Goal: Communication & Community: Participate in discussion

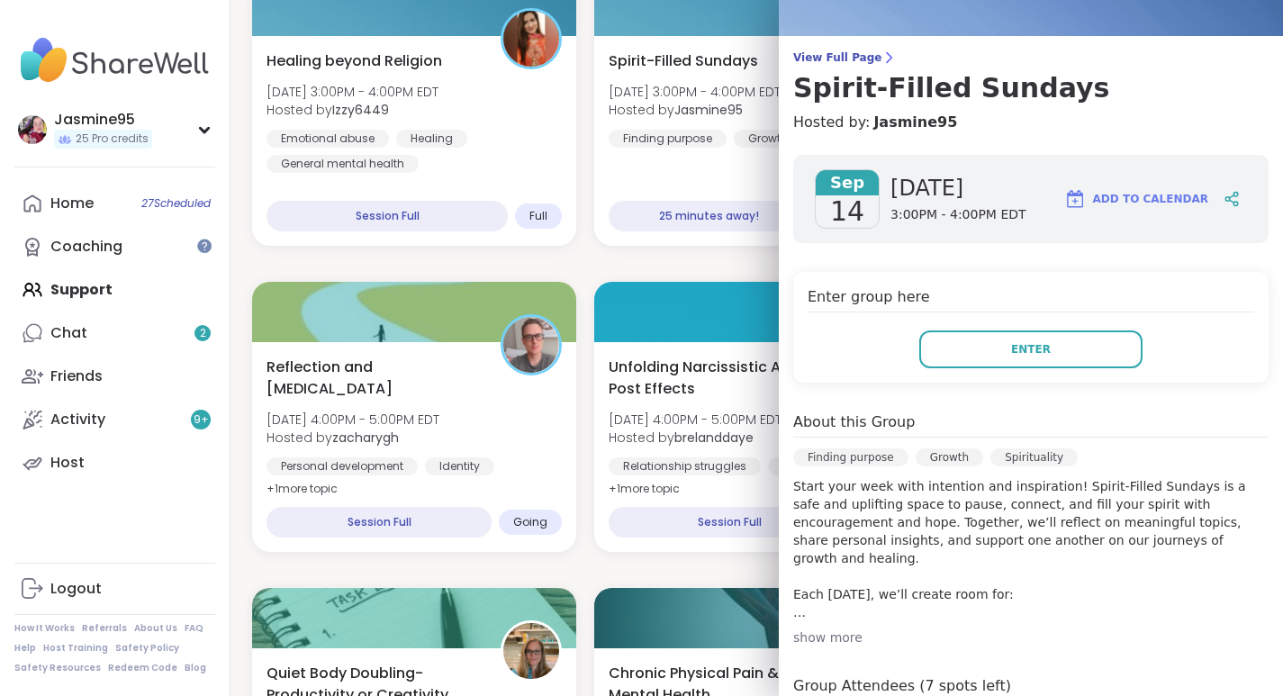
click at [95, 336] on link "Chat 2" at bounding box center [114, 332] width 201 height 43
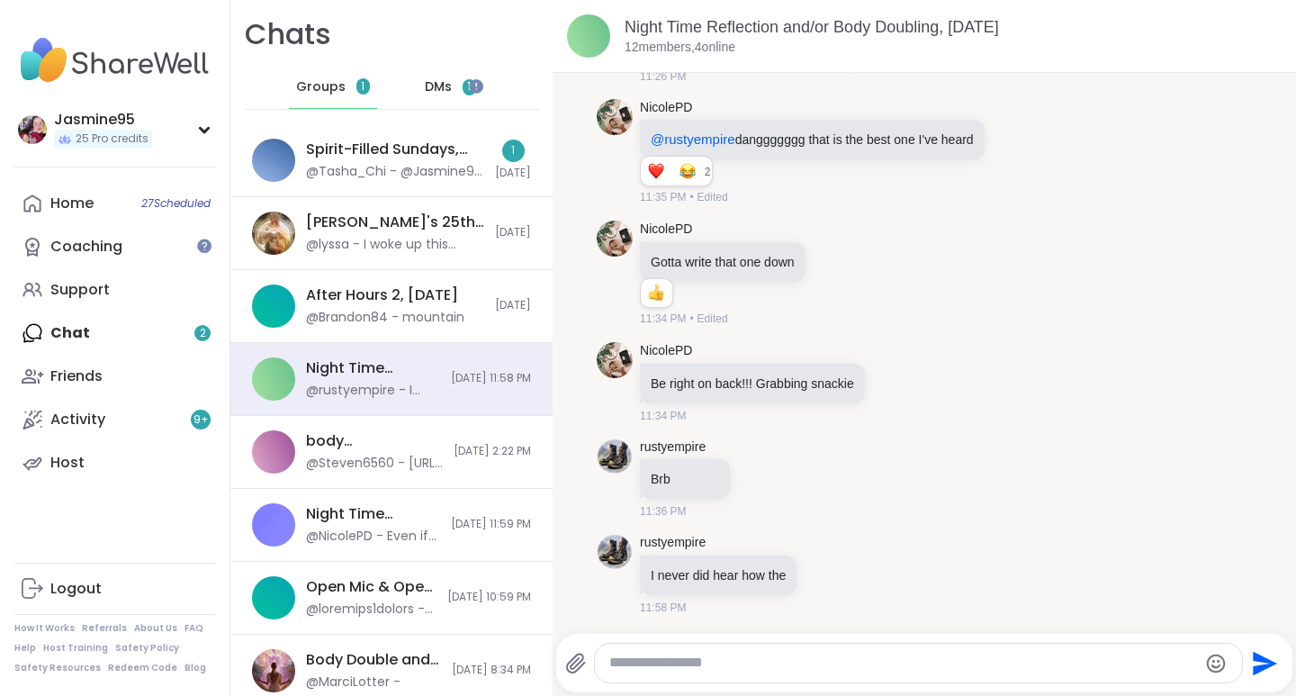
click at [469, 148] on div "Spirit-Filled Sundays, [DATE]" at bounding box center [395, 150] width 178 height 20
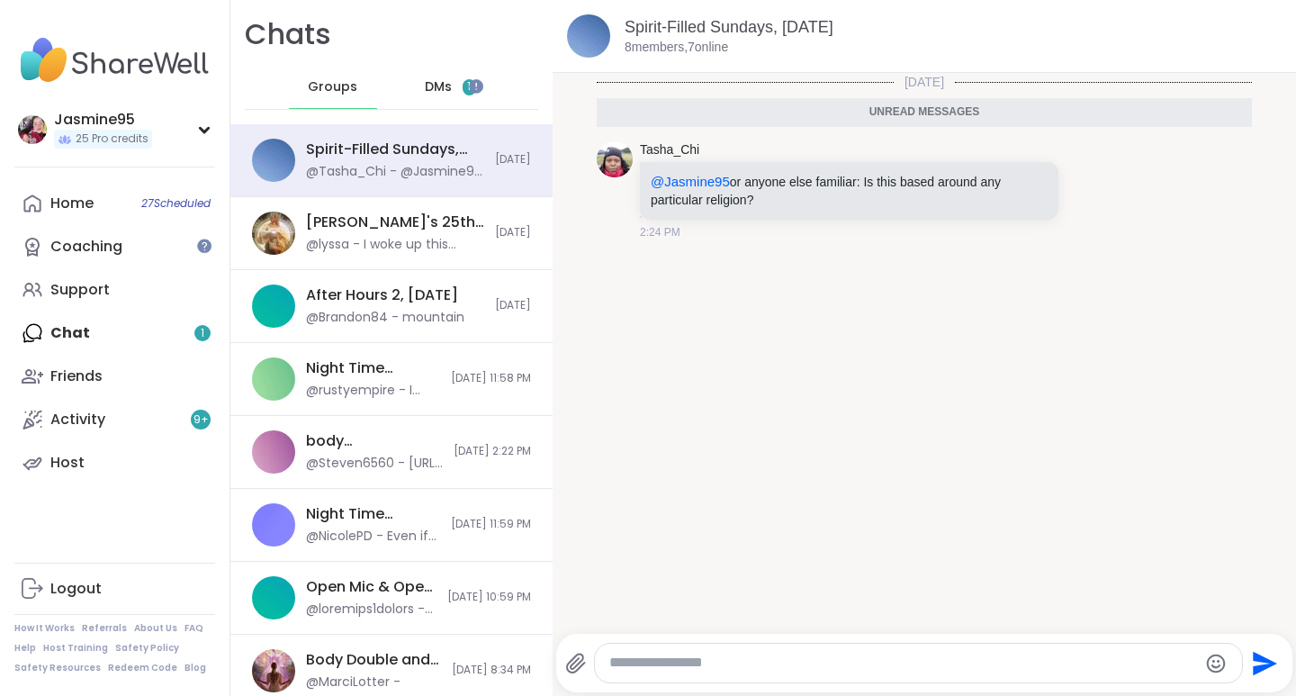
click at [443, 85] on div "DMs 1" at bounding box center [451, 87] width 88 height 43
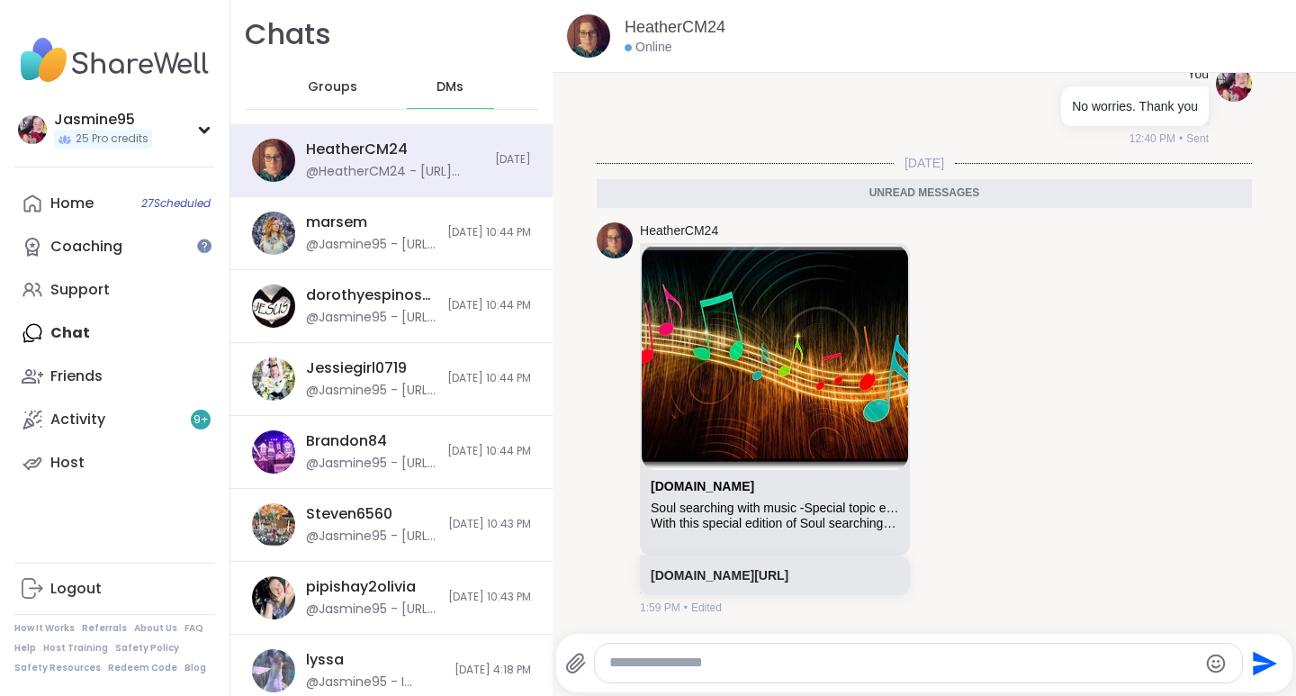
click at [950, 409] on icon at bounding box center [941, 418] width 16 height 18
click at [807, 381] on div "Select Reaction: Heart" at bounding box center [798, 389] width 16 height 16
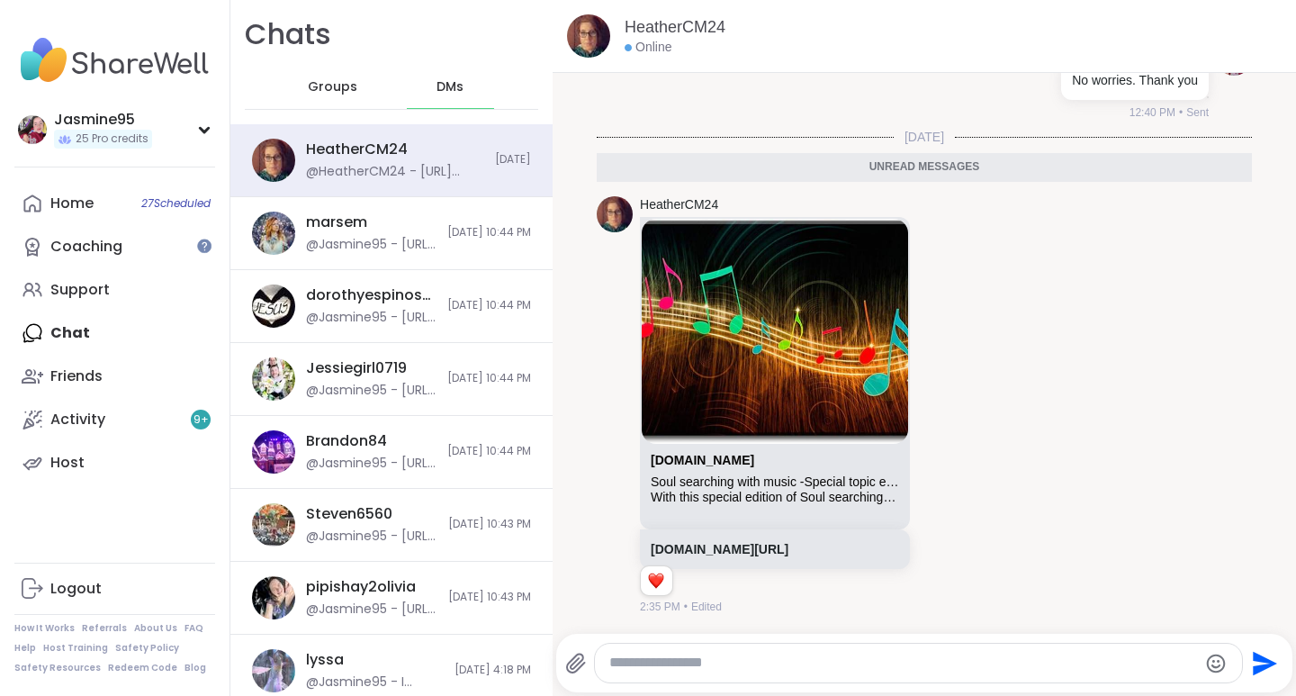
click at [710, 663] on textarea "Type your message" at bounding box center [903, 663] width 588 height 19
type textarea "*"
type textarea "**********"
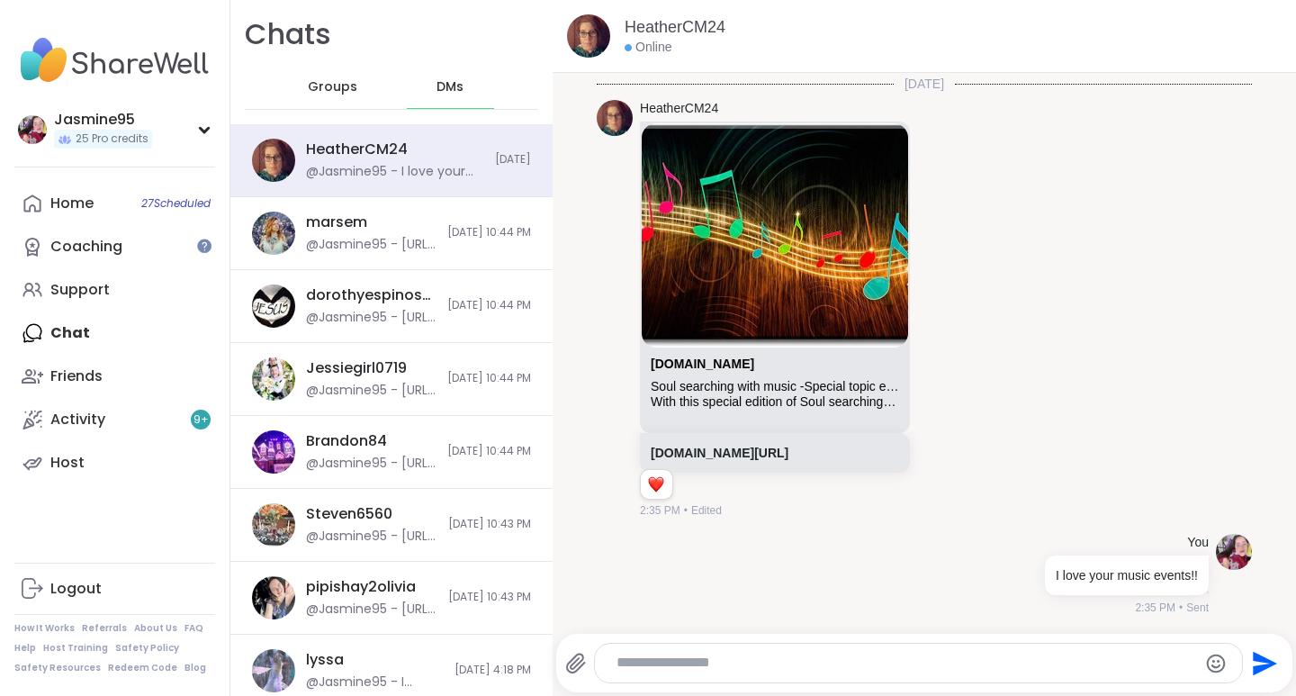
click at [739, 446] on link "sharewellnow.com/session/5378e361-bfbb-47b8-a647-1186895e85d4" at bounding box center [720, 453] width 138 height 14
click at [333, 85] on span "Groups" at bounding box center [333, 87] width 50 height 18
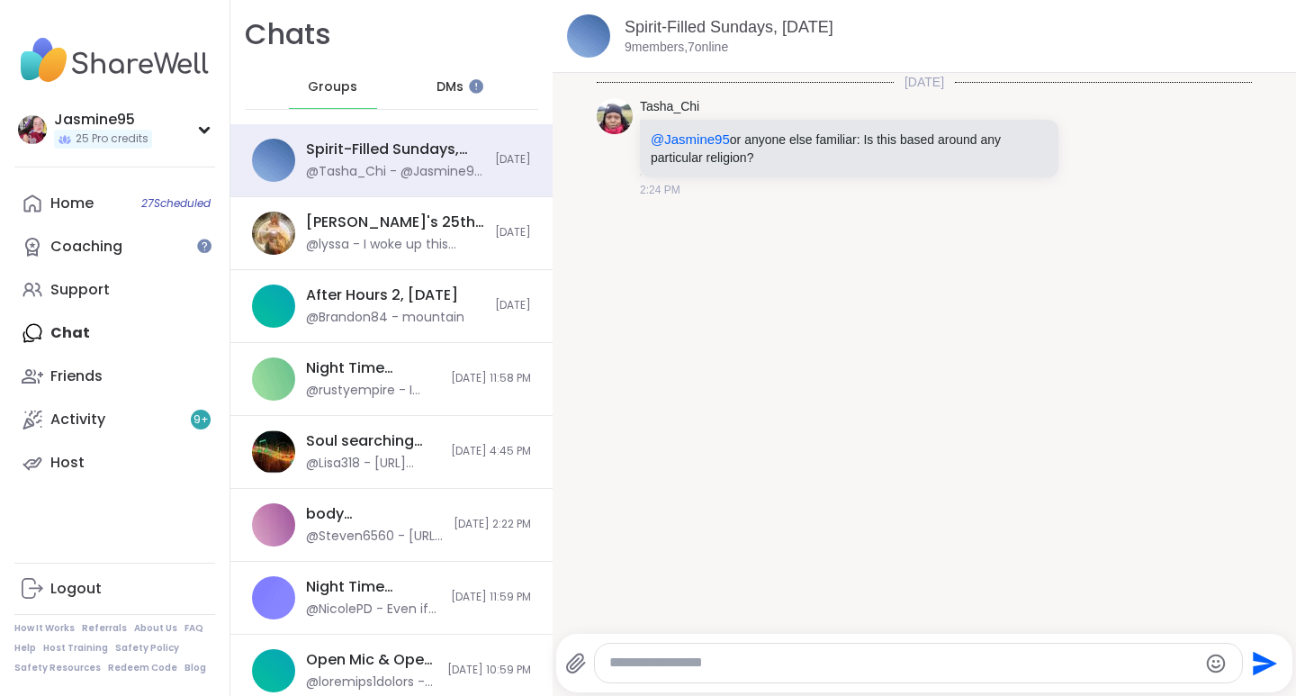
click at [631, 663] on textarea "Type your message" at bounding box center [903, 663] width 588 height 19
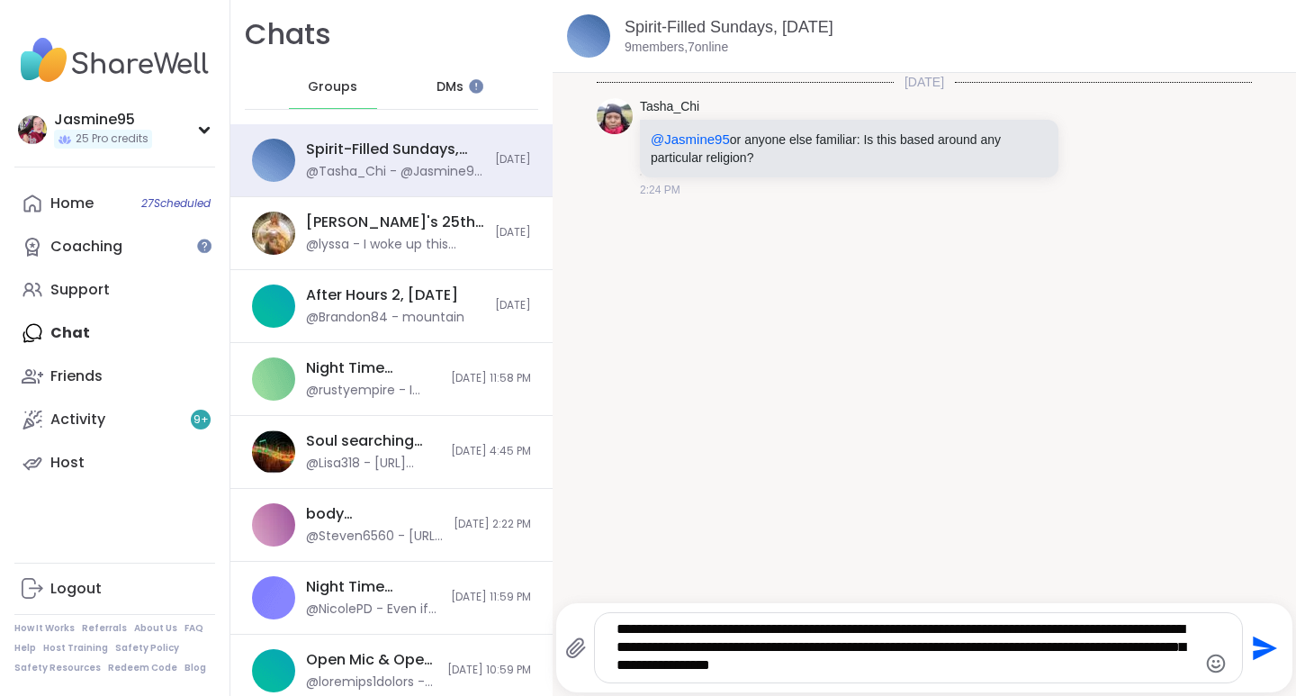
type textarea "**********"
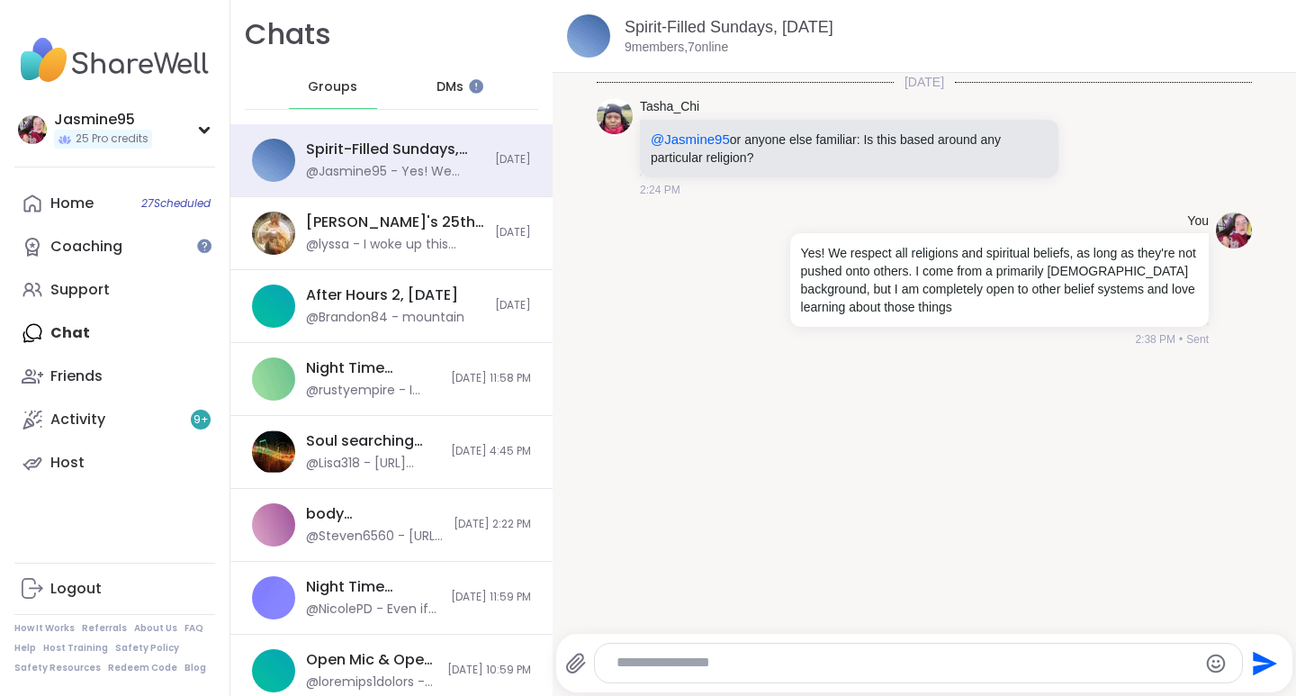
click at [1084, 153] on icon at bounding box center [1091, 147] width 14 height 14
click at [939, 114] on div "Select Reaction: Heart" at bounding box center [947, 118] width 16 height 16
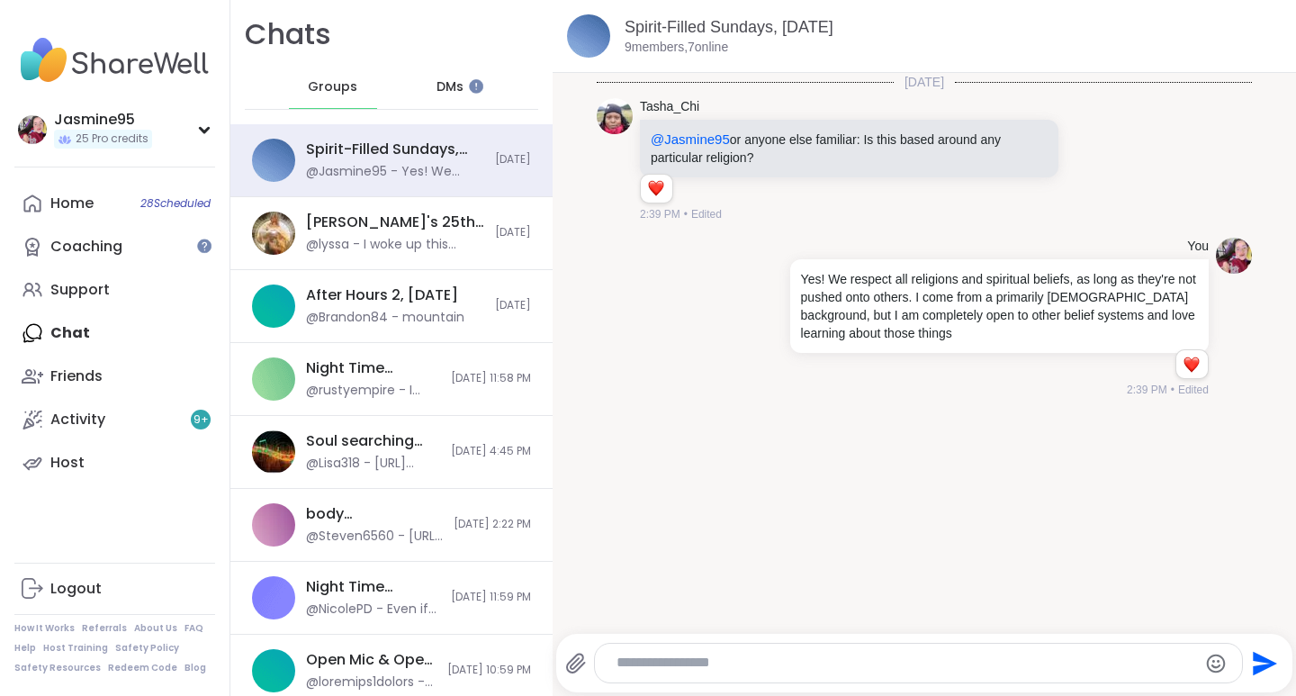
scroll to position [2, 0]
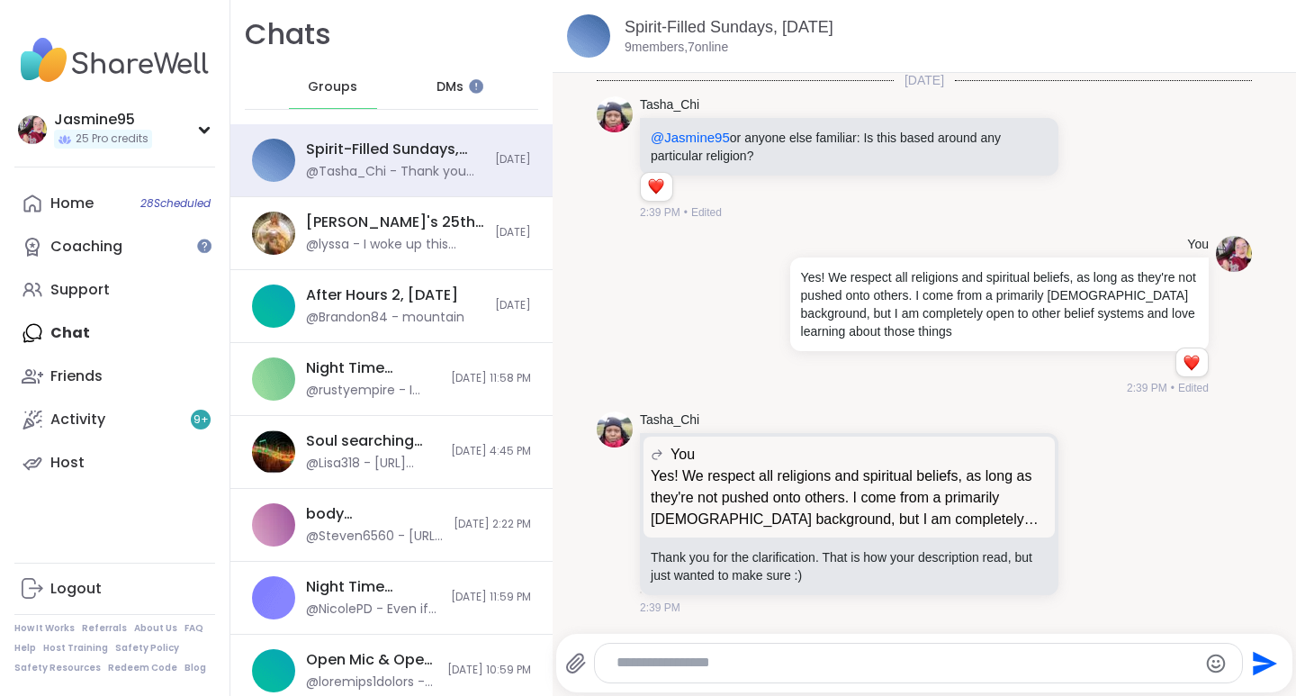
click at [1082, 513] on icon at bounding box center [1090, 513] width 16 height 18
click at [899, 489] on div "Select Reaction: Thumbs up" at bounding box center [907, 484] width 16 height 16
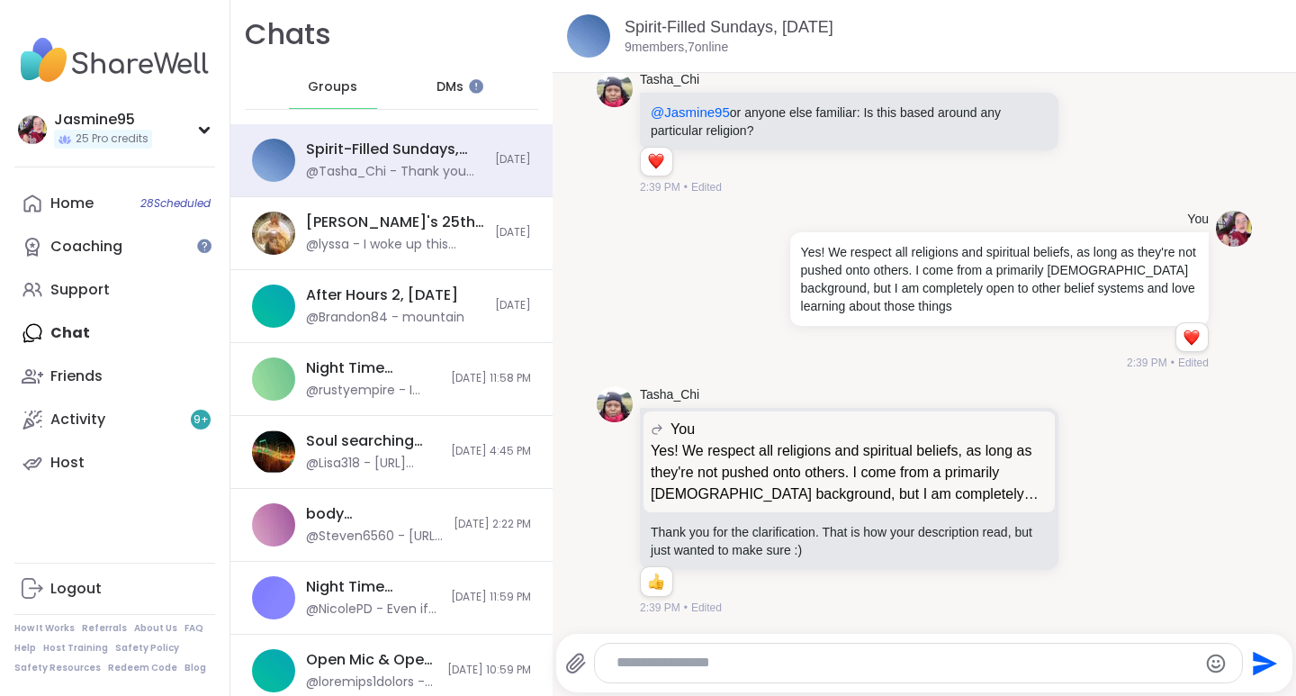
click at [659, 661] on textarea "Type your message" at bounding box center [904, 663] width 574 height 19
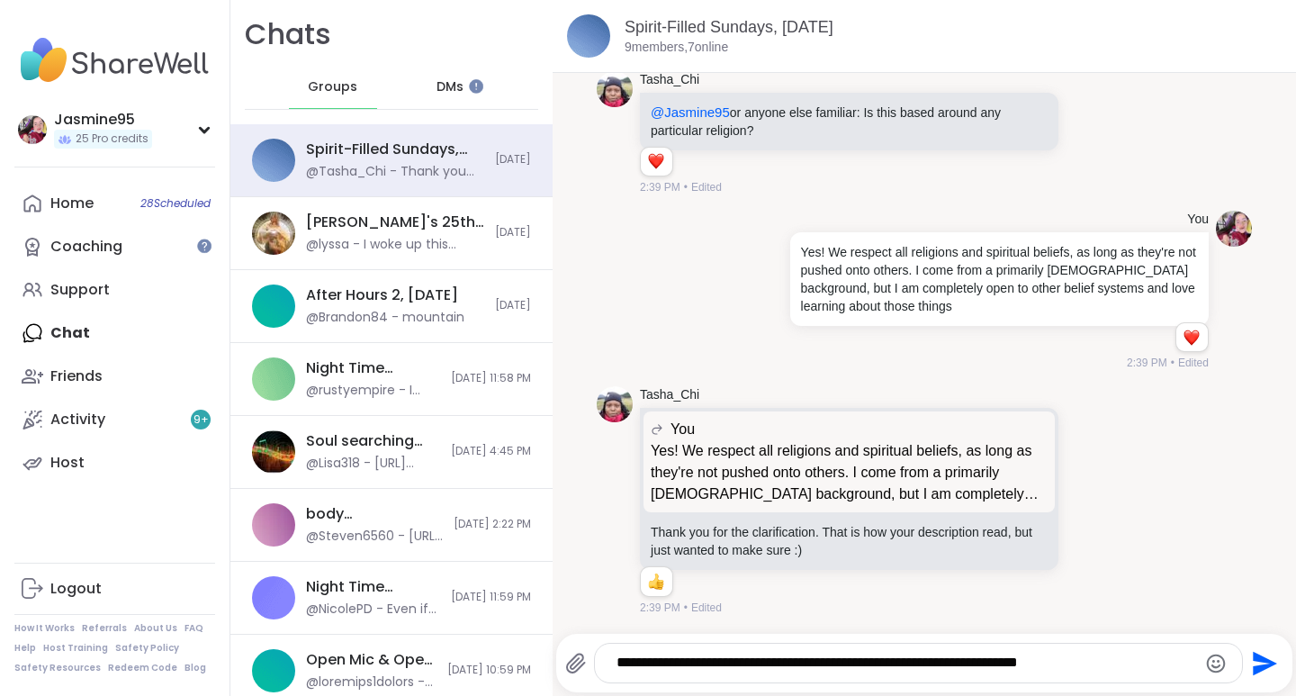
type textarea "**********"
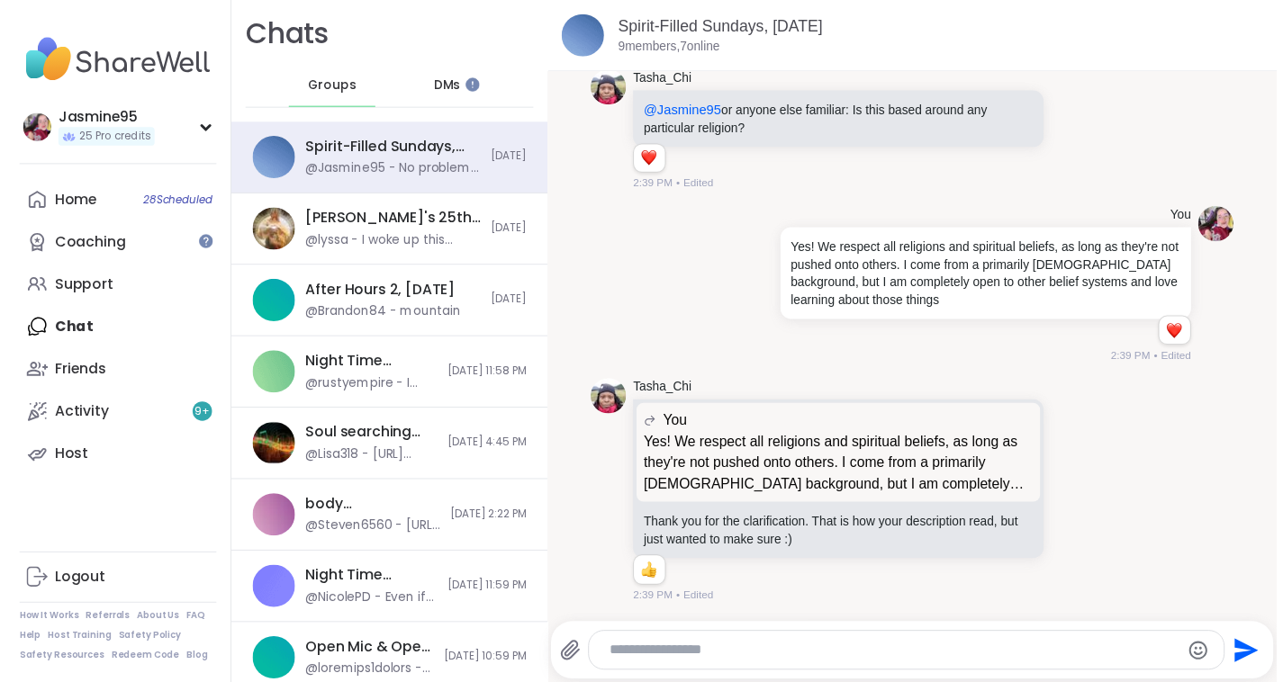
scroll to position [141, 0]
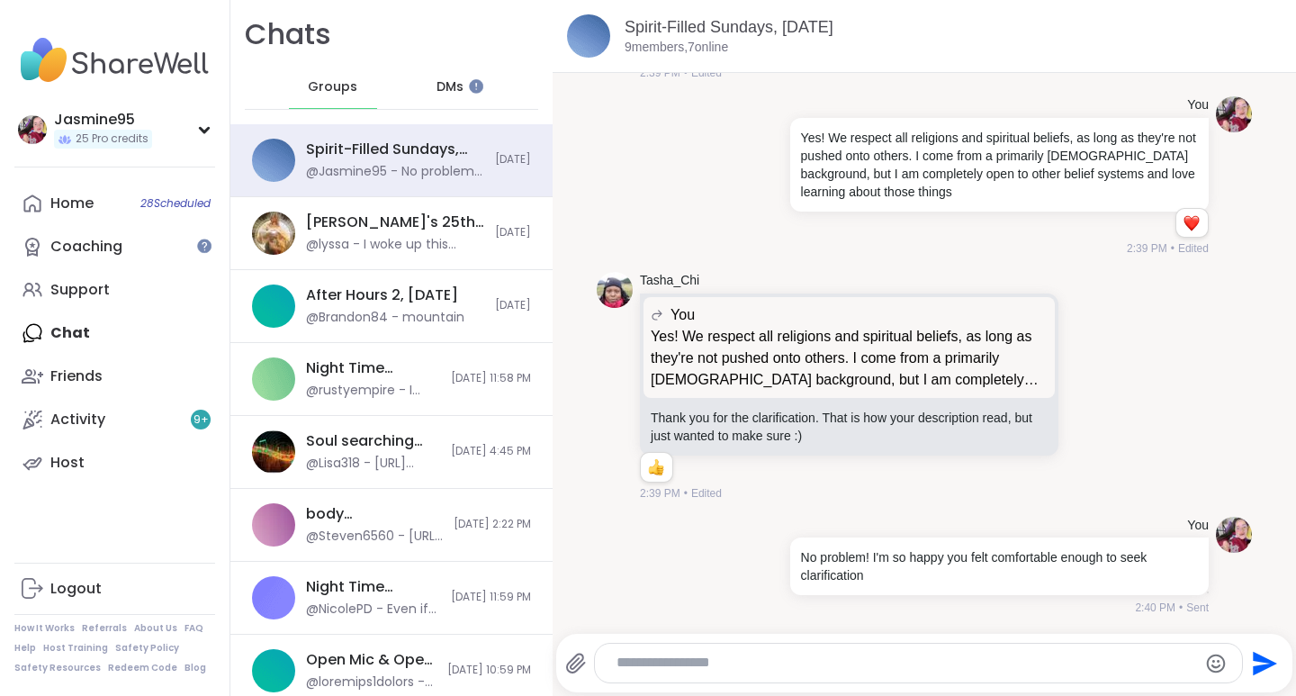
click at [90, 296] on div "Support" at bounding box center [79, 290] width 59 height 20
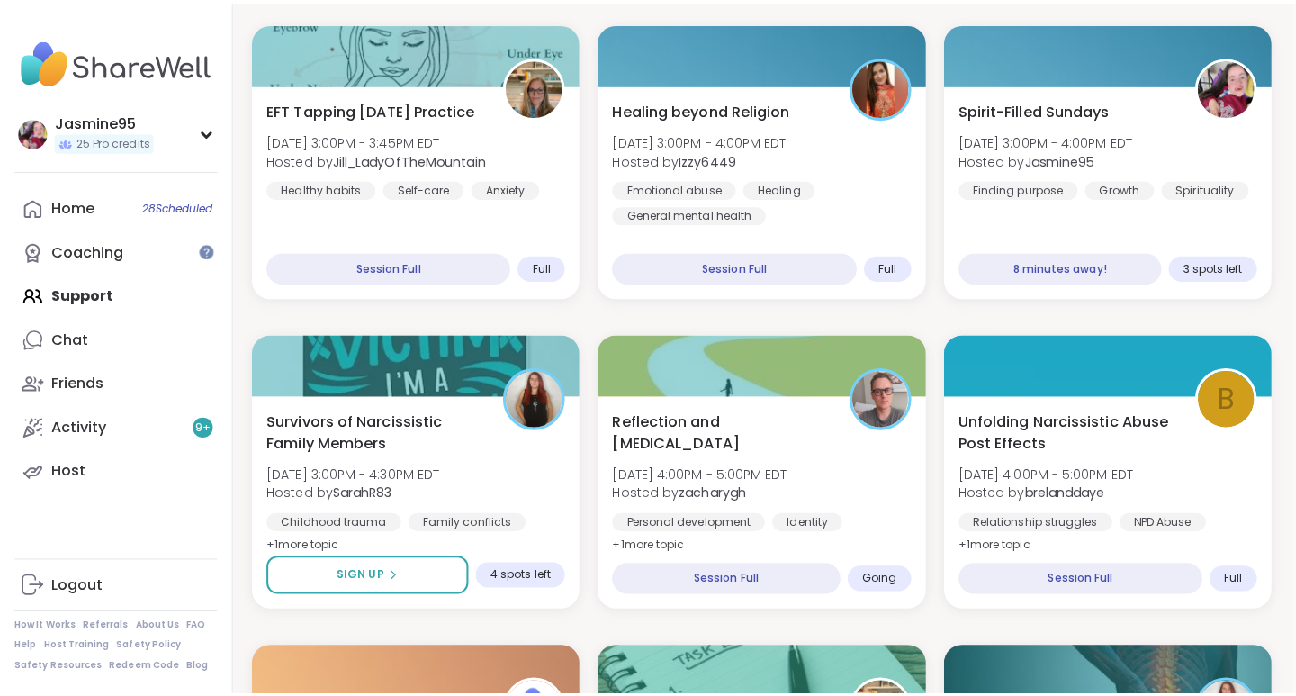
scroll to position [666, 4]
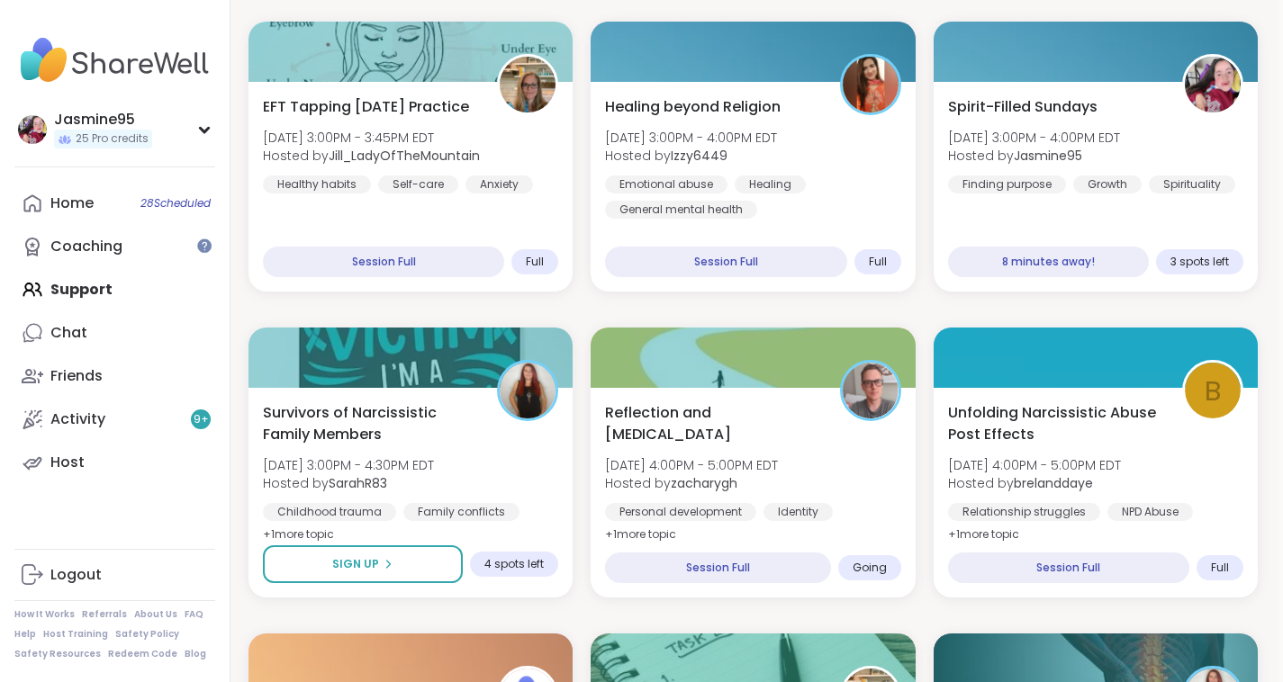
click at [1106, 127] on div "Spirit-Filled Sundays Sun, Sep 14 | 3:00PM - 4:00PM EDT Hosted by Jasmine95 Fin…" at bounding box center [1095, 144] width 295 height 97
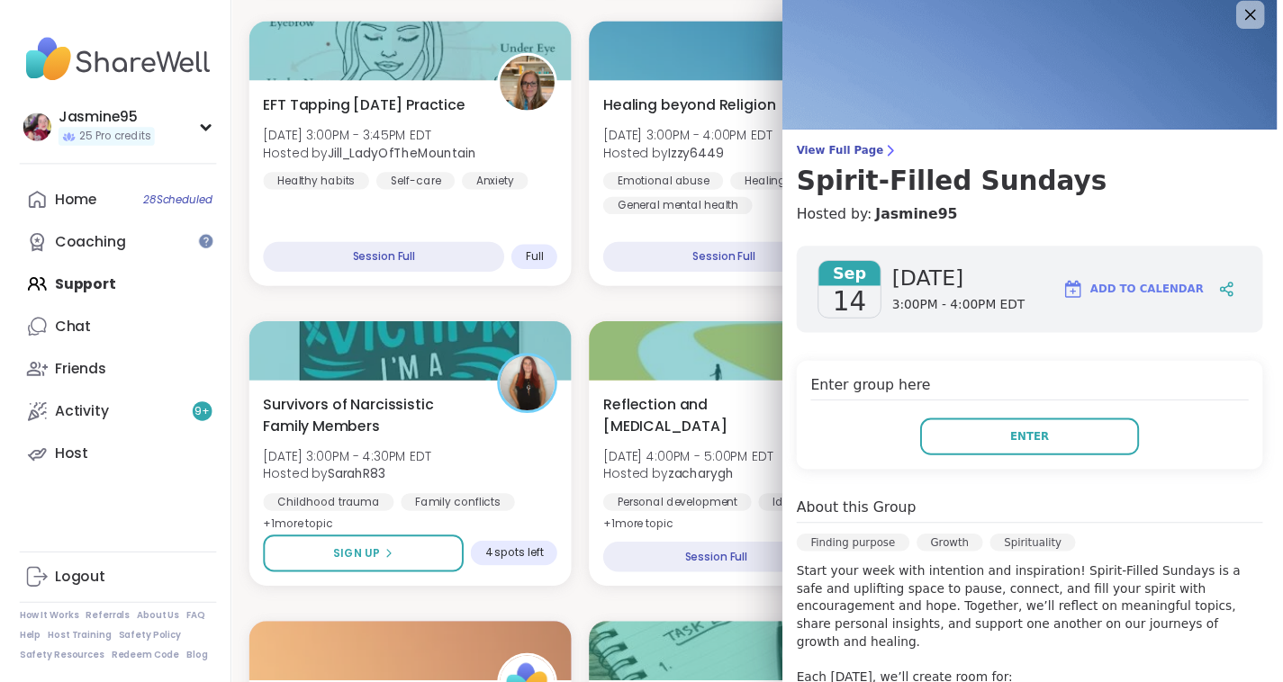
scroll to position [7, 0]
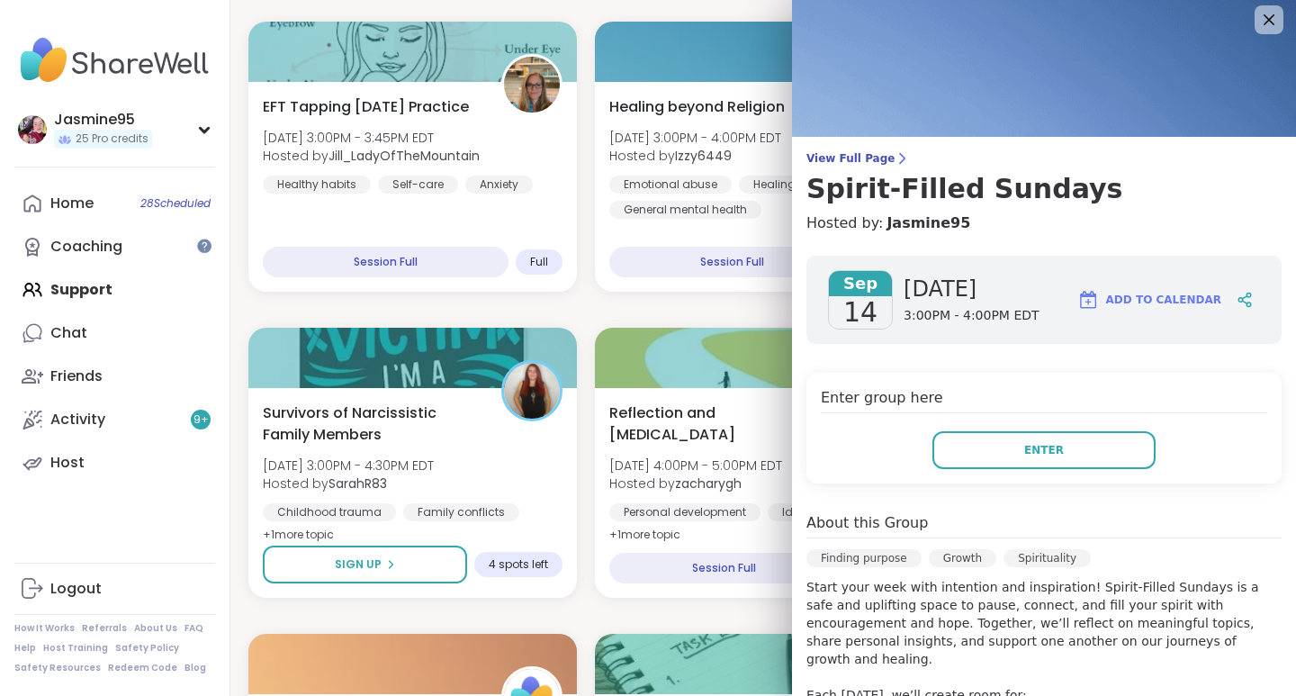
click at [1258, 17] on icon at bounding box center [1269, 20] width 22 height 22
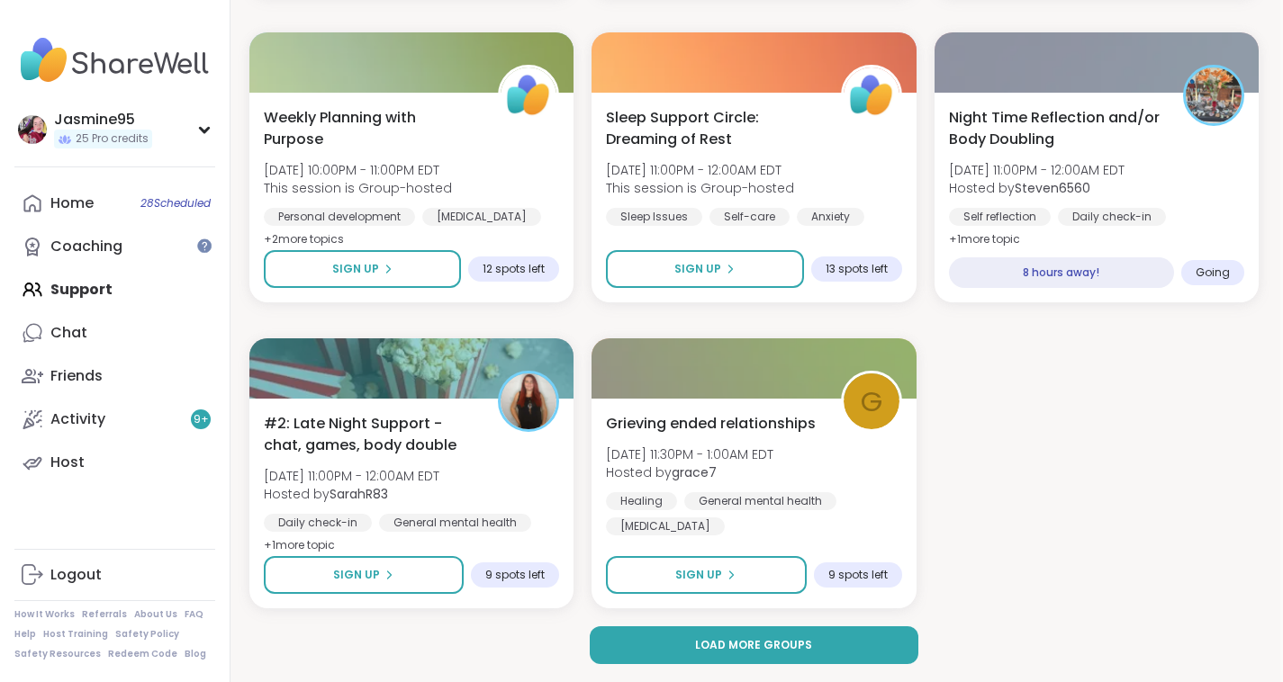
scroll to position [3410, 4]
click at [753, 652] on span "Load more groups" at bounding box center [752, 645] width 117 height 16
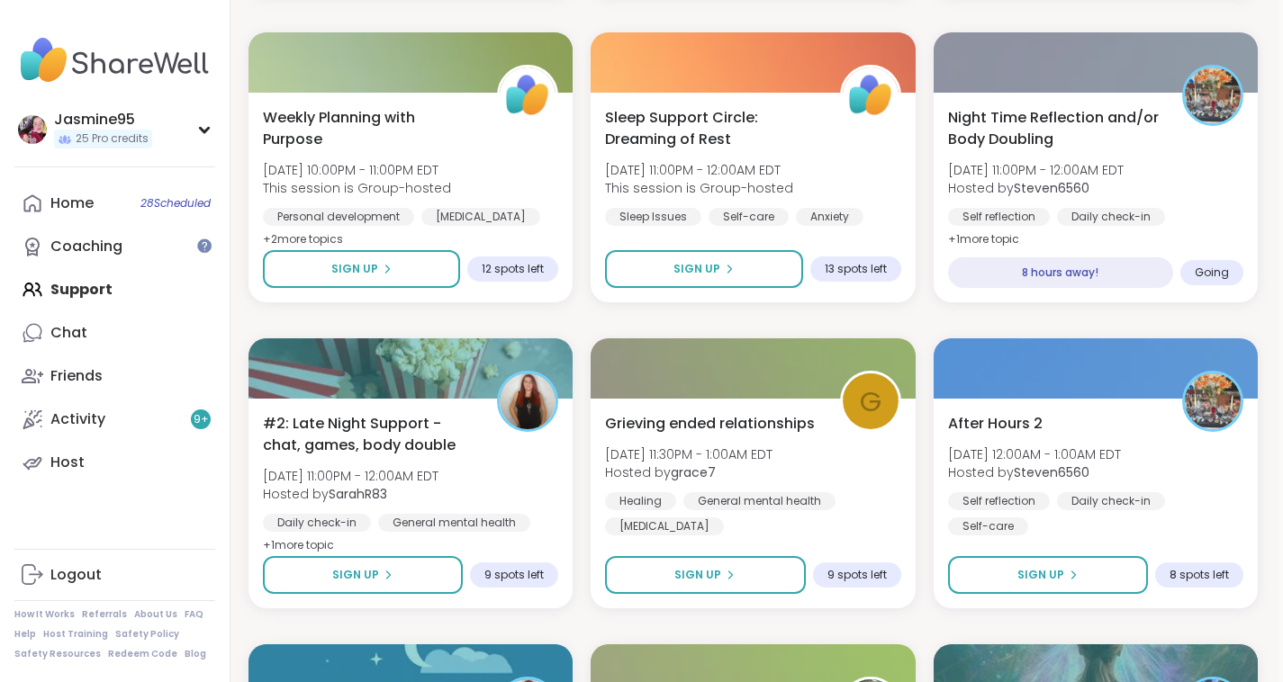
click at [1086, 581] on button "Sign Up" at bounding box center [1048, 575] width 200 height 38
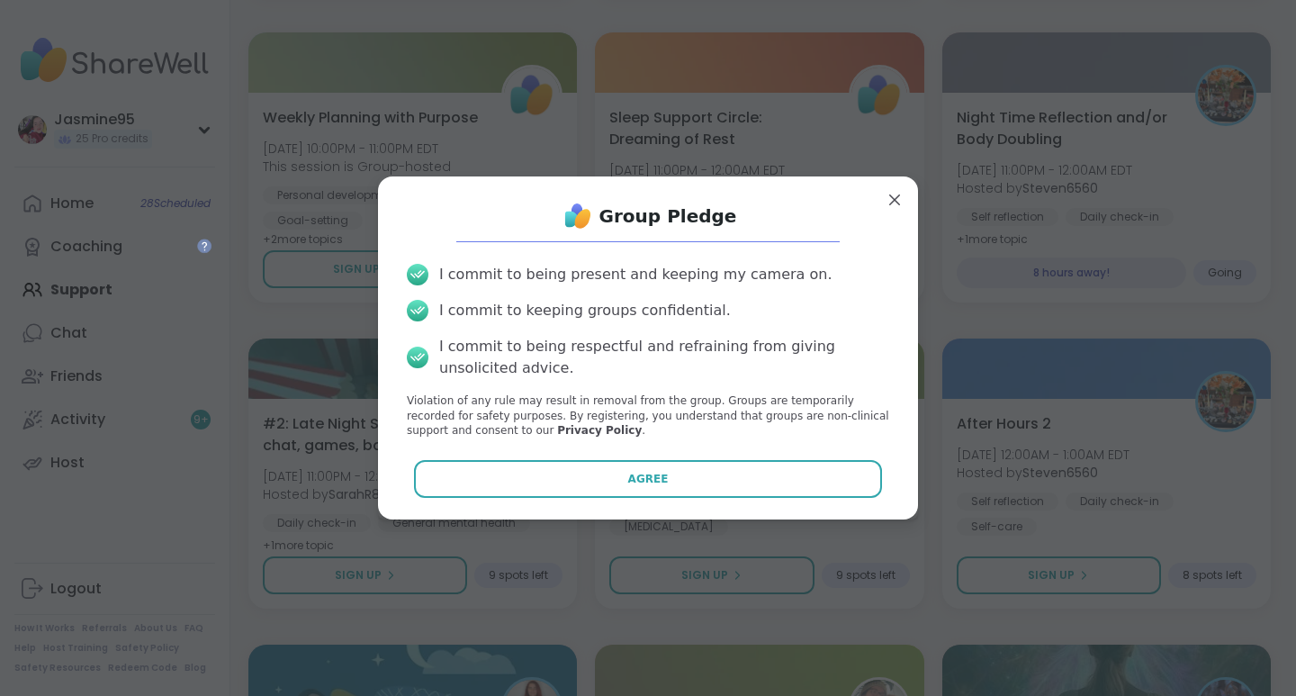
click at [652, 482] on button "Agree" at bounding box center [648, 479] width 469 height 38
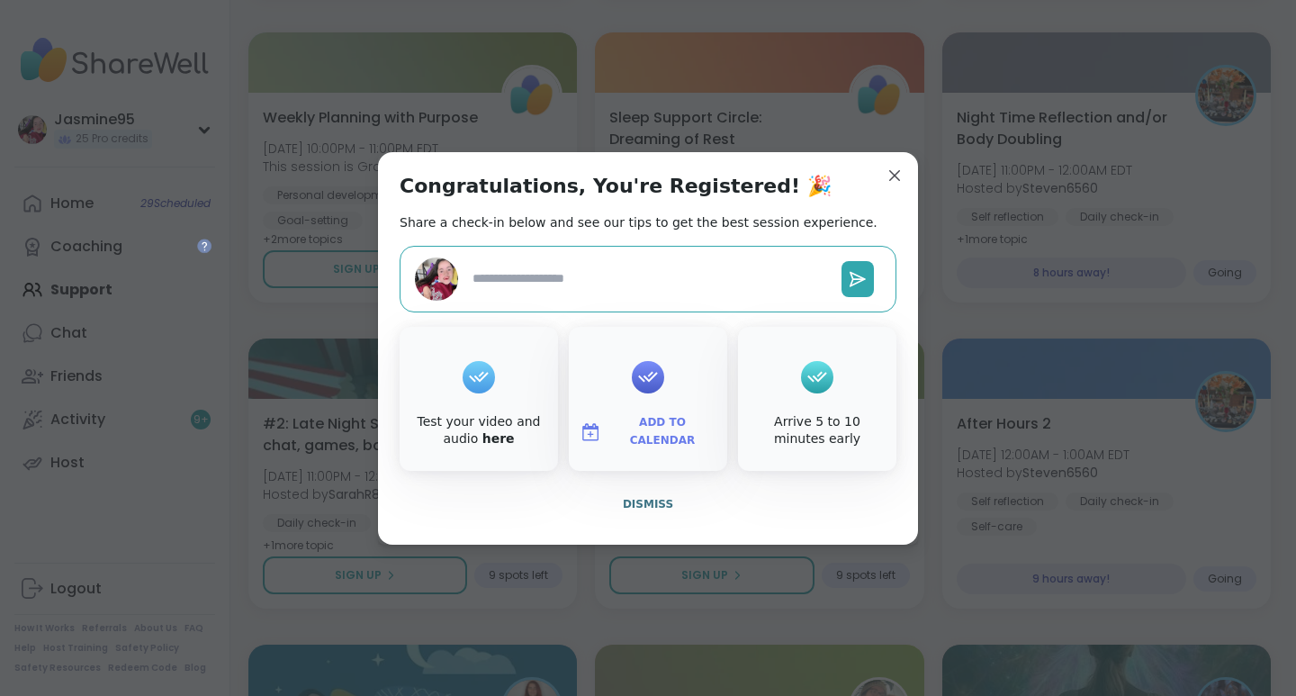
click at [638, 505] on span "Dismiss" at bounding box center [648, 504] width 50 height 13
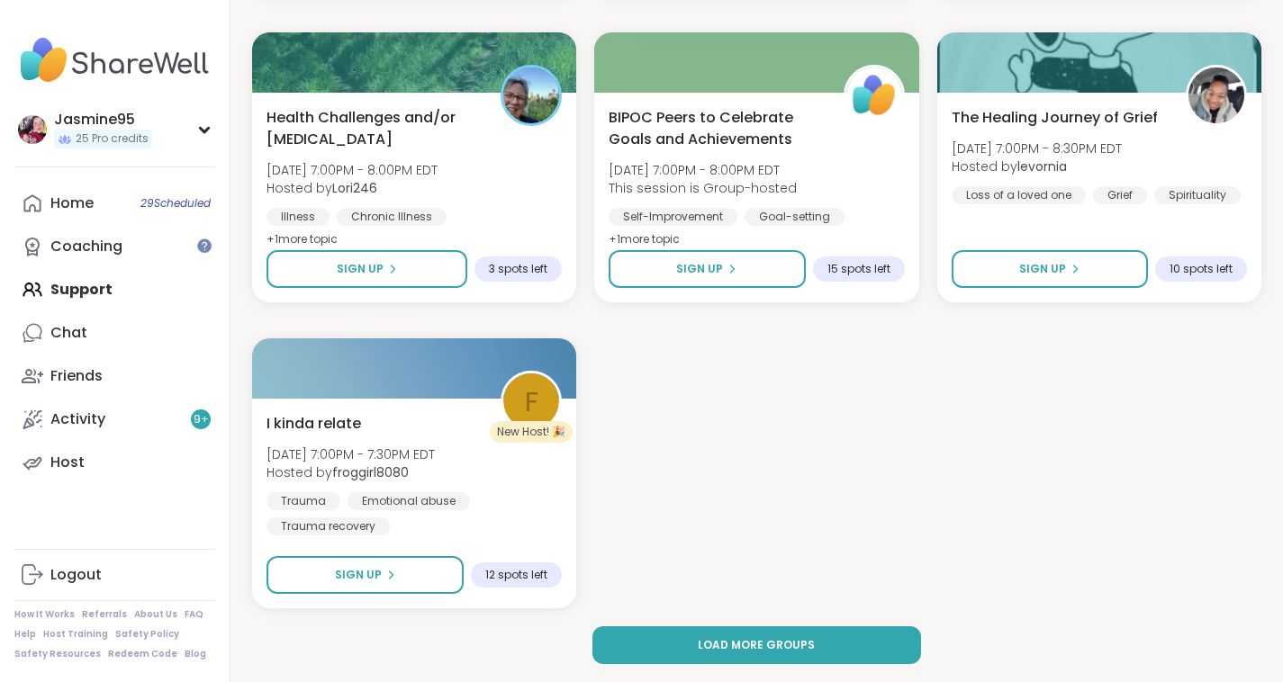
scroll to position [7082, 4]
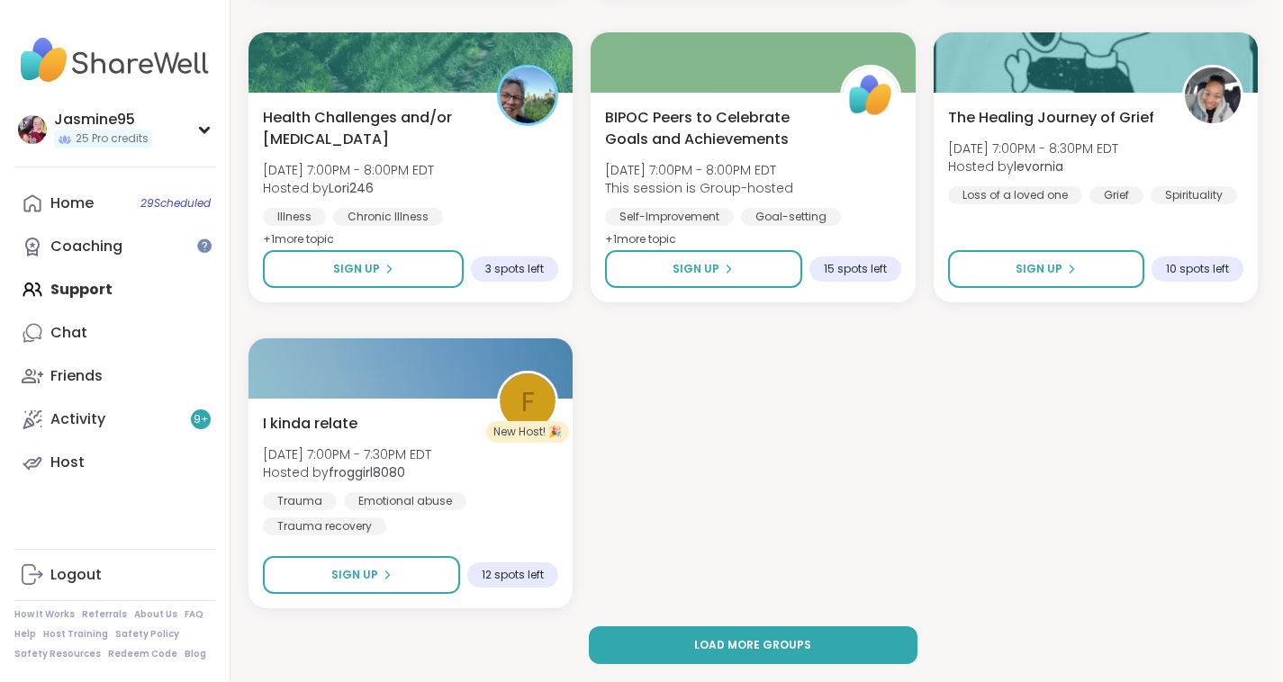
click at [756, 645] on span "Load more groups" at bounding box center [752, 645] width 117 height 16
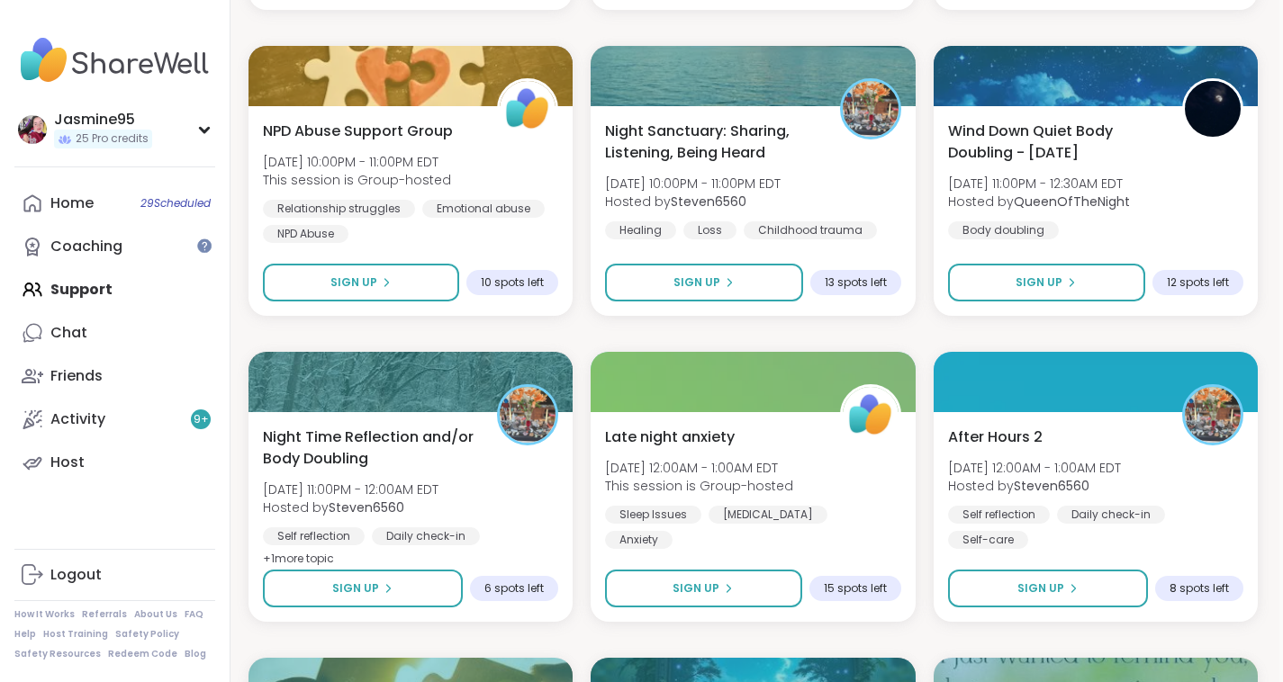
scroll to position [8299, 4]
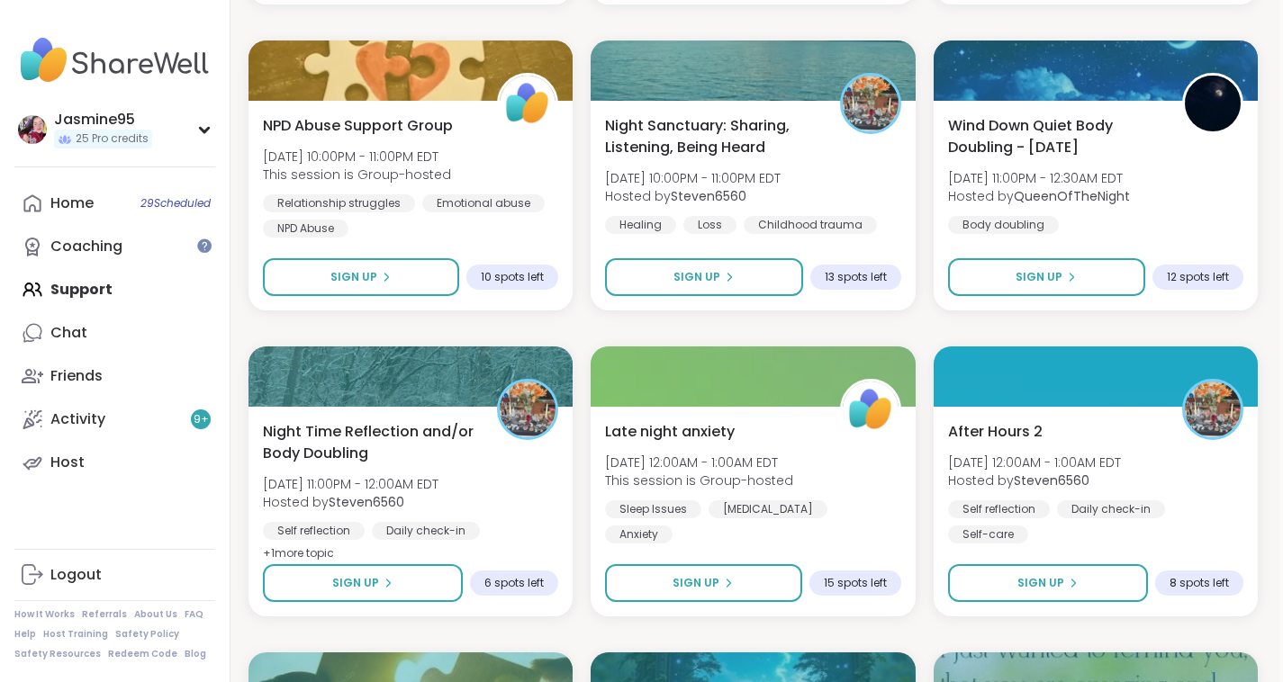
click at [747, 282] on button "Sign Up" at bounding box center [703, 277] width 197 height 38
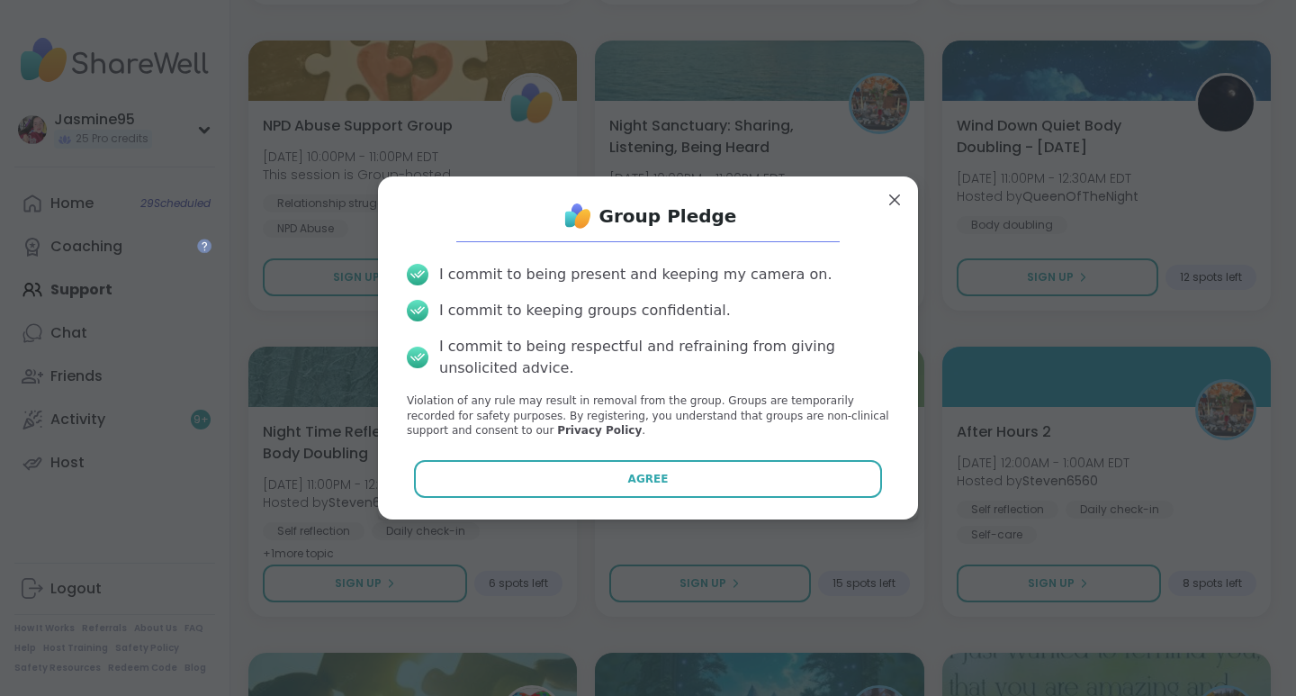
click at [670, 478] on button "Agree" at bounding box center [648, 479] width 469 height 38
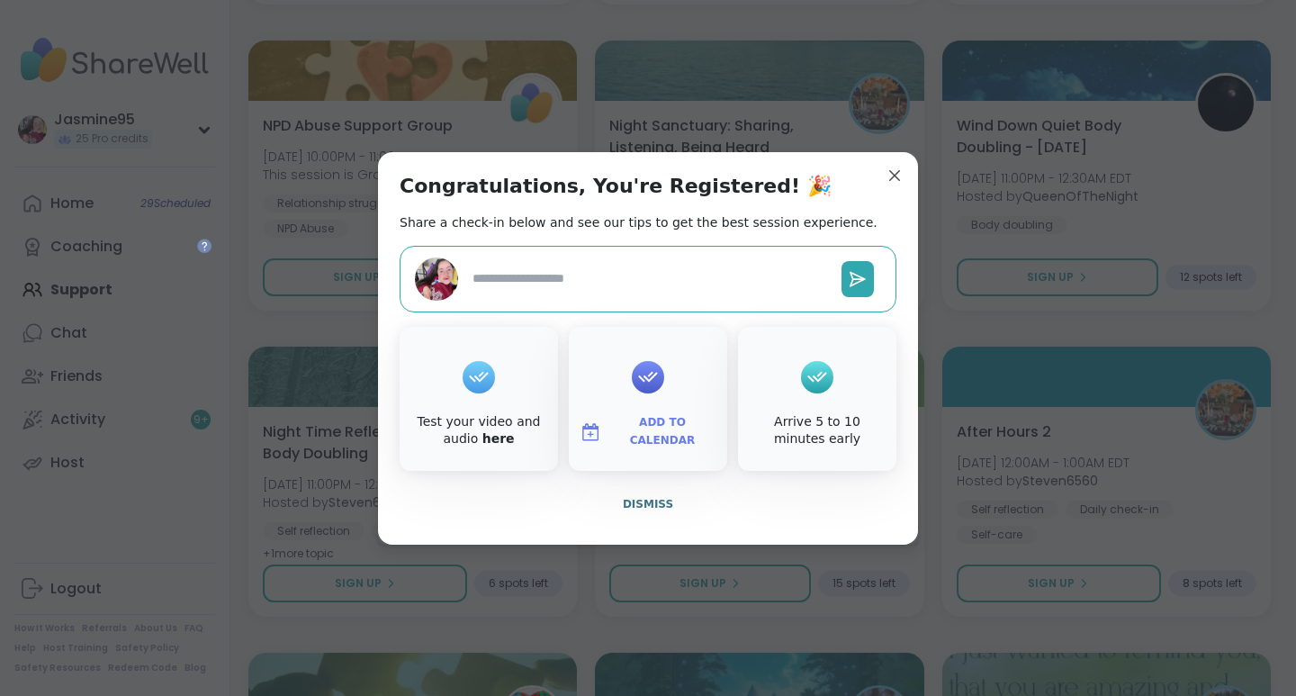
type textarea "*"
click at [640, 500] on span "Dismiss" at bounding box center [648, 504] width 50 height 13
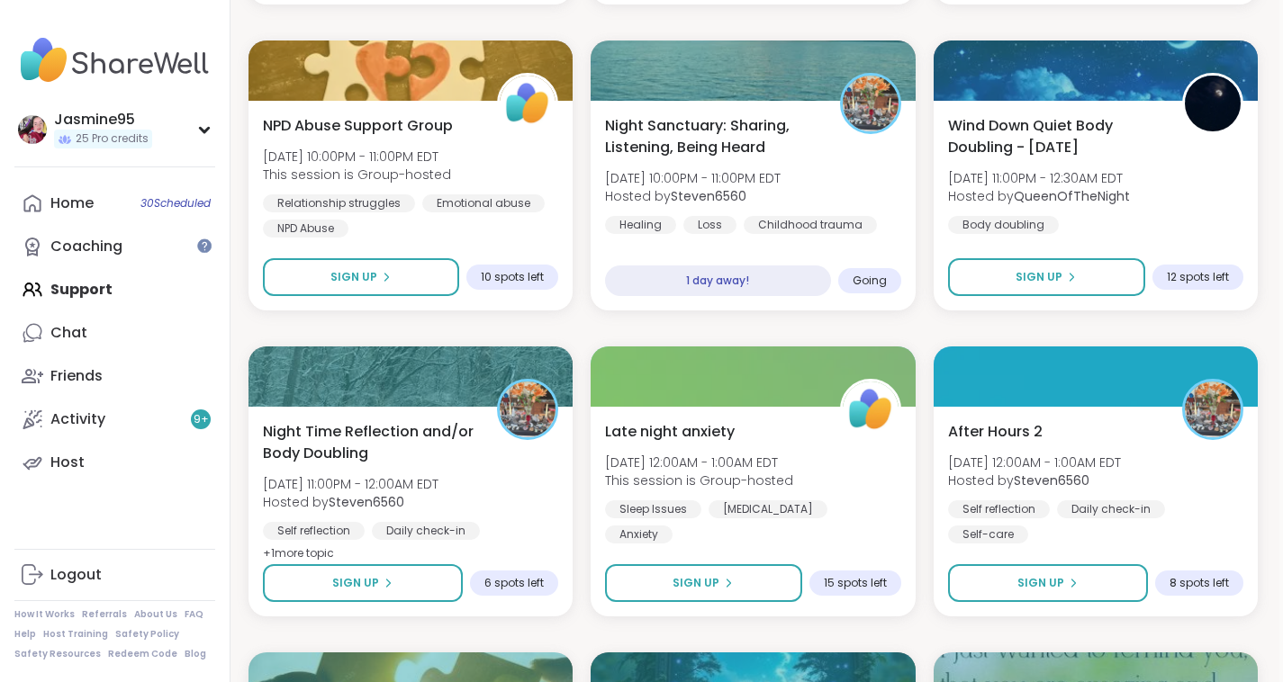
click at [1030, 577] on span "Sign Up" at bounding box center [1040, 583] width 47 height 16
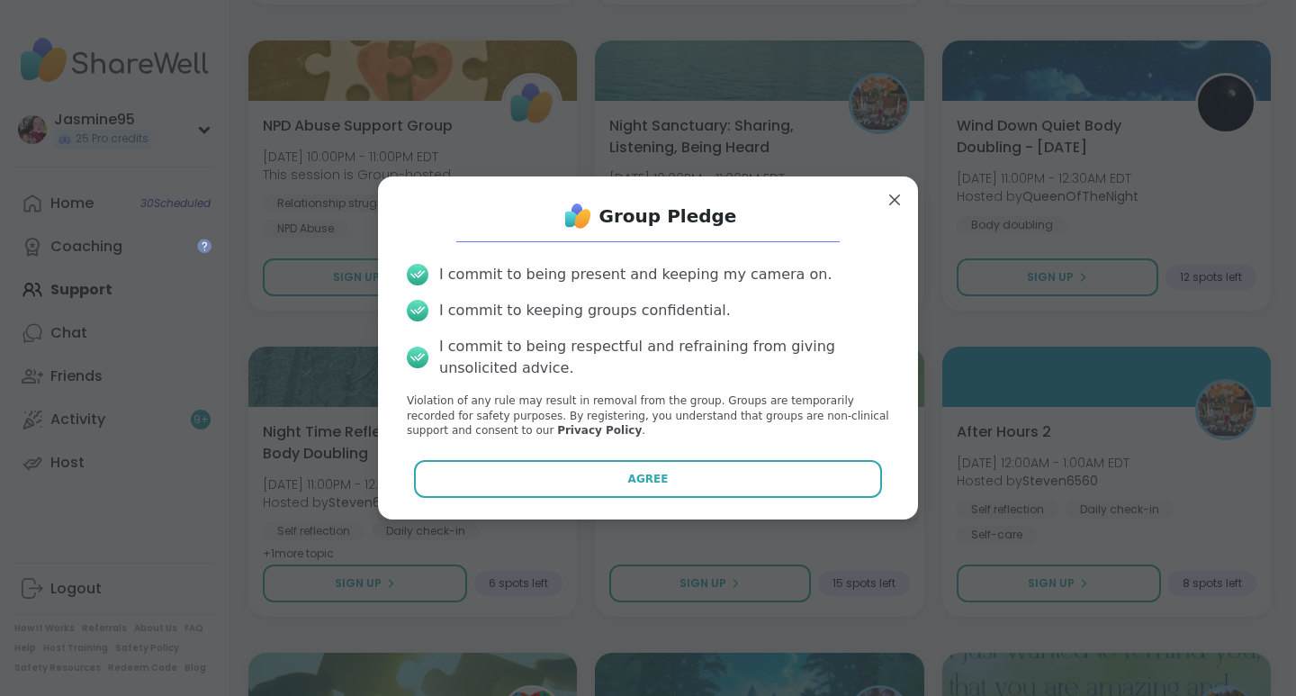
click at [629, 487] on span "Agree" at bounding box center [648, 479] width 41 height 16
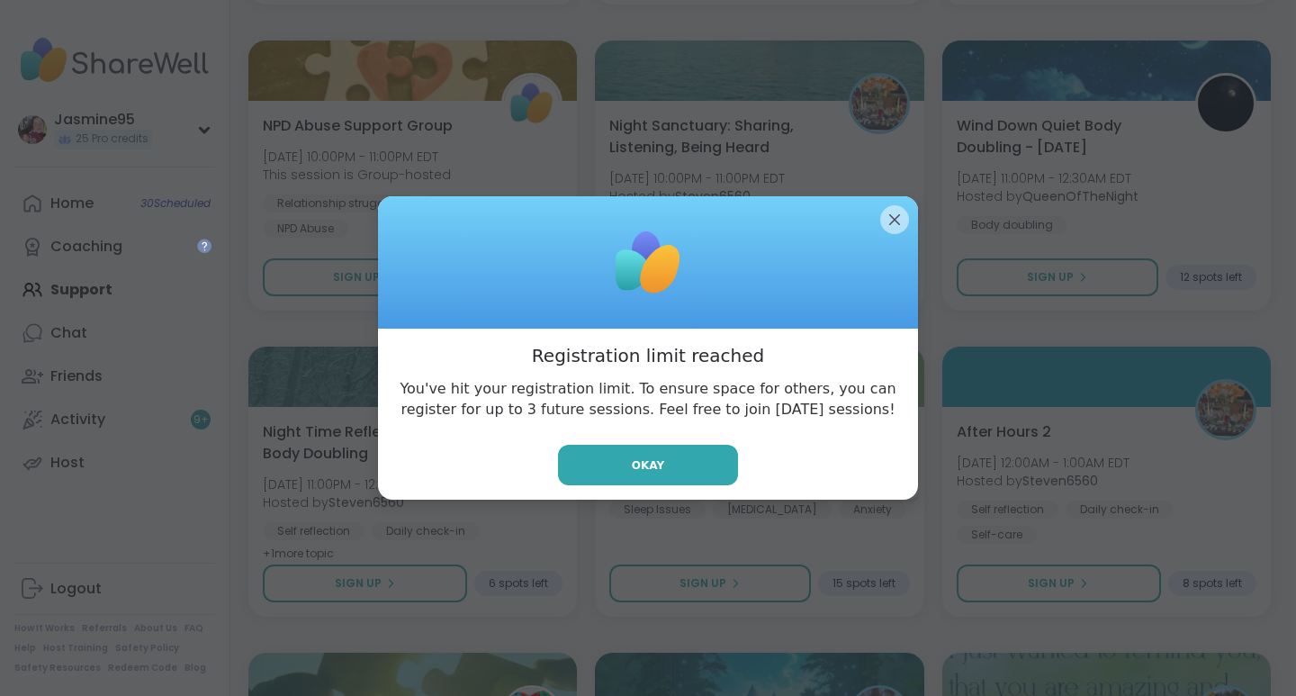
click at [710, 463] on button "Okay" at bounding box center [648, 465] width 180 height 41
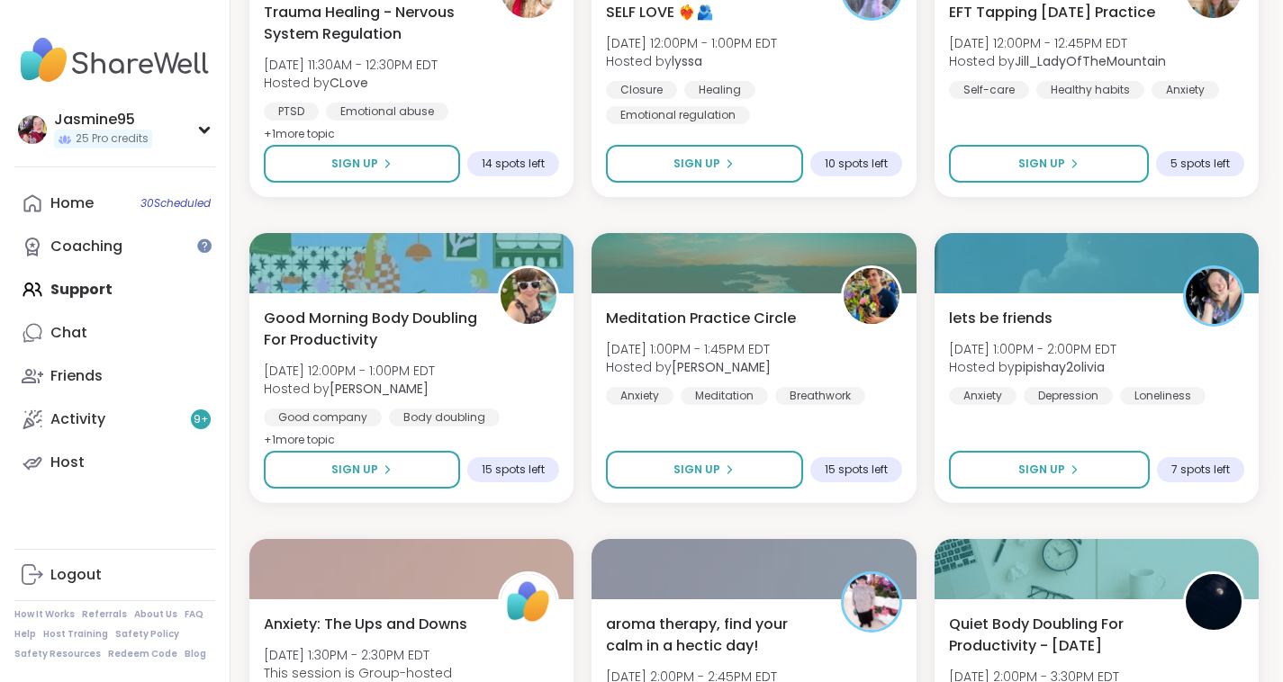
scroll to position [10248, 4]
click at [645, 168] on button "Sign Up" at bounding box center [703, 164] width 196 height 38
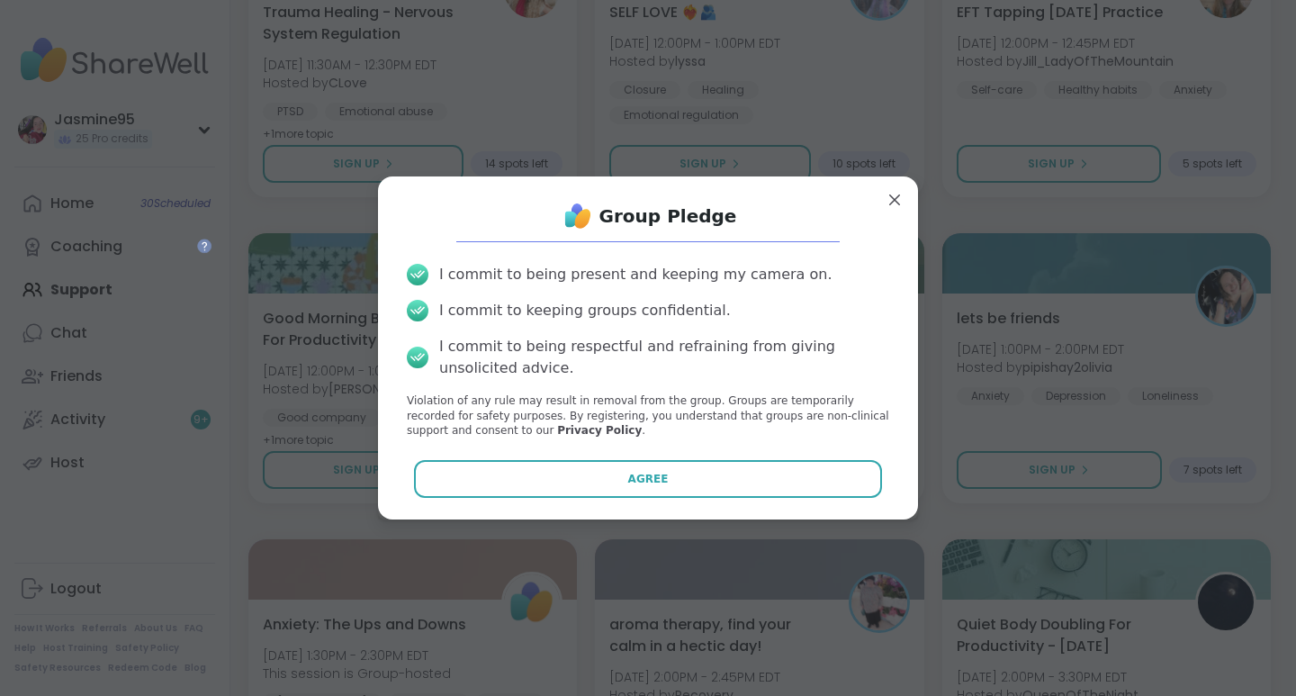
click at [581, 494] on button "Agree" at bounding box center [648, 479] width 469 height 38
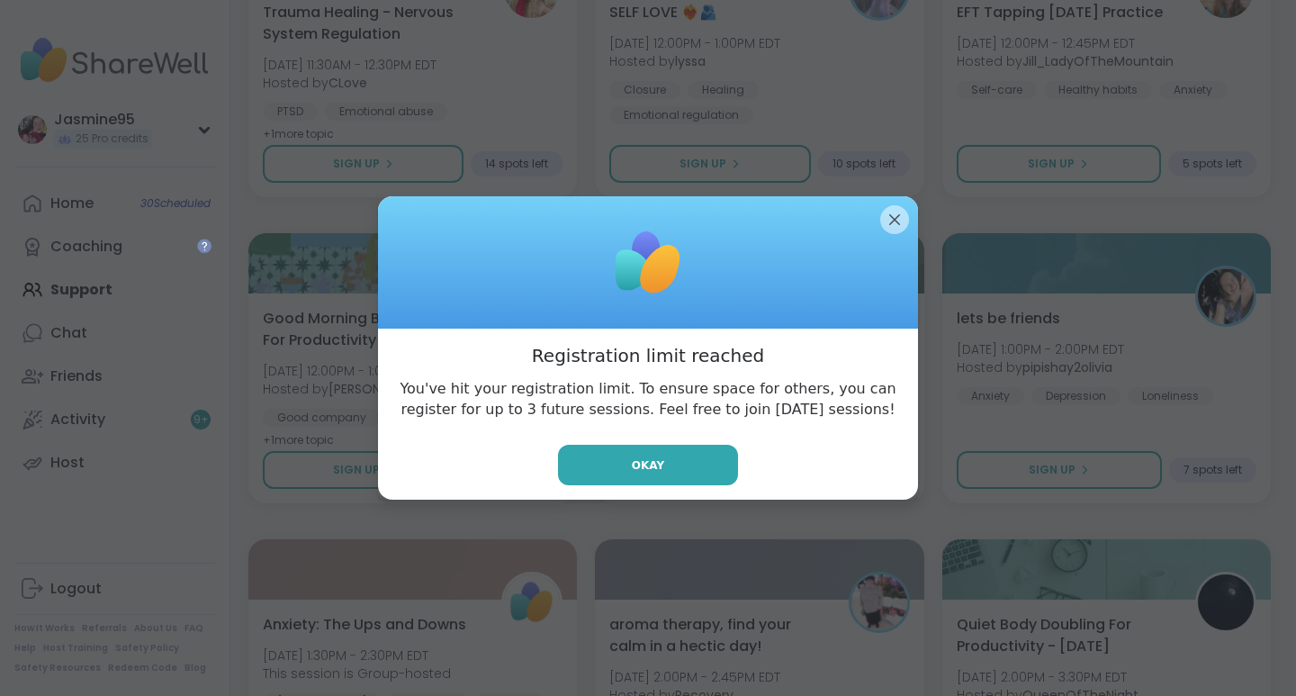
click at [609, 464] on button "Okay" at bounding box center [648, 465] width 180 height 41
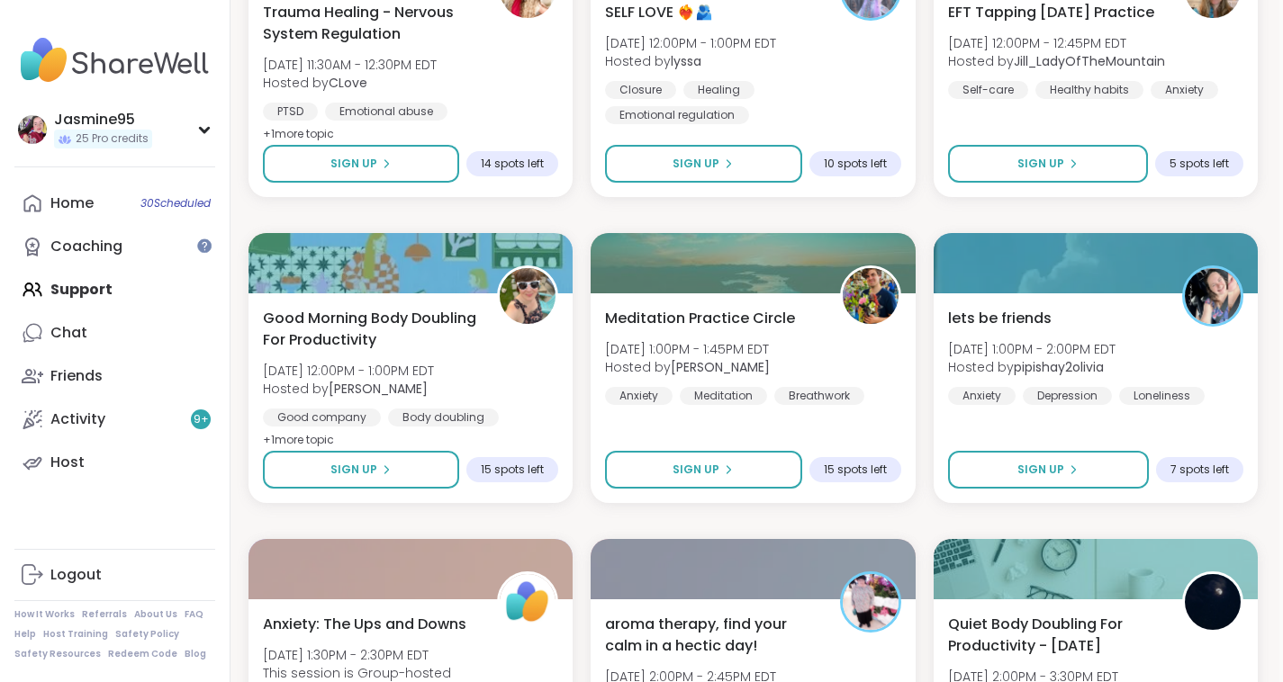
click at [164, 219] on link "Home 30 Scheduled" at bounding box center [114, 203] width 201 height 43
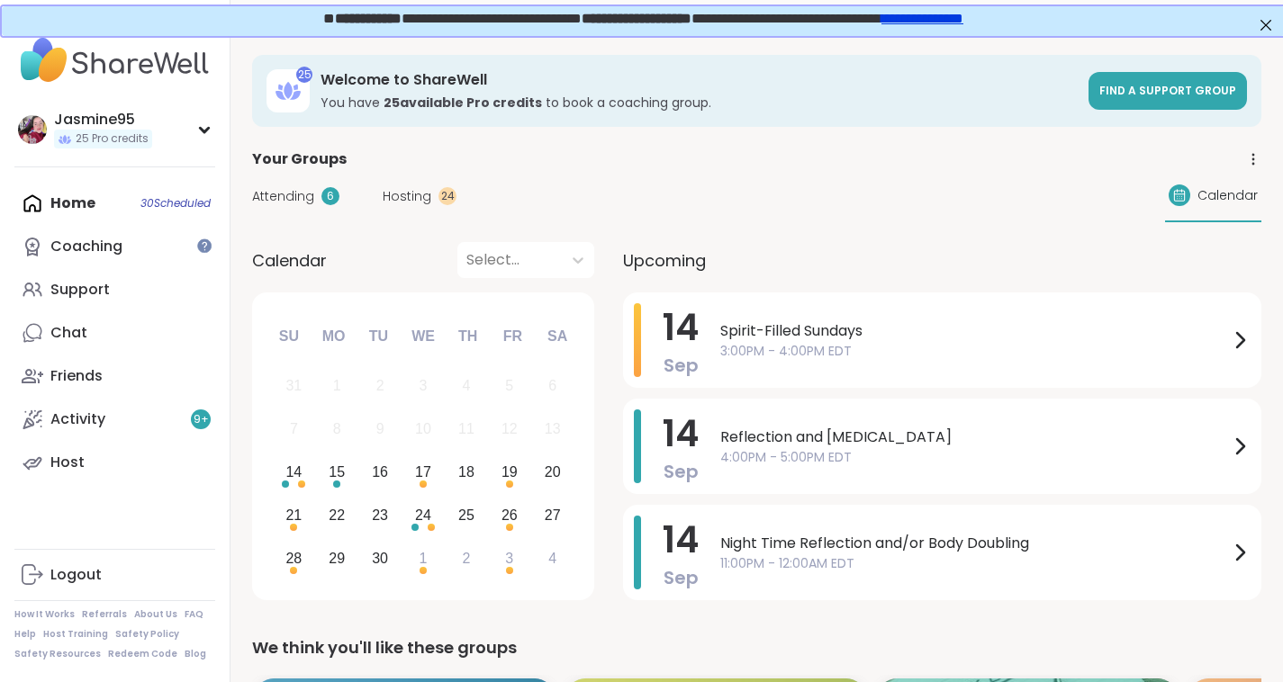
click at [761, 346] on span "3:00PM - 4:00PM EDT" at bounding box center [974, 351] width 509 height 19
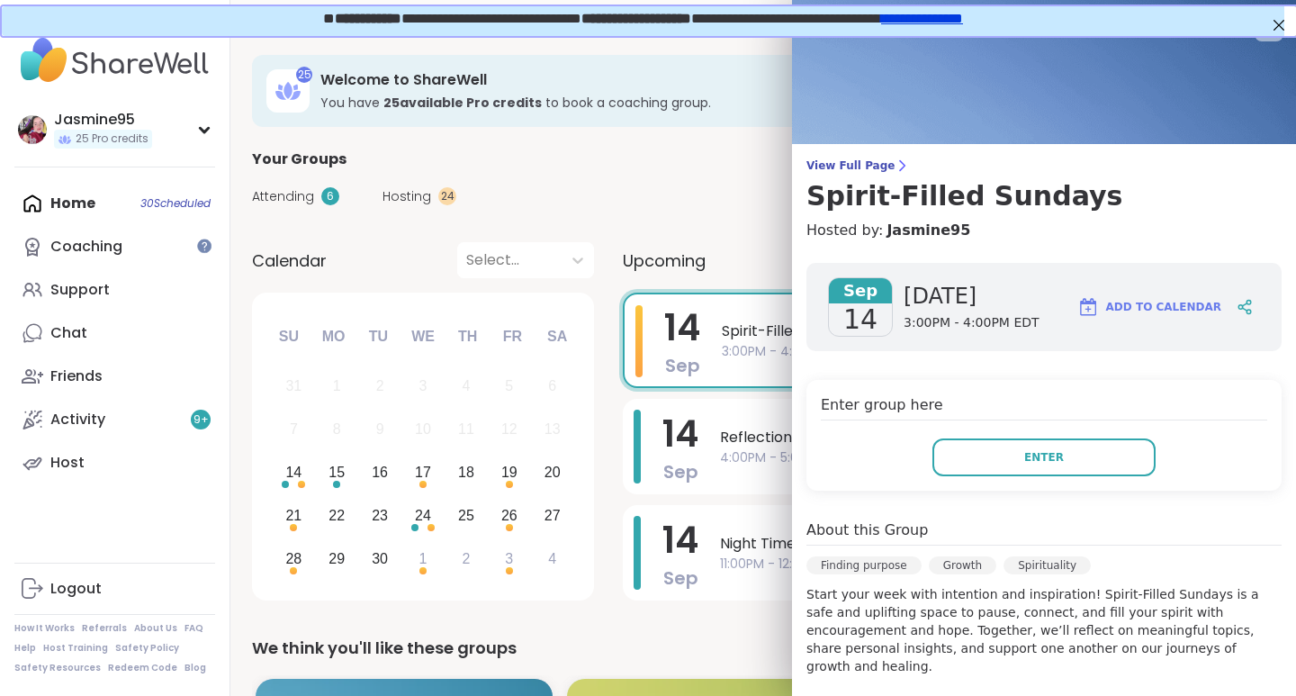
click at [1063, 466] on button "Enter" at bounding box center [1044, 457] width 223 height 38
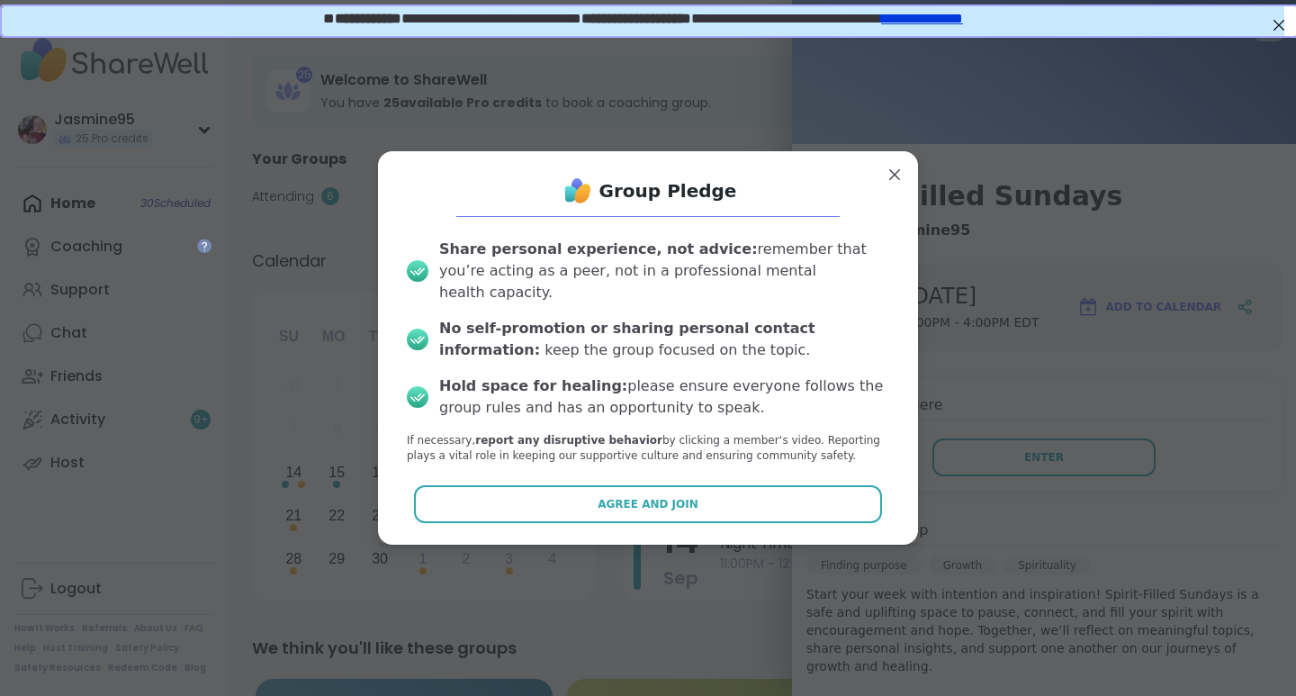
click at [636, 496] on span "Agree and Join" at bounding box center [648, 504] width 101 height 16
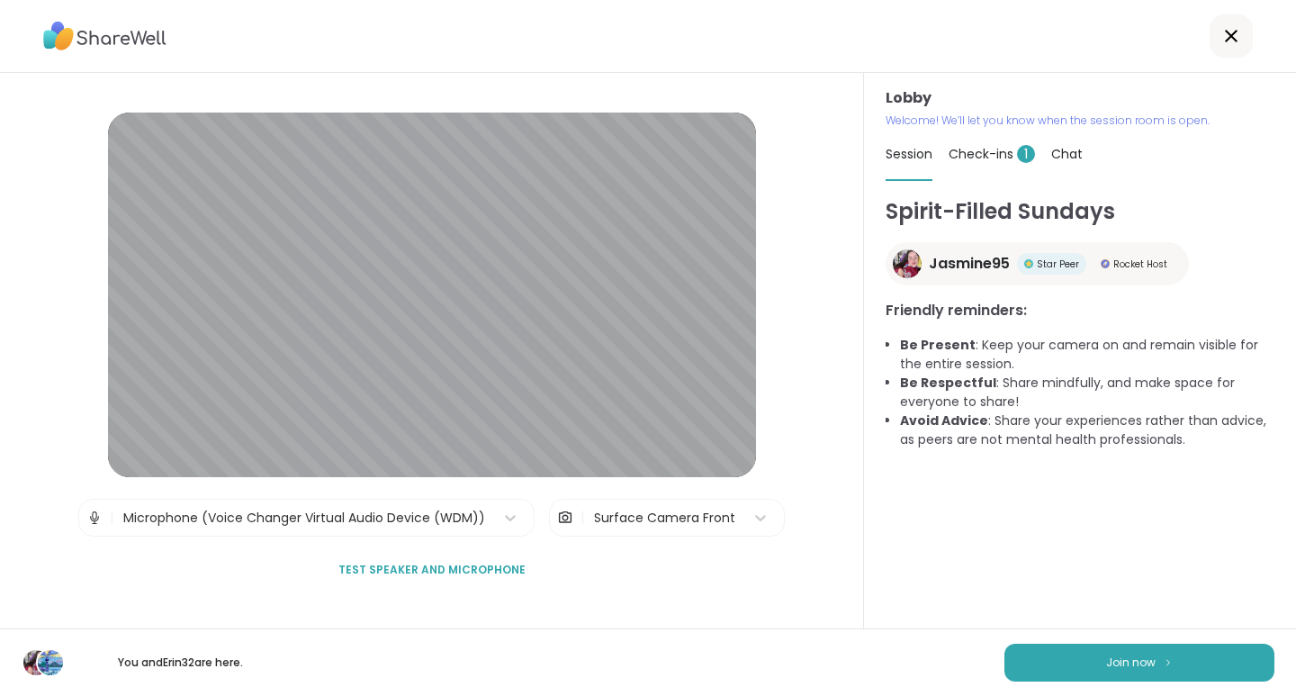
click at [1068, 665] on button "Join now" at bounding box center [1140, 663] width 270 height 38
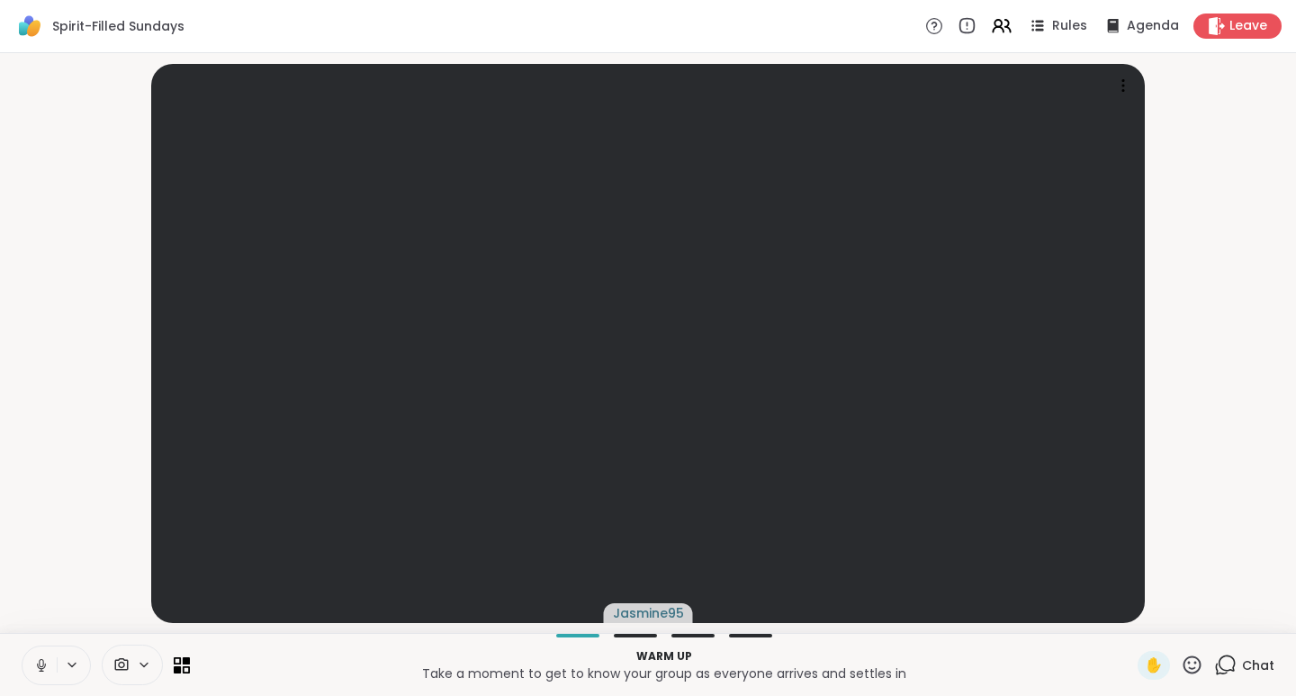
click at [1242, 669] on span "Chat" at bounding box center [1258, 665] width 32 height 18
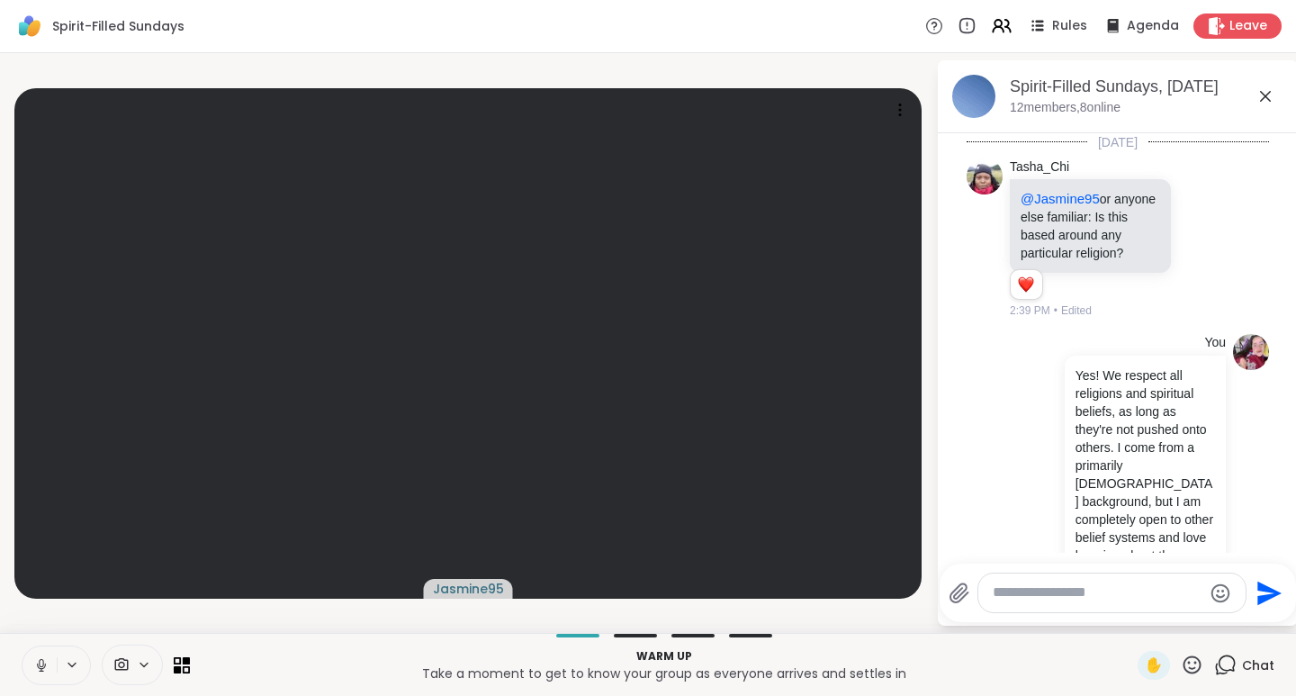
scroll to position [560, 0]
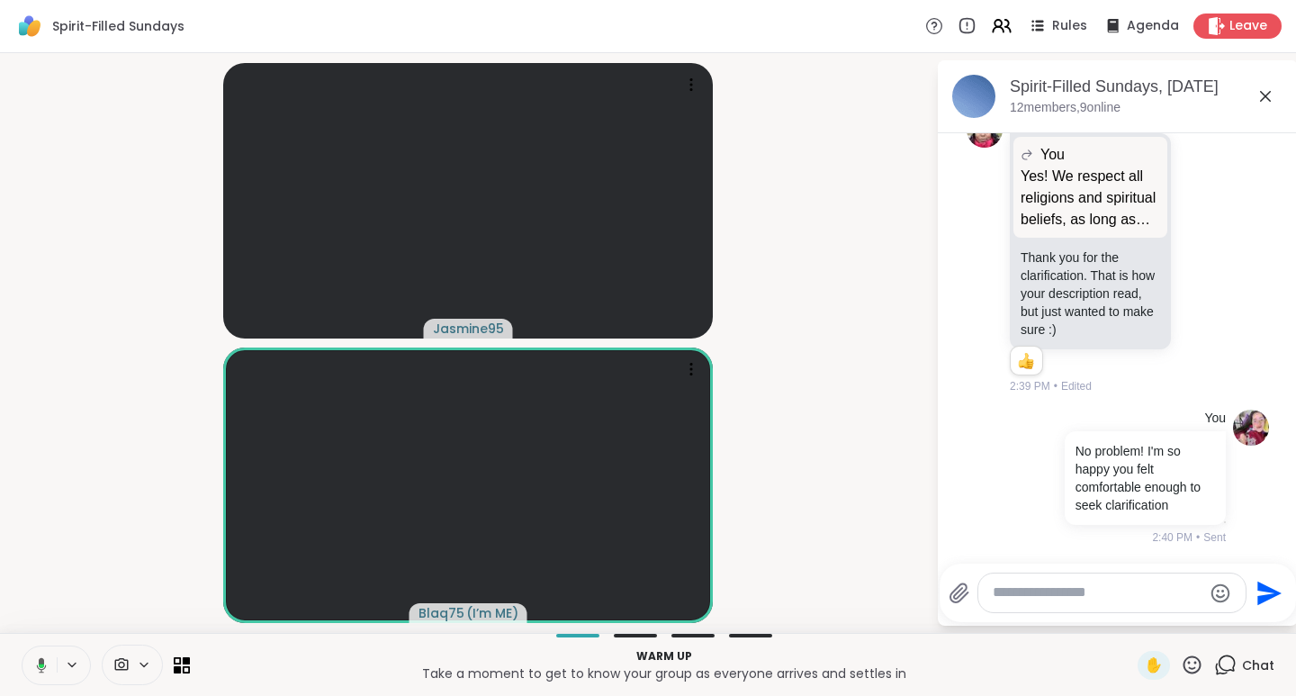
click at [850, 441] on video-player-container "Jasmine95 Blaq75 ( I’m ME )" at bounding box center [468, 342] width 915 height 565
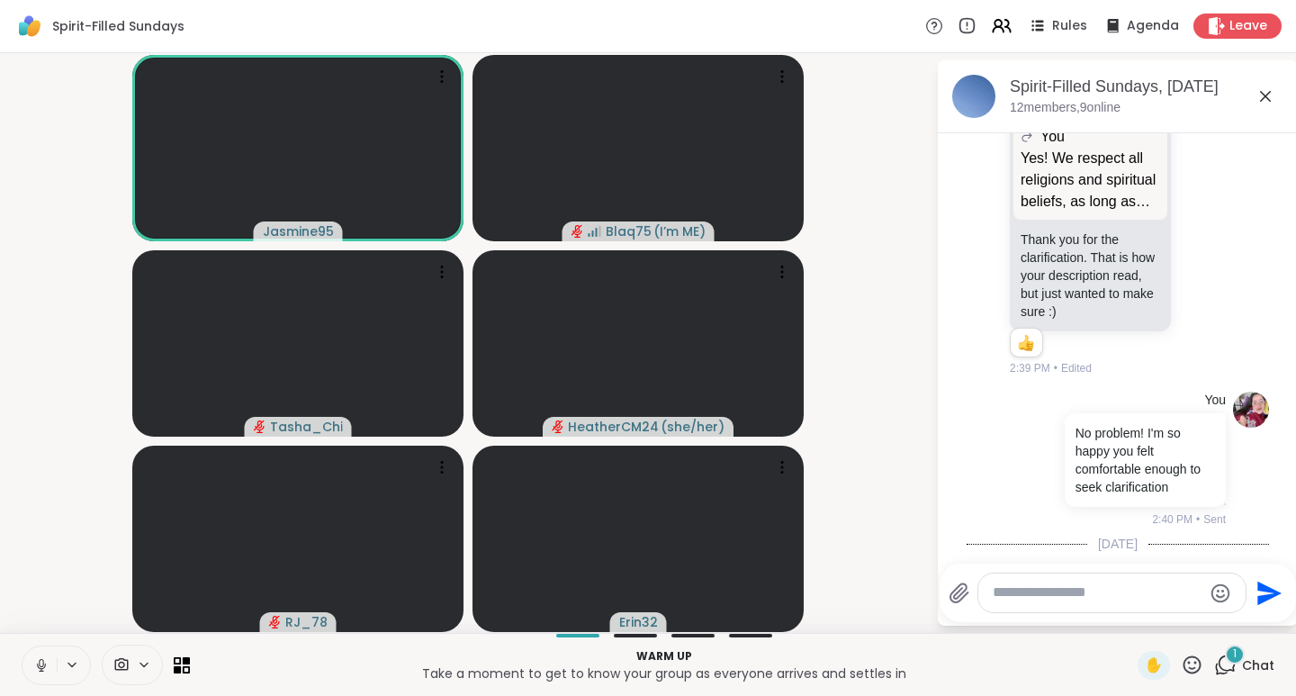
scroll to position [674, 0]
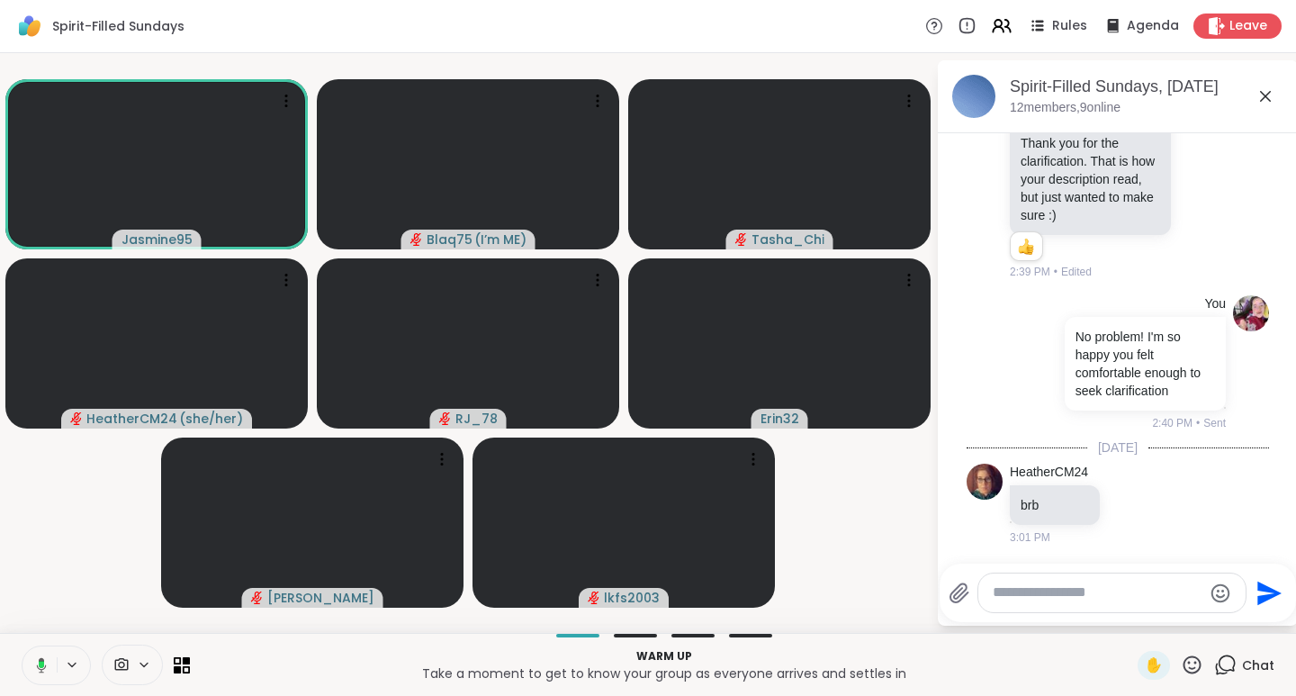
click at [1105, 594] on textarea "Type your message" at bounding box center [1098, 592] width 210 height 19
paste textarea "**********"
type textarea "**********"
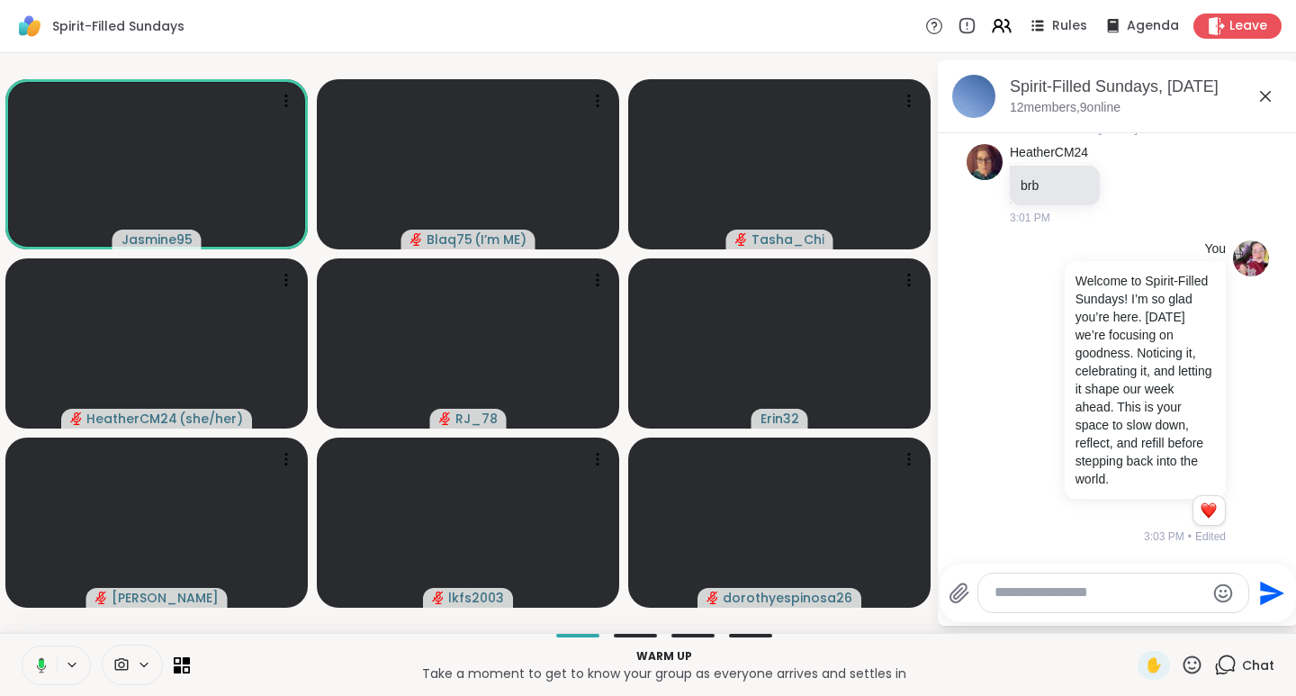
scroll to position [1012, 0]
paste textarea "**********"
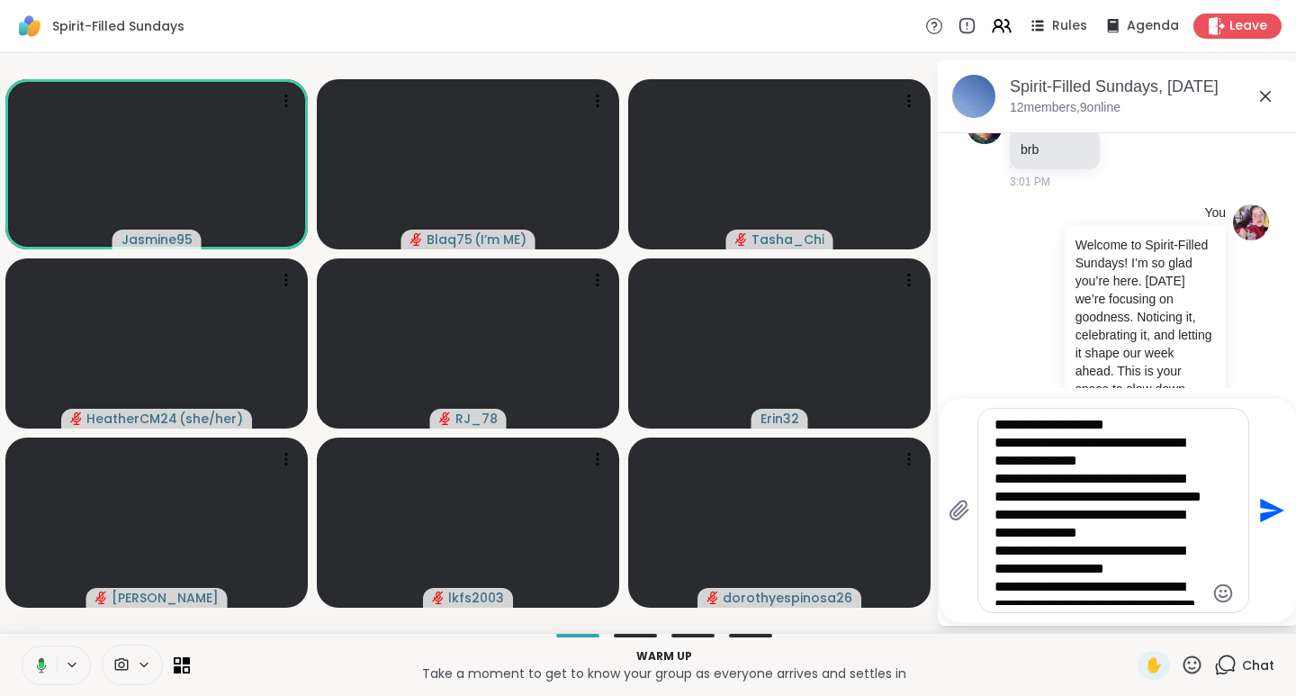
type textarea "**********"
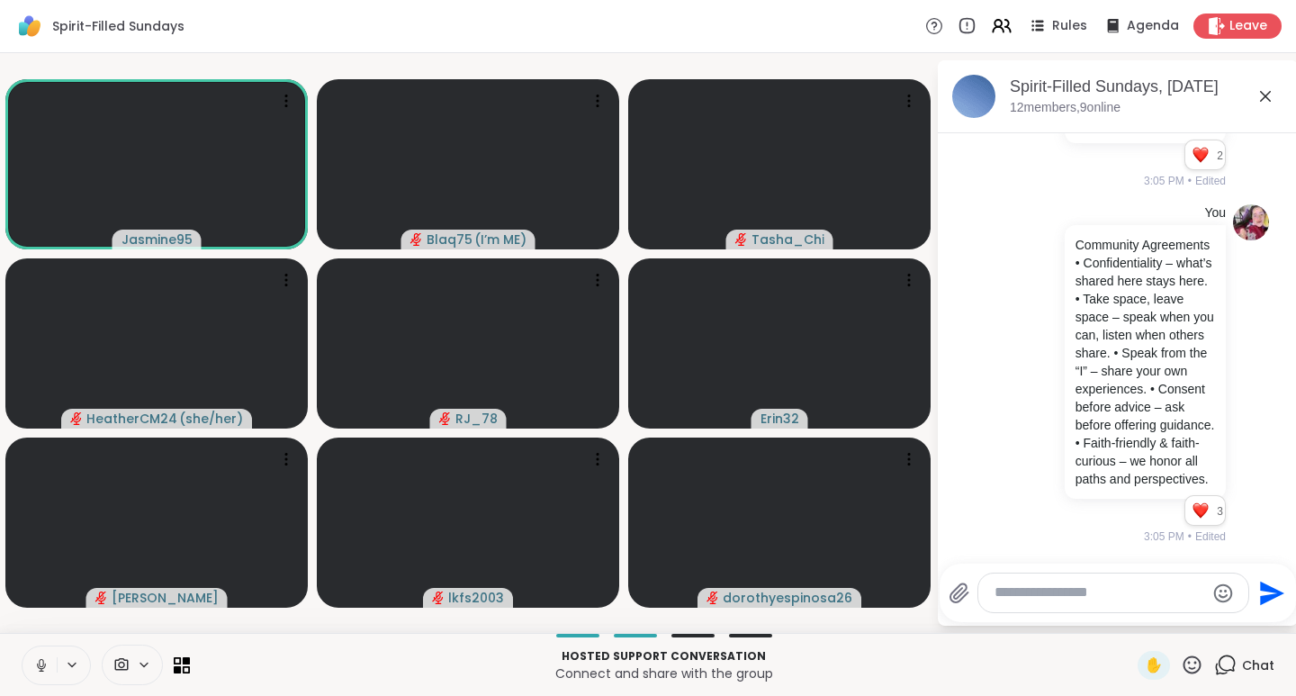
scroll to position [1439, 0]
click at [1061, 593] on textarea "Type your message" at bounding box center [1100, 592] width 210 height 19
paste textarea "**********"
type textarea "**********"
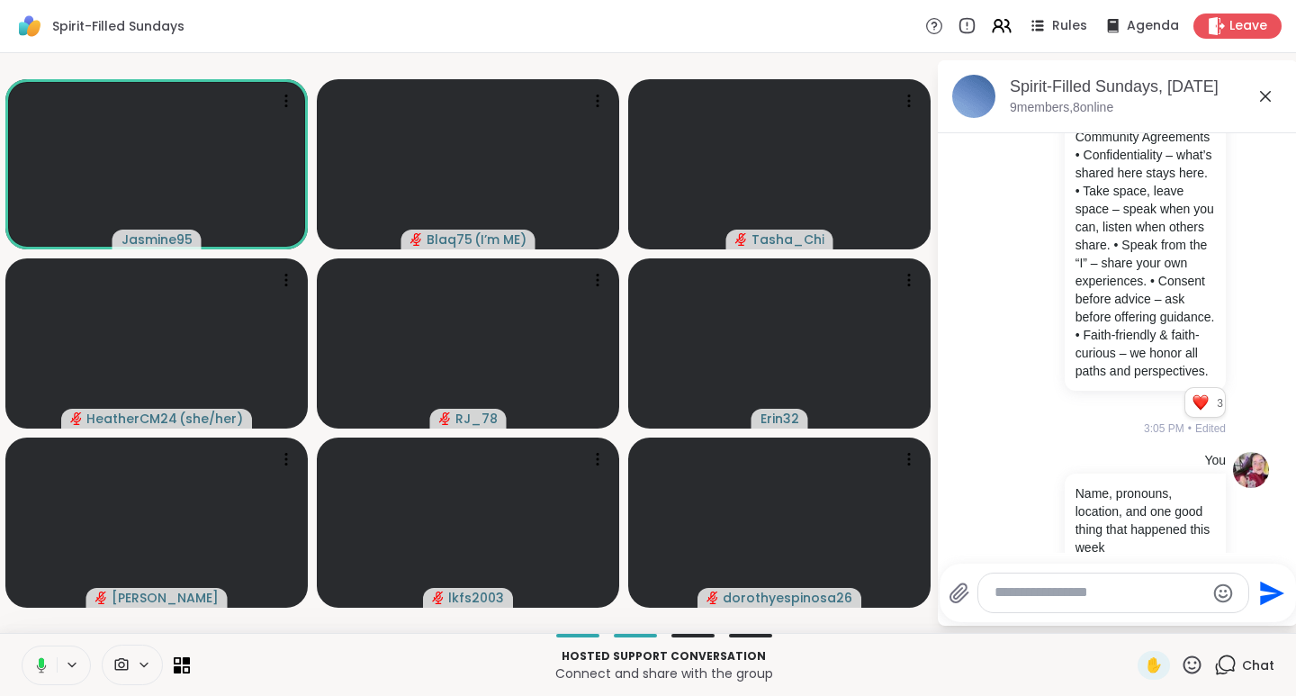
scroll to position [1590, 0]
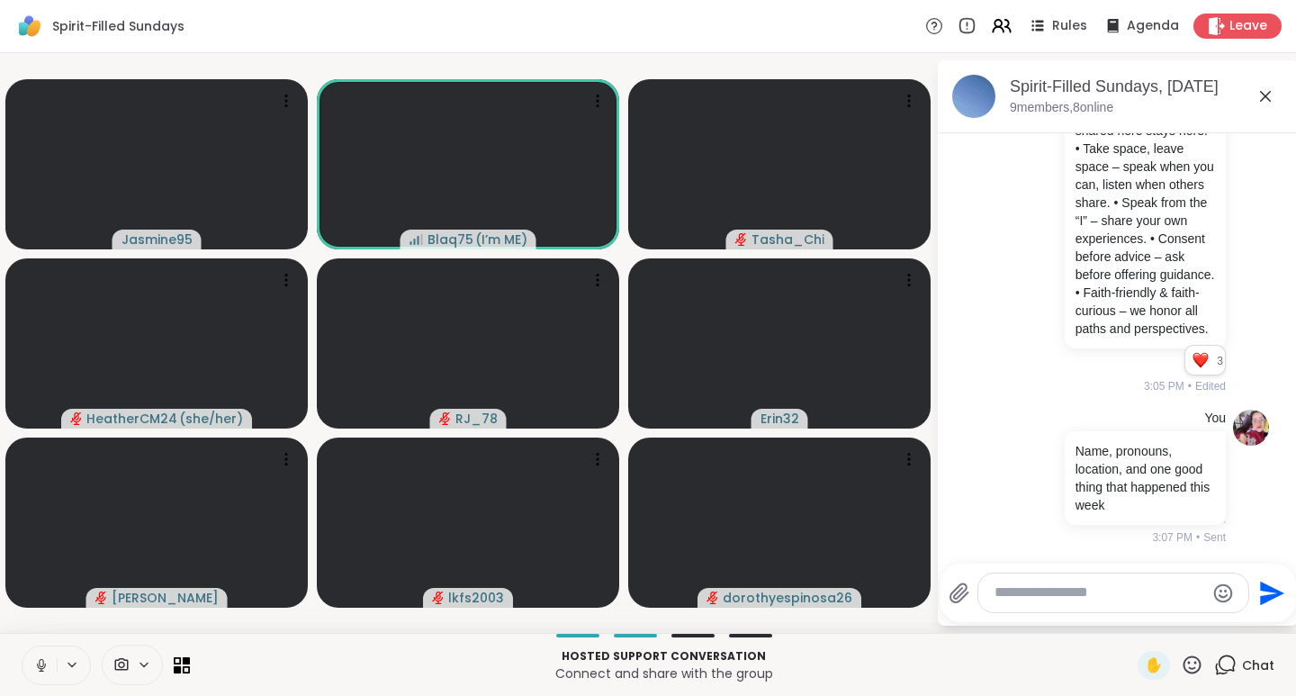
click at [1181, 665] on icon at bounding box center [1192, 665] width 23 height 23
click at [1131, 613] on span "❤️" at bounding box center [1140, 618] width 18 height 22
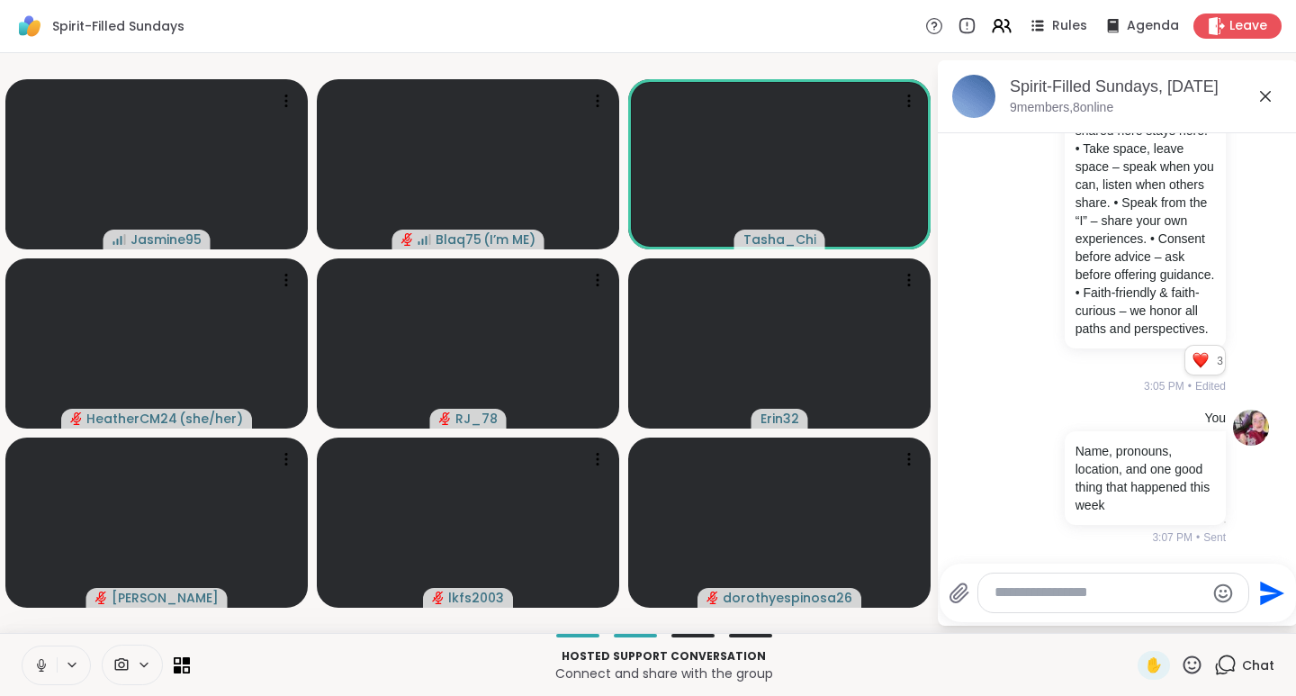
click at [1181, 659] on icon at bounding box center [1192, 665] width 23 height 23
click at [1131, 620] on span "❤️" at bounding box center [1140, 618] width 18 height 22
click at [1184, 661] on icon at bounding box center [1193, 664] width 18 height 18
click at [1249, 624] on span "🎉" at bounding box center [1258, 618] width 18 height 22
click at [1184, 670] on icon at bounding box center [1192, 665] width 23 height 23
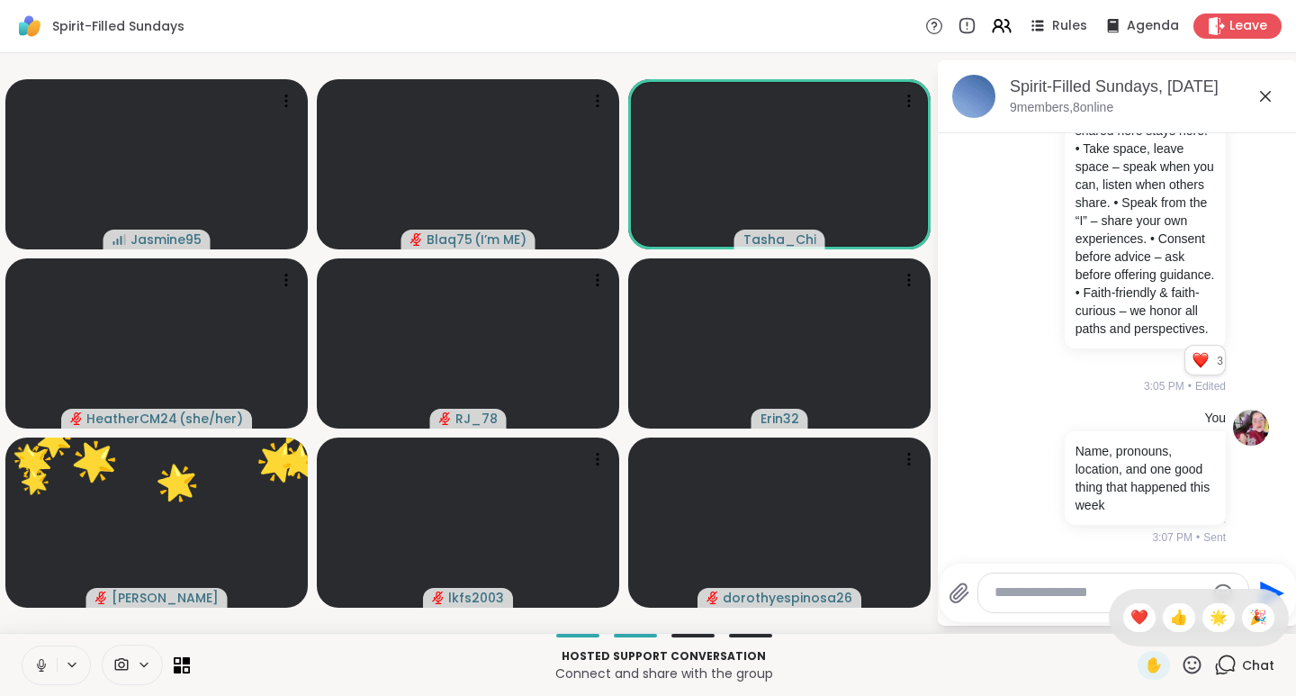
click at [1170, 612] on span "👍" at bounding box center [1179, 618] width 18 height 22
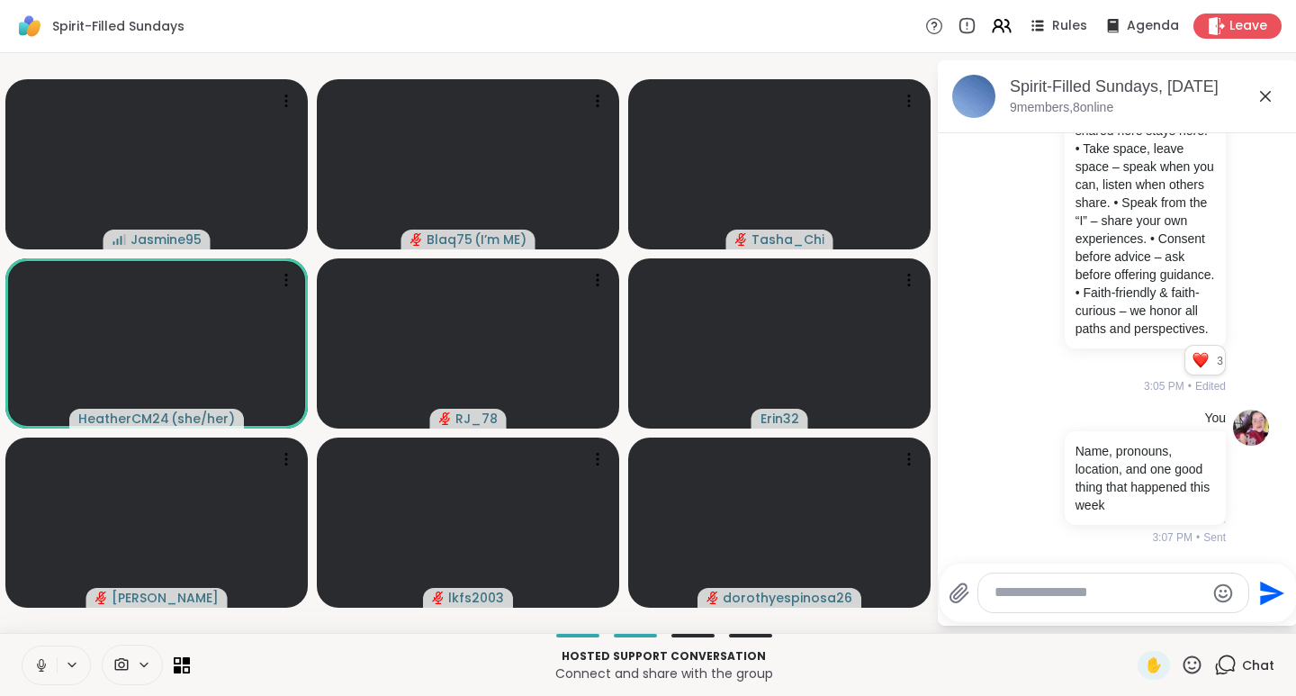
click at [1184, 663] on icon at bounding box center [1193, 664] width 18 height 18
click at [1131, 618] on span "❤️" at bounding box center [1140, 618] width 18 height 22
click at [1184, 668] on icon at bounding box center [1193, 664] width 18 height 18
click at [1210, 617] on span "🌟" at bounding box center [1219, 618] width 18 height 22
click at [1181, 667] on icon at bounding box center [1192, 665] width 23 height 23
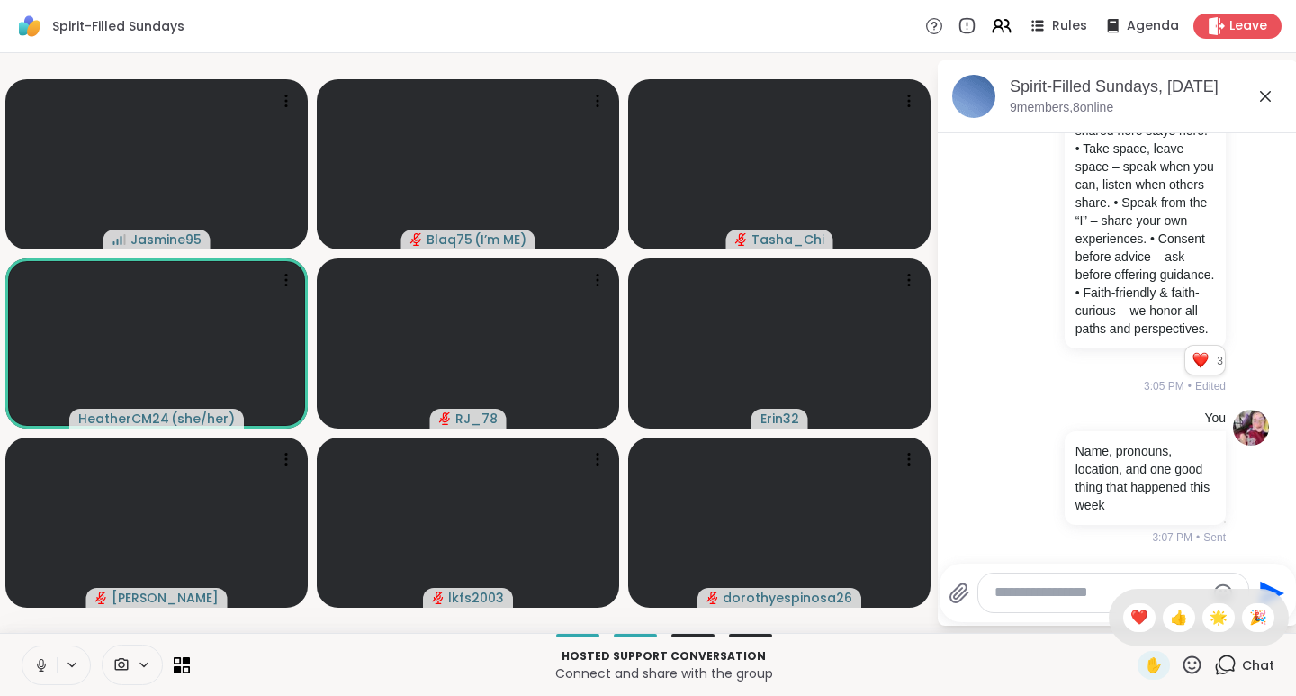
click at [1249, 618] on span "🎉" at bounding box center [1258, 618] width 18 height 22
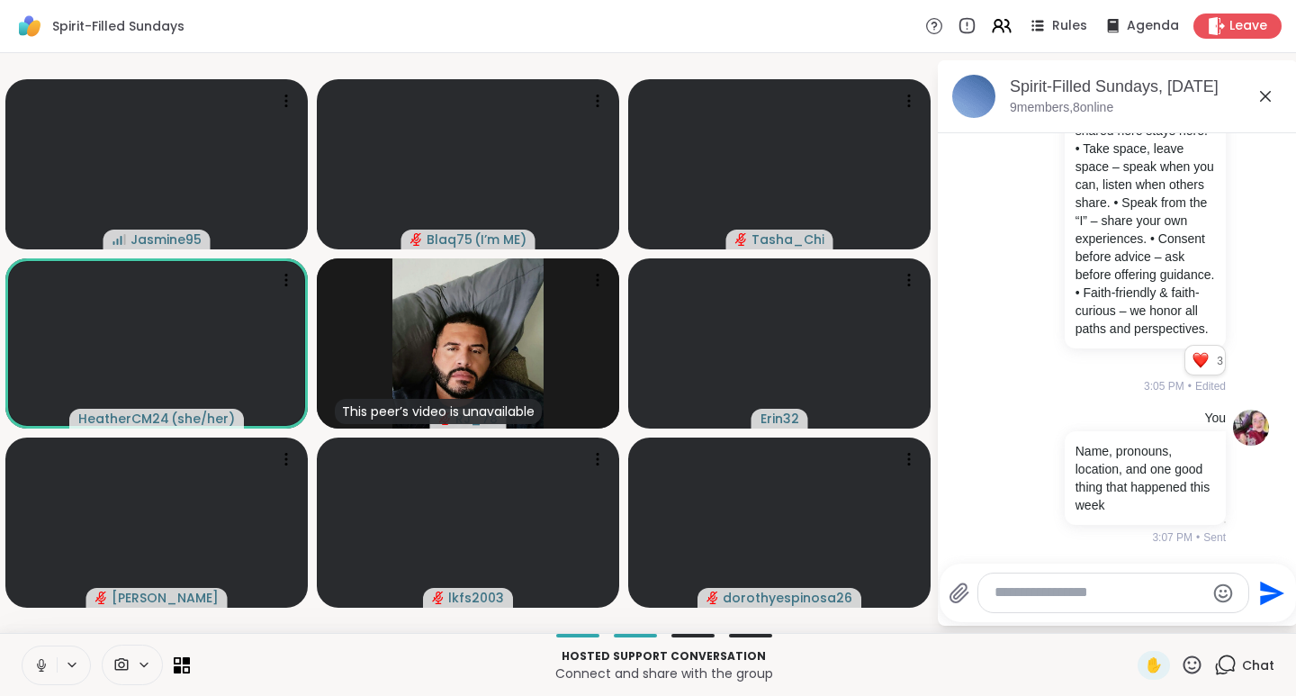
click at [1181, 665] on icon at bounding box center [1192, 665] width 23 height 23
click at [1170, 614] on span "👍" at bounding box center [1179, 618] width 18 height 22
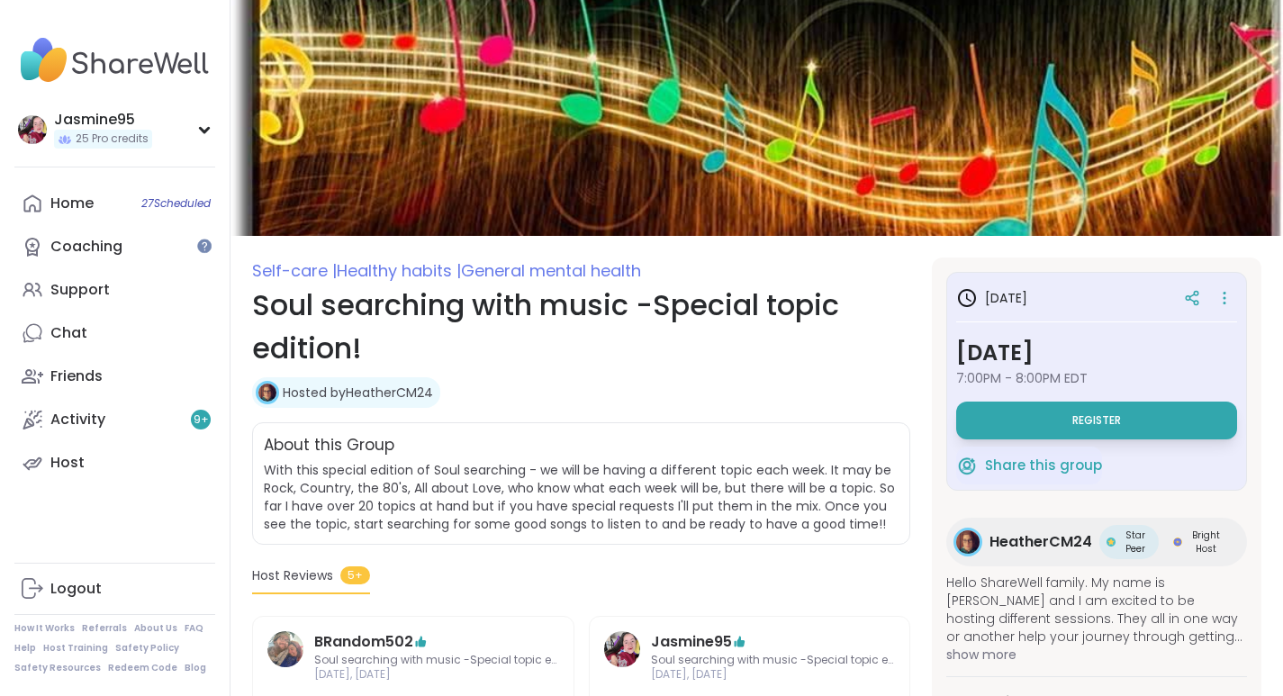
click at [1107, 420] on span "Register" at bounding box center [1096, 420] width 49 height 14
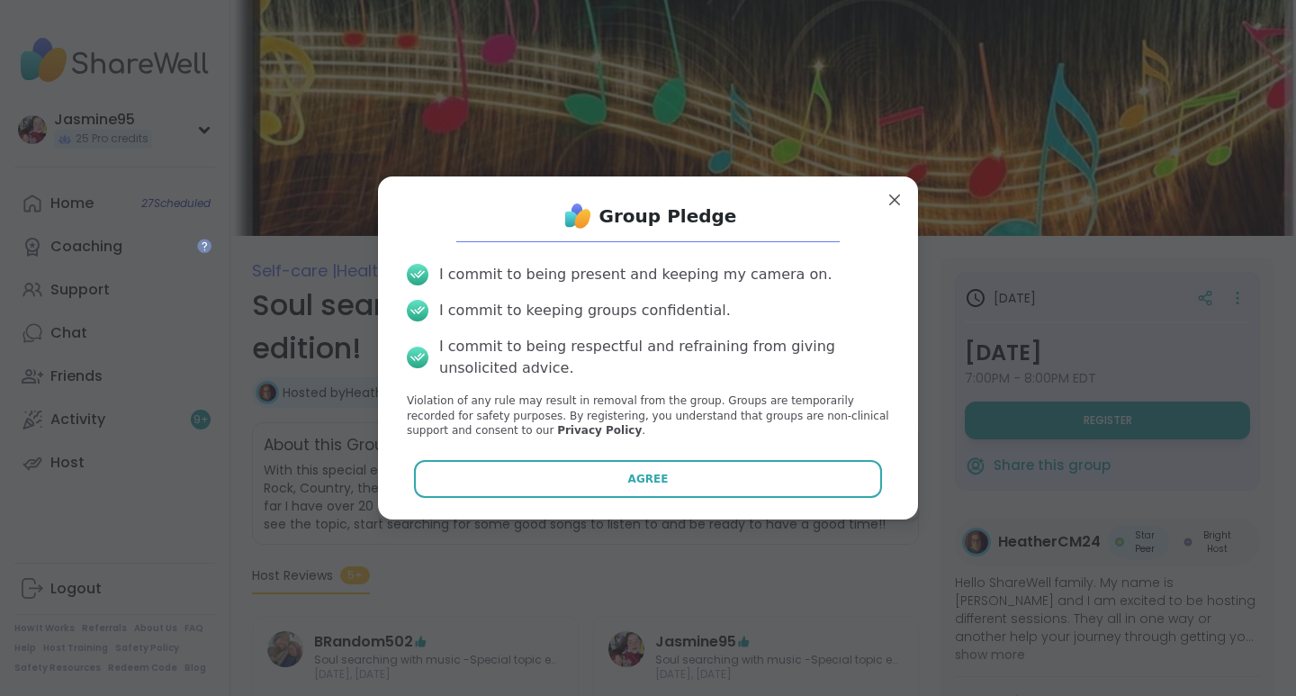
click at [640, 485] on span "Agree" at bounding box center [648, 479] width 41 height 16
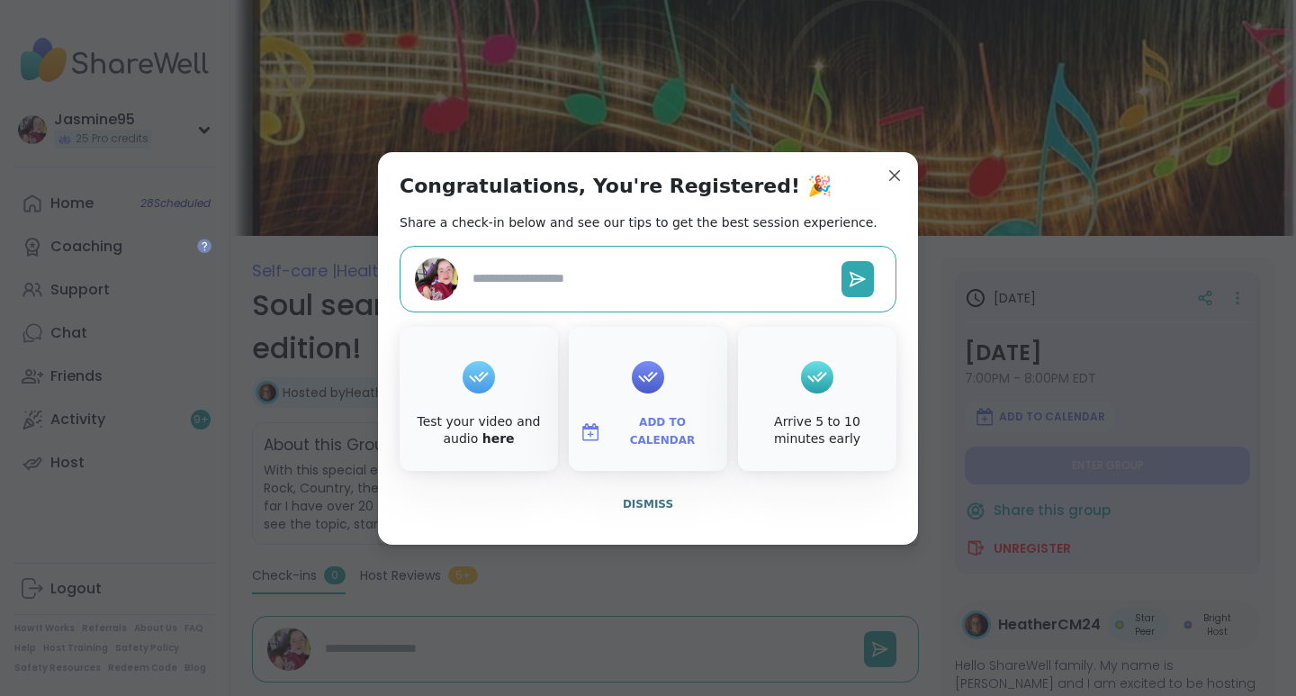
type textarea "*"
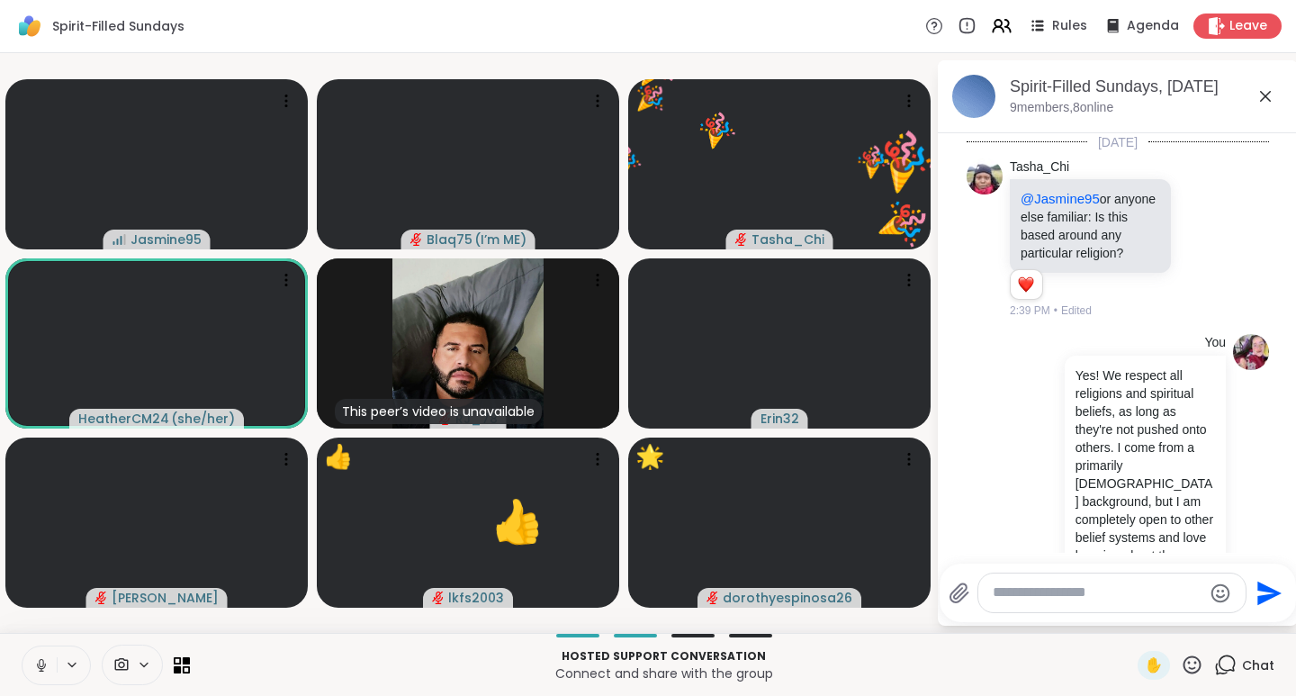
scroll to position [1590, 0]
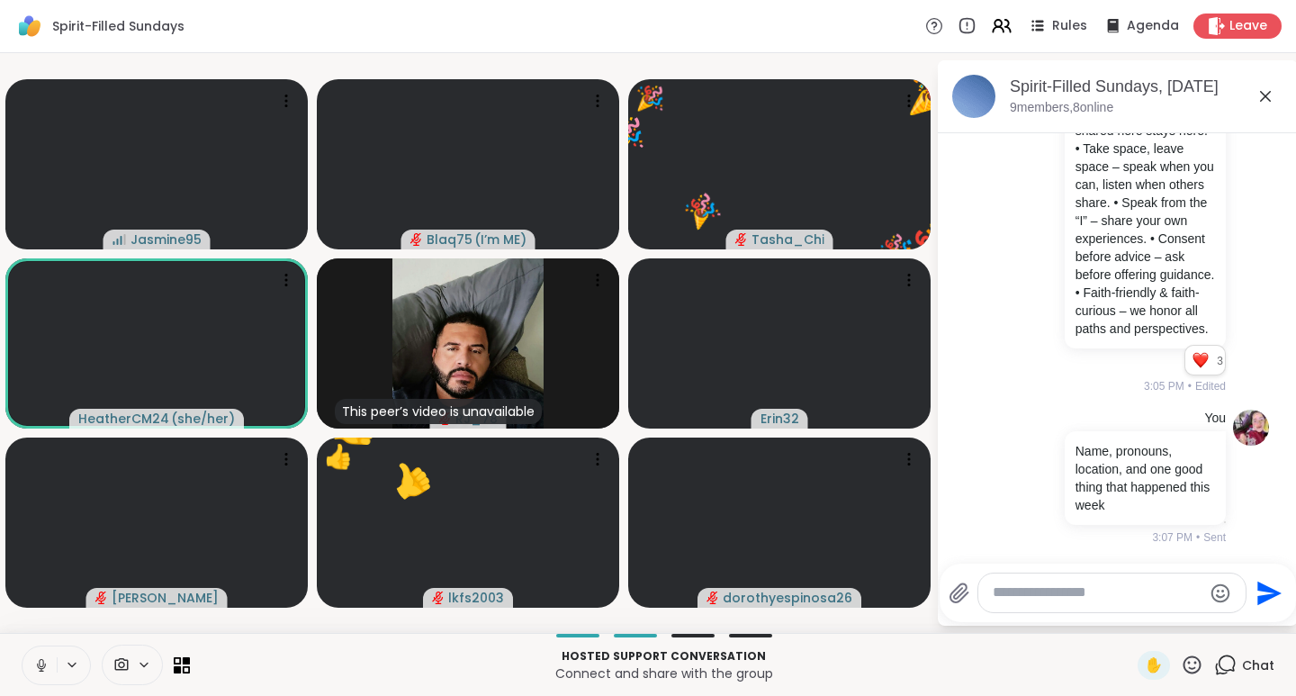
click at [1182, 663] on icon at bounding box center [1192, 665] width 23 height 23
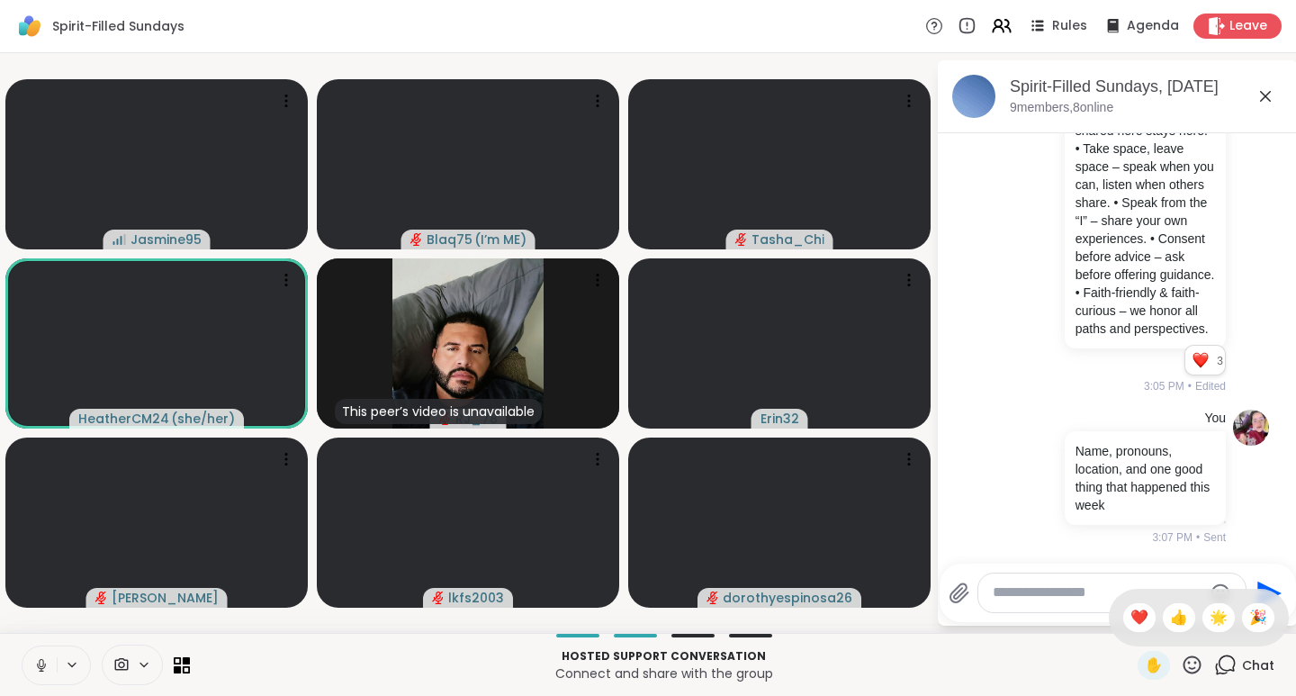
click at [1131, 615] on span "❤️" at bounding box center [1140, 618] width 18 height 22
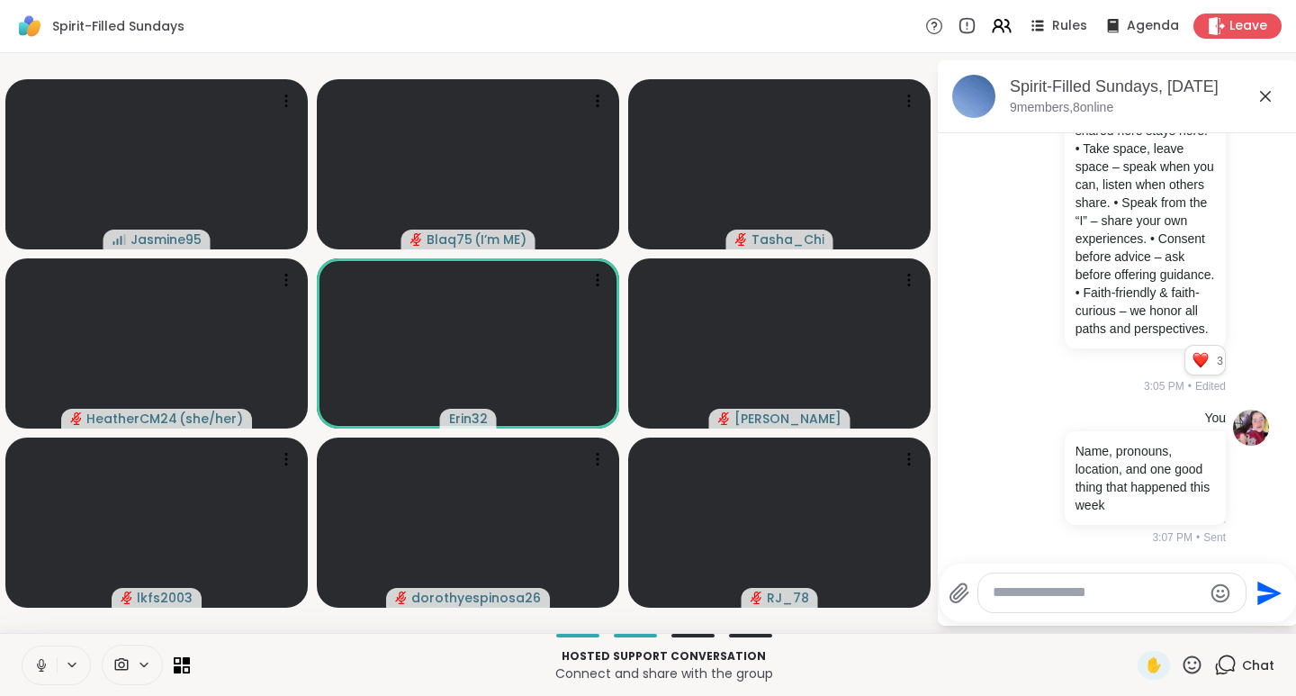
click at [1186, 663] on icon at bounding box center [1192, 665] width 23 height 23
click at [1131, 613] on span "❤️" at bounding box center [1140, 618] width 18 height 22
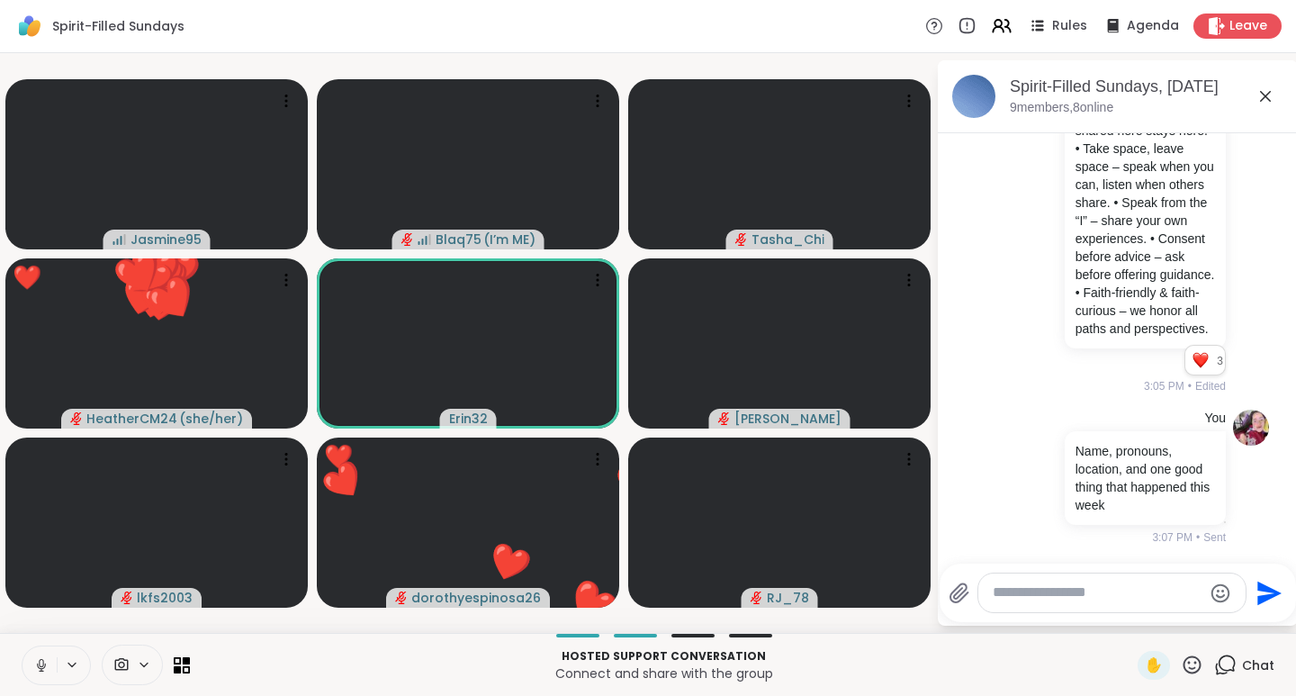
click at [1183, 663] on icon at bounding box center [1192, 665] width 23 height 23
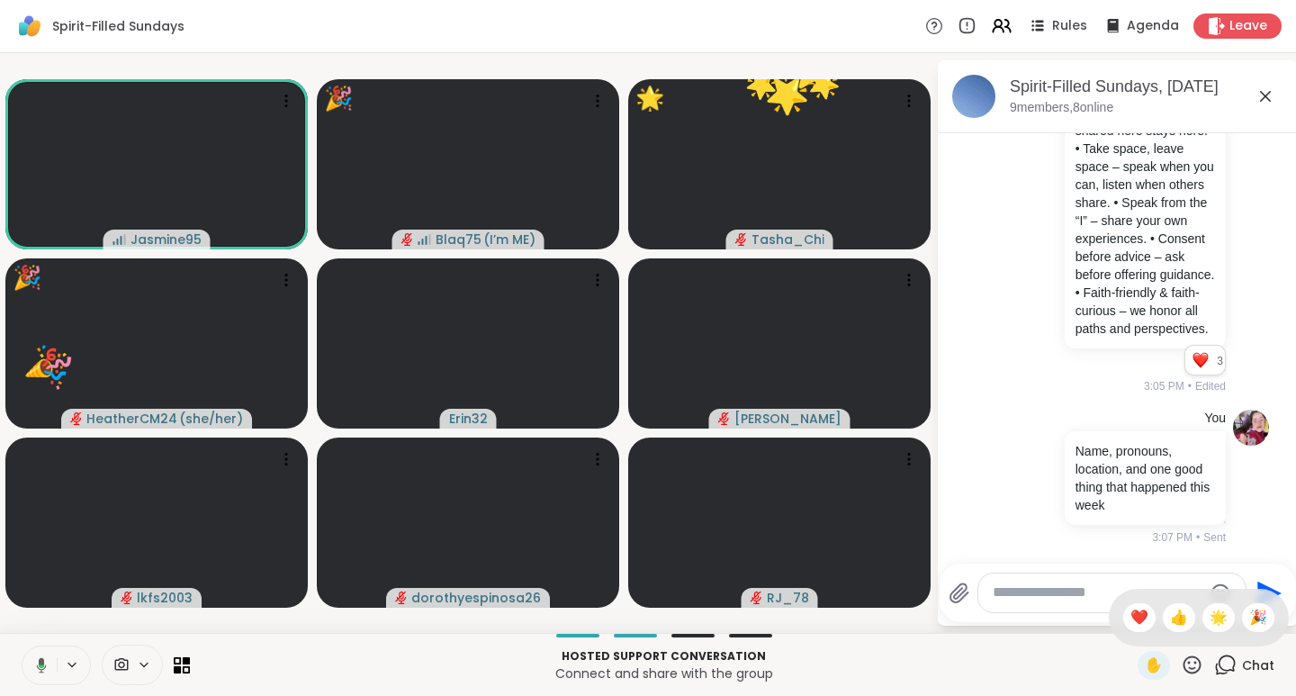
click at [1249, 620] on span "🎉" at bounding box center [1258, 618] width 18 height 22
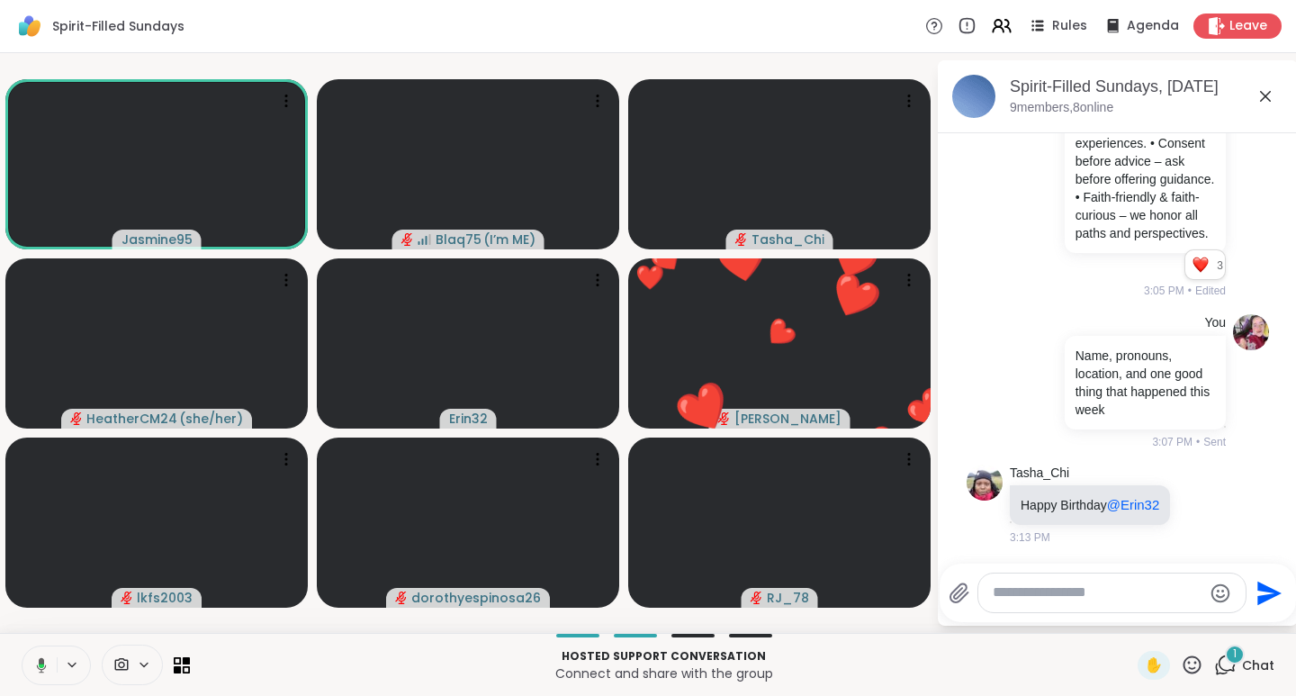
scroll to position [1703, 0]
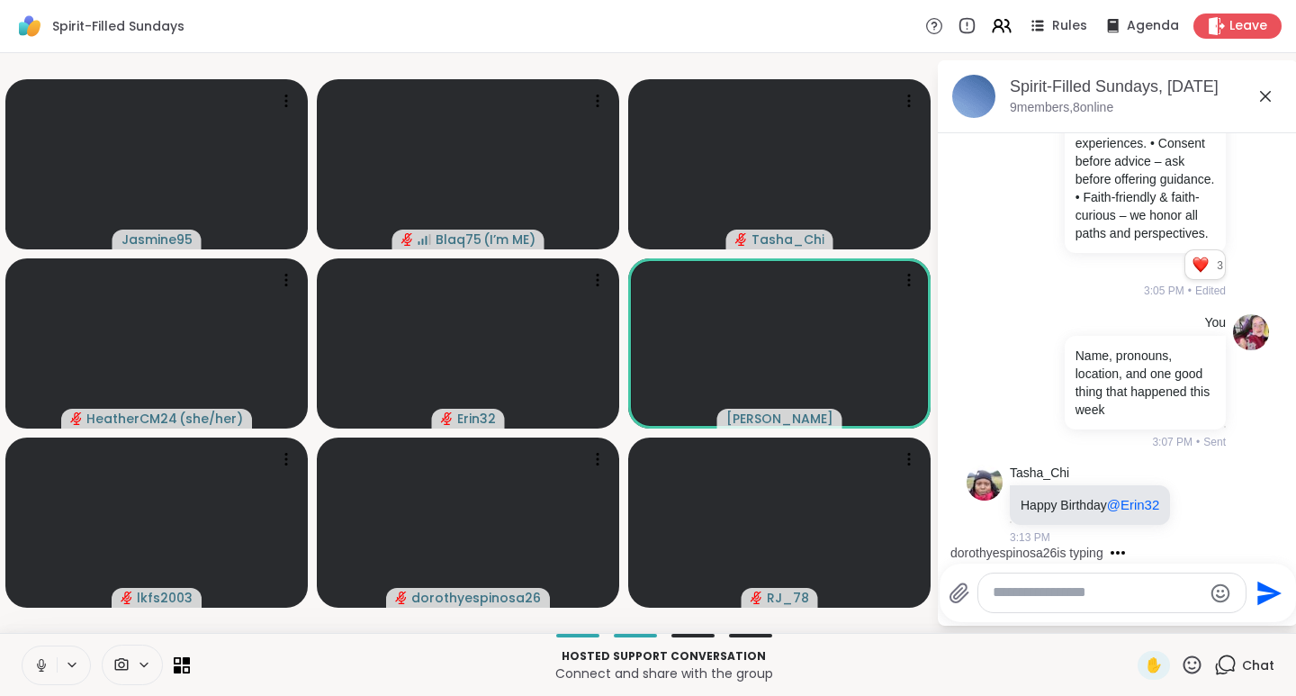
click at [1182, 666] on icon at bounding box center [1192, 665] width 23 height 23
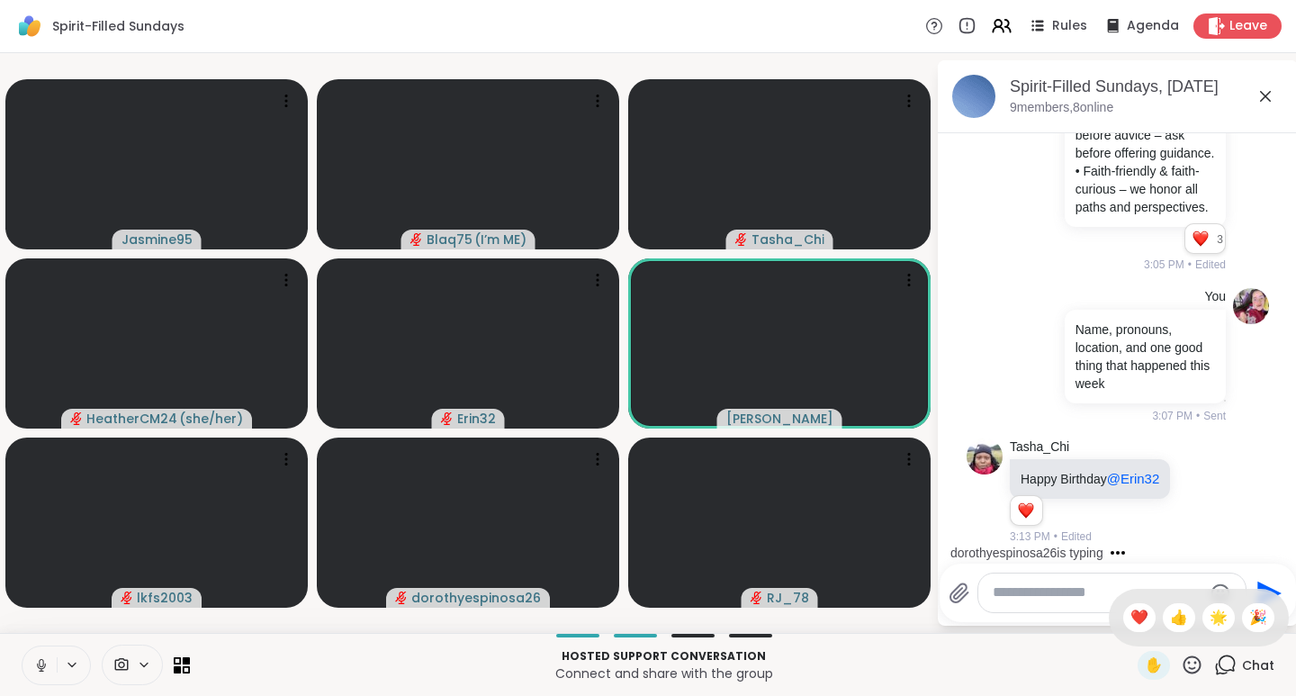
click at [1131, 620] on span "❤️" at bounding box center [1140, 618] width 18 height 22
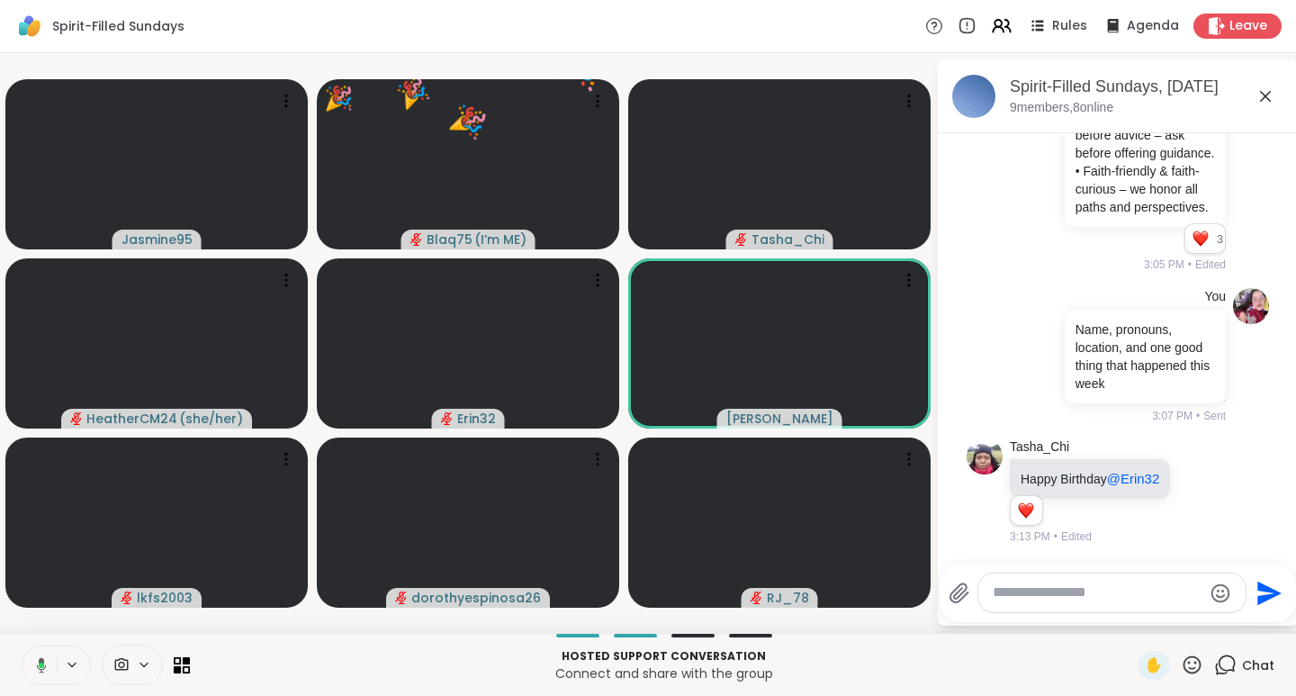
click at [1188, 663] on icon at bounding box center [1193, 664] width 18 height 18
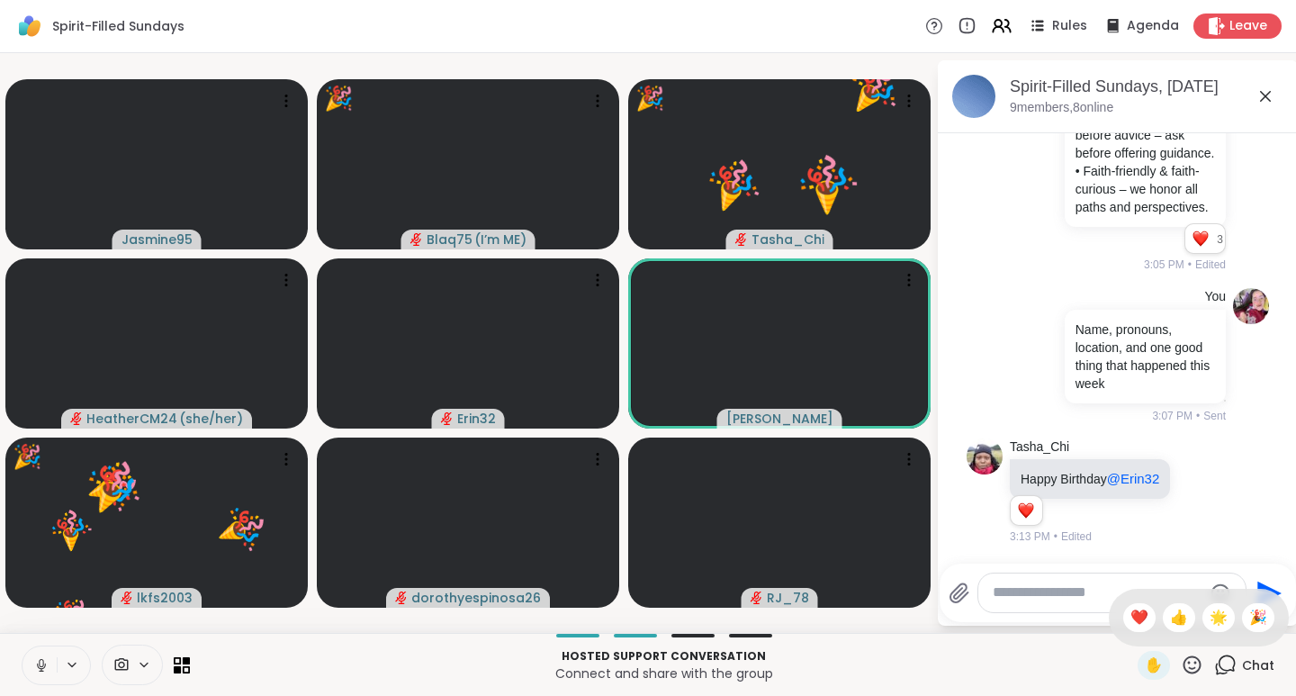
click at [1250, 615] on span "🎉" at bounding box center [1258, 618] width 18 height 22
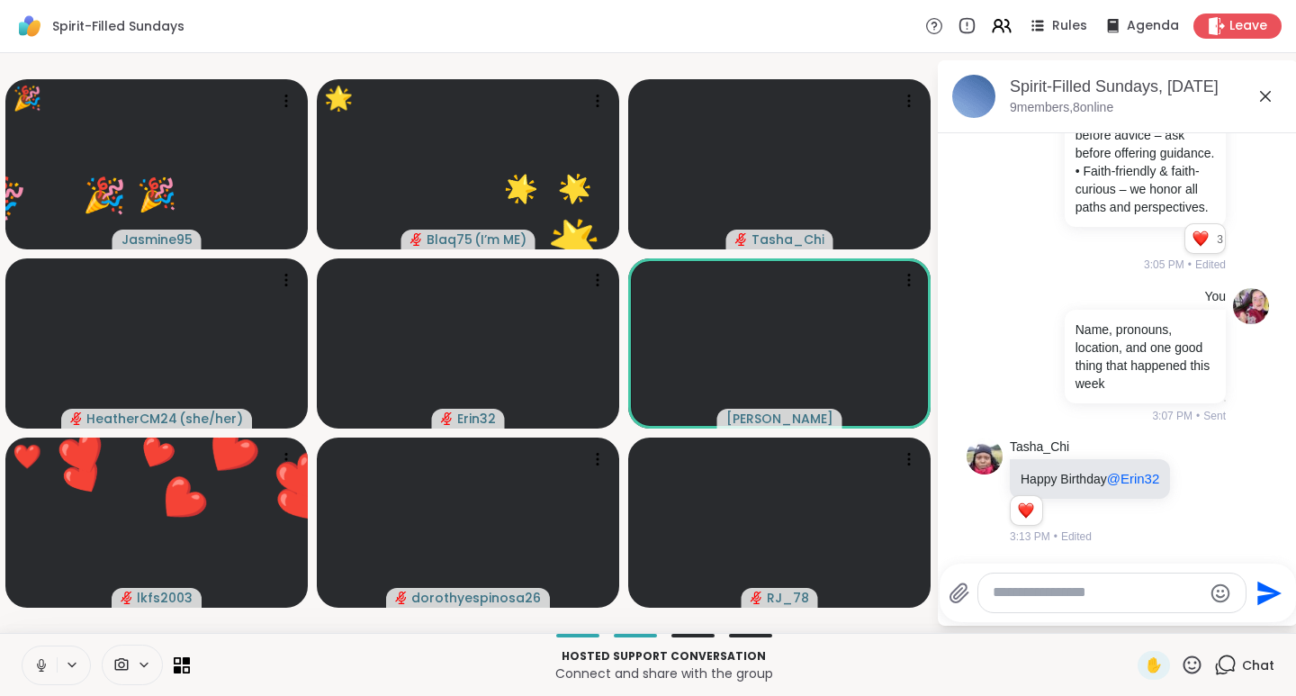
scroll to position [1861, 0]
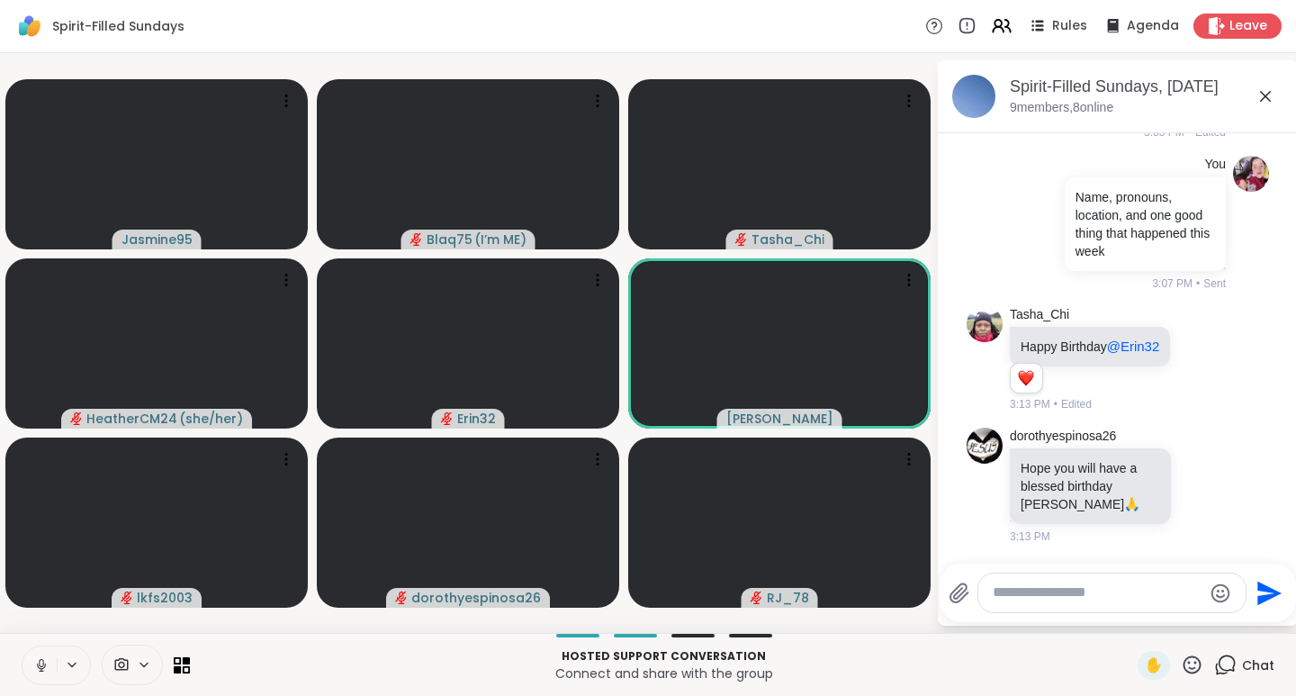
click at [1185, 664] on icon at bounding box center [1192, 665] width 23 height 23
click at [1131, 622] on span "❤️" at bounding box center [1140, 618] width 18 height 22
click at [1186, 669] on icon at bounding box center [1192, 665] width 23 height 23
click at [1210, 617] on span "🌟" at bounding box center [1219, 618] width 18 height 22
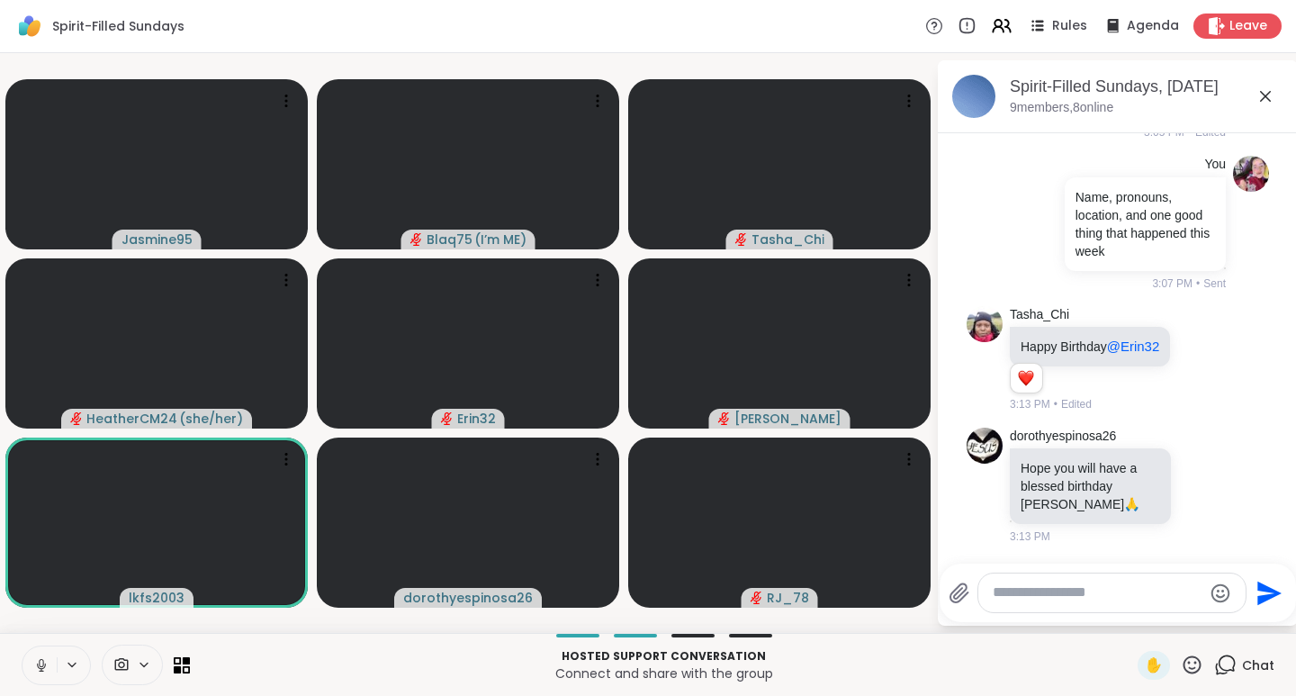
click at [1185, 663] on icon at bounding box center [1192, 665] width 23 height 23
click at [1210, 622] on span "🌟" at bounding box center [1219, 618] width 18 height 22
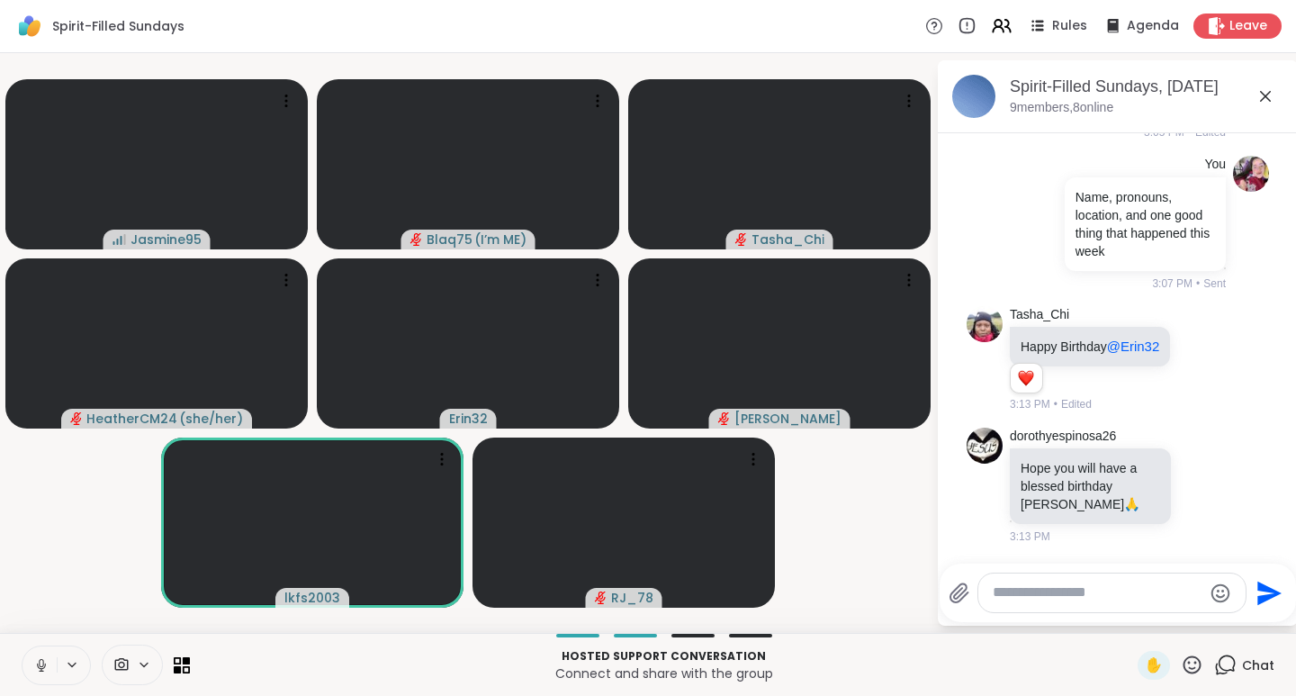
click at [1183, 665] on icon at bounding box center [1192, 665] width 23 height 23
click at [1131, 615] on span "❤️" at bounding box center [1140, 618] width 18 height 22
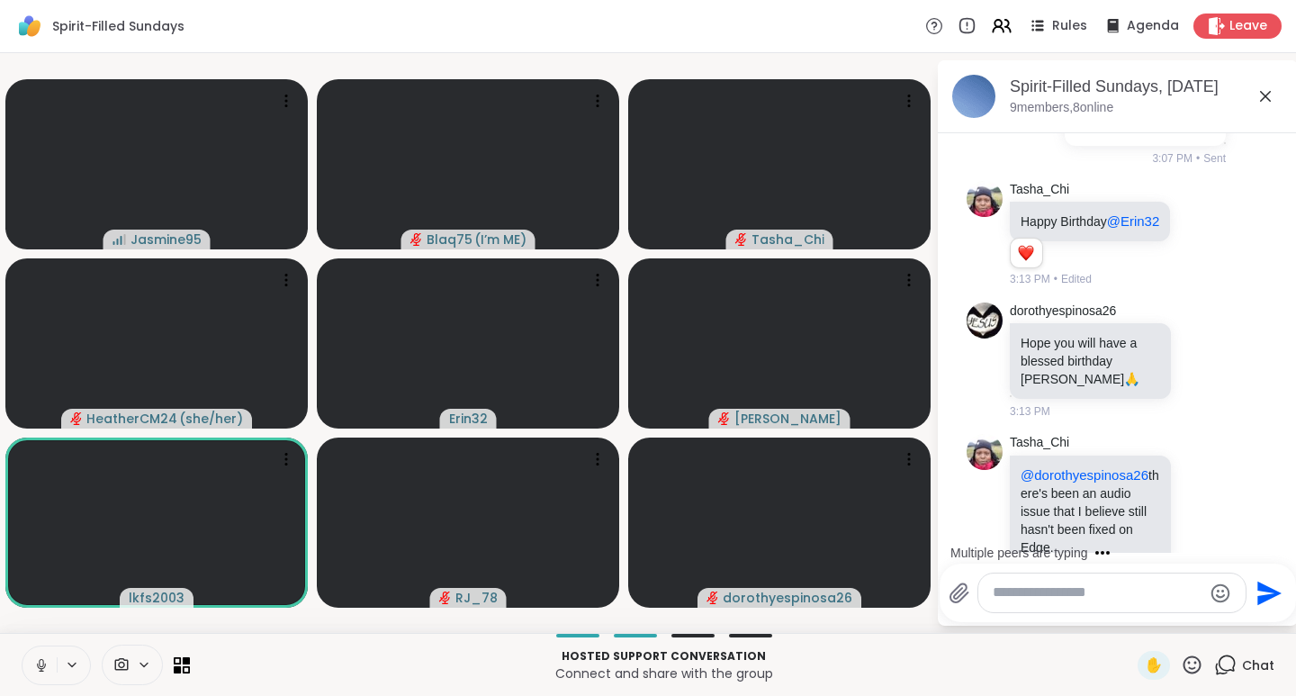
scroll to position [2029, 0]
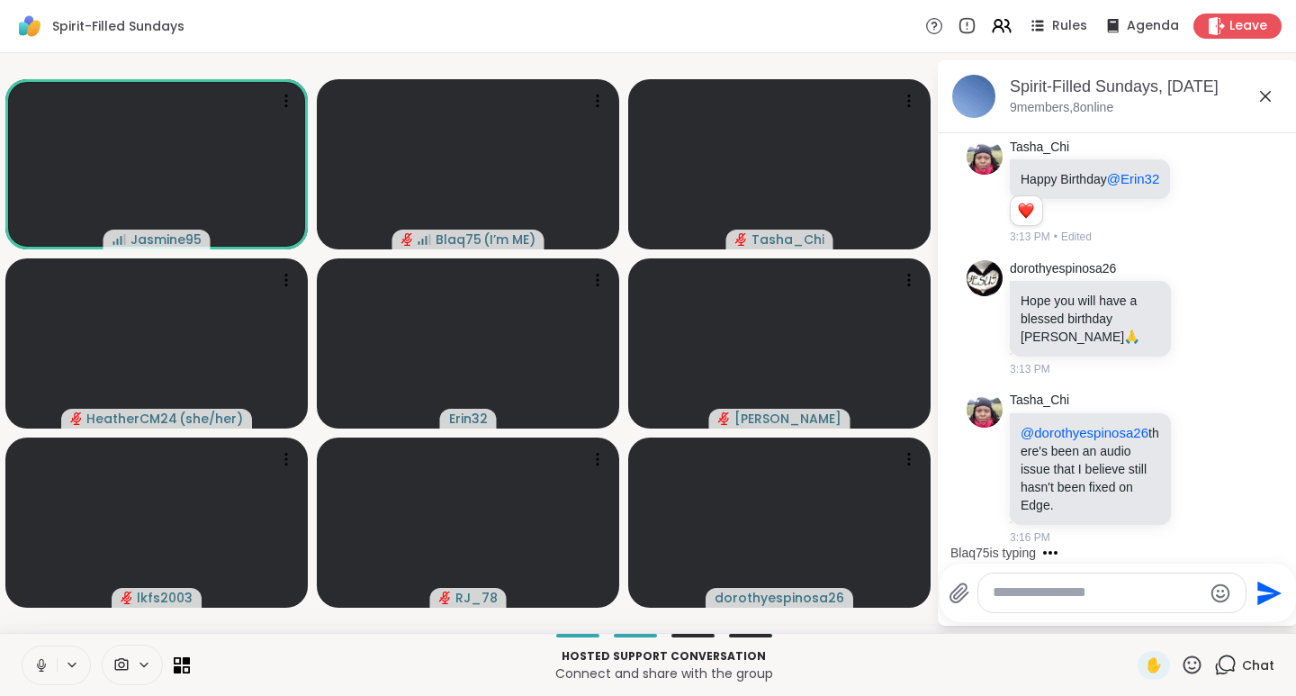
click at [1044, 599] on textarea "Type your message" at bounding box center [1098, 592] width 210 height 19
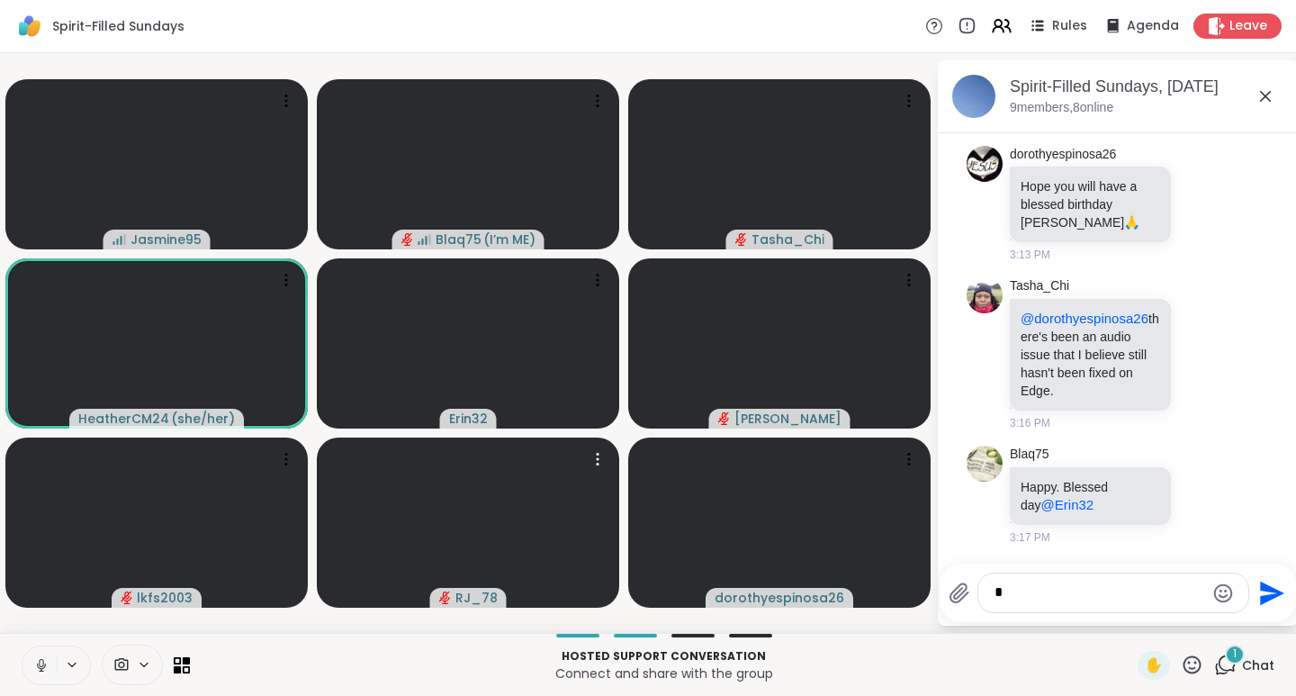
scroll to position [2143, 0]
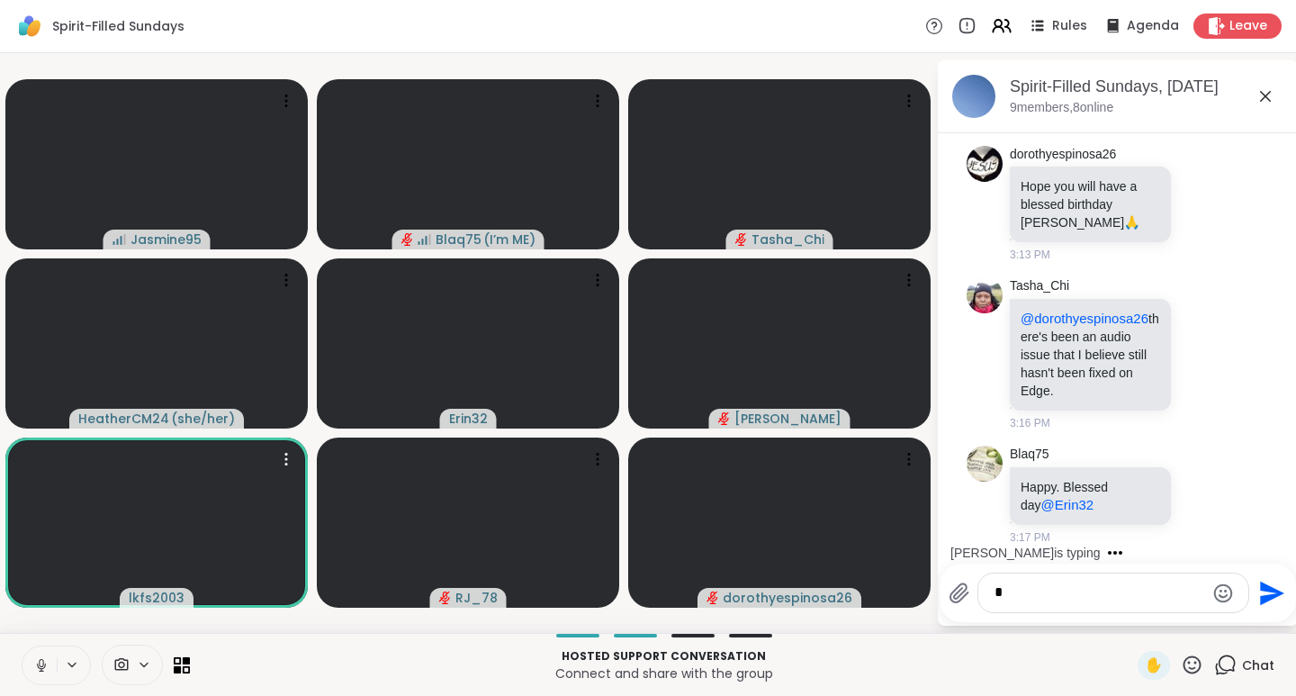
type textarea "*"
click at [284, 460] on icon at bounding box center [286, 459] width 18 height 18
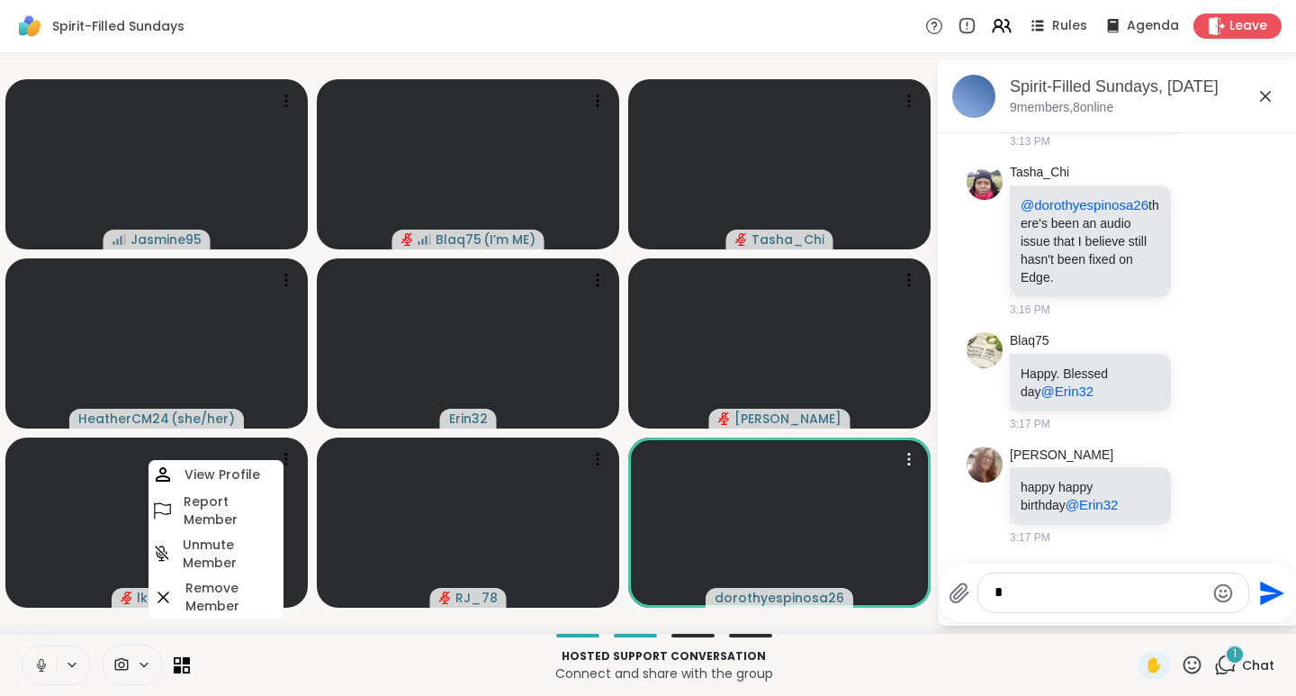
scroll to position [2257, 0]
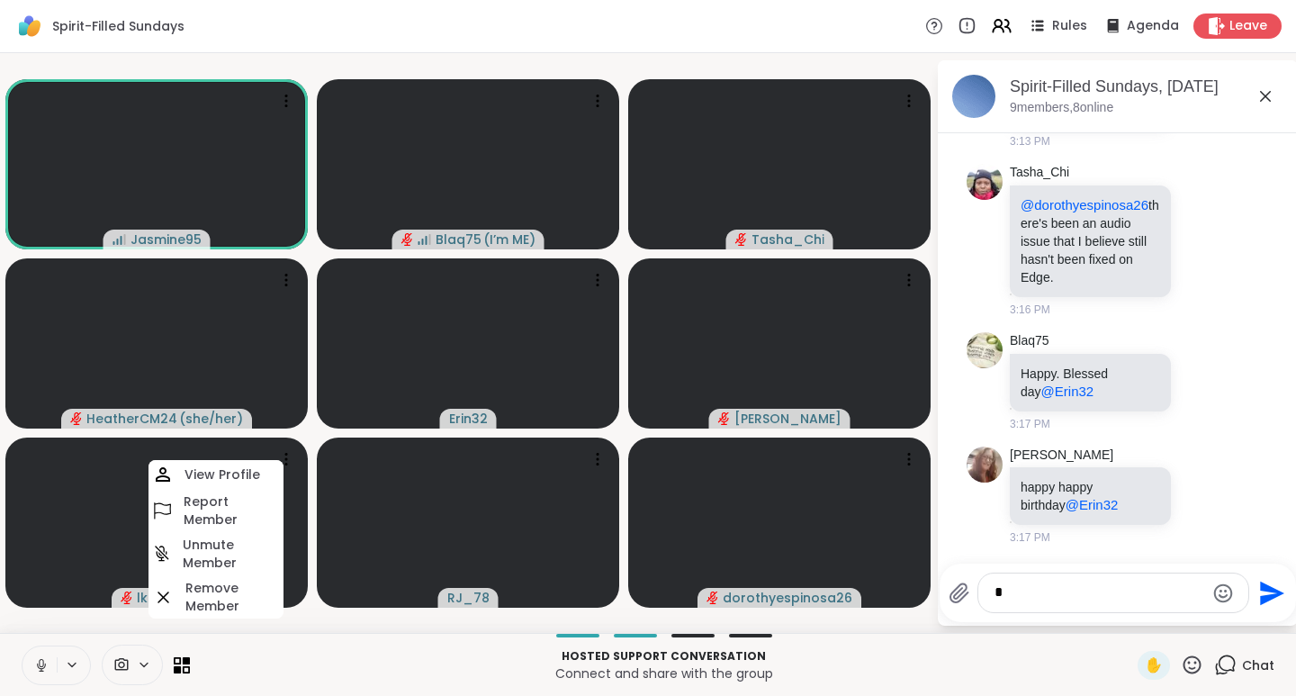
click at [1057, 595] on textarea "*" at bounding box center [1100, 592] width 210 height 19
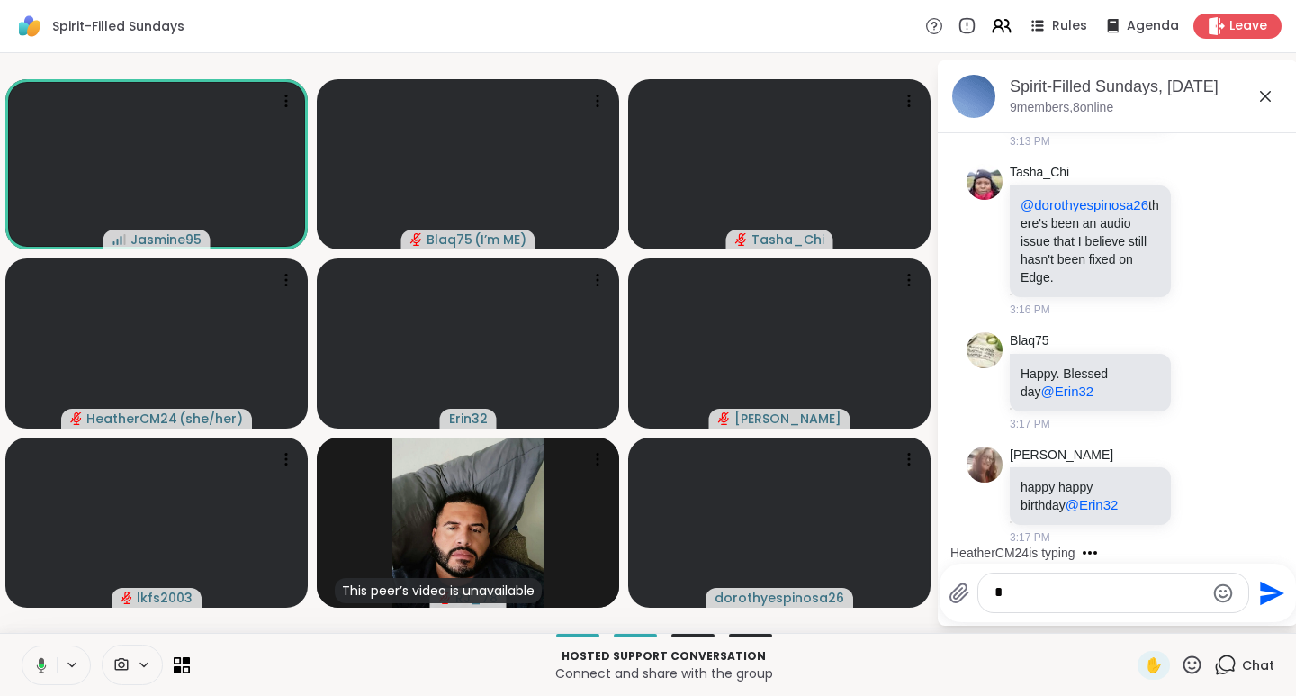
click at [1184, 663] on icon at bounding box center [1193, 664] width 18 height 18
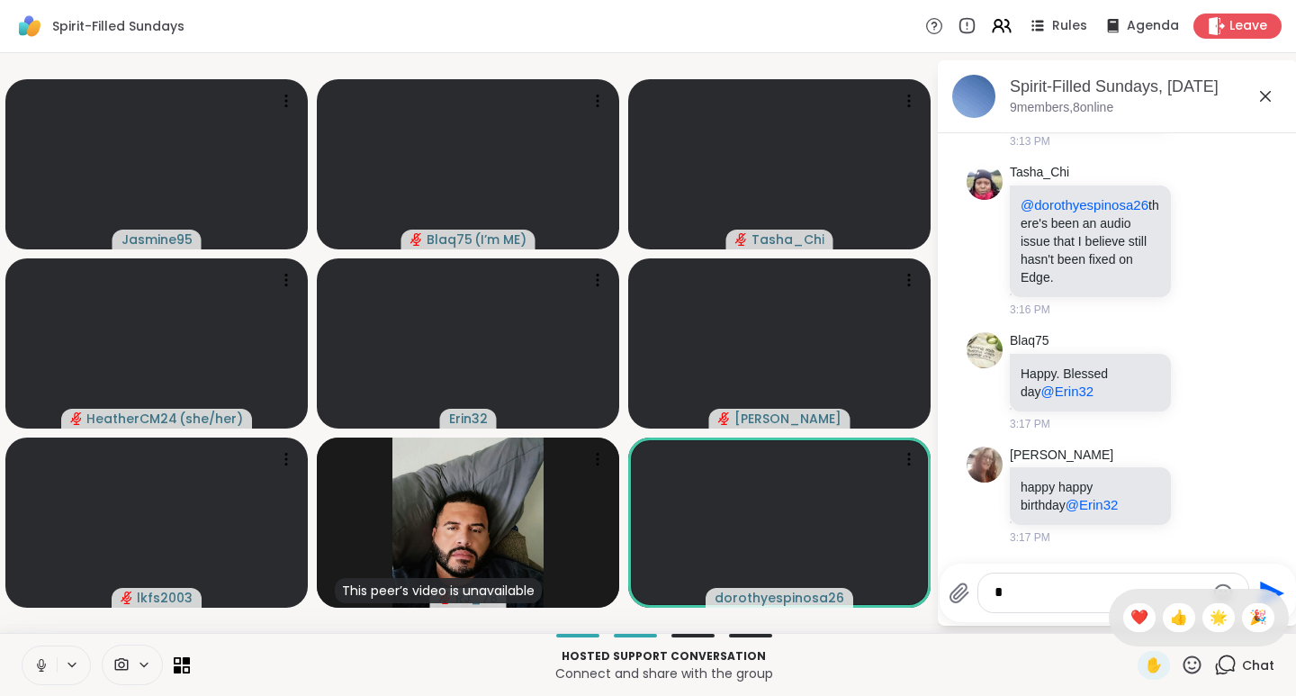
click at [1131, 618] on span "❤️" at bounding box center [1140, 618] width 18 height 22
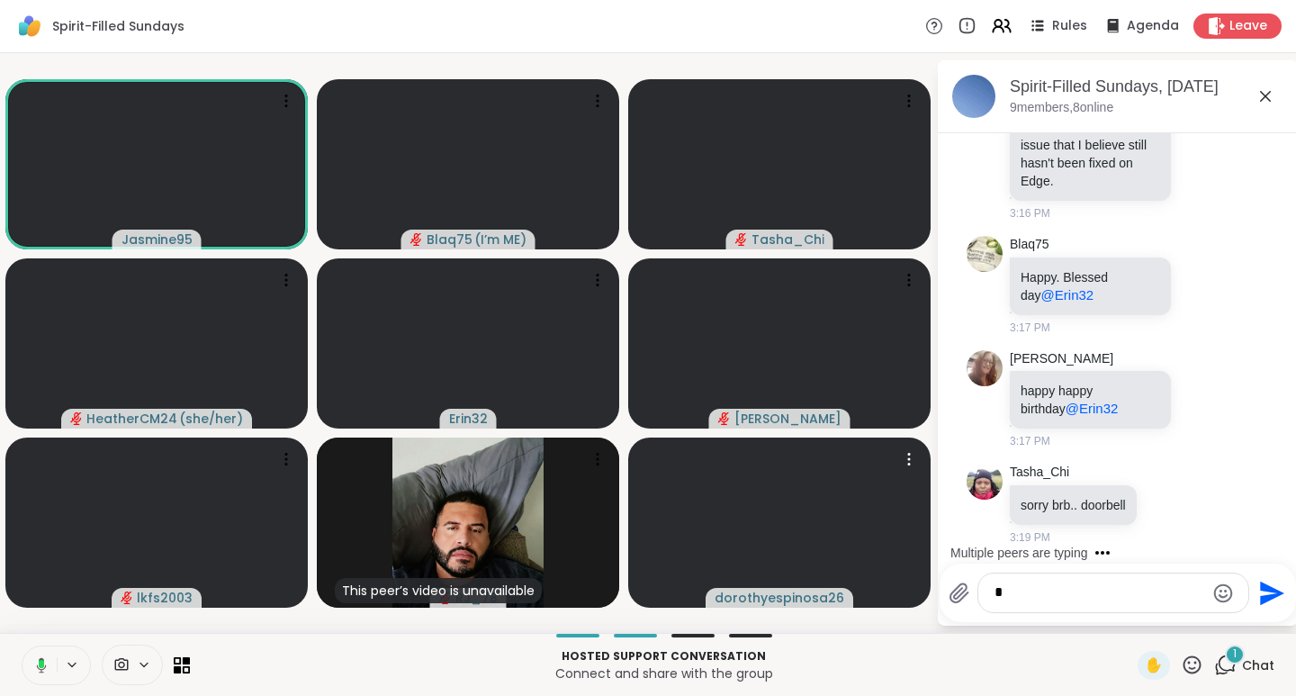
scroll to position [2353, 0]
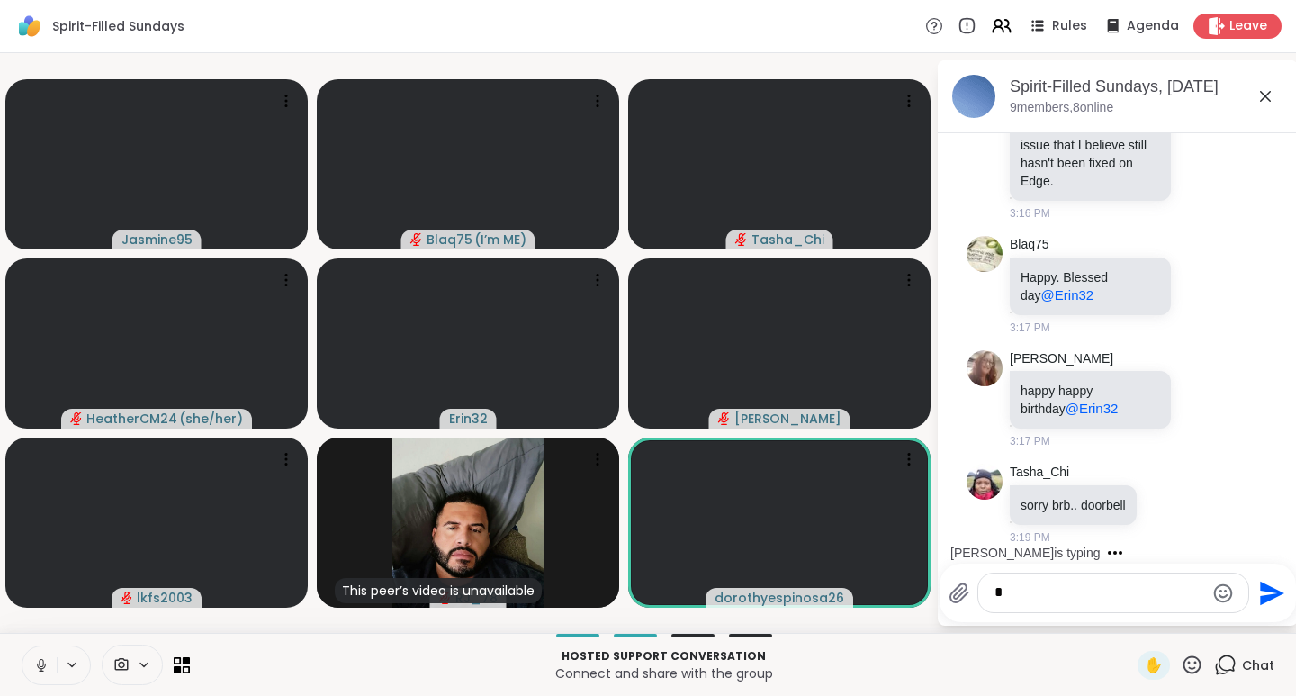
click at [1185, 663] on icon at bounding box center [1192, 665] width 23 height 23
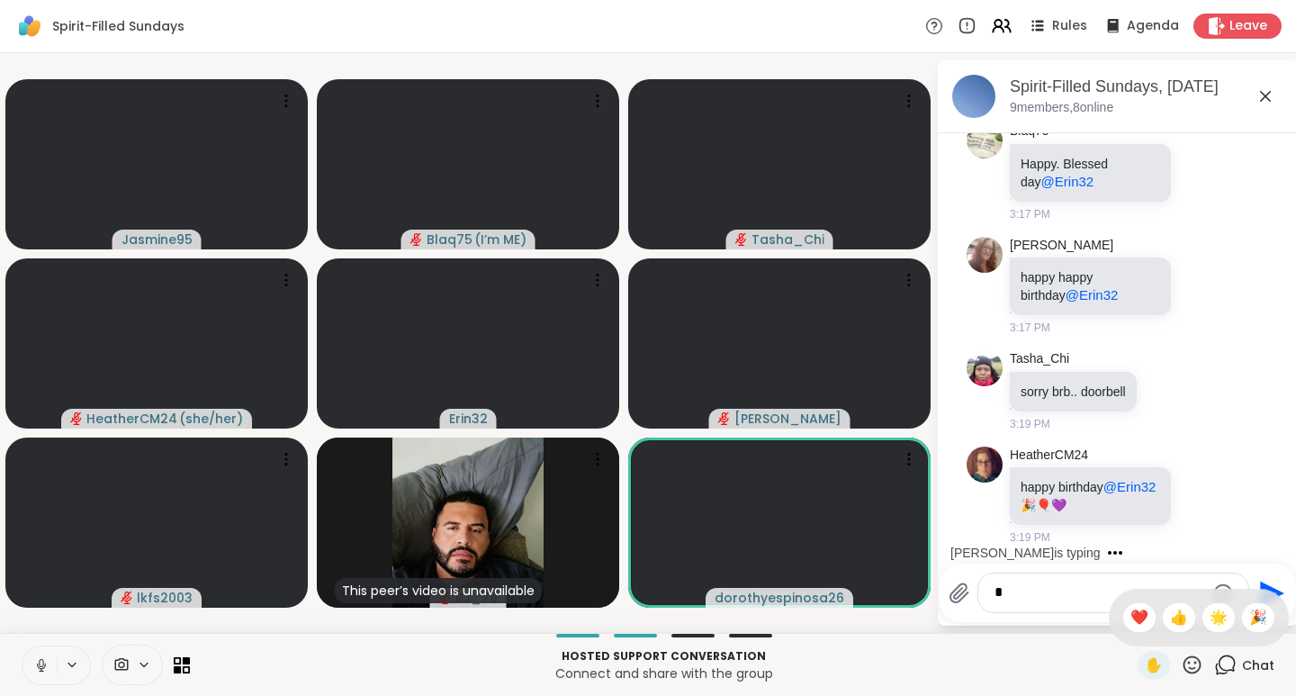
click at [1211, 618] on span "🌟" at bounding box center [1219, 618] width 18 height 22
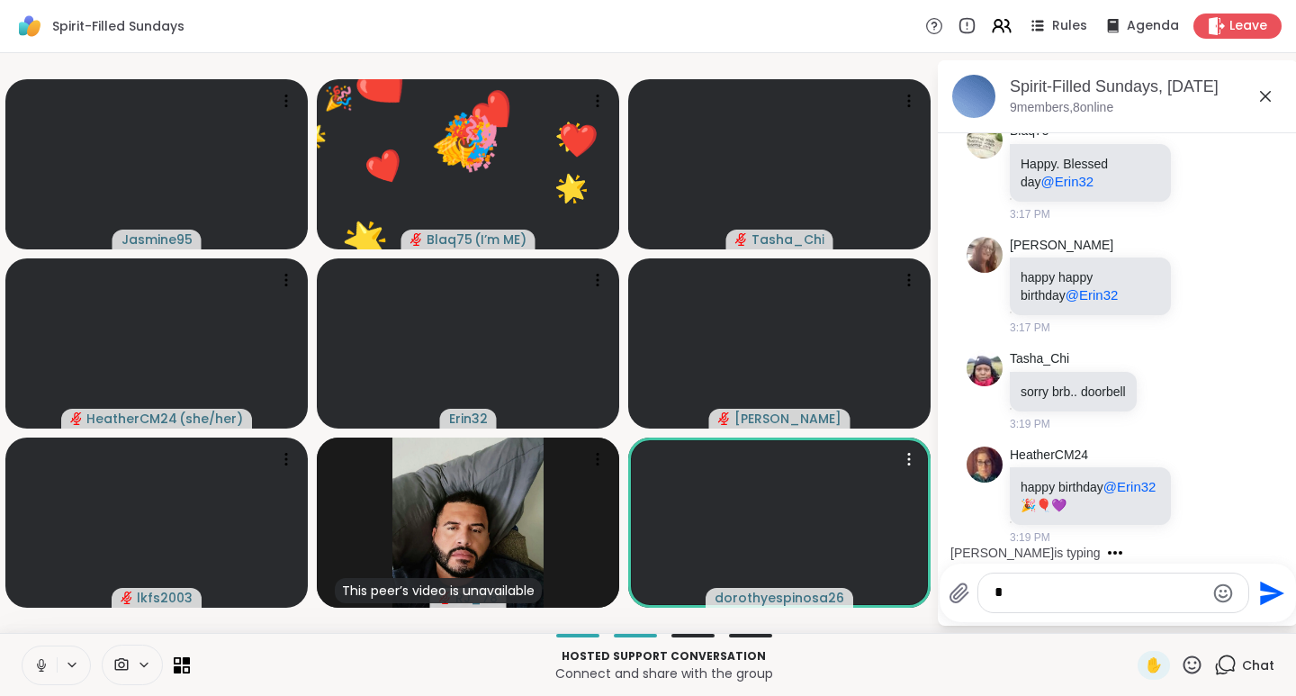
scroll to position [2599, 0]
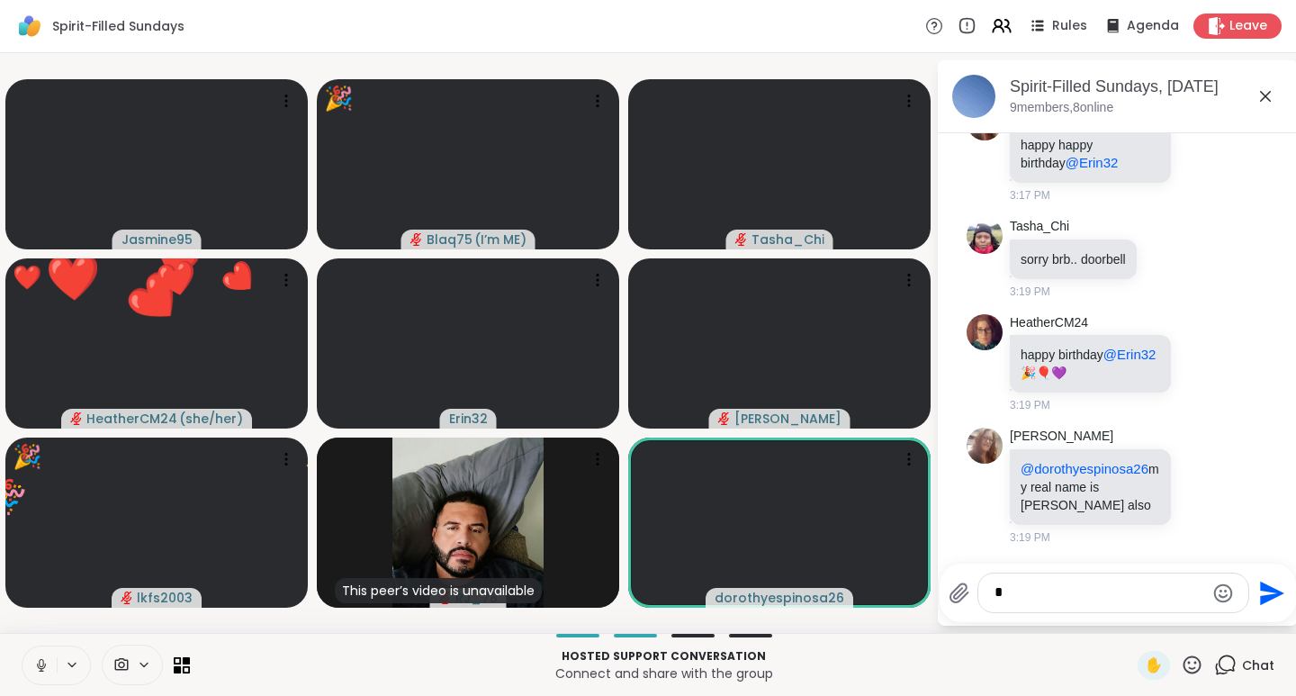
click at [1181, 663] on icon at bounding box center [1192, 665] width 23 height 23
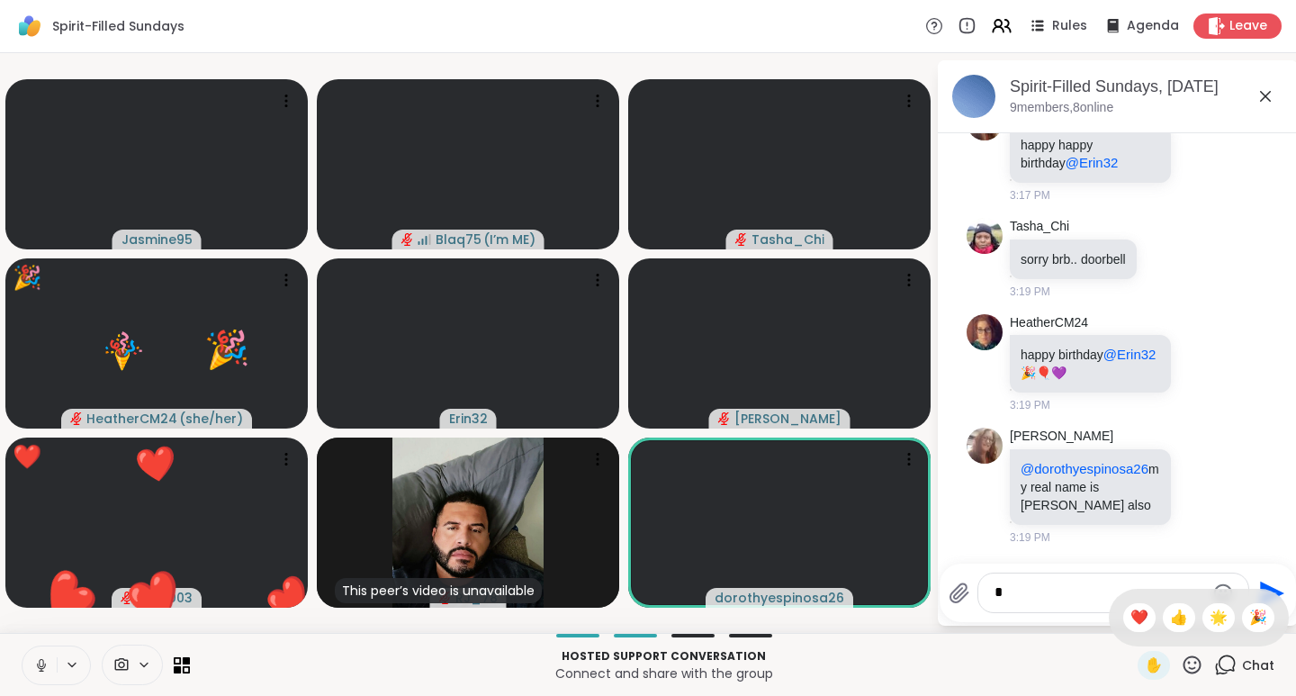
click at [1249, 619] on span "🎉" at bounding box center [1258, 618] width 18 height 22
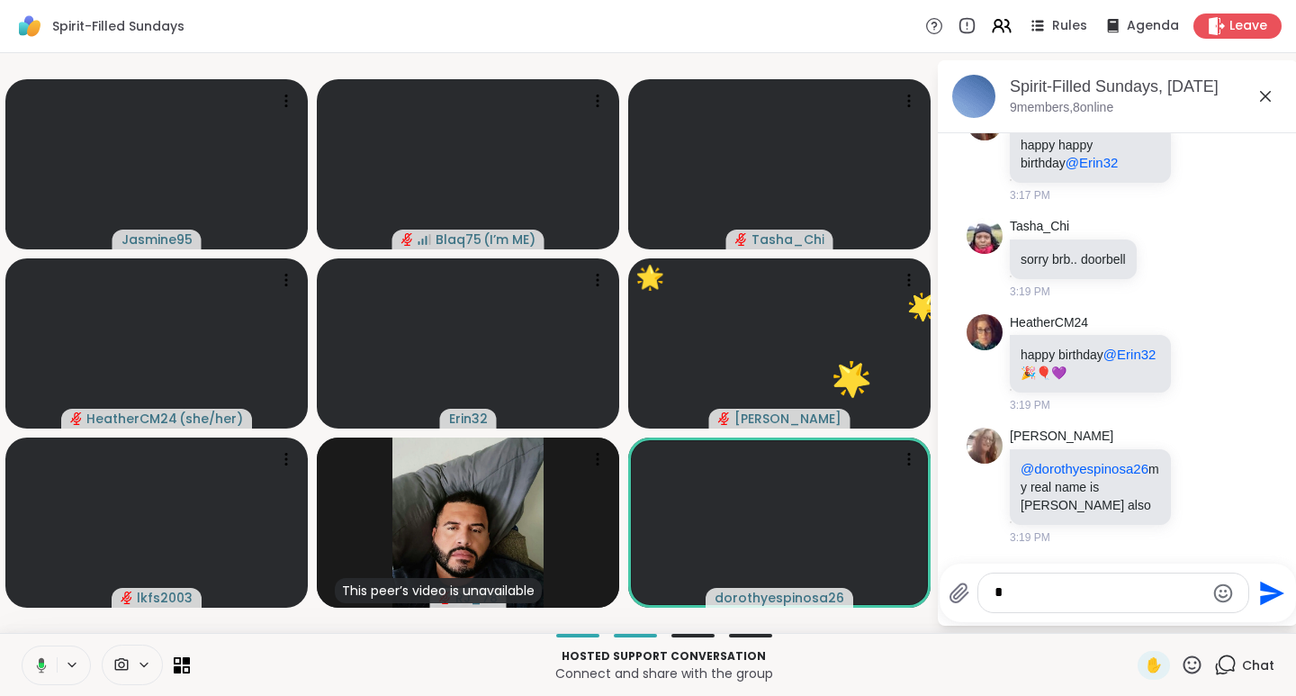
click at [1195, 486] on icon at bounding box center [1203, 486] width 16 height 18
click at [1195, 459] on div "Select Reaction: Heart" at bounding box center [1203, 457] width 16 height 16
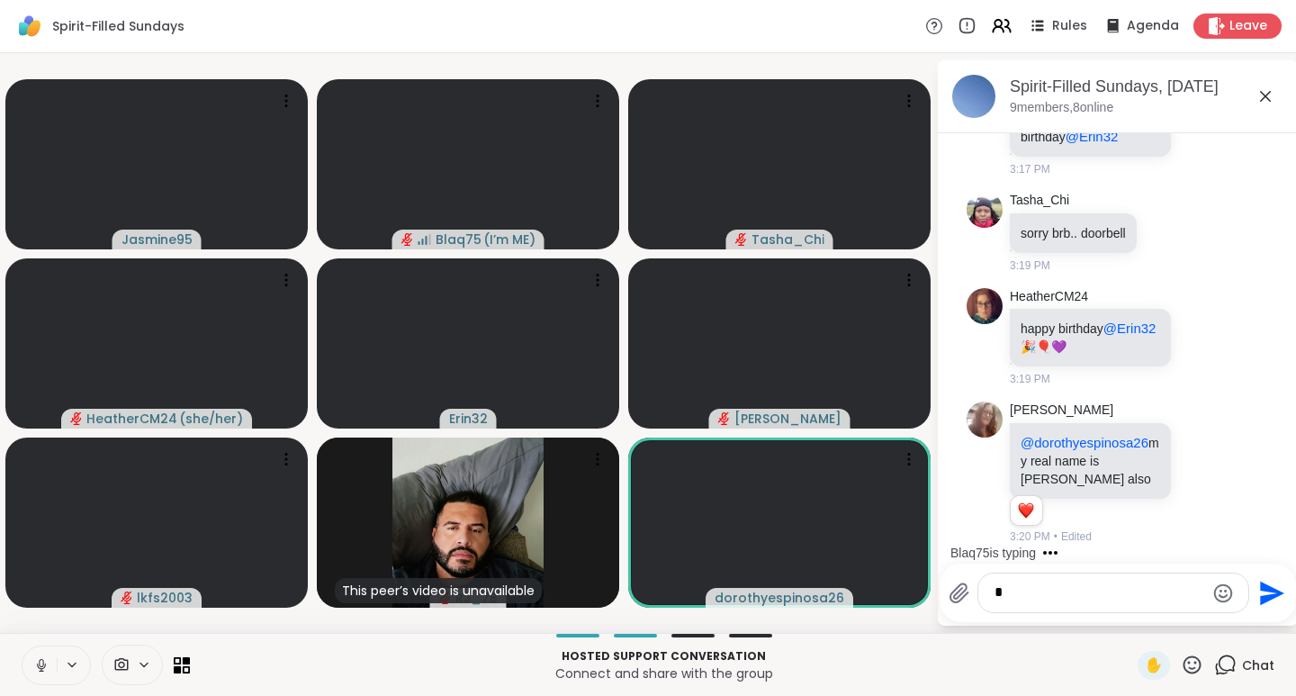
scroll to position [2720, 0]
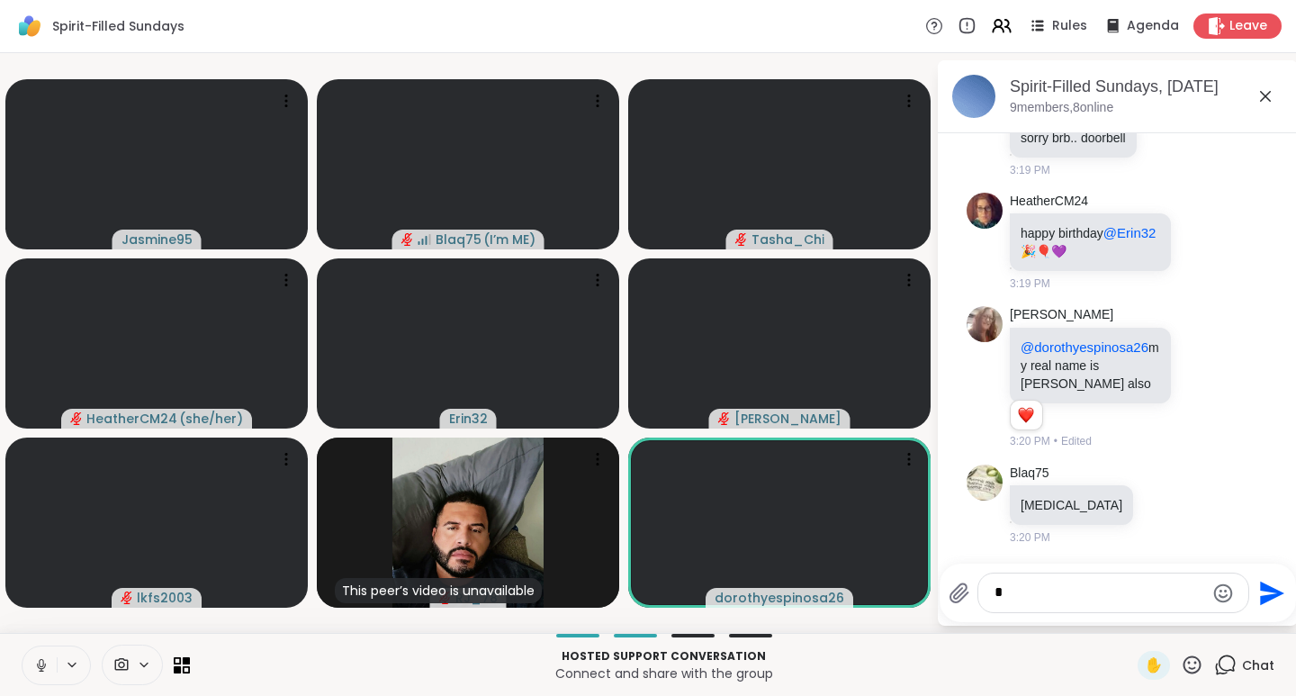
click at [46, 663] on icon at bounding box center [41, 665] width 16 height 16
click at [1181, 663] on icon at bounding box center [1192, 665] width 23 height 23
click at [1131, 616] on span "❤️" at bounding box center [1140, 618] width 18 height 22
click at [1181, 670] on icon at bounding box center [1192, 665] width 23 height 23
click at [1170, 617] on span "👍" at bounding box center [1179, 618] width 18 height 22
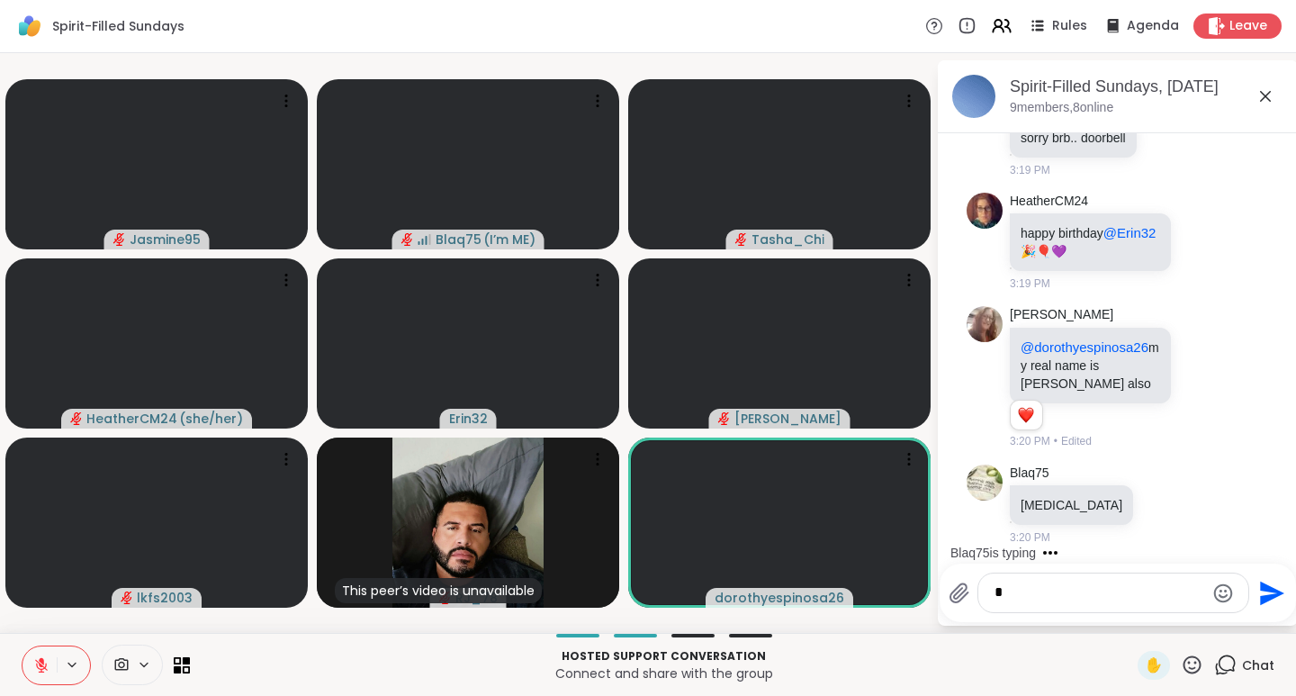
click at [1185, 666] on icon at bounding box center [1192, 665] width 23 height 23
click at [1131, 623] on span "❤️" at bounding box center [1140, 618] width 18 height 22
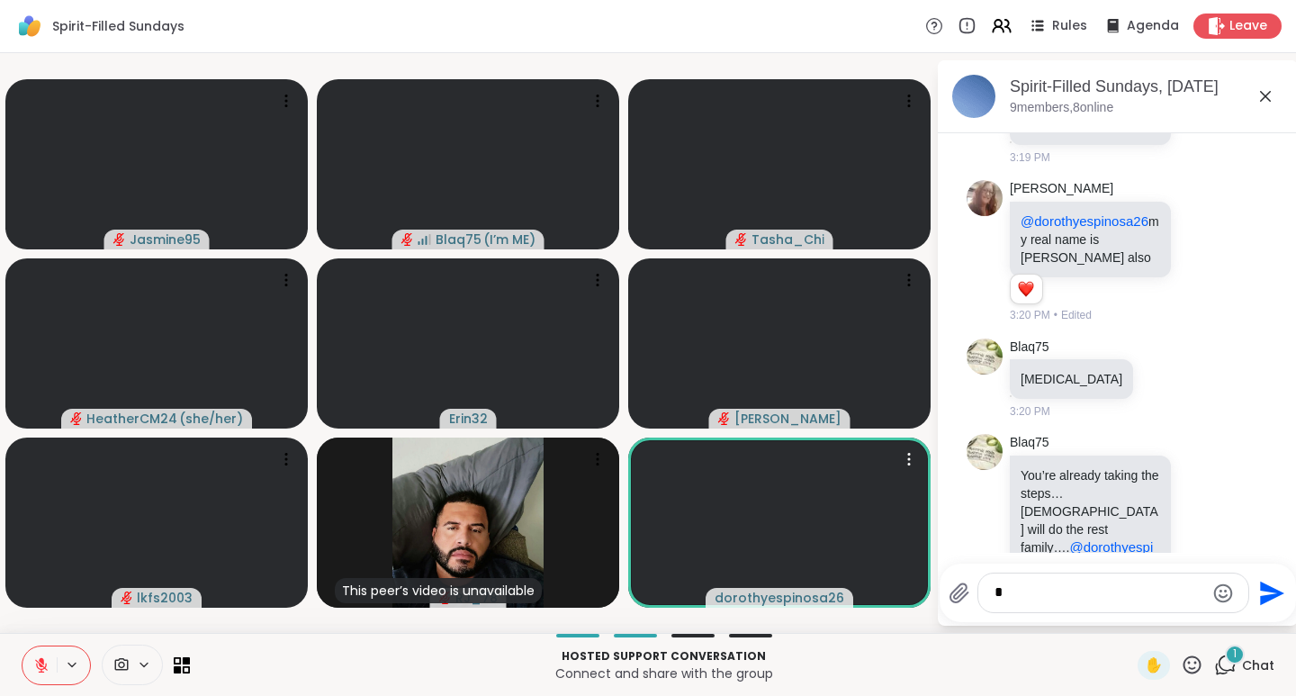
scroll to position [2889, 0]
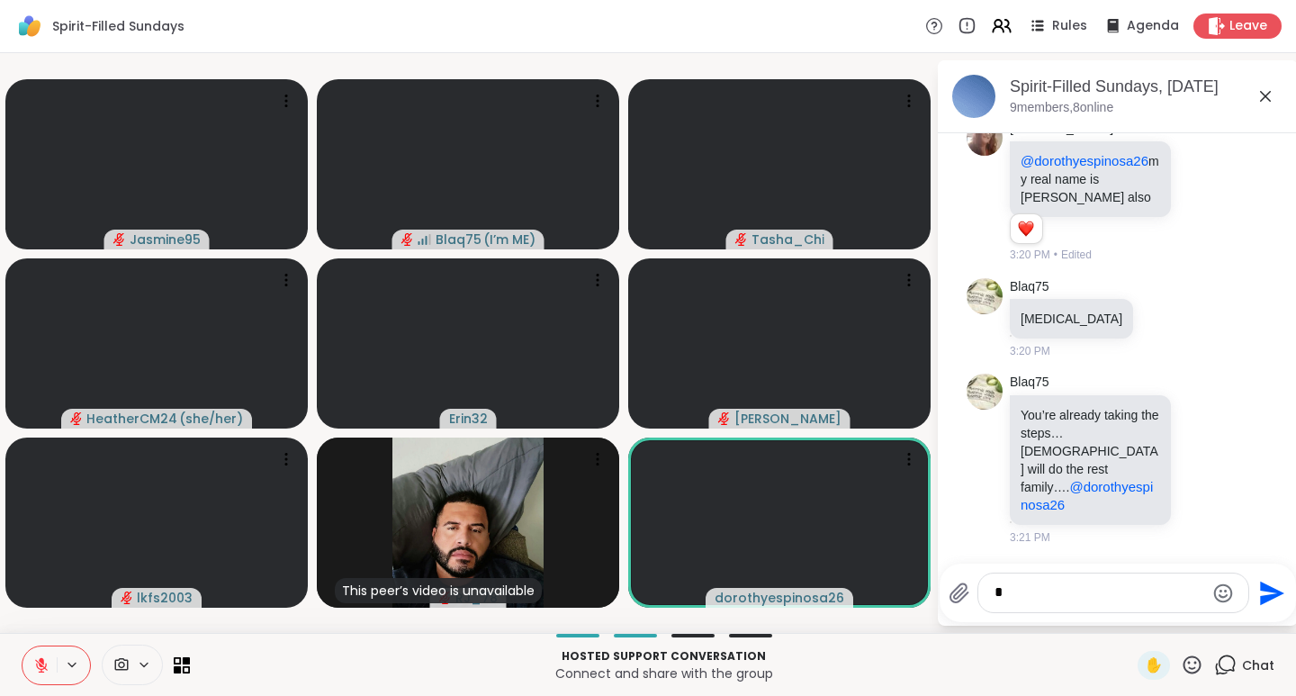
click at [49, 659] on icon at bounding box center [41, 665] width 16 height 16
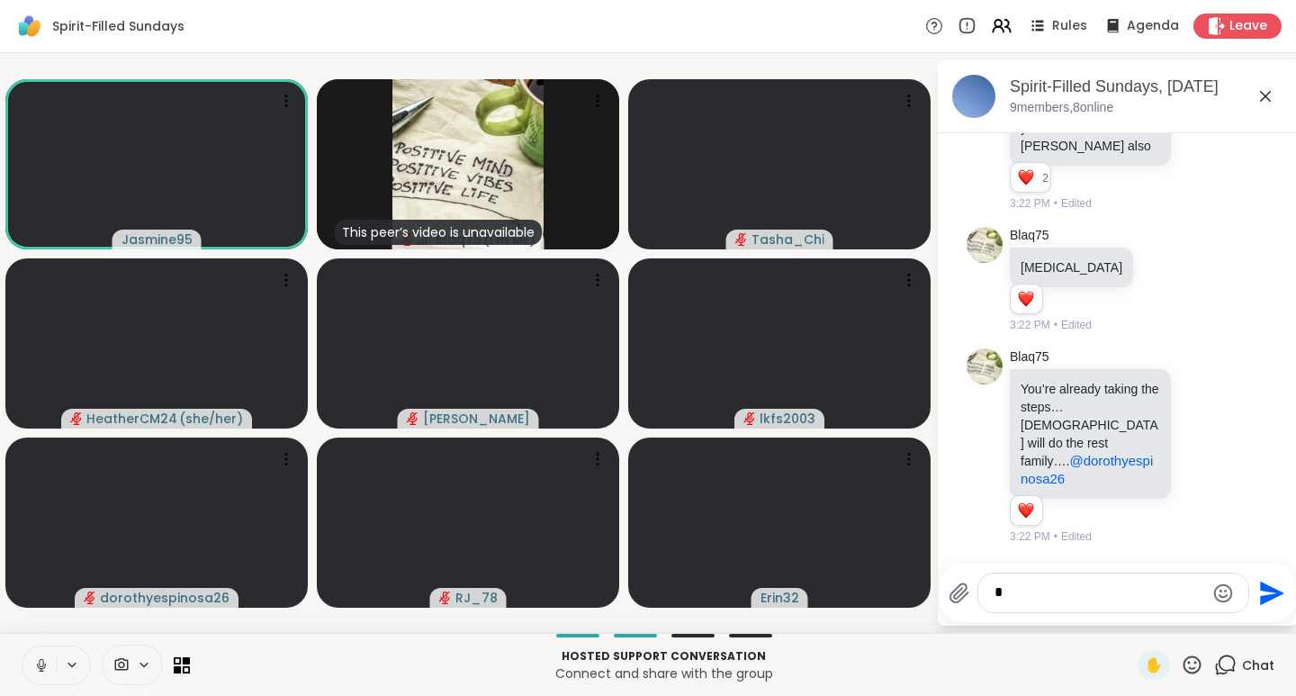
scroll to position [2940, 0]
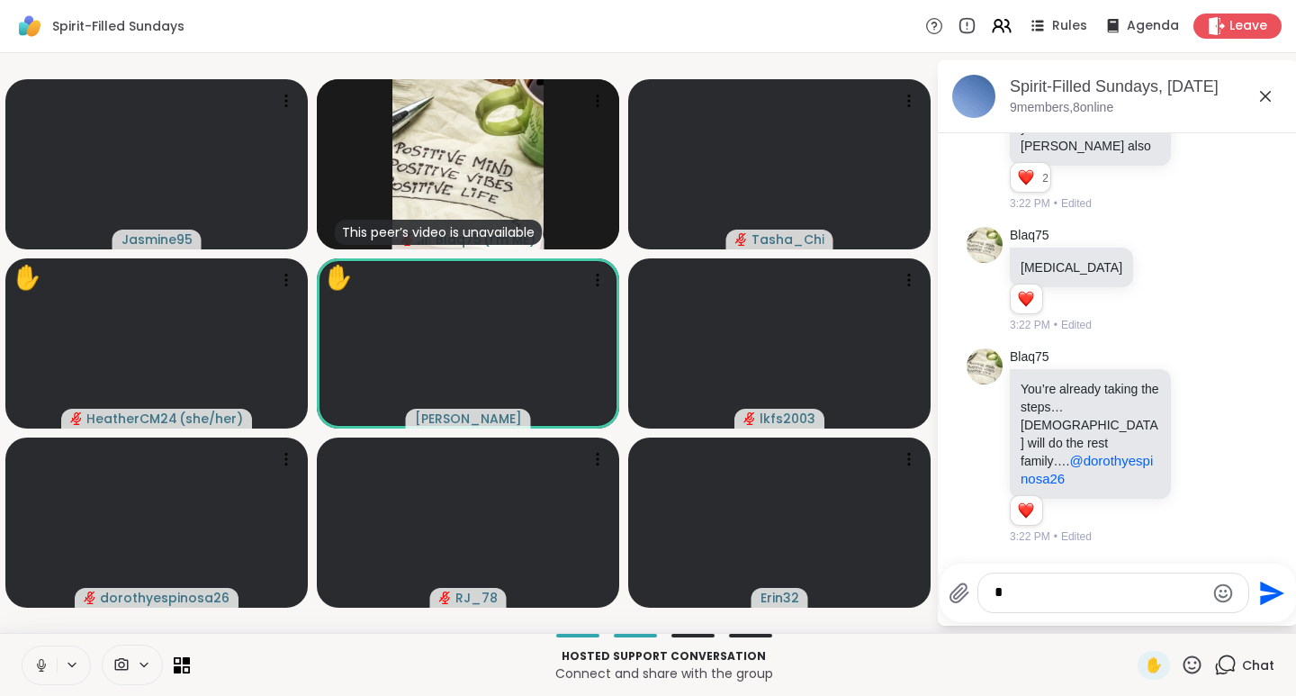
click at [1184, 662] on icon at bounding box center [1193, 664] width 18 height 18
click at [1131, 621] on span "❤️" at bounding box center [1140, 618] width 18 height 22
click at [1184, 663] on icon at bounding box center [1193, 664] width 18 height 18
click at [1170, 619] on span "👍" at bounding box center [1179, 618] width 18 height 22
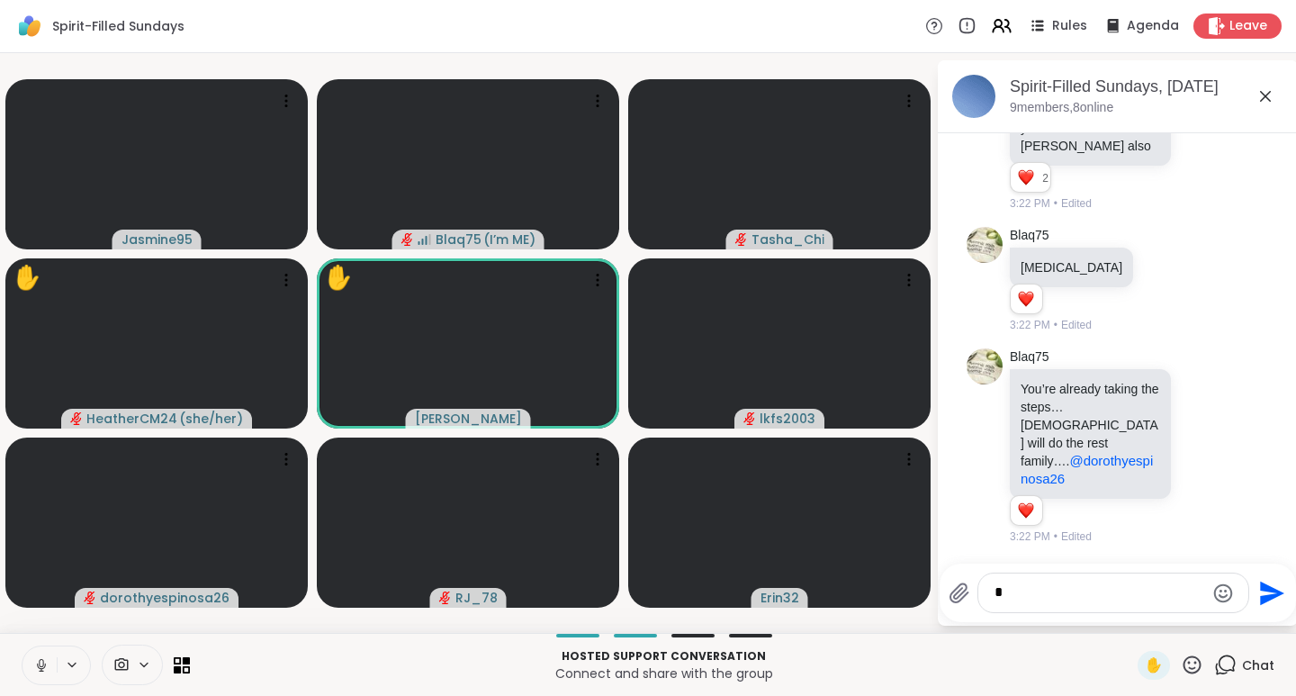
click at [1181, 666] on icon at bounding box center [1192, 665] width 23 height 23
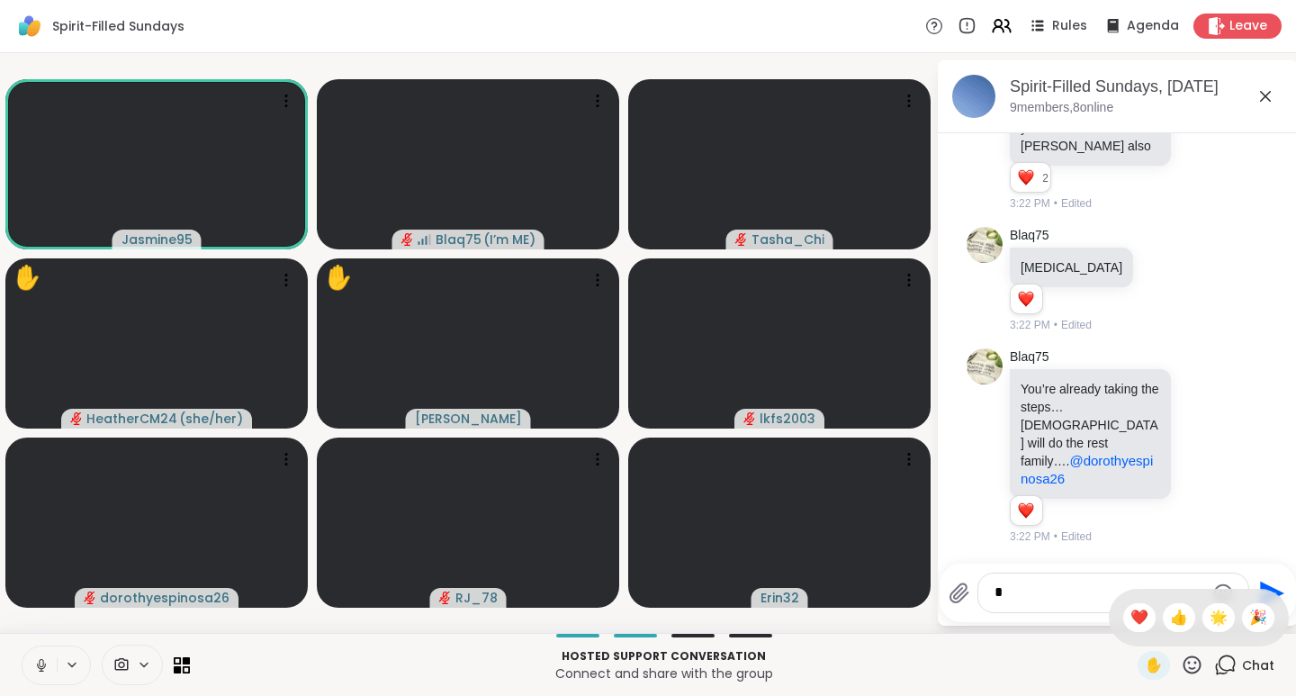
click at [1131, 618] on span "❤️" at bounding box center [1140, 618] width 18 height 22
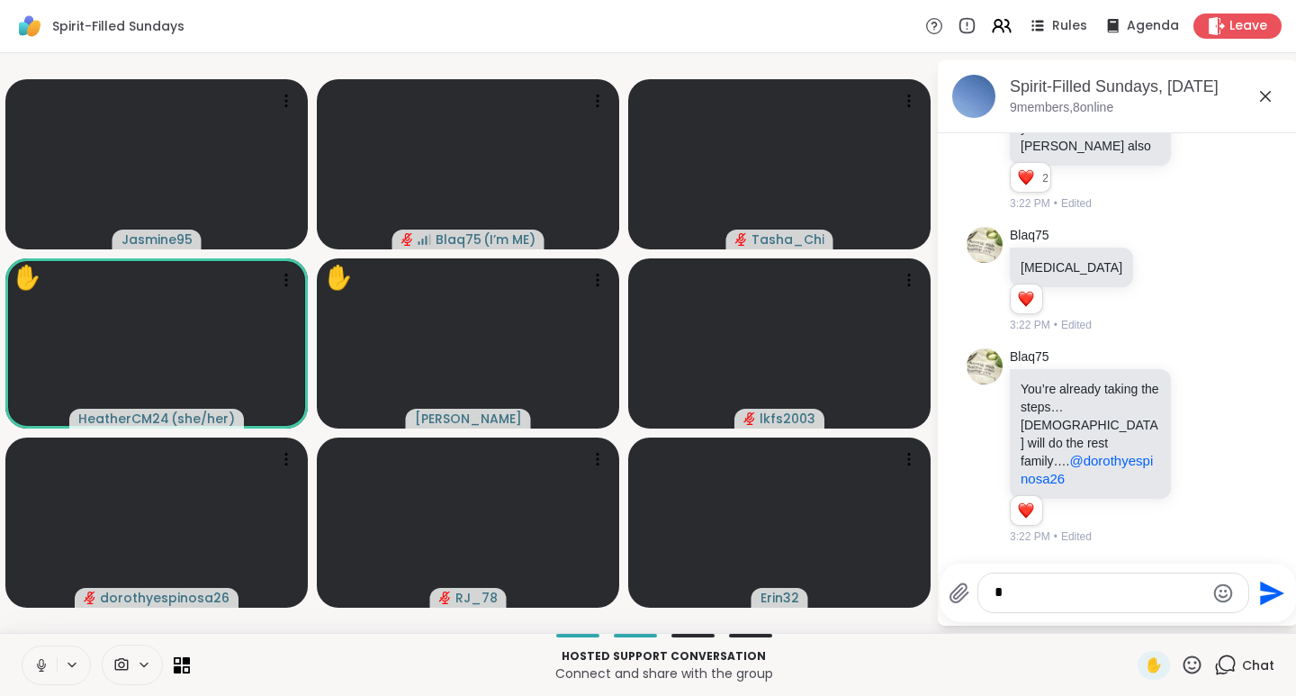
click at [1181, 663] on icon at bounding box center [1192, 665] width 23 height 23
click at [1131, 617] on span "❤️" at bounding box center [1140, 618] width 18 height 22
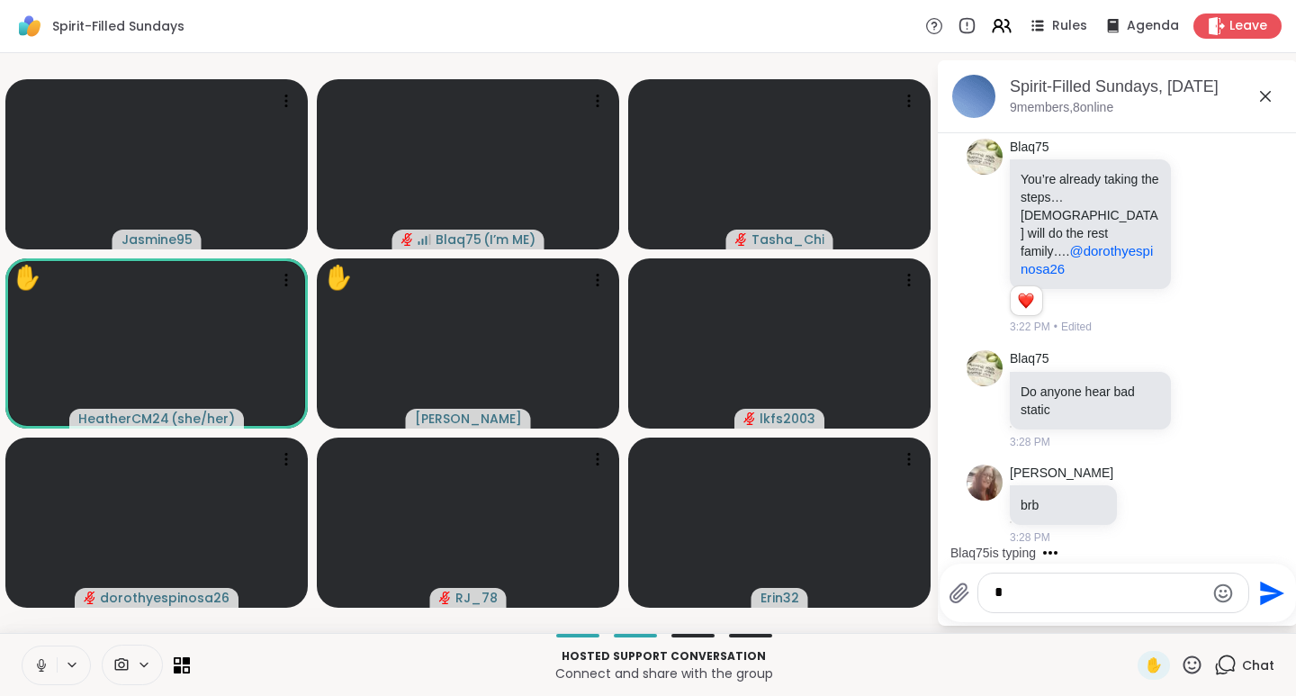
scroll to position [3246, 0]
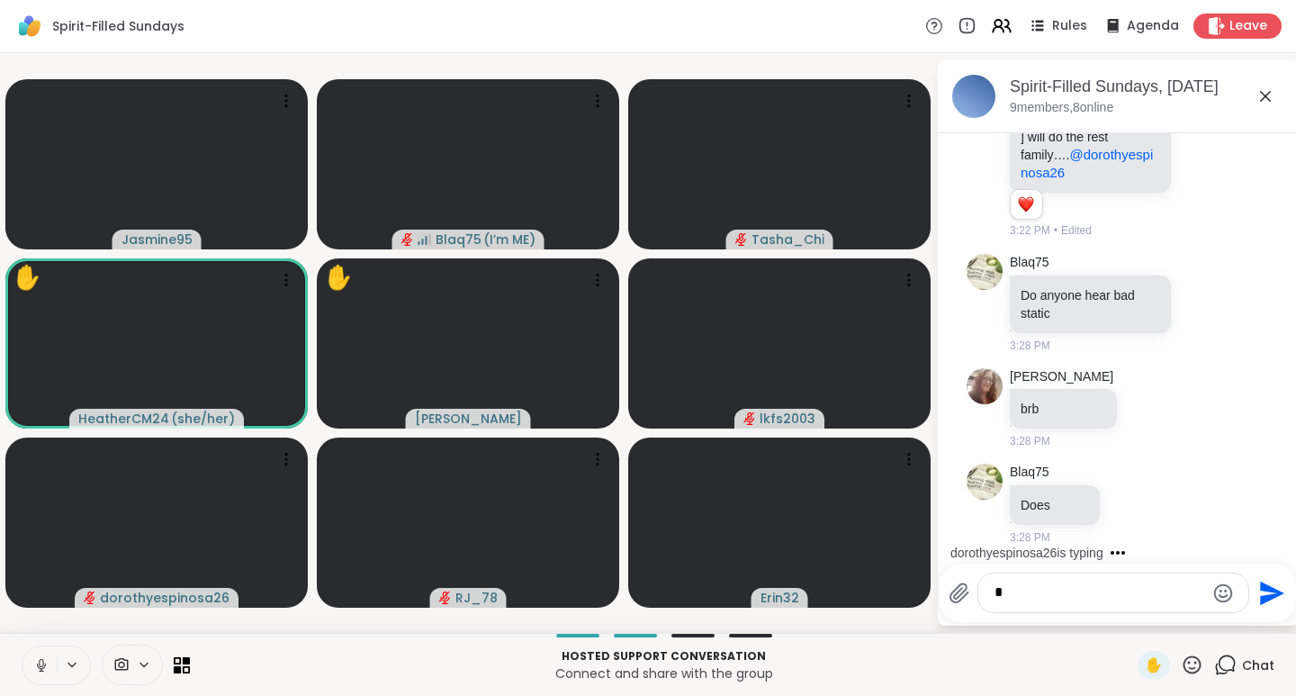
click at [1181, 667] on icon at bounding box center [1192, 665] width 23 height 23
click at [1210, 616] on span "🌟" at bounding box center [1219, 618] width 18 height 22
click at [1027, 594] on textarea "*" at bounding box center [1100, 592] width 210 height 19
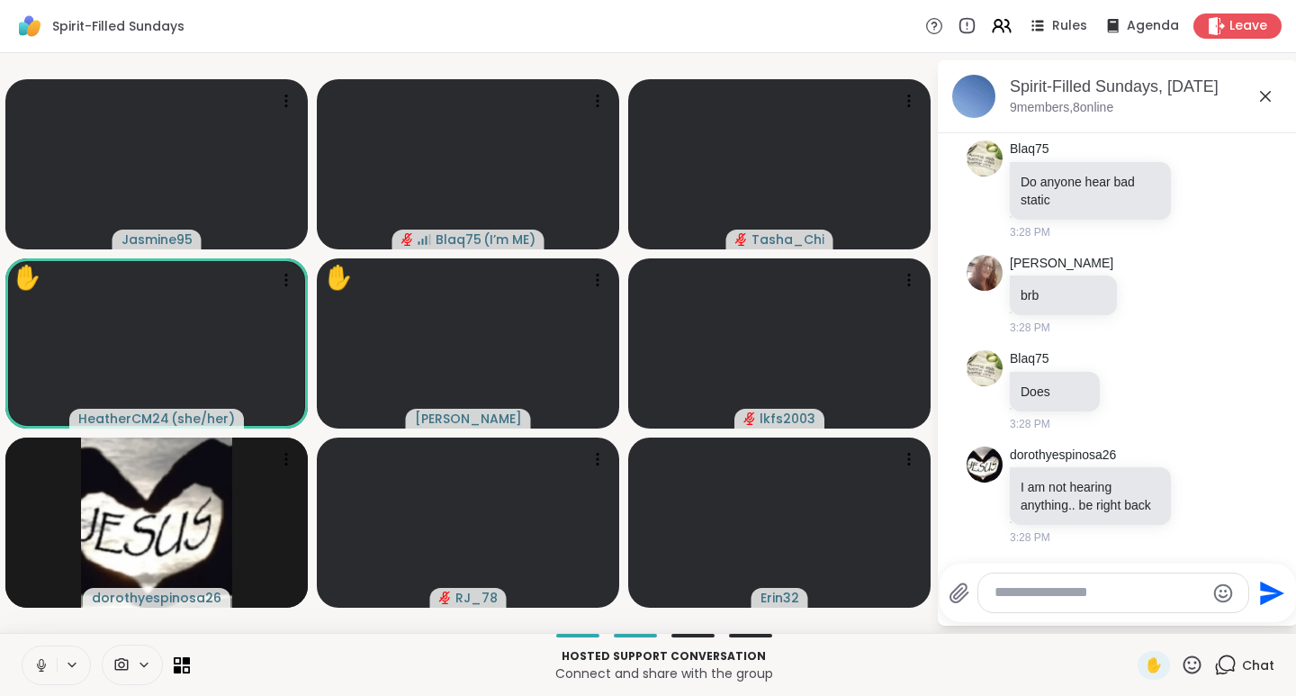
click at [1214, 178] on icon at bounding box center [1222, 189] width 16 height 22
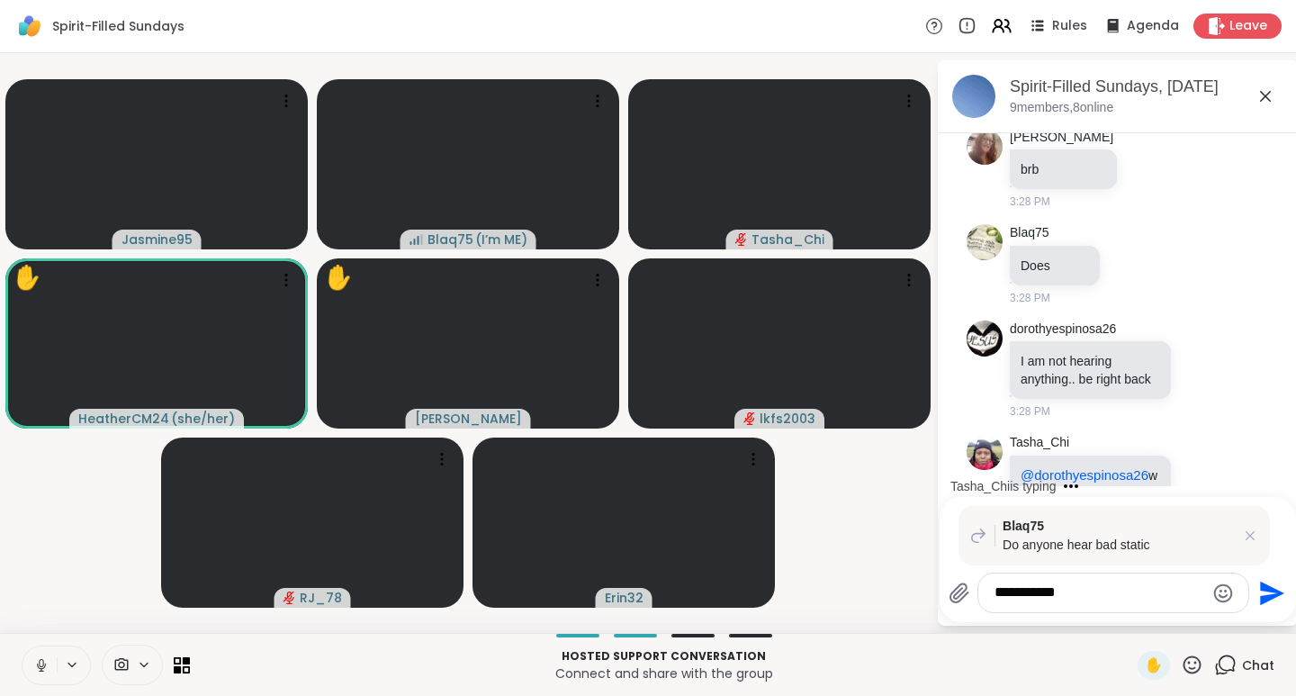
scroll to position [3576, 0]
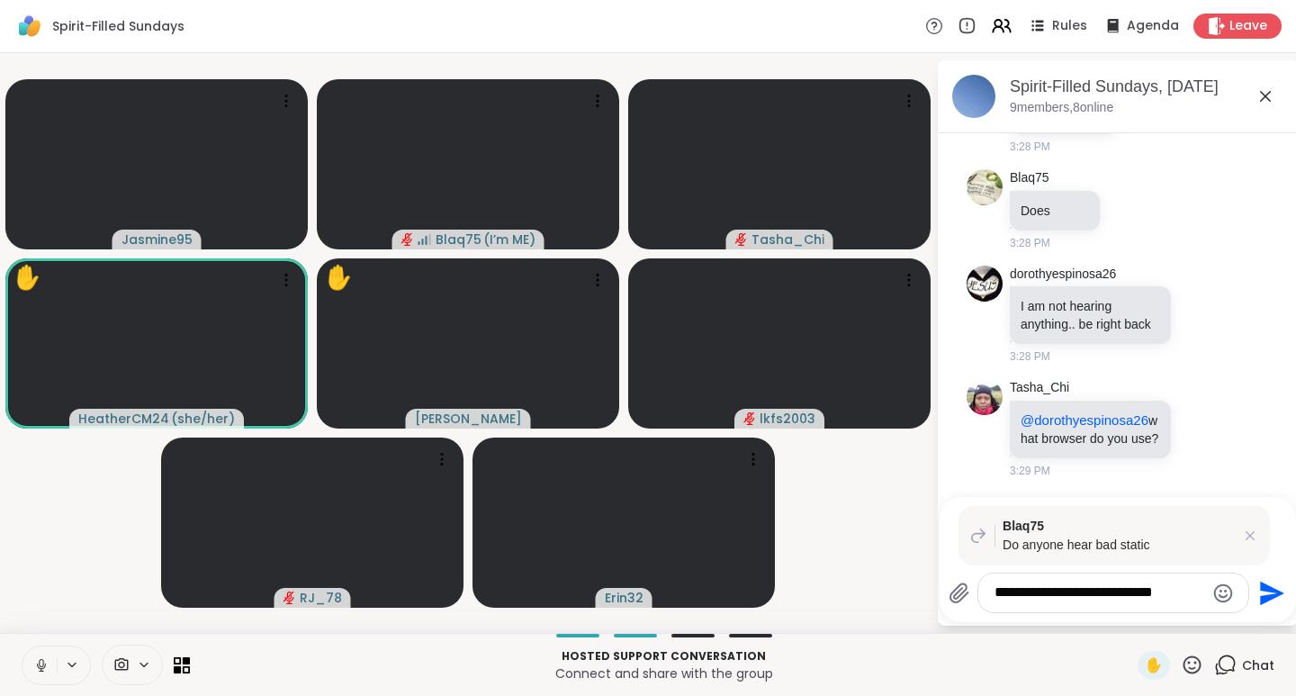
type textarea "**********"
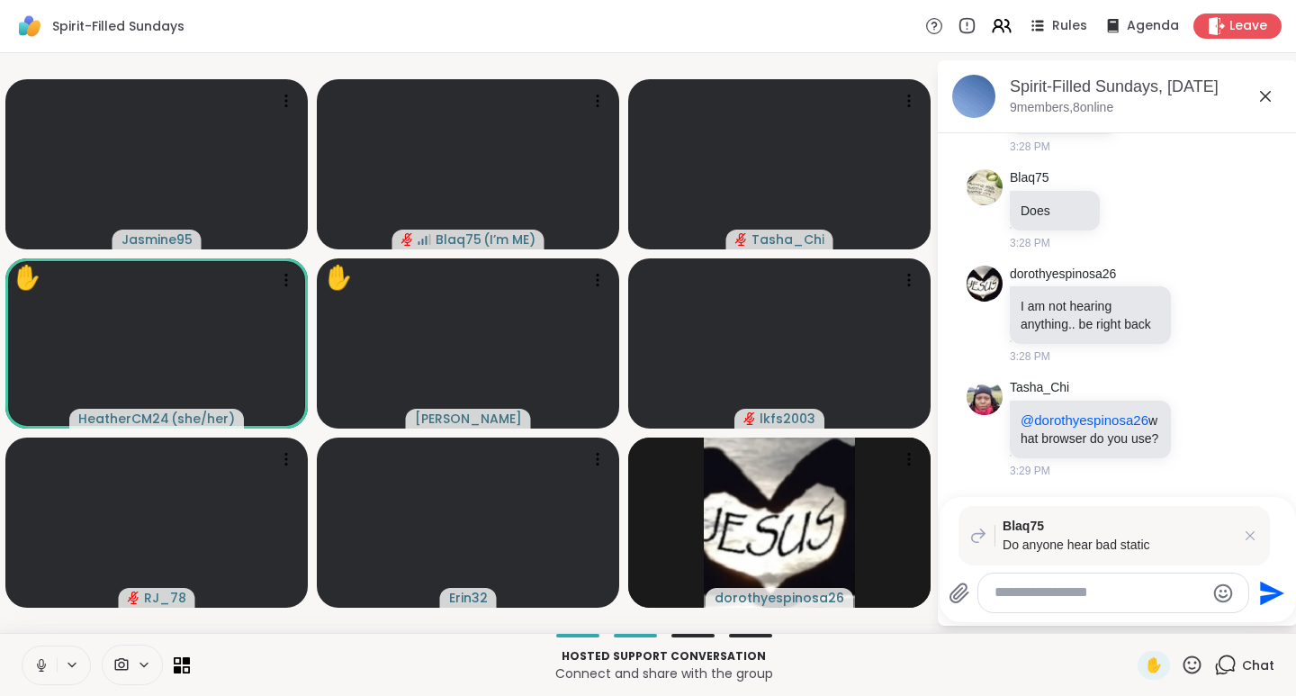
scroll to position [3707, 0]
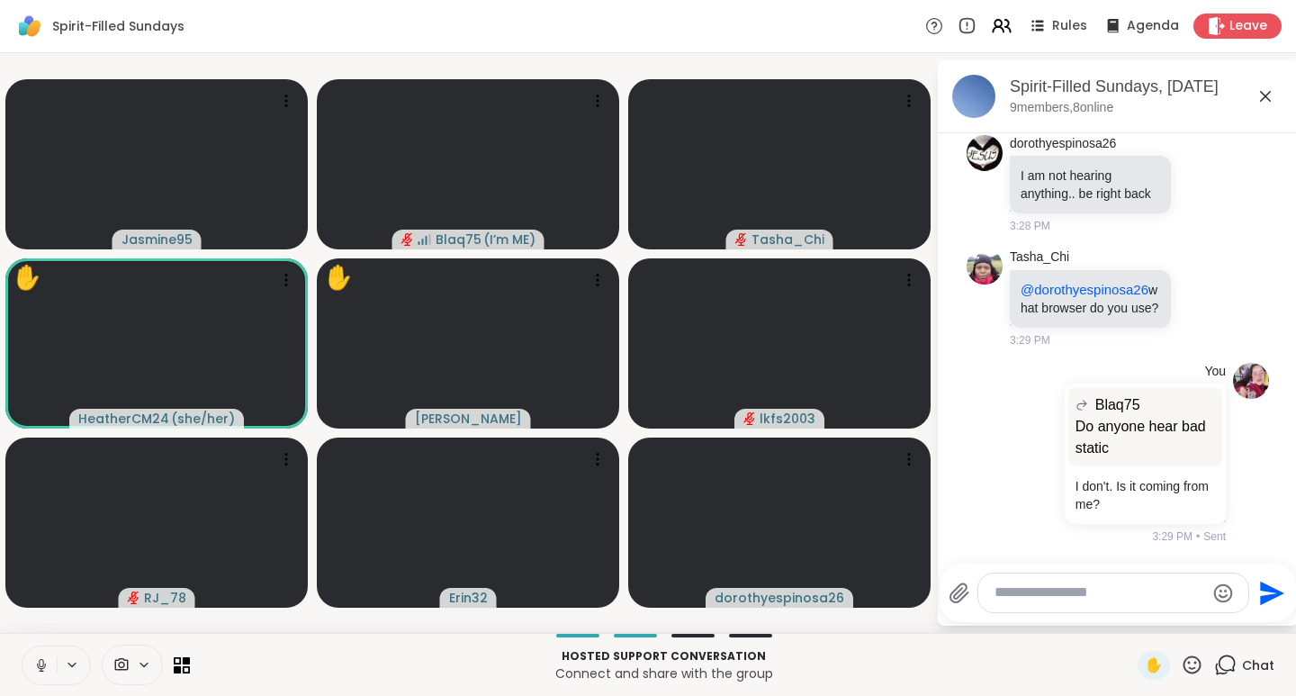
click at [1181, 663] on icon at bounding box center [1192, 665] width 23 height 23
click at [1131, 619] on span "❤️" at bounding box center [1140, 618] width 18 height 22
click at [1181, 662] on icon at bounding box center [1192, 665] width 23 height 23
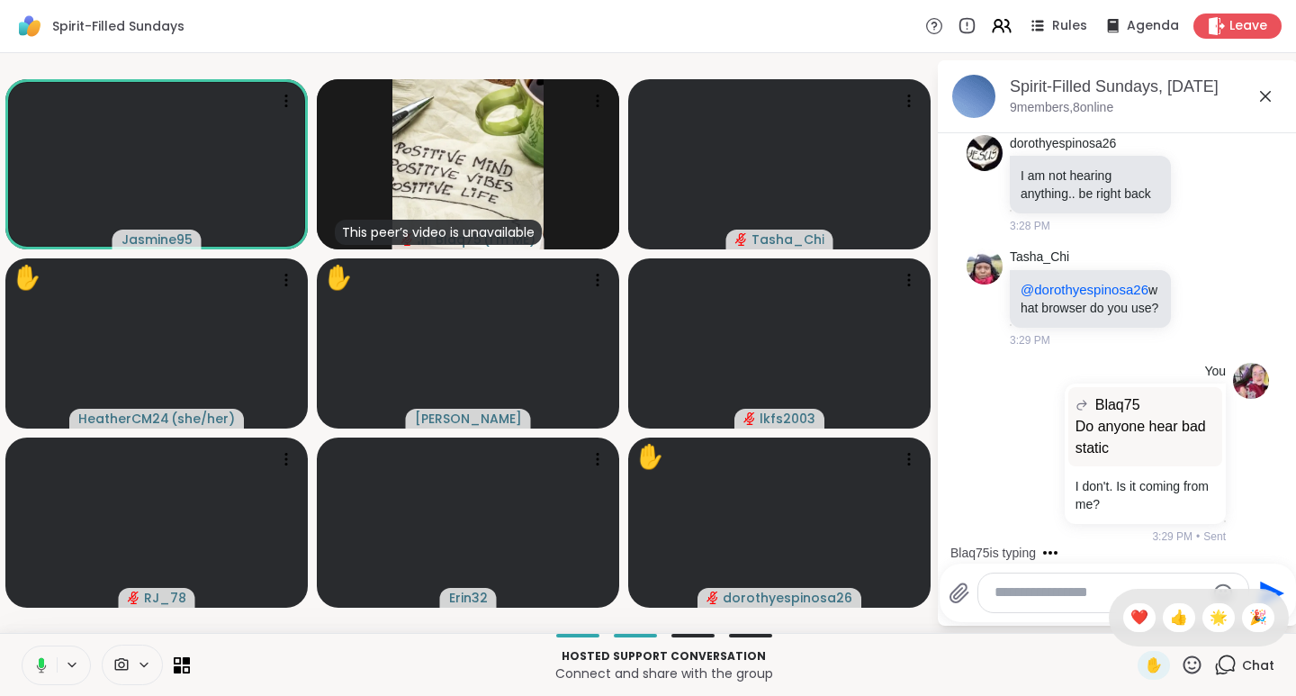
click at [1210, 615] on span "🌟" at bounding box center [1219, 618] width 18 height 22
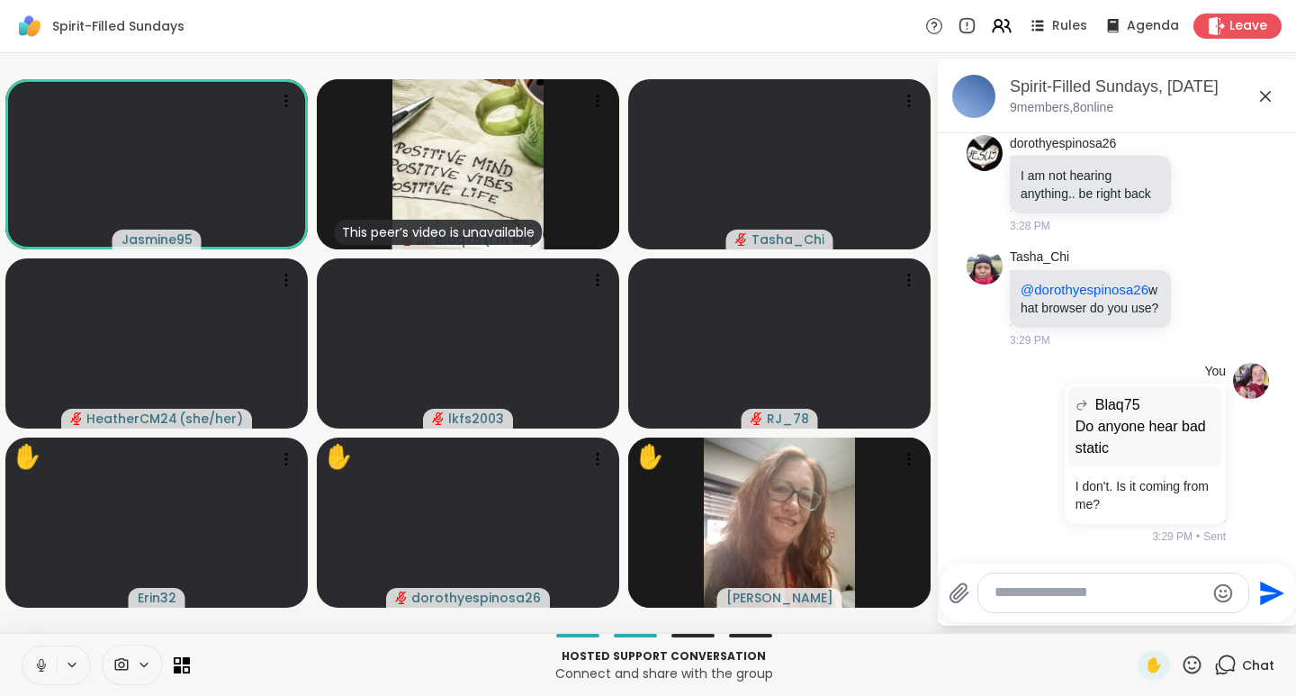
scroll to position [3907, 0]
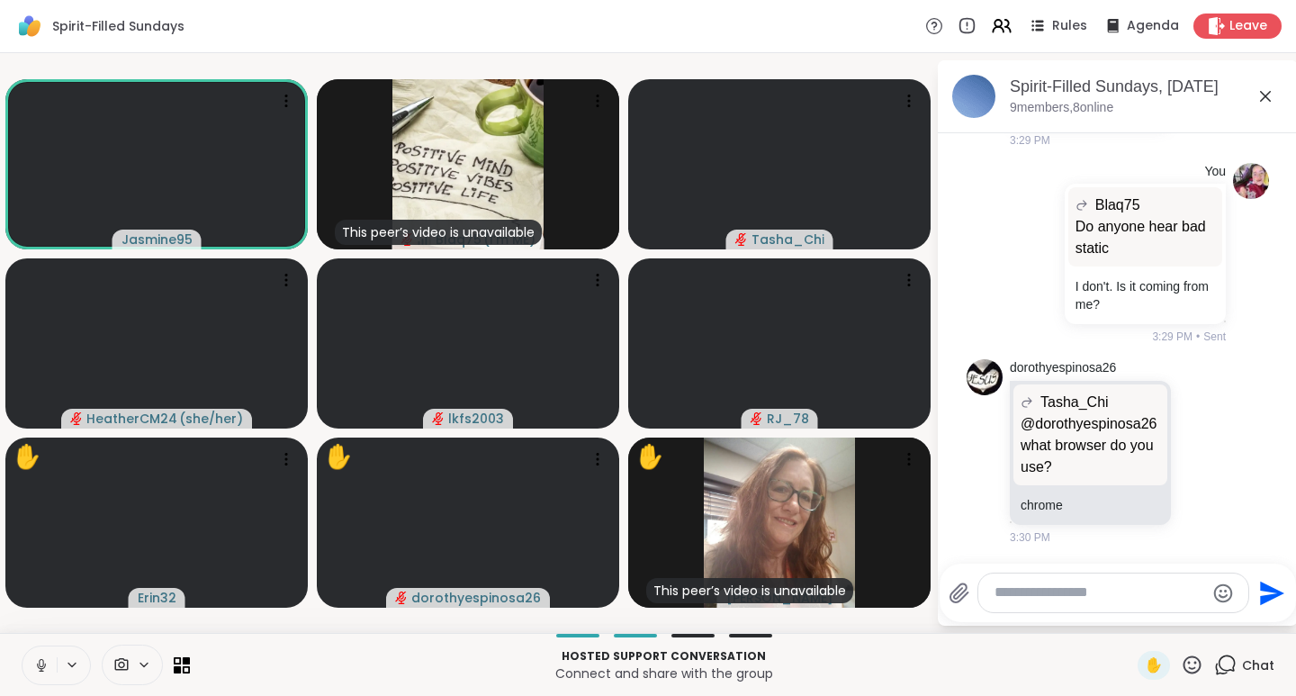
click at [1181, 663] on icon at bounding box center [1192, 665] width 23 height 23
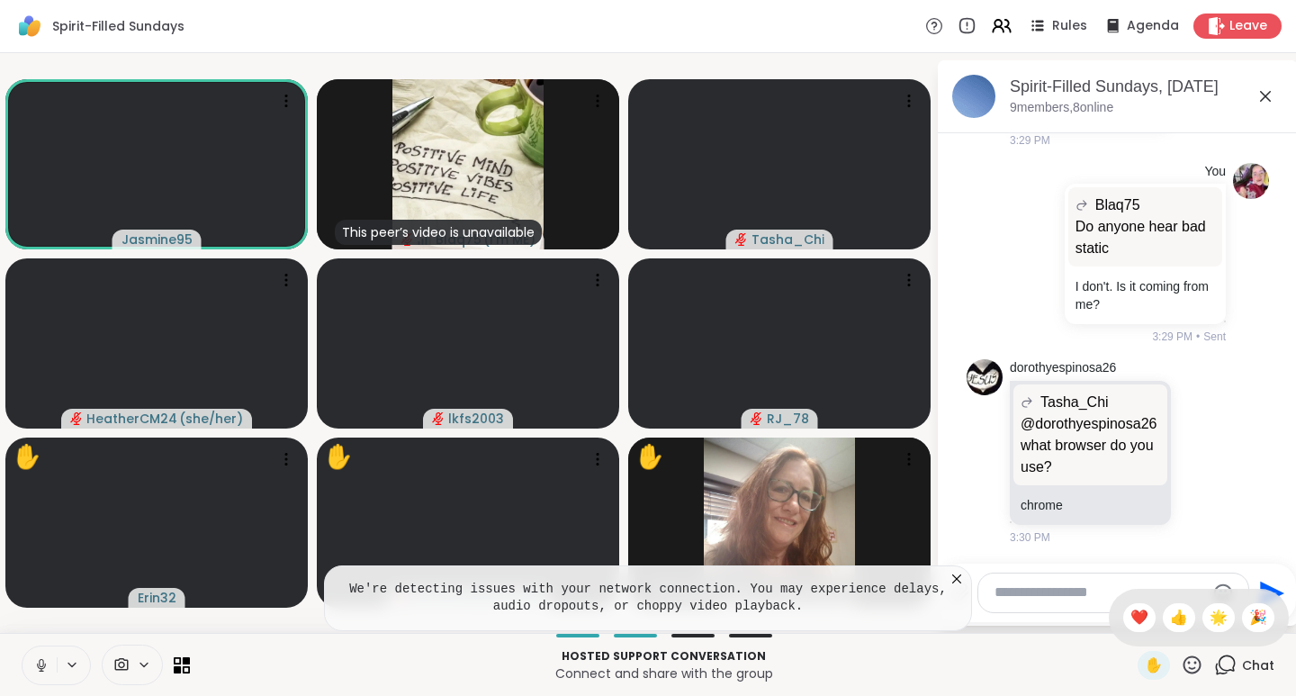
click at [1210, 615] on span "🌟" at bounding box center [1219, 618] width 18 height 22
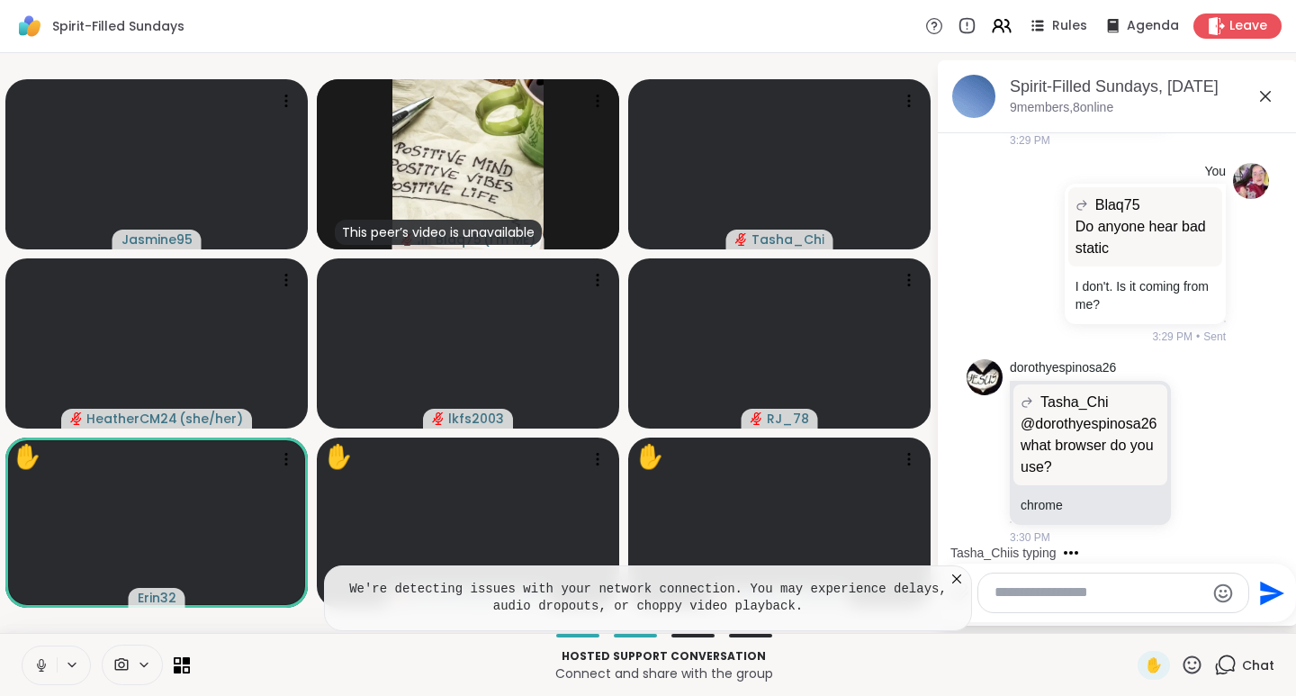
click at [1181, 665] on icon at bounding box center [1192, 665] width 23 height 23
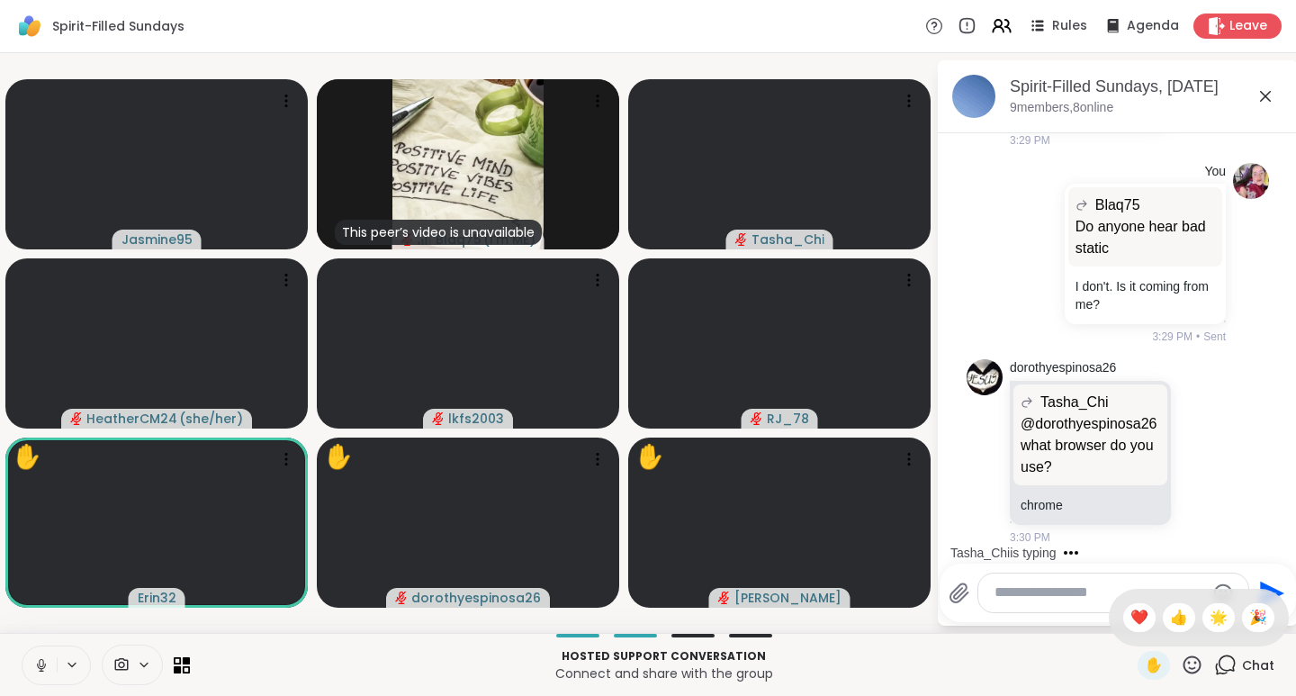
click at [1170, 618] on span "👍" at bounding box center [1179, 618] width 18 height 22
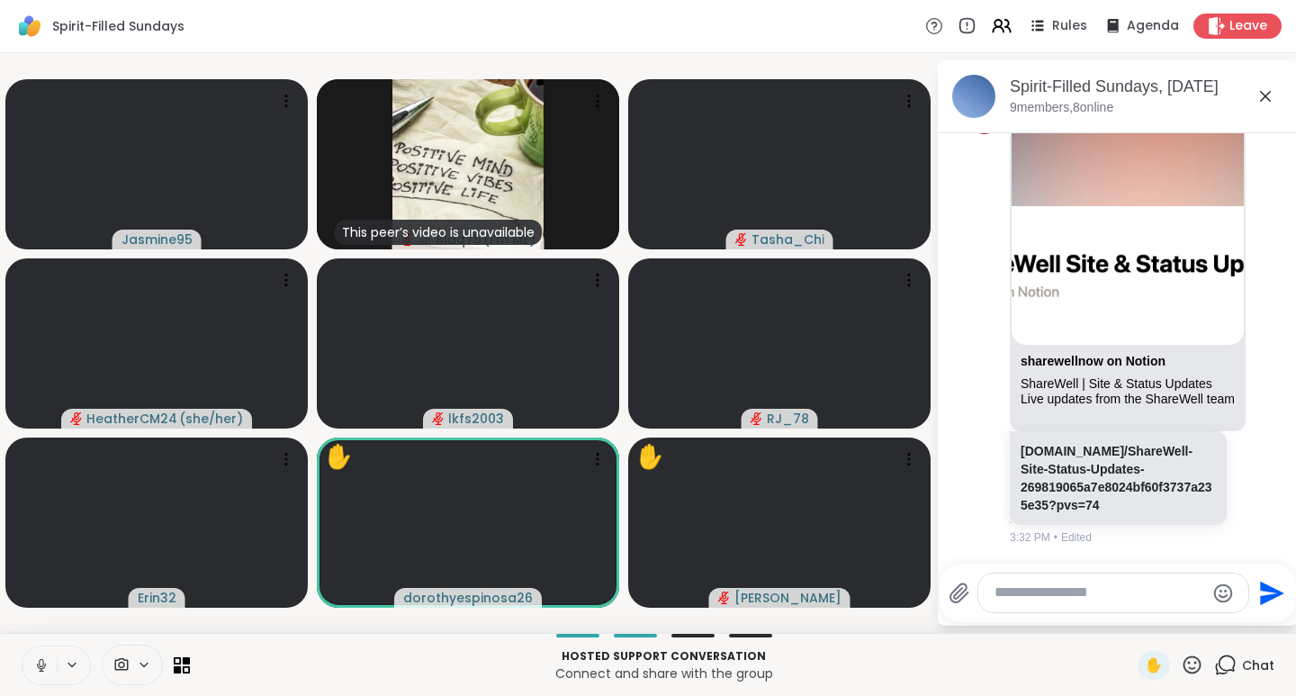
scroll to position [5098, 0]
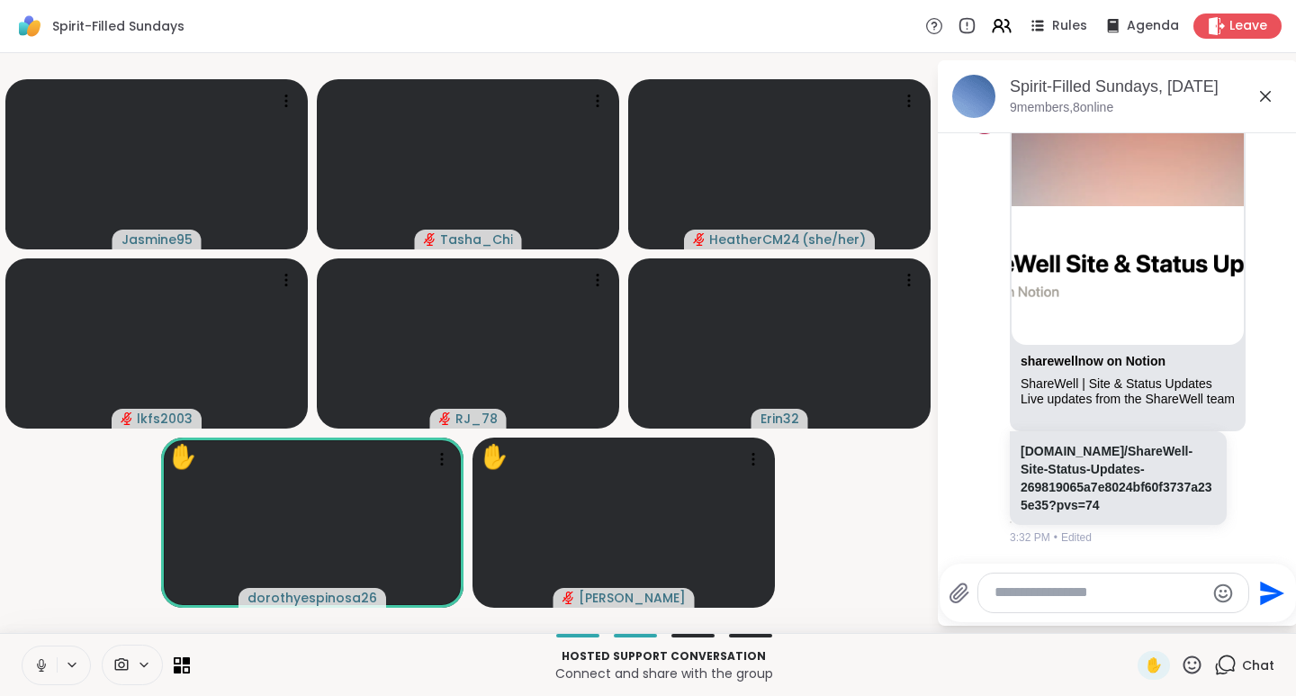
click at [1181, 663] on icon at bounding box center [1192, 665] width 23 height 23
click at [1131, 617] on span "❤️" at bounding box center [1140, 618] width 18 height 22
click at [1181, 665] on icon at bounding box center [1192, 665] width 23 height 23
click at [1170, 615] on span "👍" at bounding box center [1179, 618] width 18 height 22
click at [1186, 666] on icon at bounding box center [1192, 665] width 23 height 23
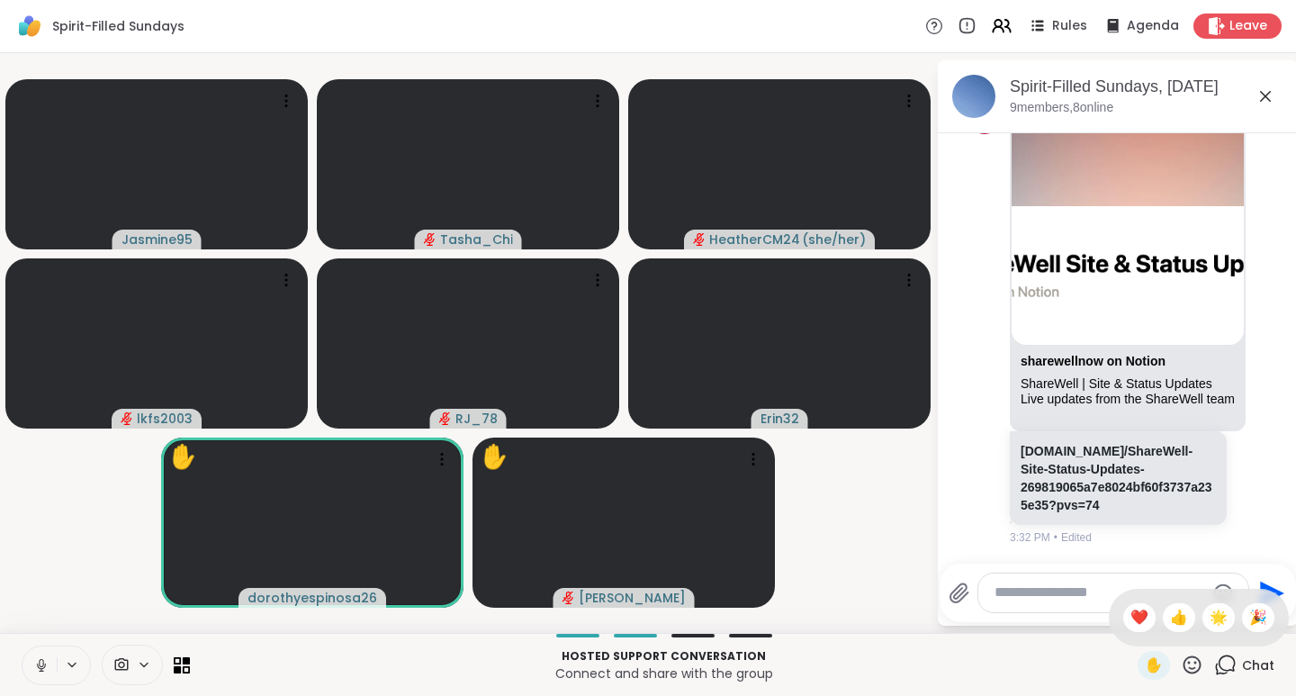
click at [1212, 619] on span "🌟" at bounding box center [1219, 618] width 18 height 22
click at [1181, 666] on icon at bounding box center [1192, 665] width 23 height 23
click at [1131, 618] on span "❤️" at bounding box center [1140, 618] width 18 height 22
click at [1183, 667] on icon at bounding box center [1192, 665] width 23 height 23
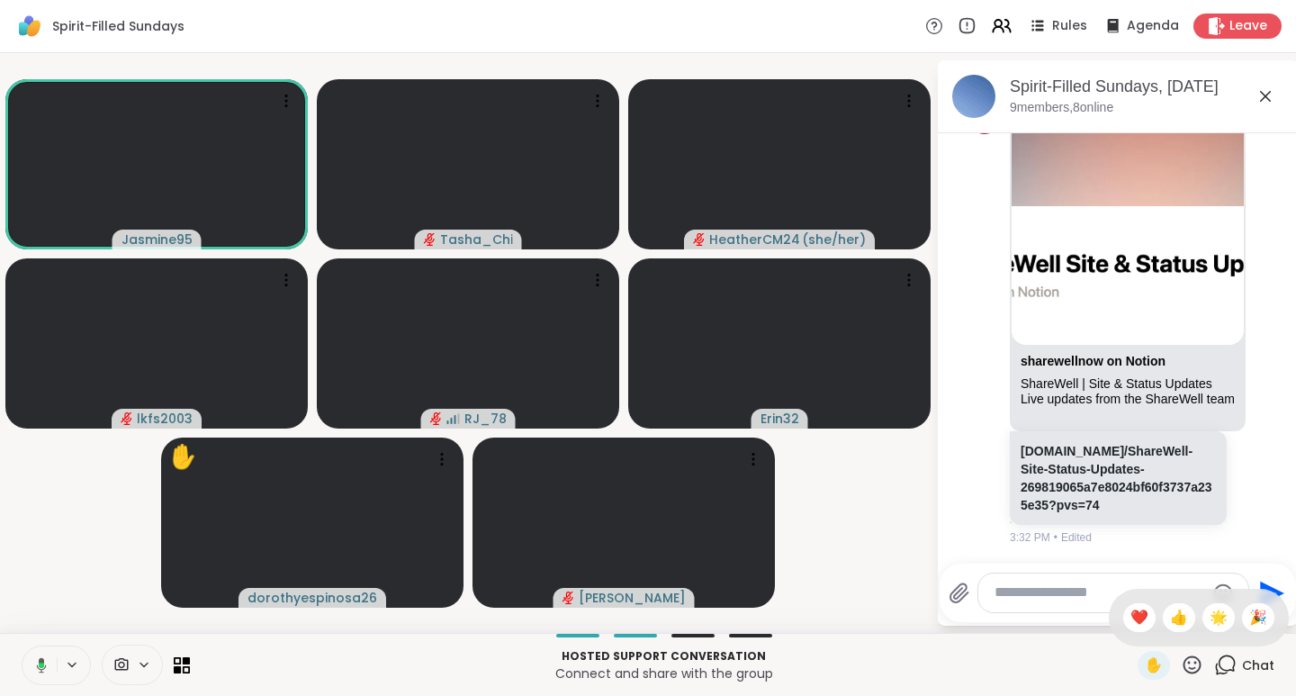
click at [1131, 624] on span "❤️" at bounding box center [1140, 618] width 18 height 22
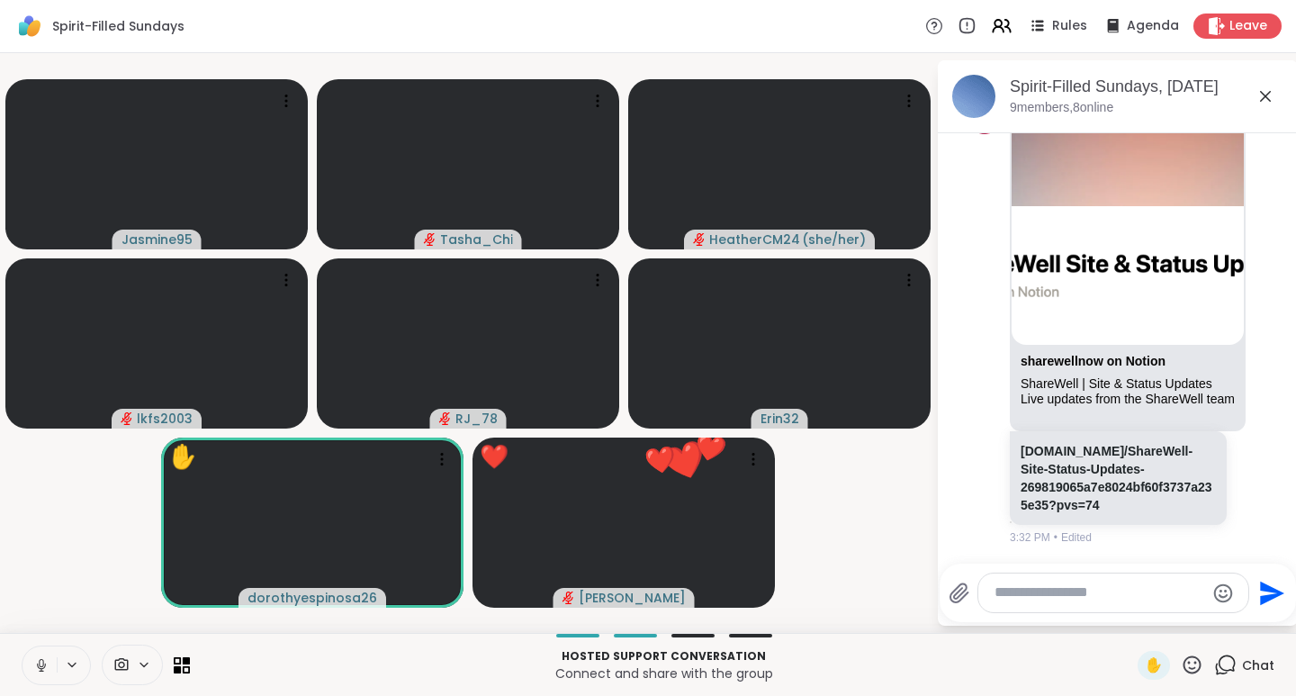
click at [1181, 662] on icon at bounding box center [1192, 665] width 23 height 23
click at [1170, 622] on span "👍" at bounding box center [1179, 618] width 18 height 22
click at [1181, 670] on icon at bounding box center [1192, 665] width 23 height 23
click at [1131, 616] on span "❤️" at bounding box center [1140, 618] width 18 height 22
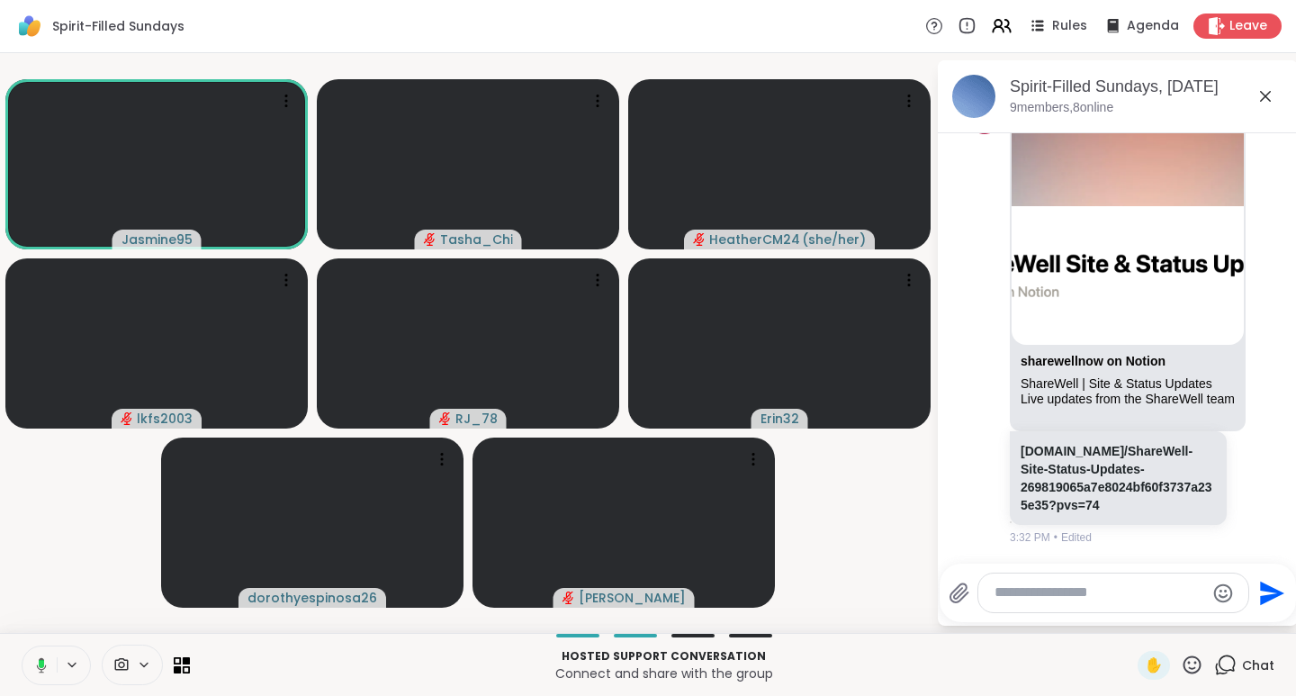
click at [1069, 596] on textarea "Type your message" at bounding box center [1100, 592] width 210 height 19
paste textarea "**********"
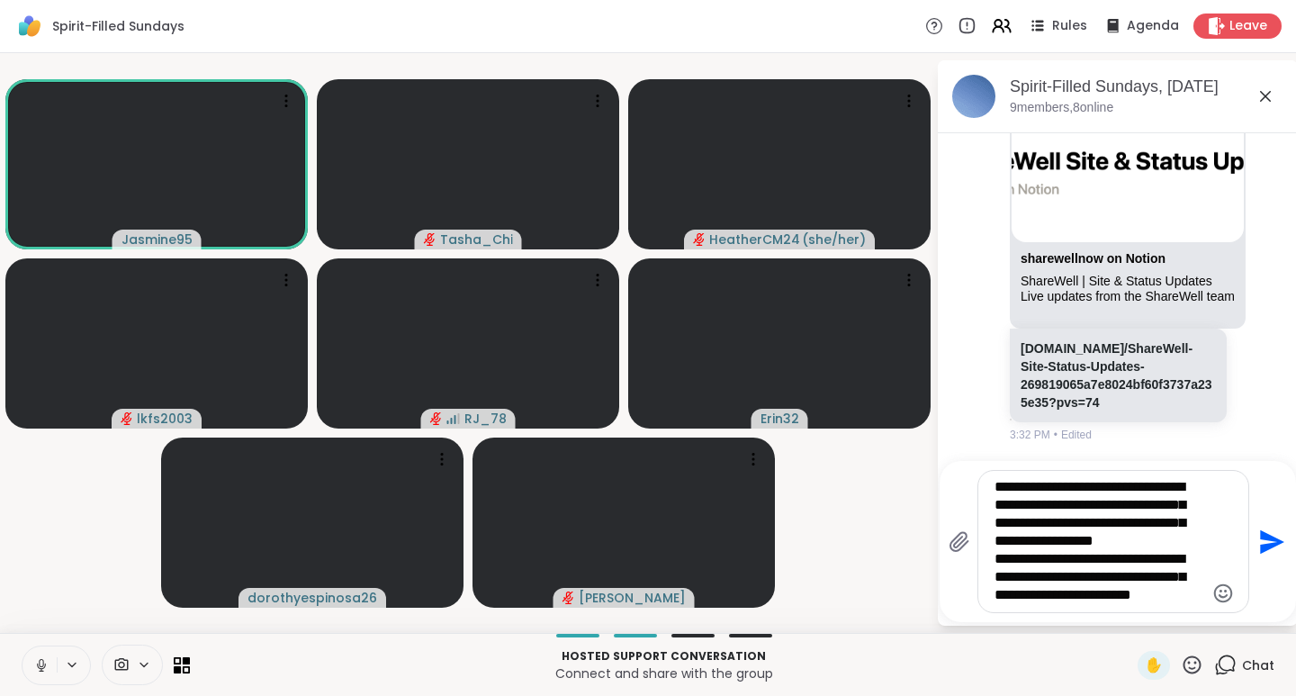
click at [1162, 542] on textarea "**********" at bounding box center [1100, 541] width 210 height 127
type textarea "**********"
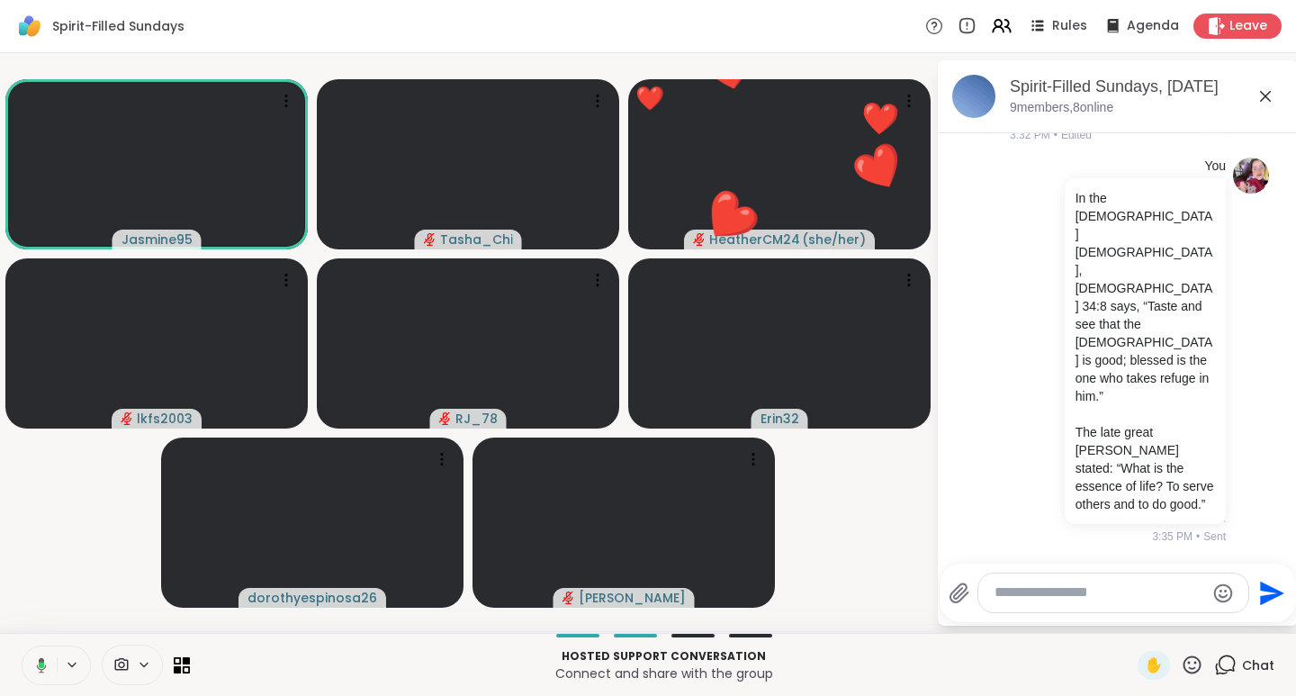
scroll to position [5577, 0]
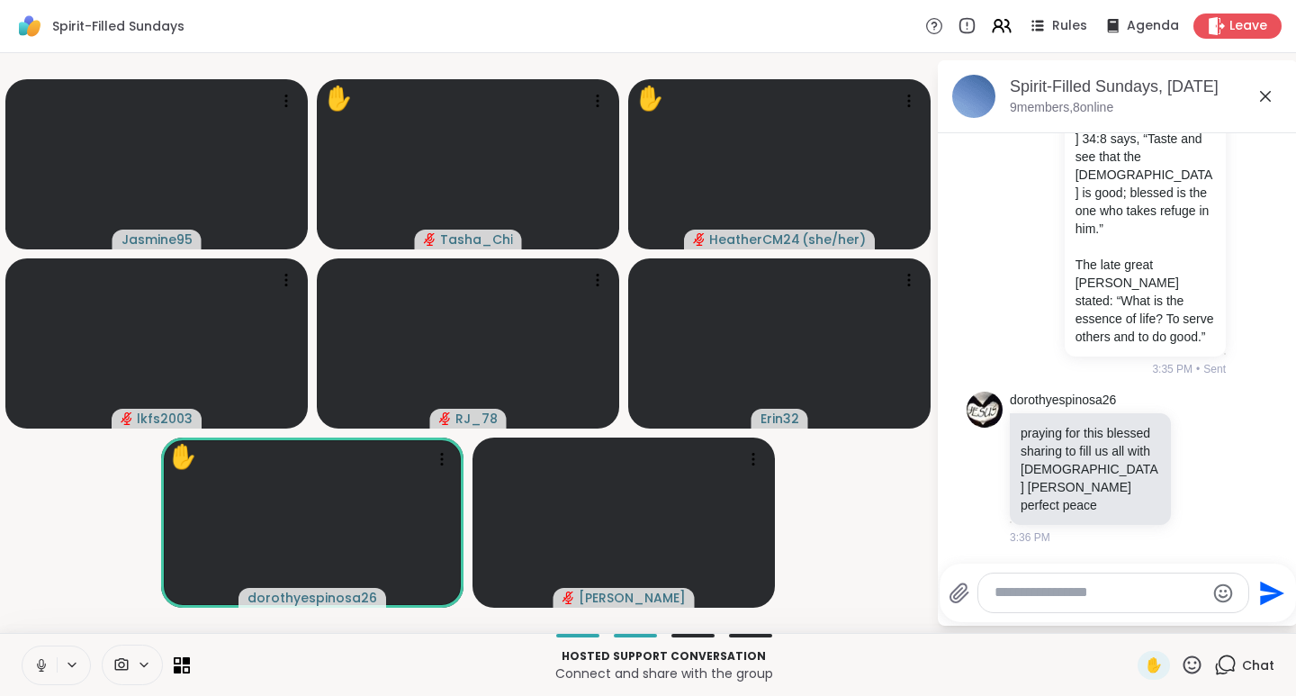
click at [1186, 669] on icon at bounding box center [1193, 664] width 18 height 18
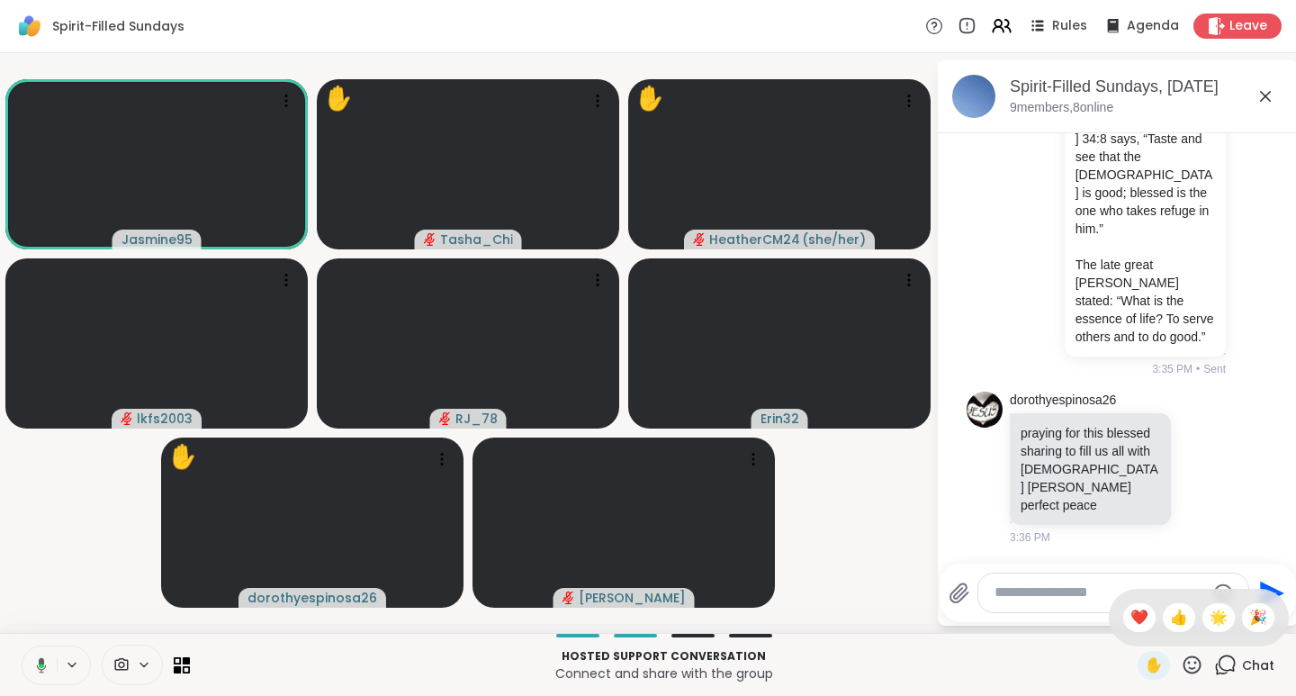
click at [1131, 619] on span "❤️" at bounding box center [1140, 618] width 18 height 22
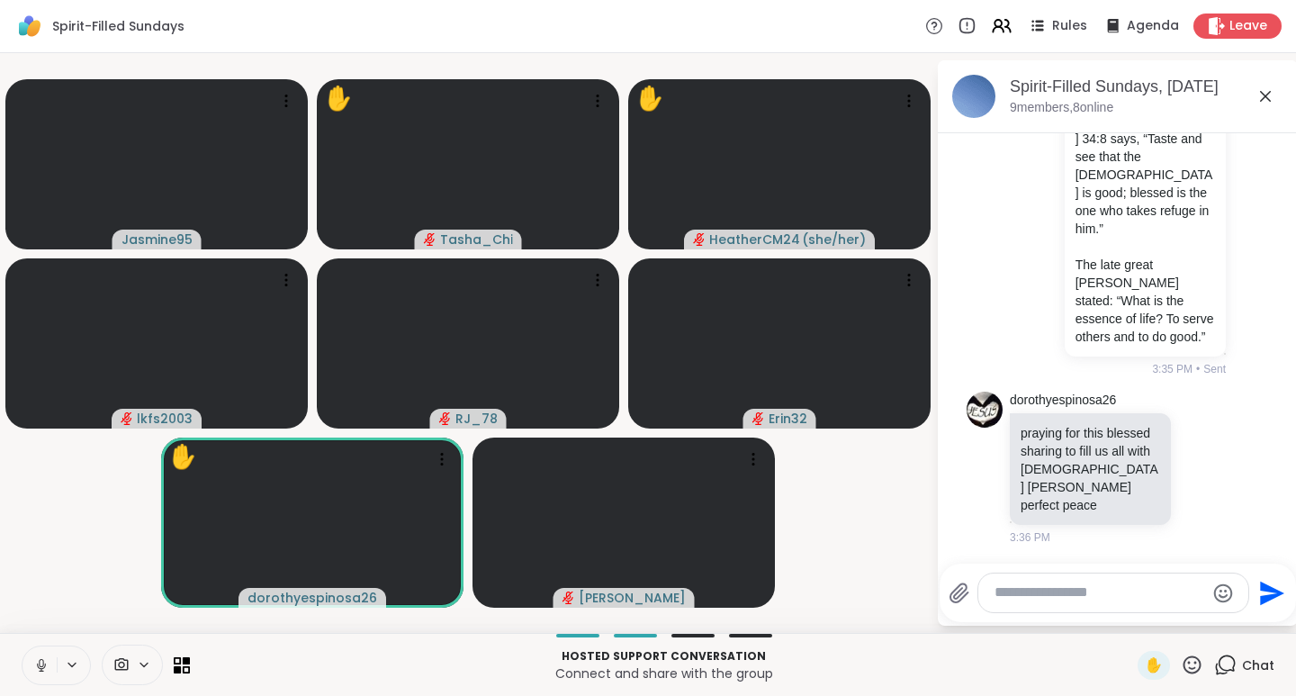
click at [1181, 664] on icon at bounding box center [1192, 665] width 23 height 23
click at [1210, 615] on span "🌟" at bounding box center [1219, 618] width 18 height 22
click at [1181, 662] on icon at bounding box center [1192, 665] width 23 height 23
click at [1131, 617] on span "❤️" at bounding box center [1140, 618] width 18 height 22
click at [1181, 664] on icon at bounding box center [1192, 665] width 23 height 23
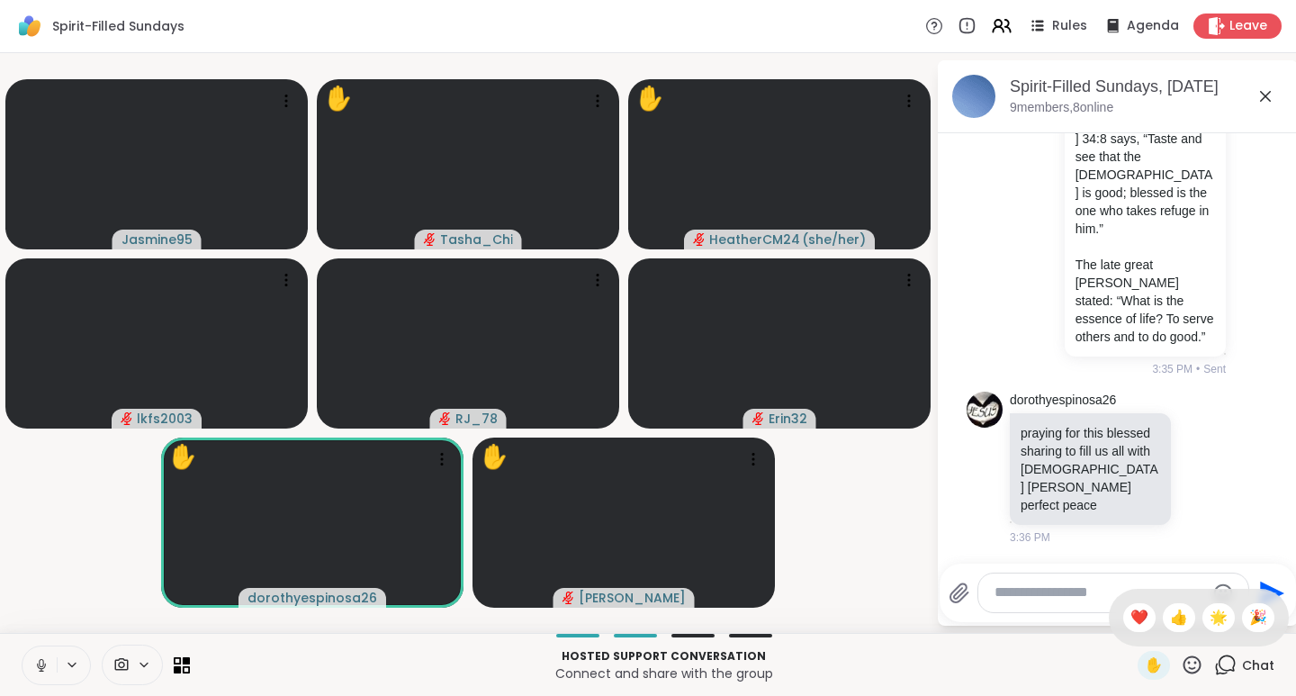
click at [1170, 618] on span "👍" at bounding box center [1179, 618] width 18 height 22
click at [1182, 666] on icon at bounding box center [1192, 665] width 23 height 23
click at [1212, 616] on span "🌟" at bounding box center [1219, 618] width 18 height 22
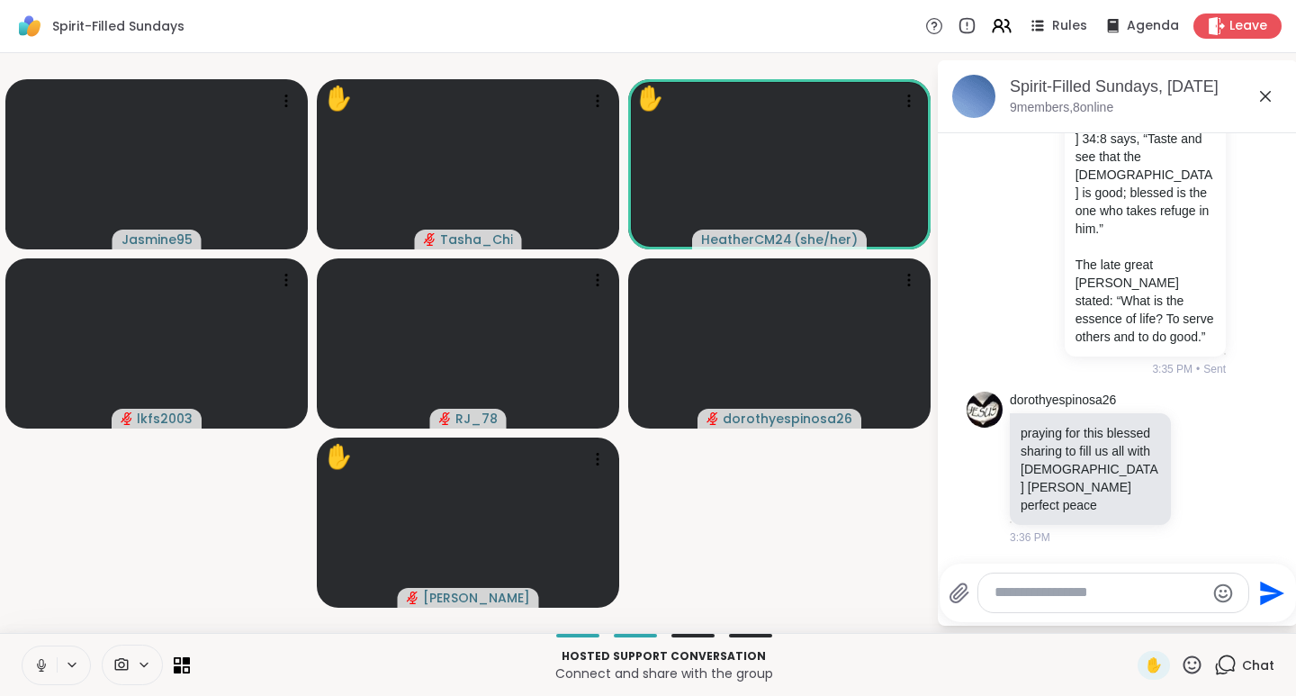
click at [1186, 668] on icon at bounding box center [1193, 664] width 18 height 18
click at [1131, 618] on span "❤️" at bounding box center [1140, 618] width 18 height 22
click at [1181, 666] on icon at bounding box center [1192, 665] width 23 height 23
click at [1170, 618] on span "👍" at bounding box center [1179, 618] width 18 height 22
click at [1181, 664] on icon at bounding box center [1192, 665] width 23 height 23
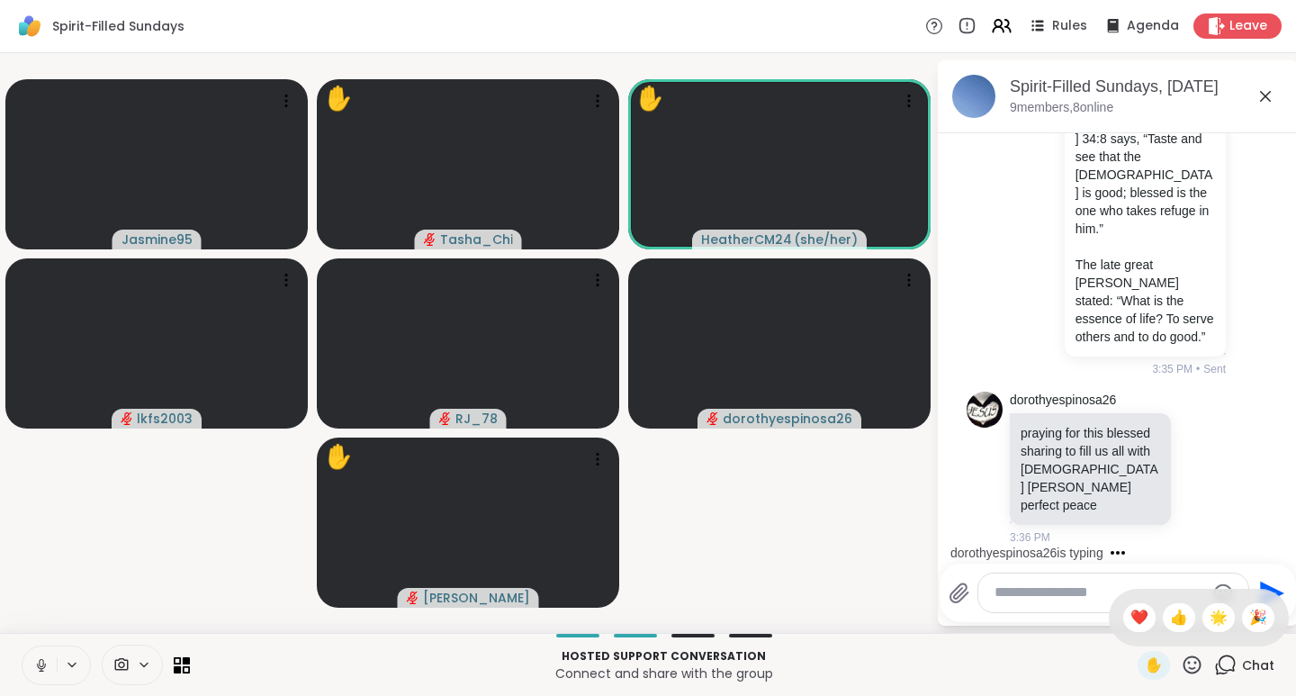
click at [1131, 618] on span "❤️" at bounding box center [1140, 618] width 18 height 22
click at [1185, 664] on icon at bounding box center [1192, 665] width 23 height 23
click at [1131, 623] on span "❤️" at bounding box center [1140, 618] width 18 height 22
click at [1184, 666] on icon at bounding box center [1192, 665] width 23 height 23
click at [1170, 622] on span "👍" at bounding box center [1179, 618] width 18 height 22
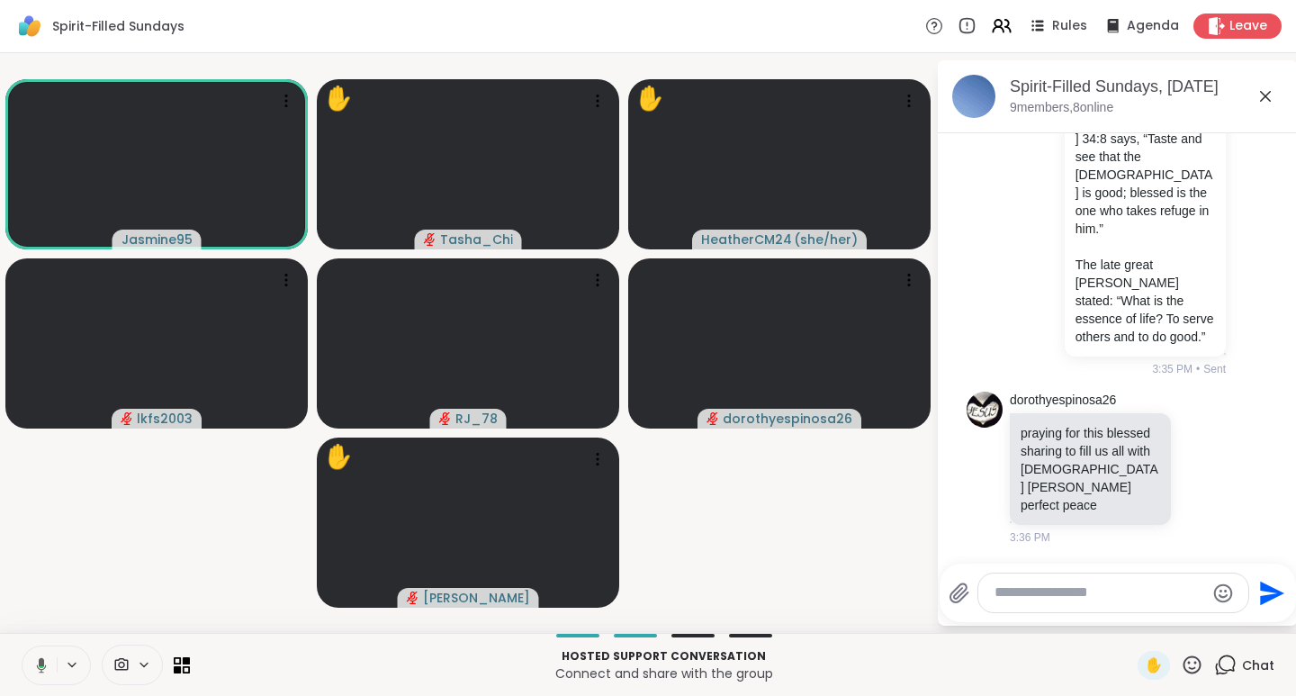
click at [1184, 667] on icon at bounding box center [1193, 664] width 18 height 18
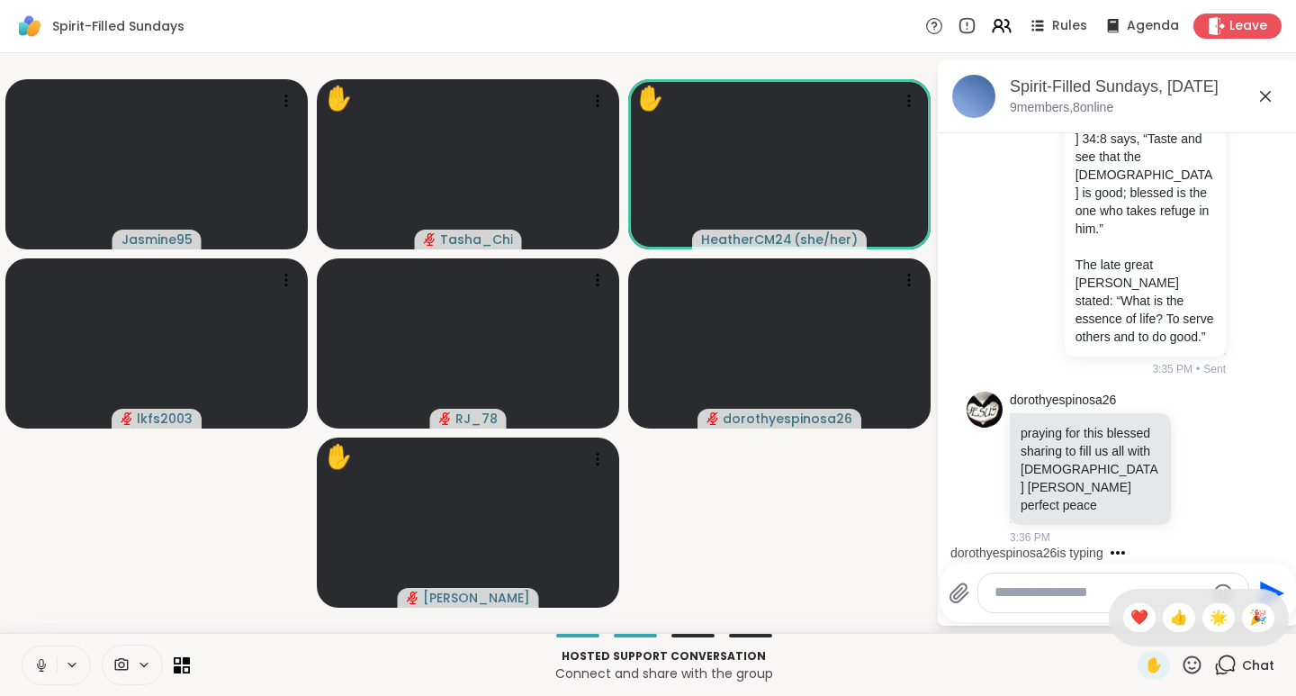
click at [1210, 614] on span "🌟" at bounding box center [1219, 618] width 18 height 22
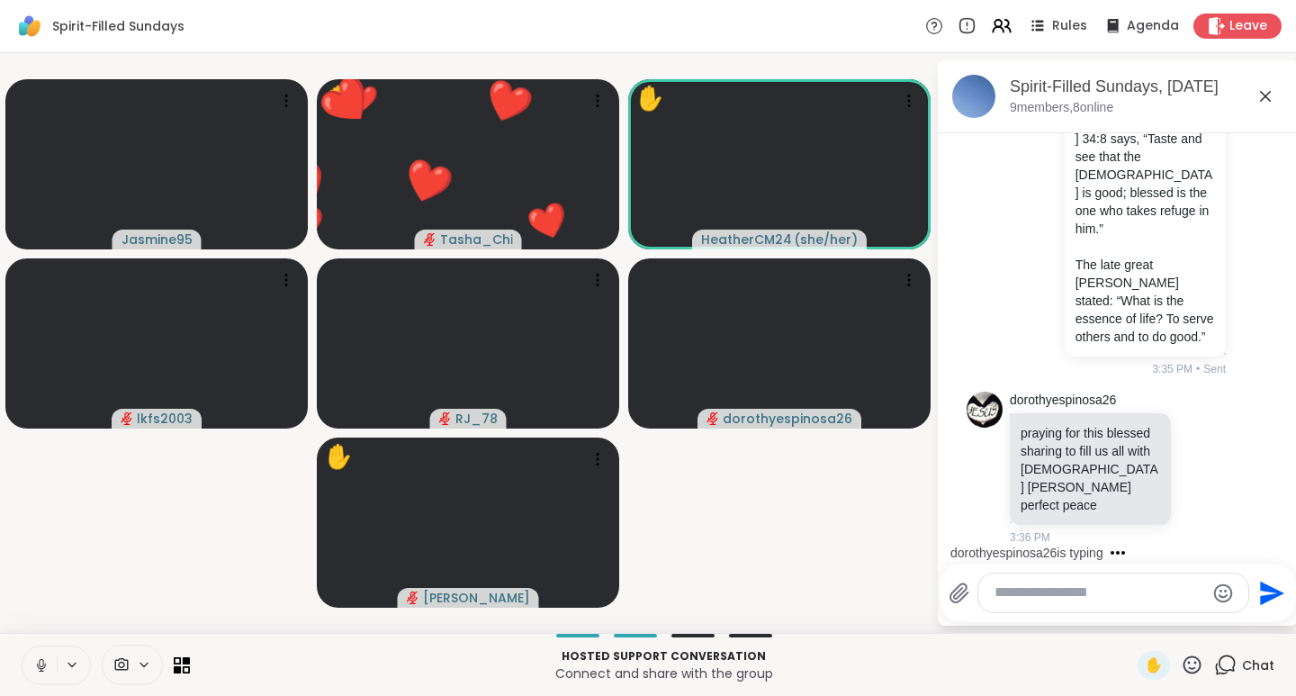
click at [1184, 663] on icon at bounding box center [1193, 664] width 18 height 18
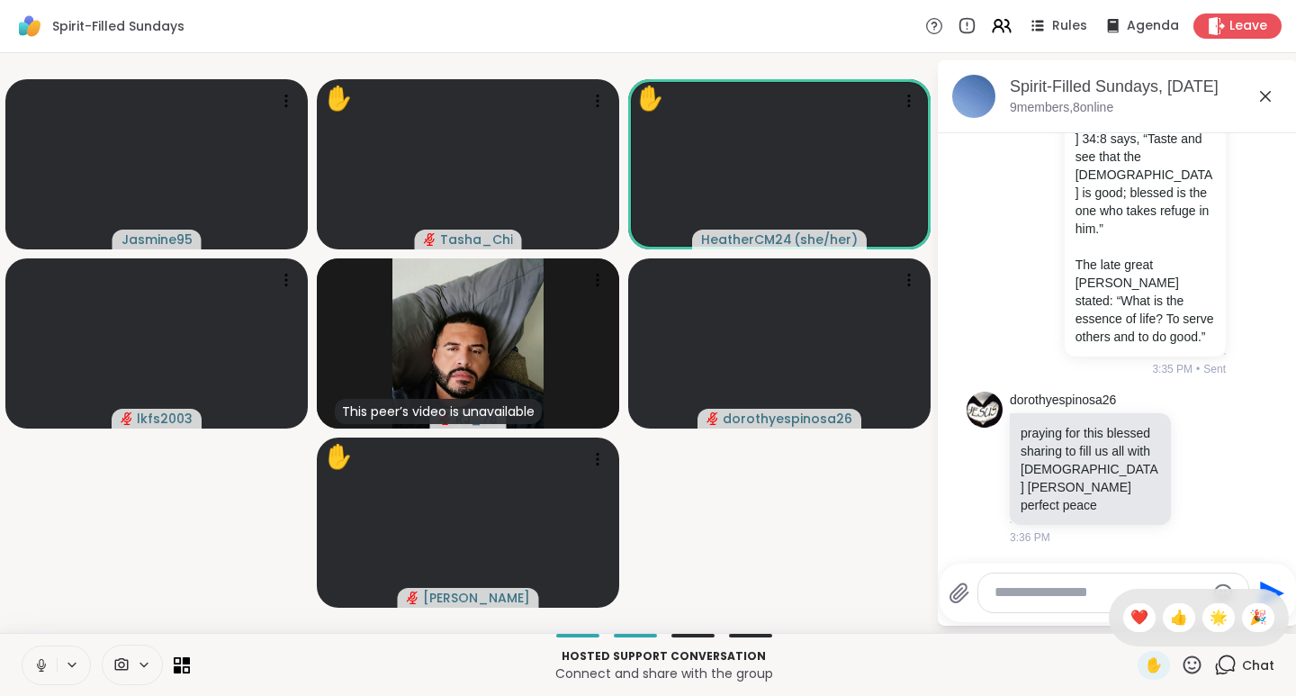
click at [1131, 616] on span "❤️" at bounding box center [1140, 618] width 18 height 22
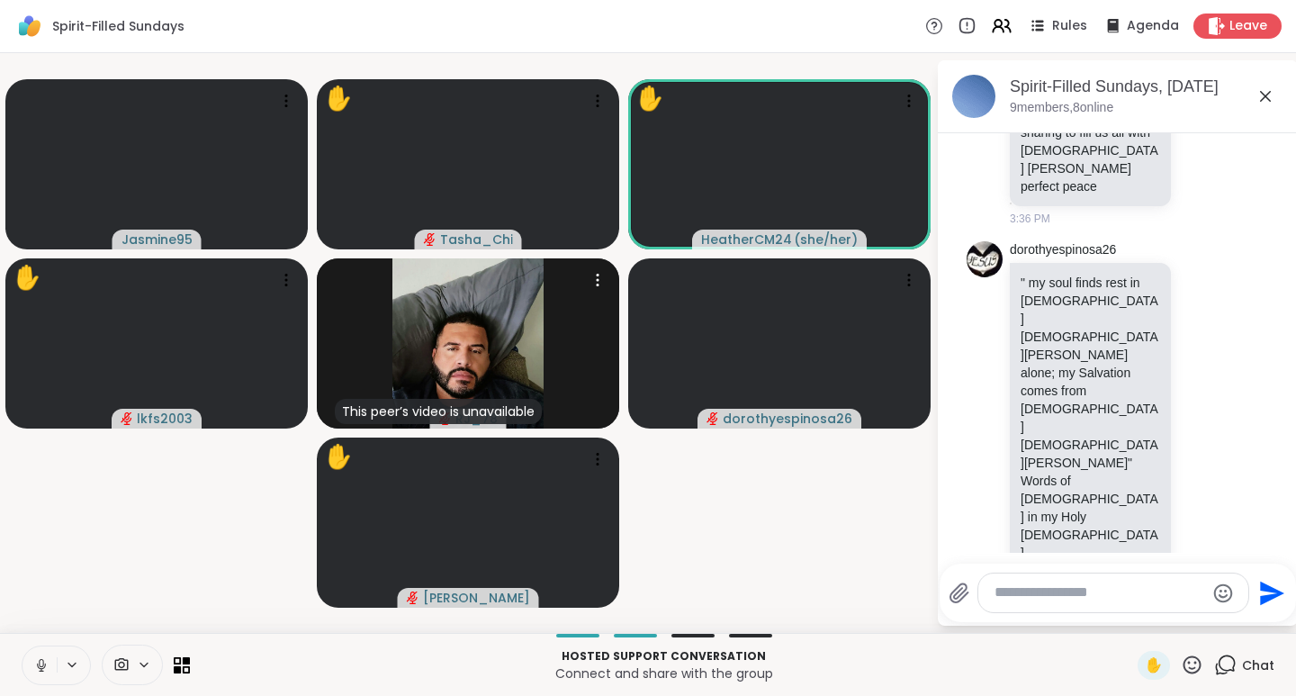
scroll to position [5818, 0]
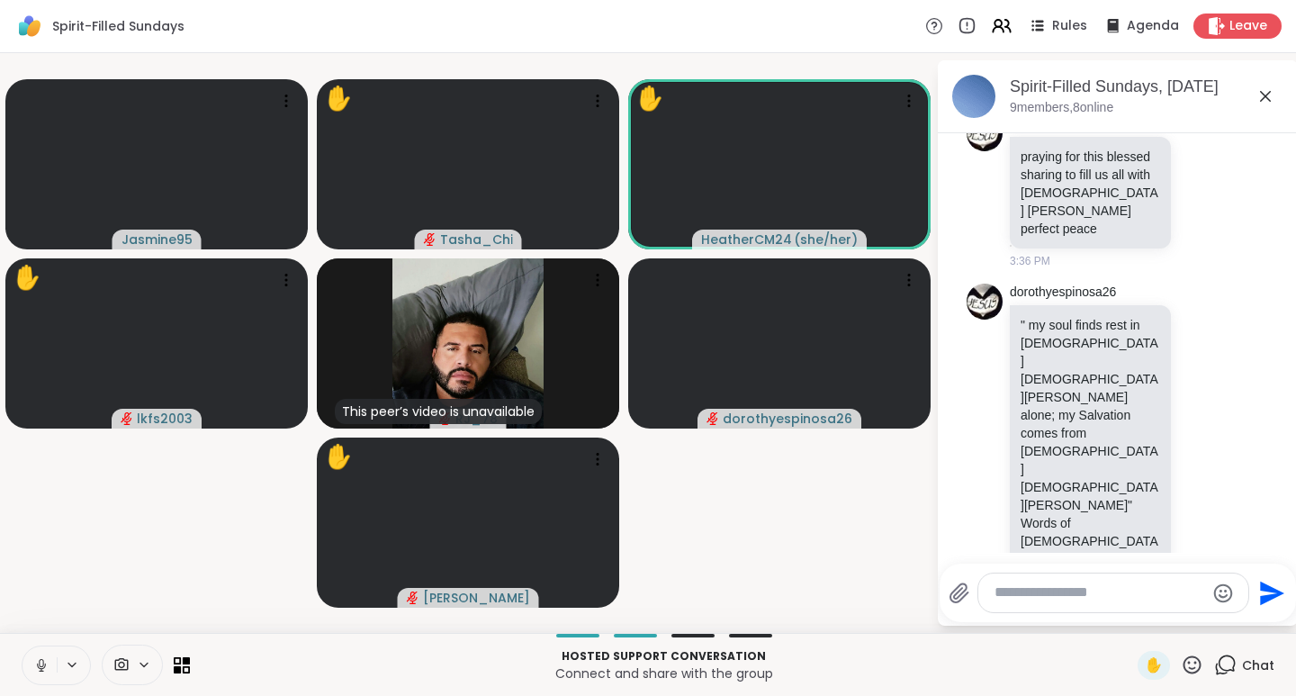
click at [1185, 664] on icon at bounding box center [1192, 665] width 23 height 23
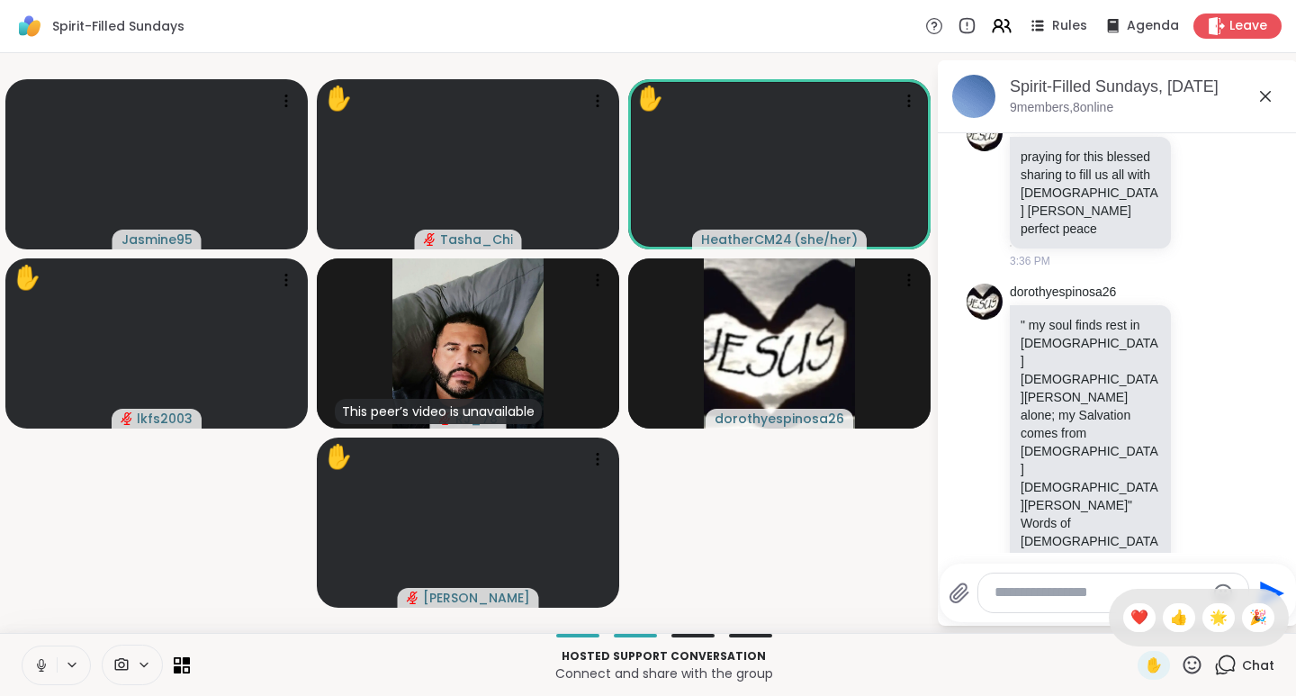
click at [1131, 621] on span "❤️" at bounding box center [1140, 618] width 18 height 22
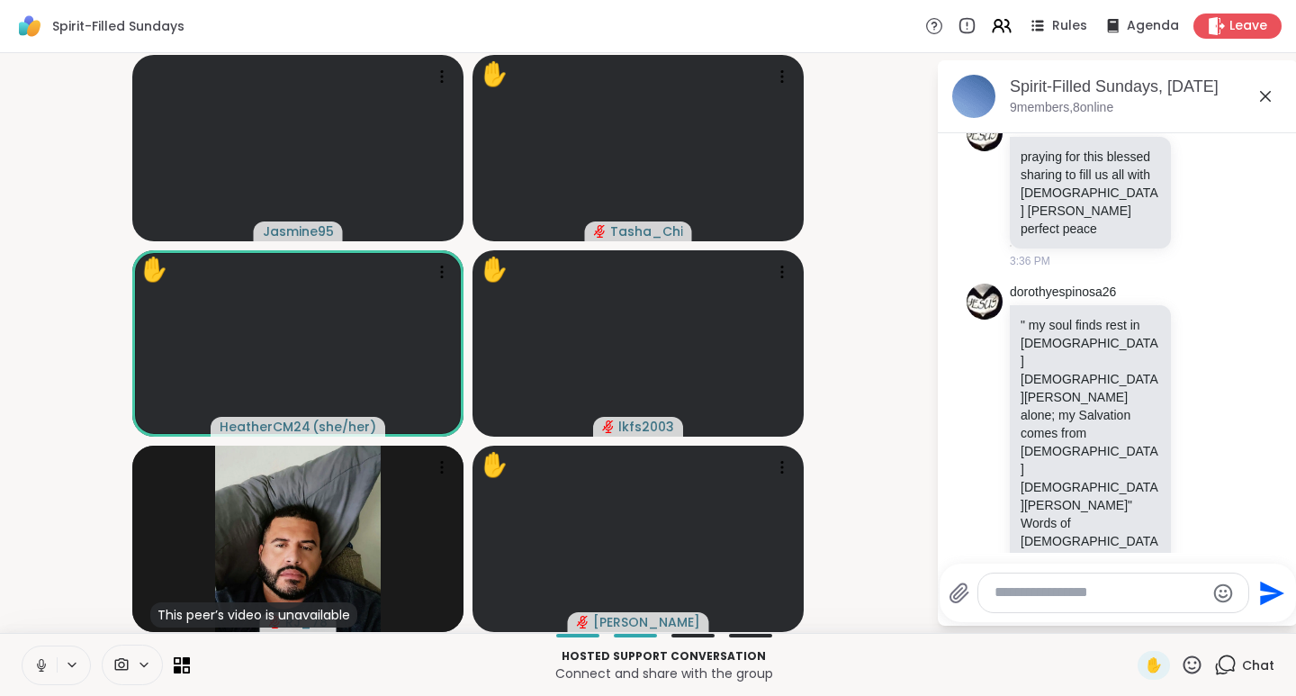
click at [1181, 663] on icon at bounding box center [1192, 665] width 23 height 23
click at [1170, 626] on span "👍" at bounding box center [1179, 618] width 18 height 22
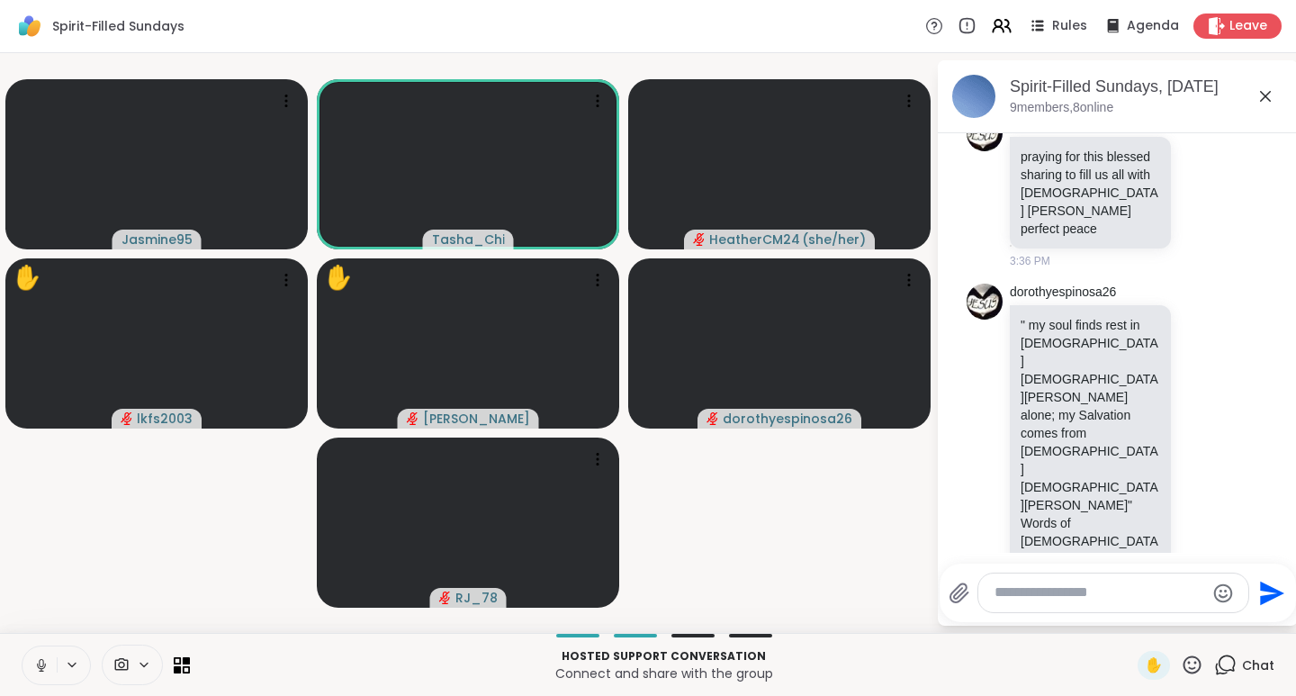
click at [1181, 665] on icon at bounding box center [1192, 665] width 23 height 23
click at [1170, 618] on span "👍" at bounding box center [1179, 618] width 18 height 22
click at [1181, 664] on icon at bounding box center [1192, 665] width 23 height 23
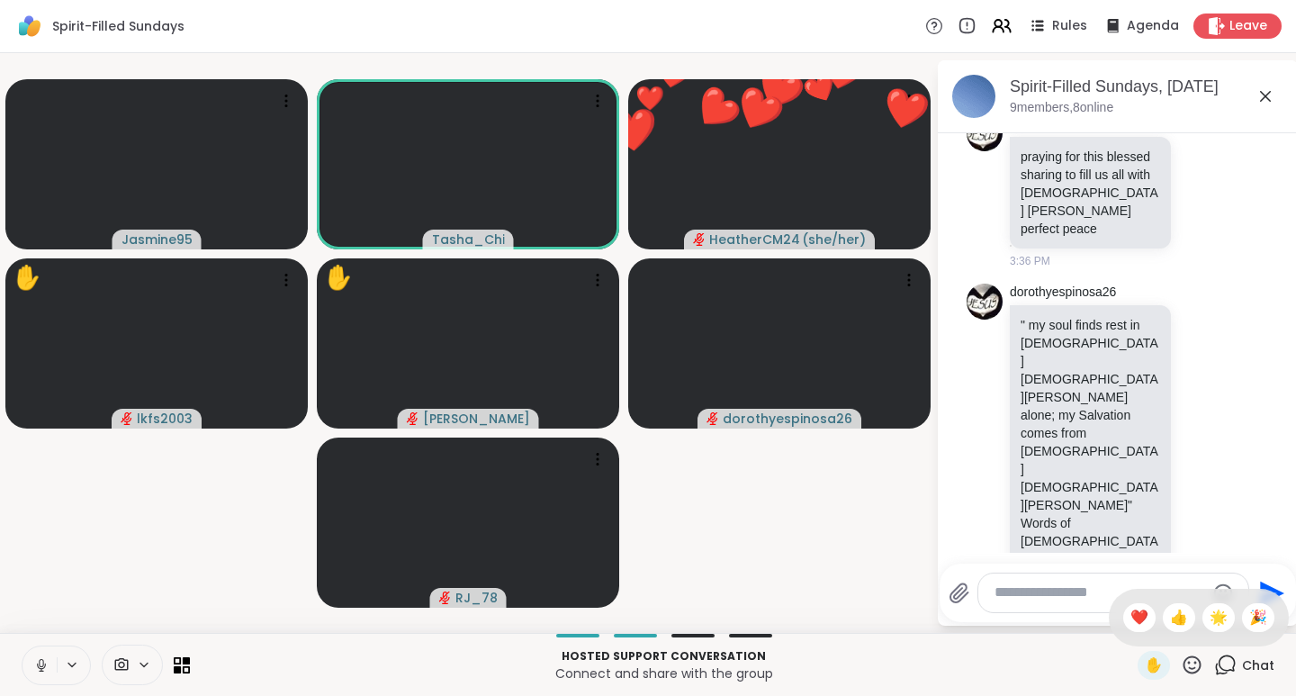
click at [1131, 618] on span "❤️" at bounding box center [1140, 618] width 18 height 22
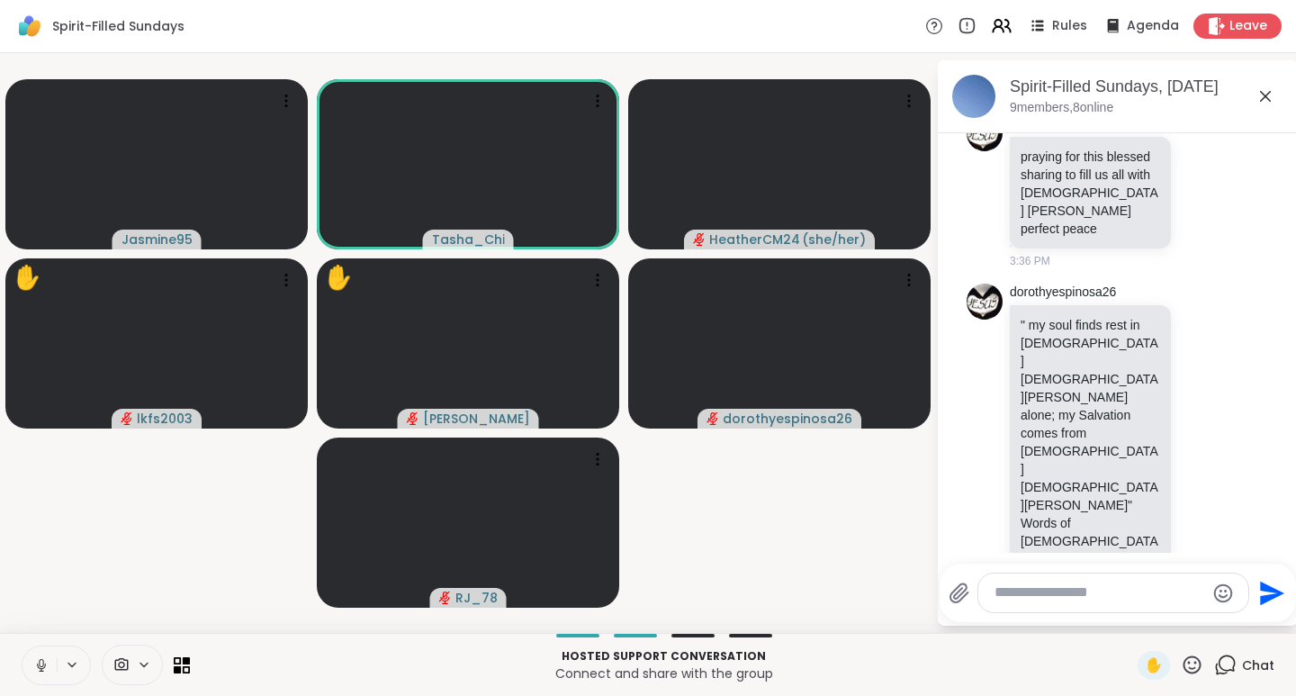
click at [1181, 664] on icon at bounding box center [1192, 665] width 23 height 23
click at [1131, 617] on span "❤️" at bounding box center [1140, 618] width 18 height 22
click at [1186, 669] on icon at bounding box center [1192, 665] width 23 height 23
click at [1170, 614] on span "👍" at bounding box center [1179, 618] width 18 height 22
click at [1181, 664] on icon at bounding box center [1192, 665] width 23 height 23
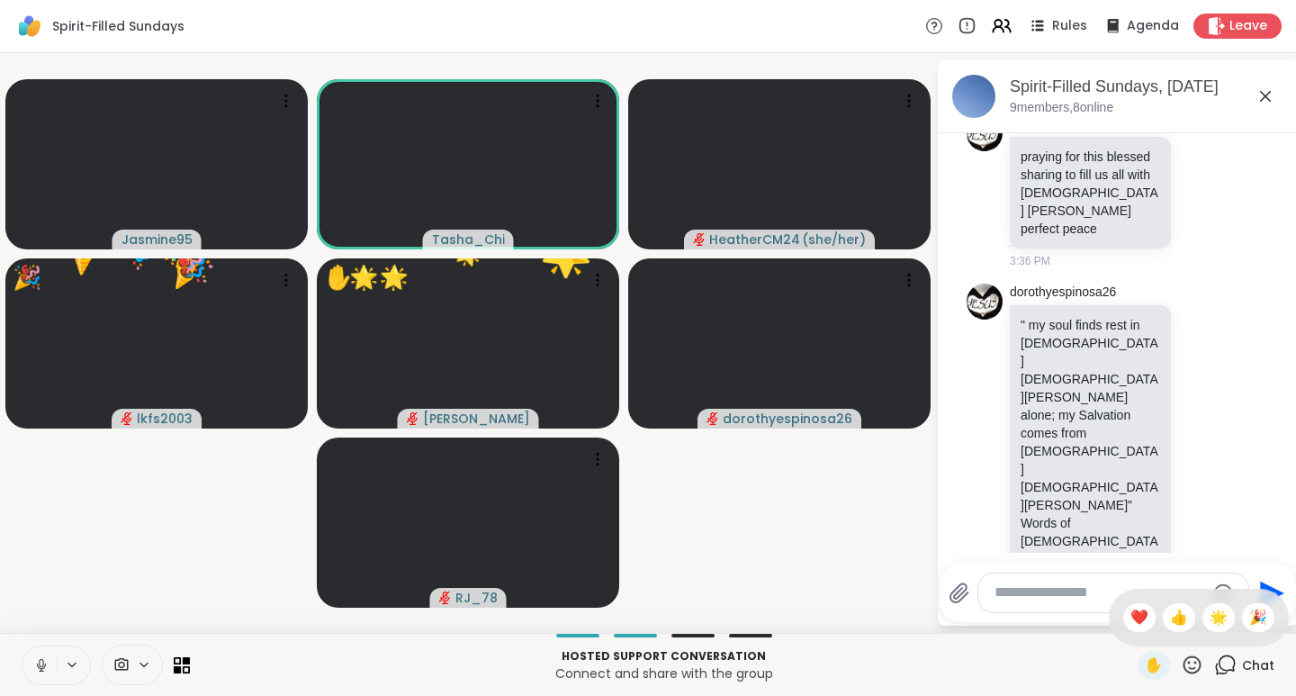
click at [1210, 618] on span "🌟" at bounding box center [1219, 618] width 18 height 22
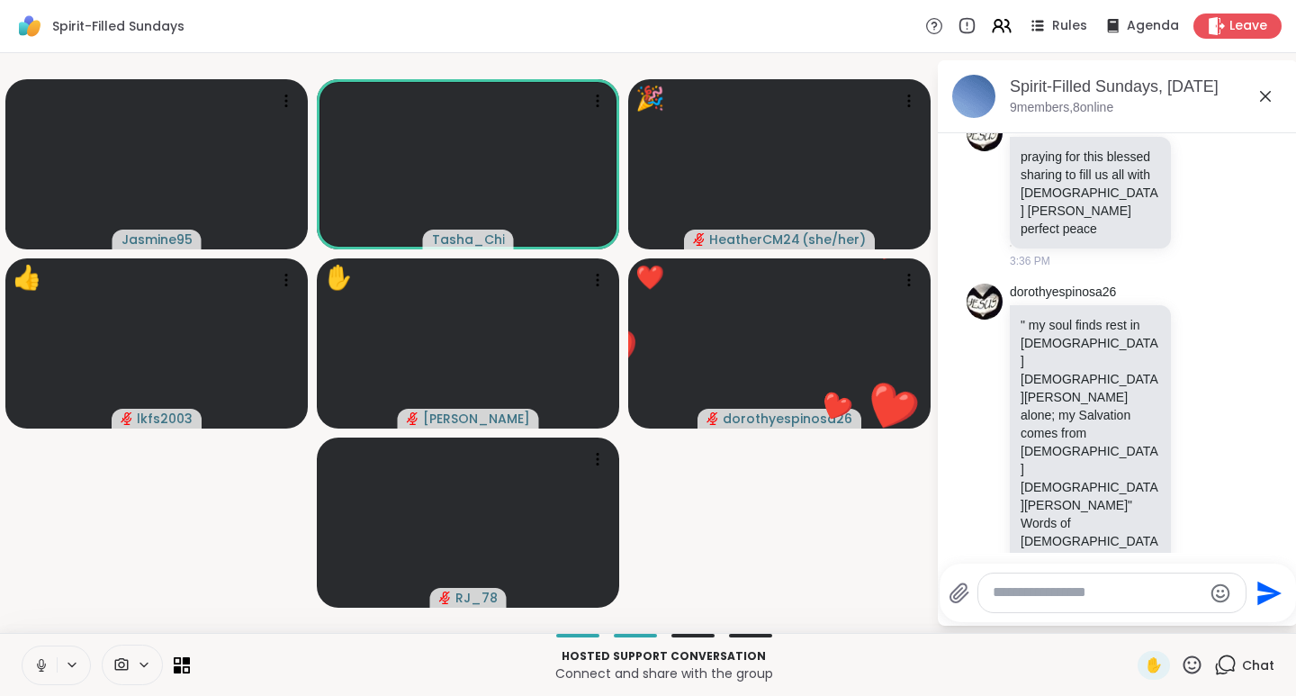
click at [1181, 665] on icon at bounding box center [1192, 665] width 23 height 23
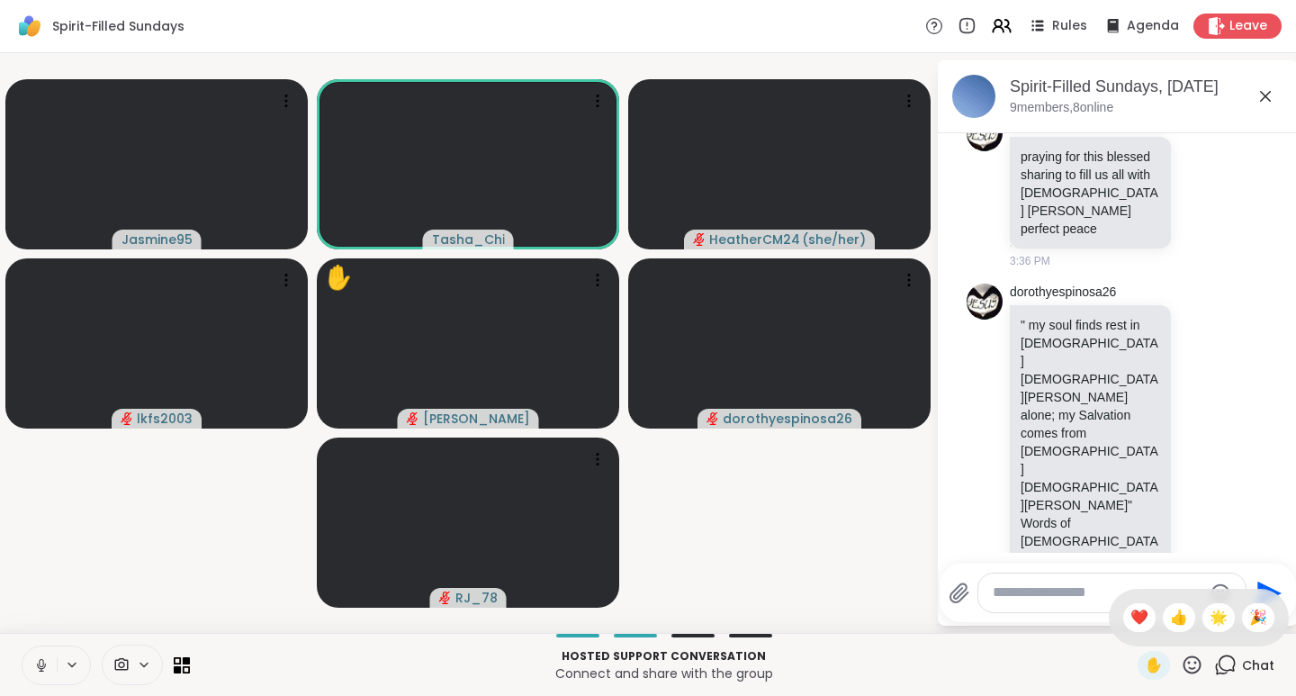
click at [1131, 618] on span "❤️" at bounding box center [1140, 618] width 18 height 22
click at [1186, 665] on icon at bounding box center [1192, 665] width 23 height 23
click at [1172, 618] on div "👍" at bounding box center [1179, 617] width 32 height 29
click at [1184, 665] on icon at bounding box center [1192, 665] width 23 height 23
click at [1131, 613] on span "❤️" at bounding box center [1140, 618] width 18 height 22
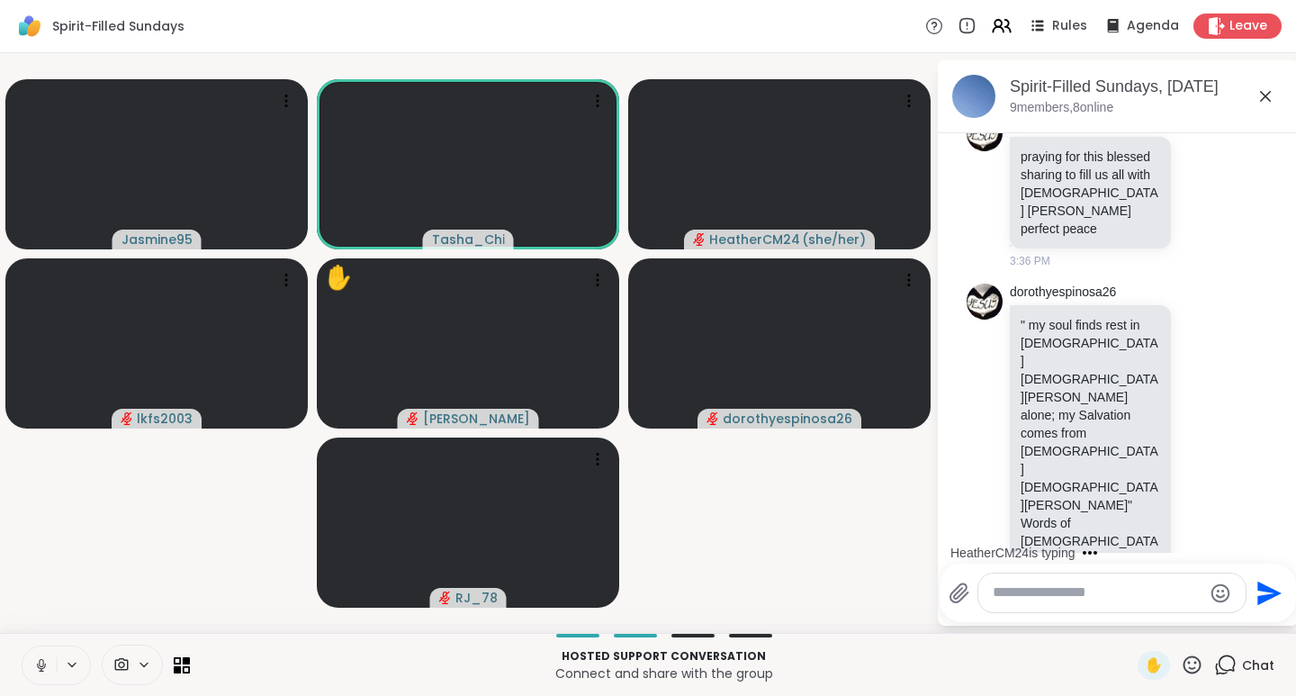
click at [1184, 663] on icon at bounding box center [1192, 665] width 23 height 23
click at [1170, 613] on span "👍" at bounding box center [1179, 618] width 18 height 22
click at [1185, 661] on icon at bounding box center [1192, 665] width 23 height 23
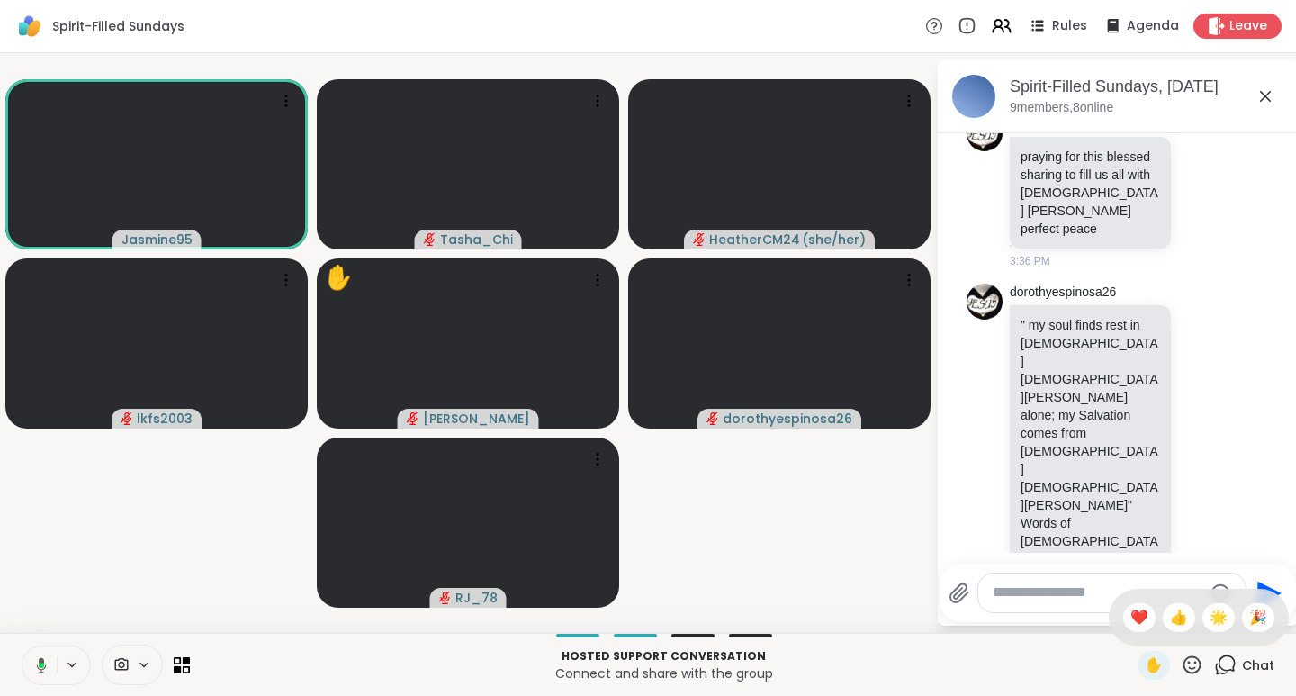
click at [1131, 614] on span "❤️" at bounding box center [1140, 618] width 18 height 22
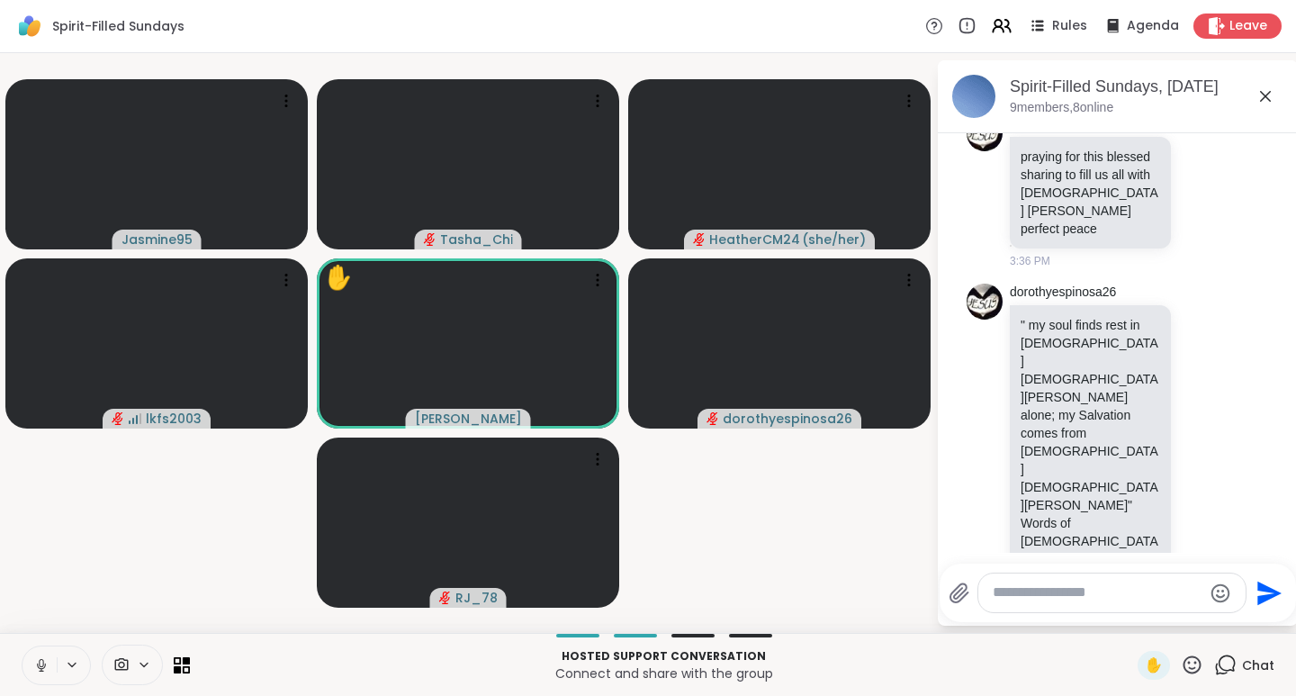
scroll to position [5985, 0]
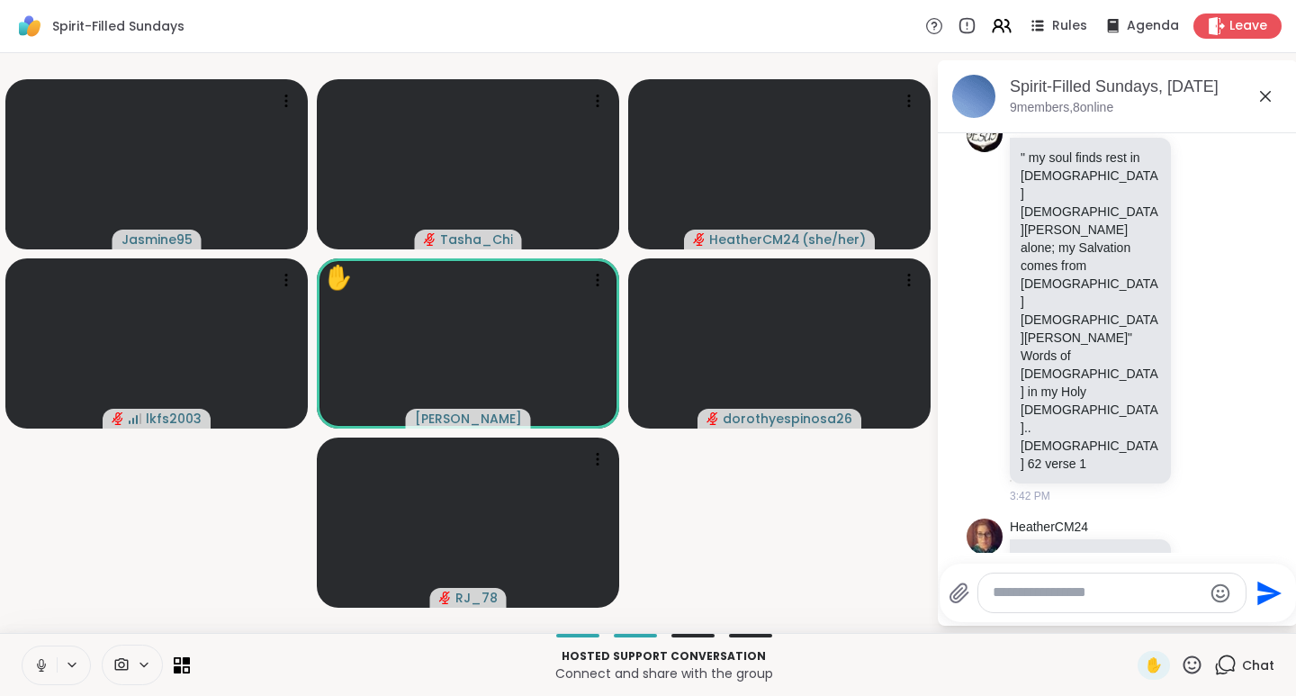
click at [1181, 665] on icon at bounding box center [1192, 665] width 23 height 23
click at [1131, 624] on span "❤️" at bounding box center [1140, 618] width 18 height 22
click at [1195, 576] on icon at bounding box center [1203, 585] width 16 height 18
click at [1155, 548] on div "Select Reaction: Thumbs up" at bounding box center [1163, 556] width 16 height 16
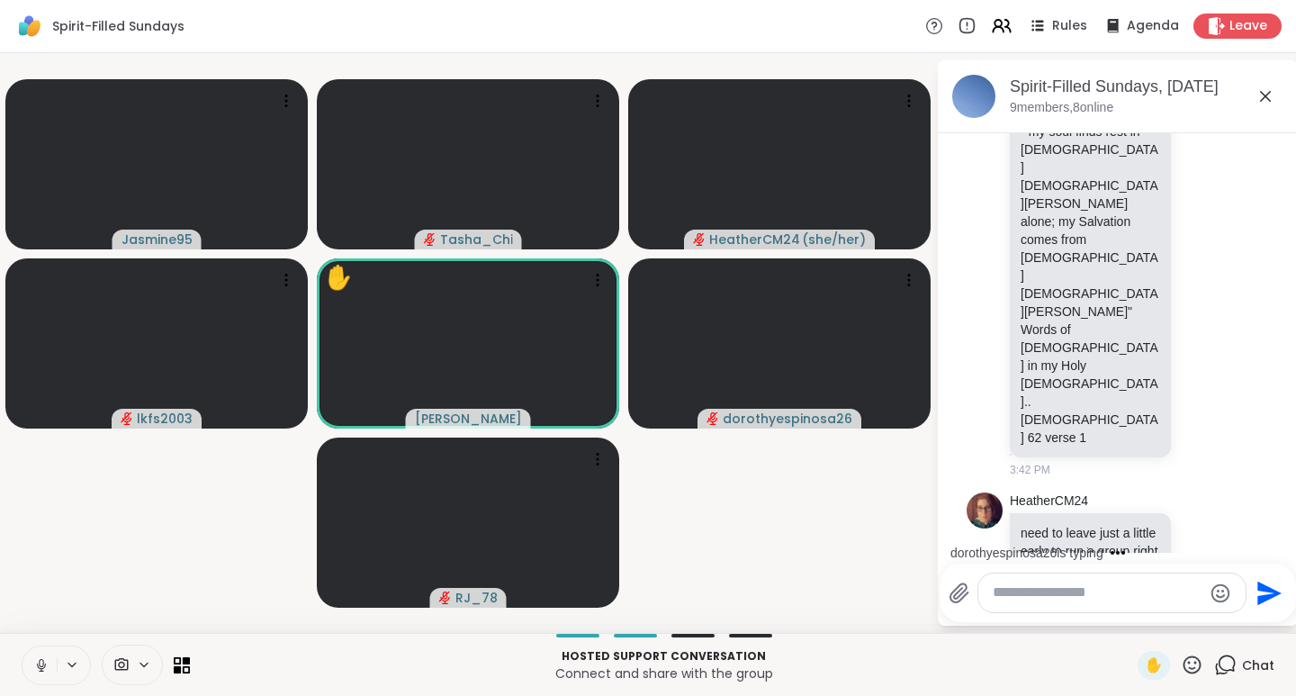
scroll to position [6126, 0]
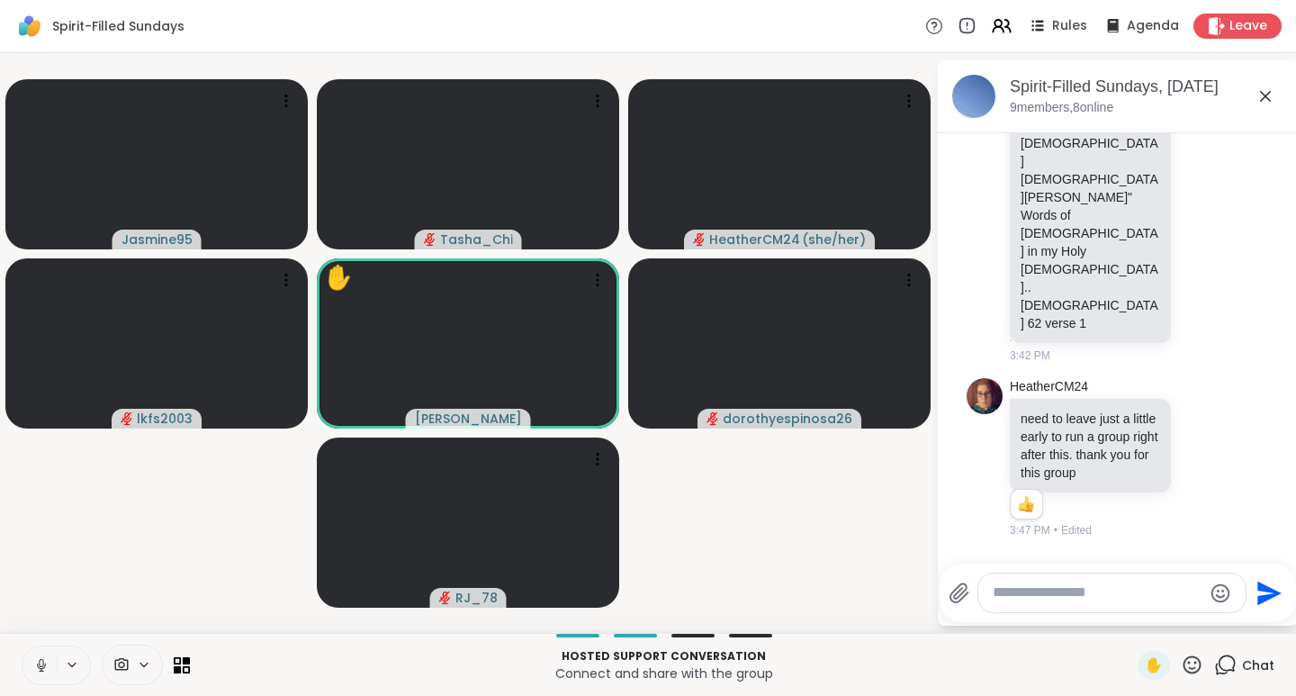
click at [1202, 554] on div "dorothyespinosa26 cannot hear Dodi right now 3:47 PM" at bounding box center [1120, 613] width 221 height 118
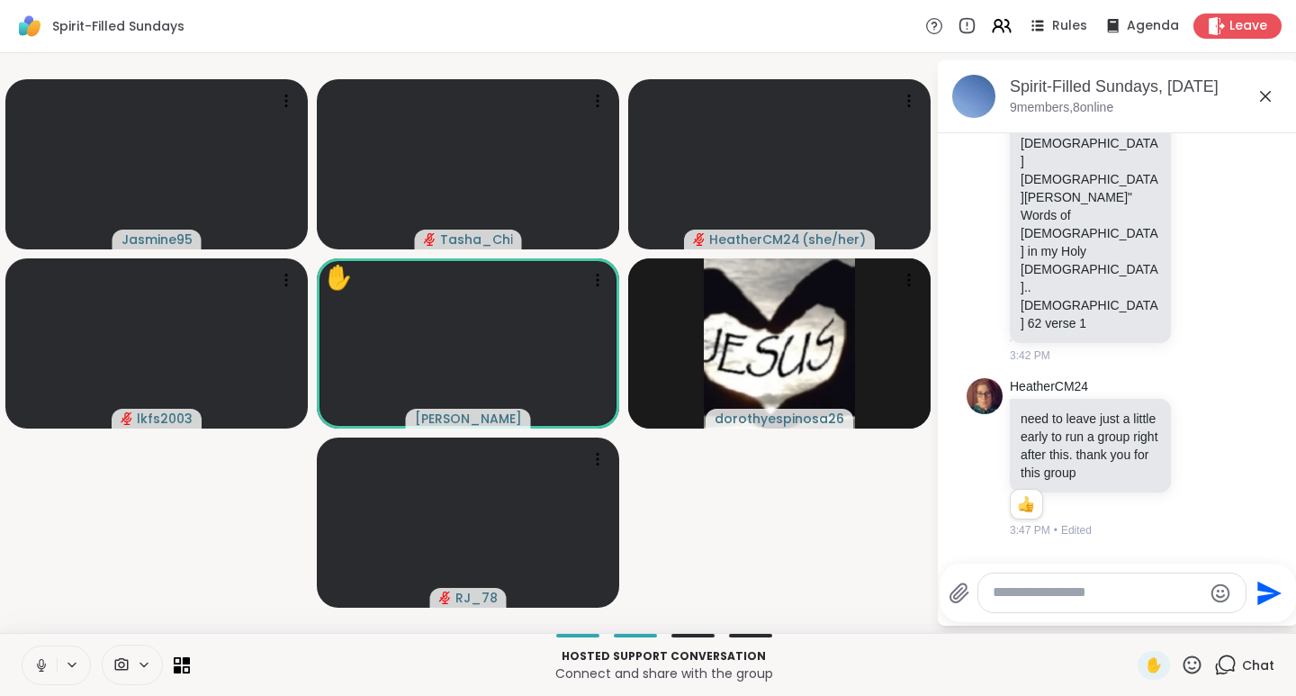
click at [1214, 446] on icon at bounding box center [1222, 457] width 16 height 22
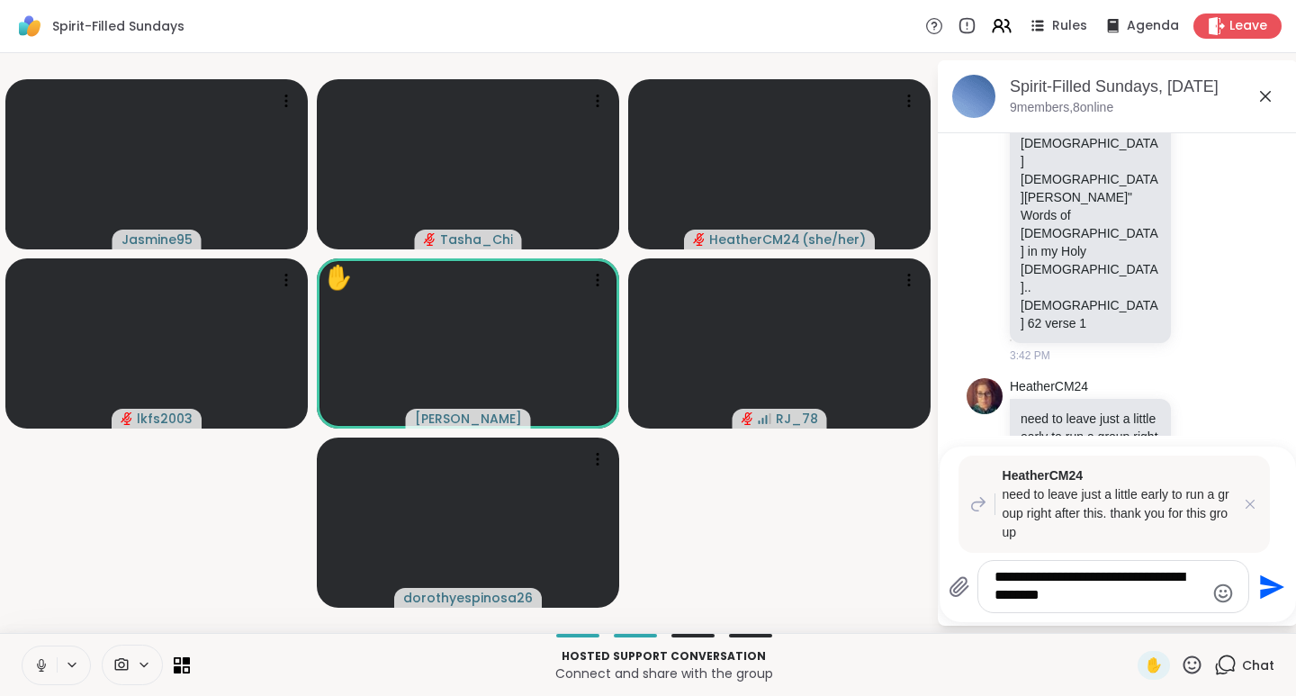
type textarea "**********"
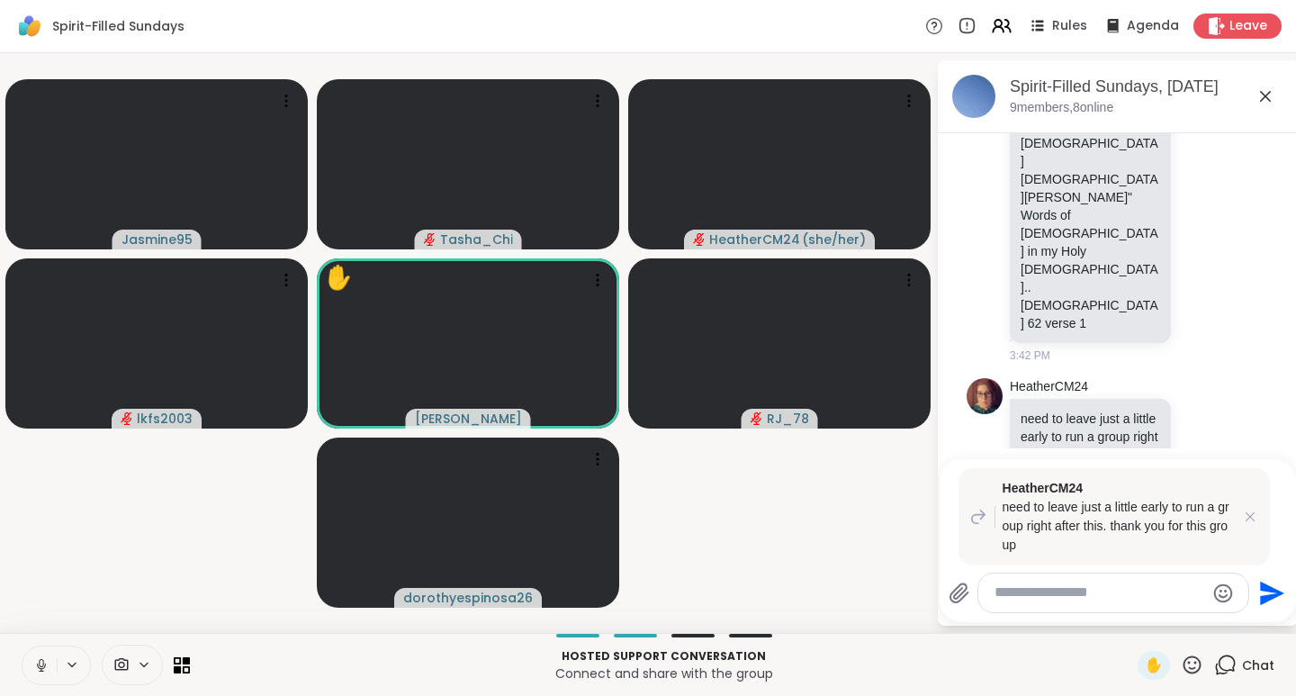
scroll to position [6361, 0]
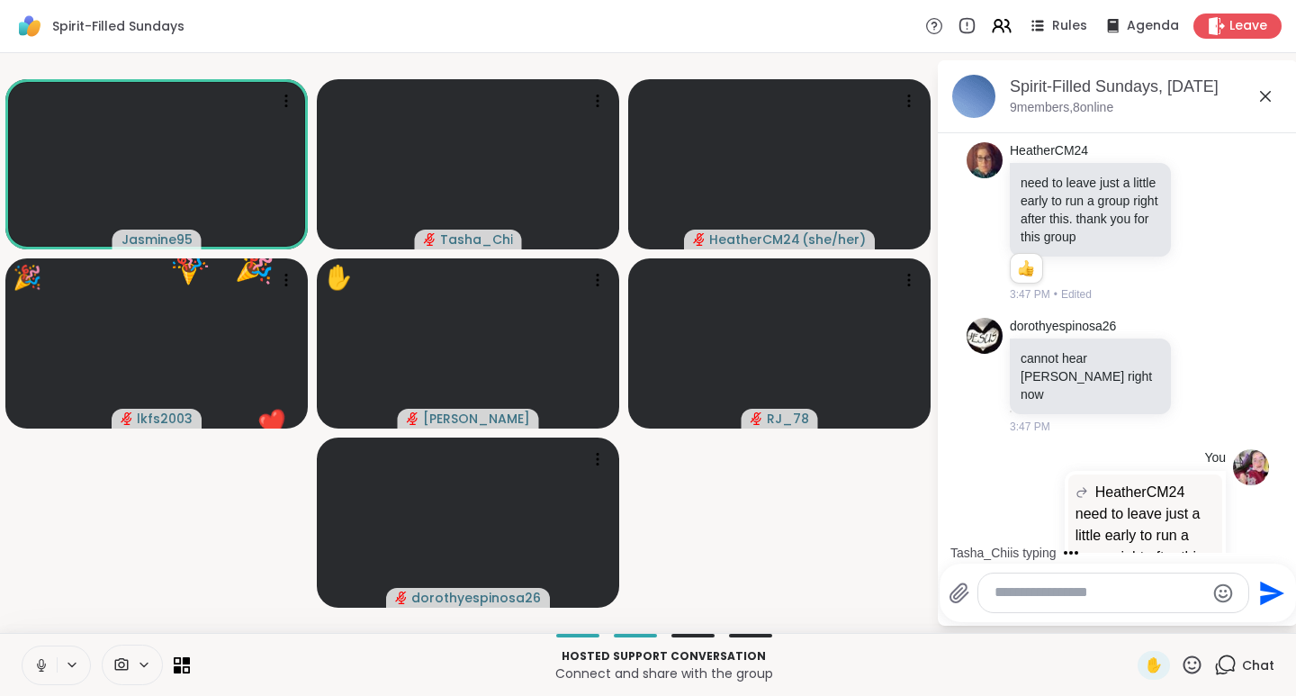
click at [1181, 658] on icon at bounding box center [1192, 665] width 23 height 23
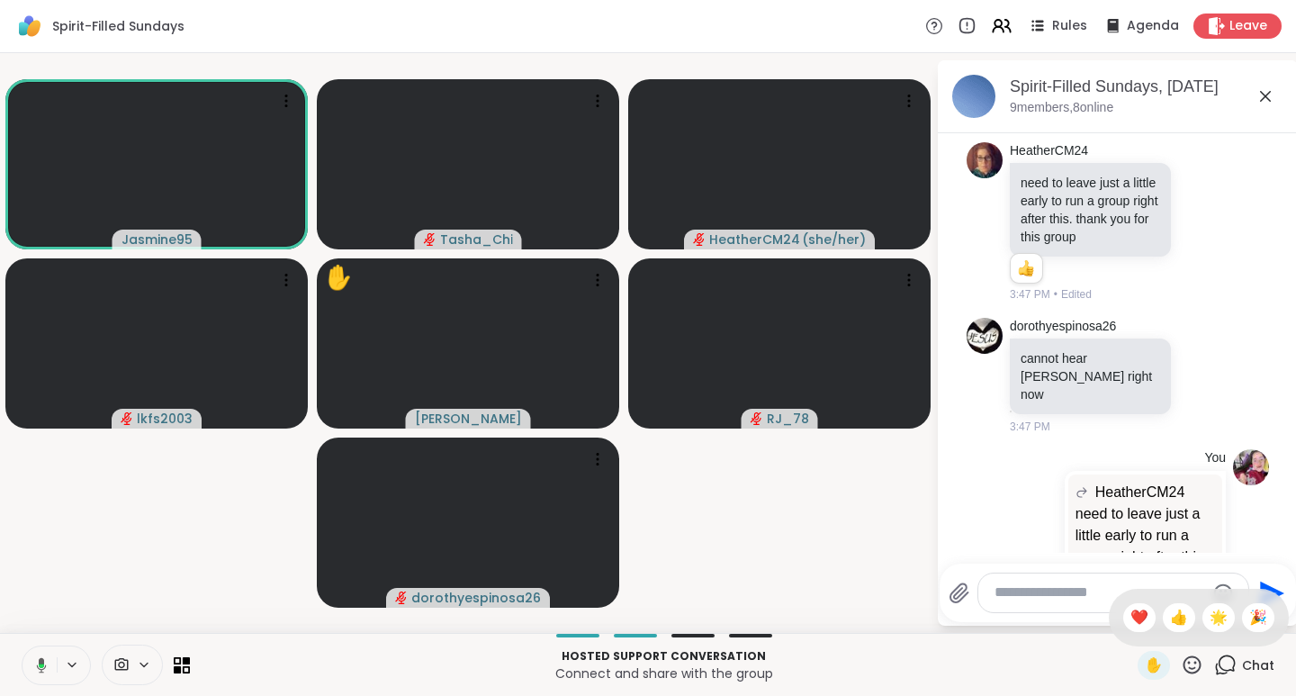
click at [1131, 610] on span "❤️" at bounding box center [1140, 618] width 18 height 22
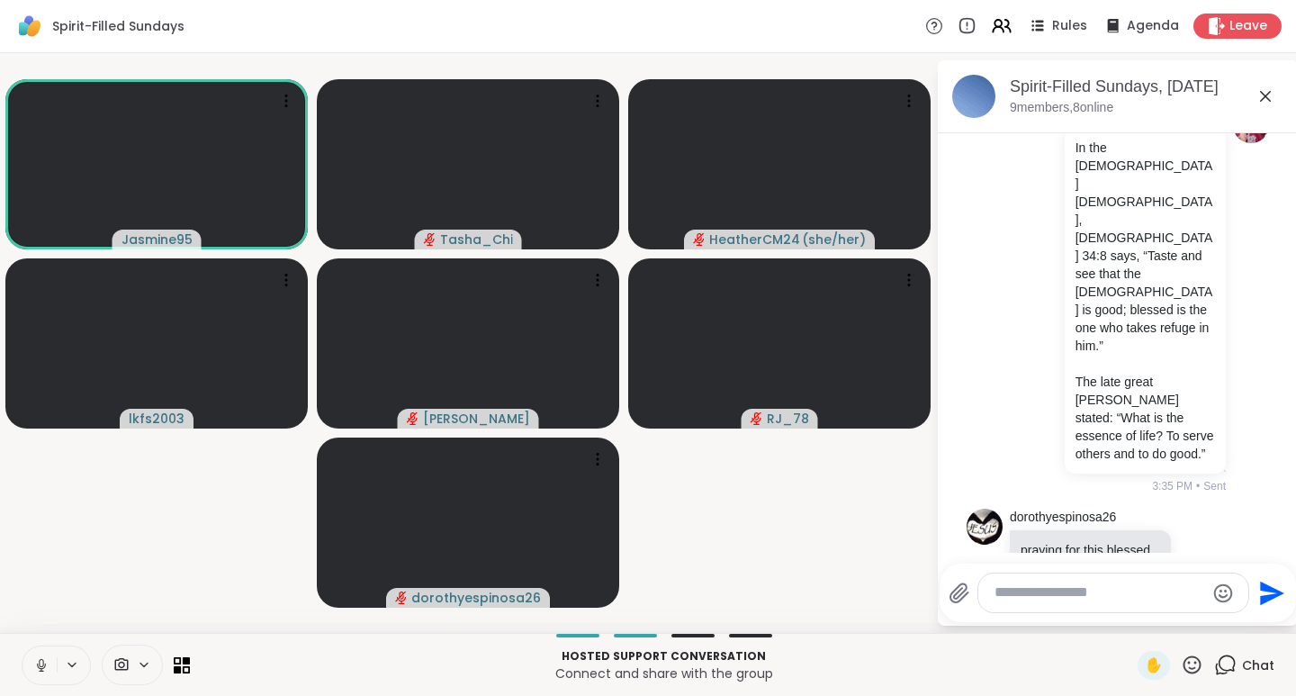
scroll to position [5422, 0]
click at [1048, 313] on div at bounding box center [1053, 303] width 16 height 22
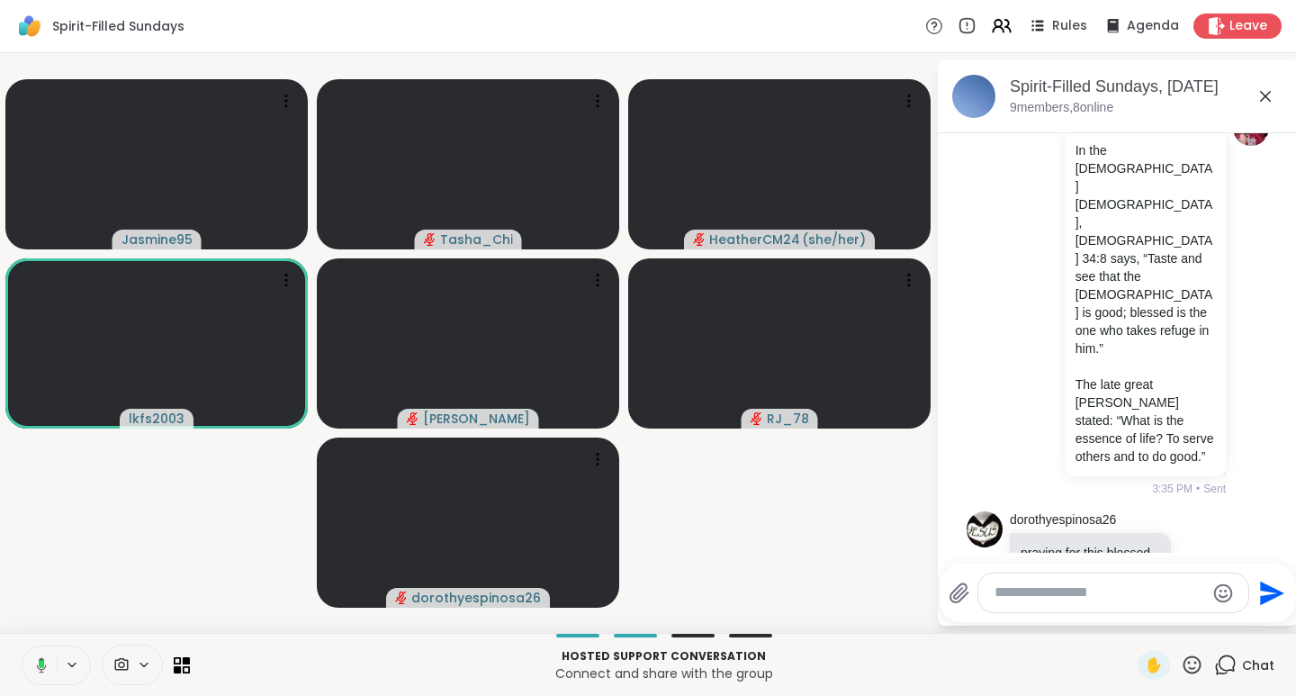
click at [1024, 338] on icon at bounding box center [1032, 329] width 18 height 18
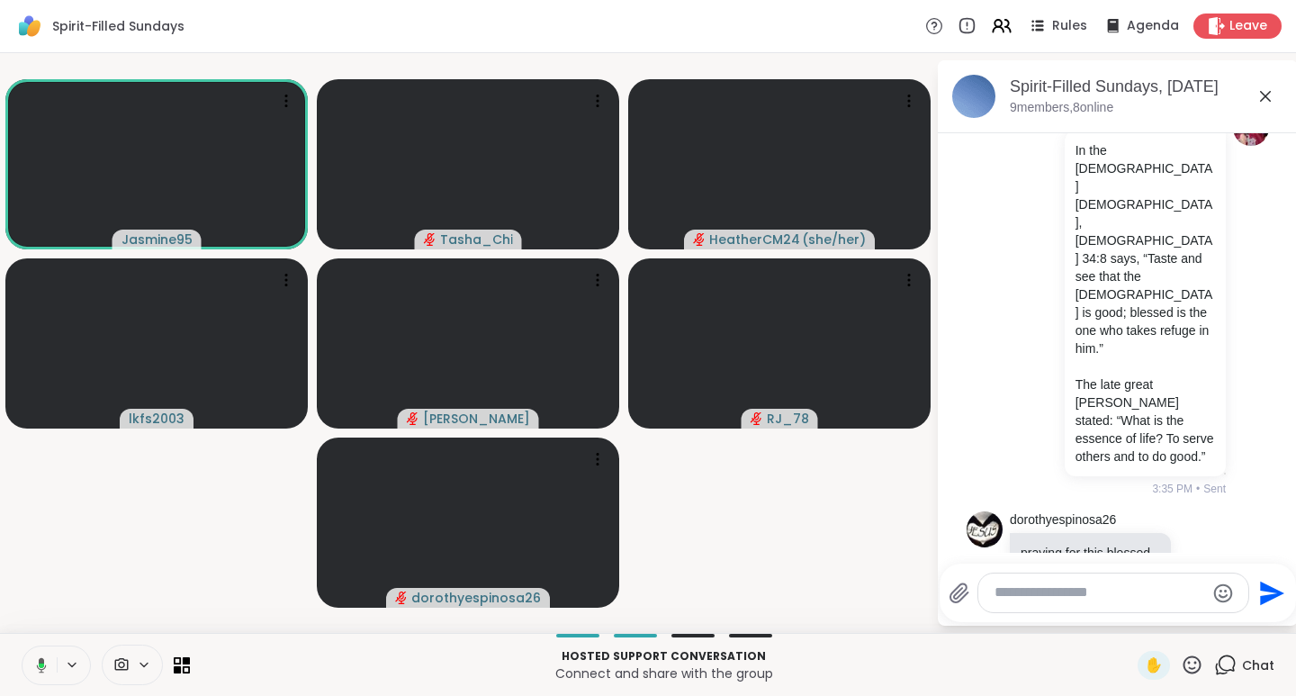
click at [1018, 593] on textarea "Type your message" at bounding box center [1100, 592] width 210 height 19
paste textarea "**********"
type textarea "**********"
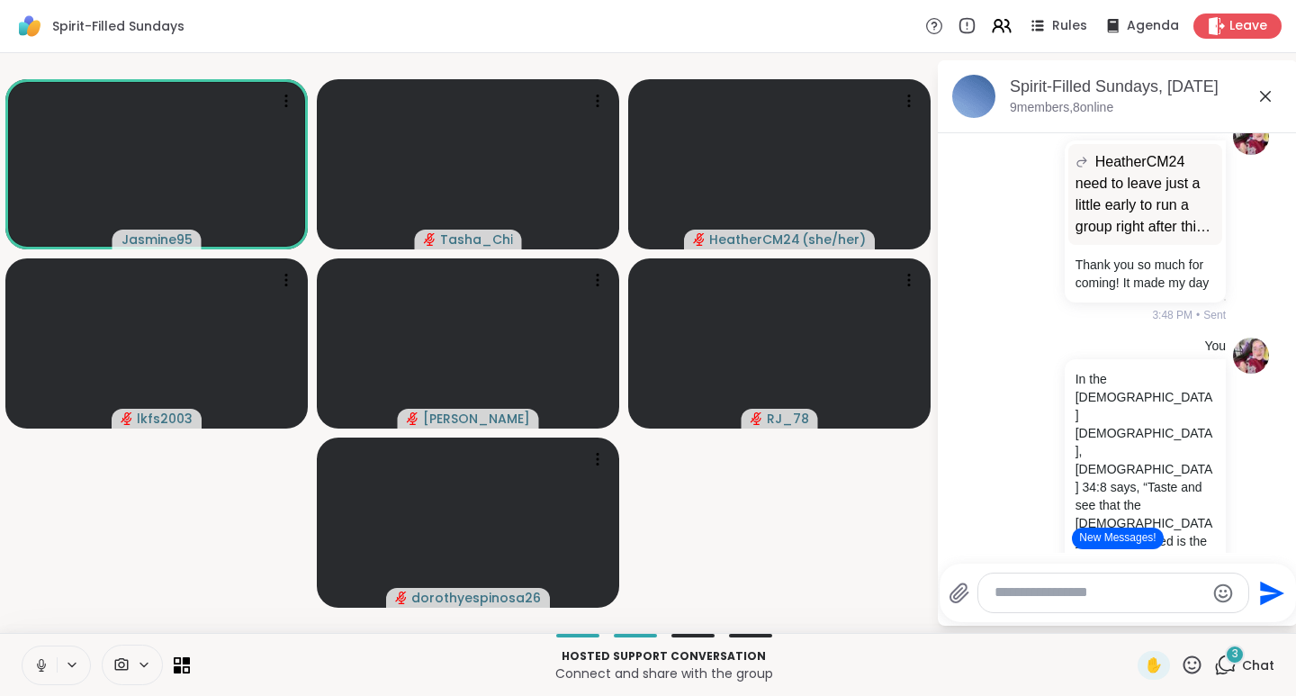
scroll to position [6935, 0]
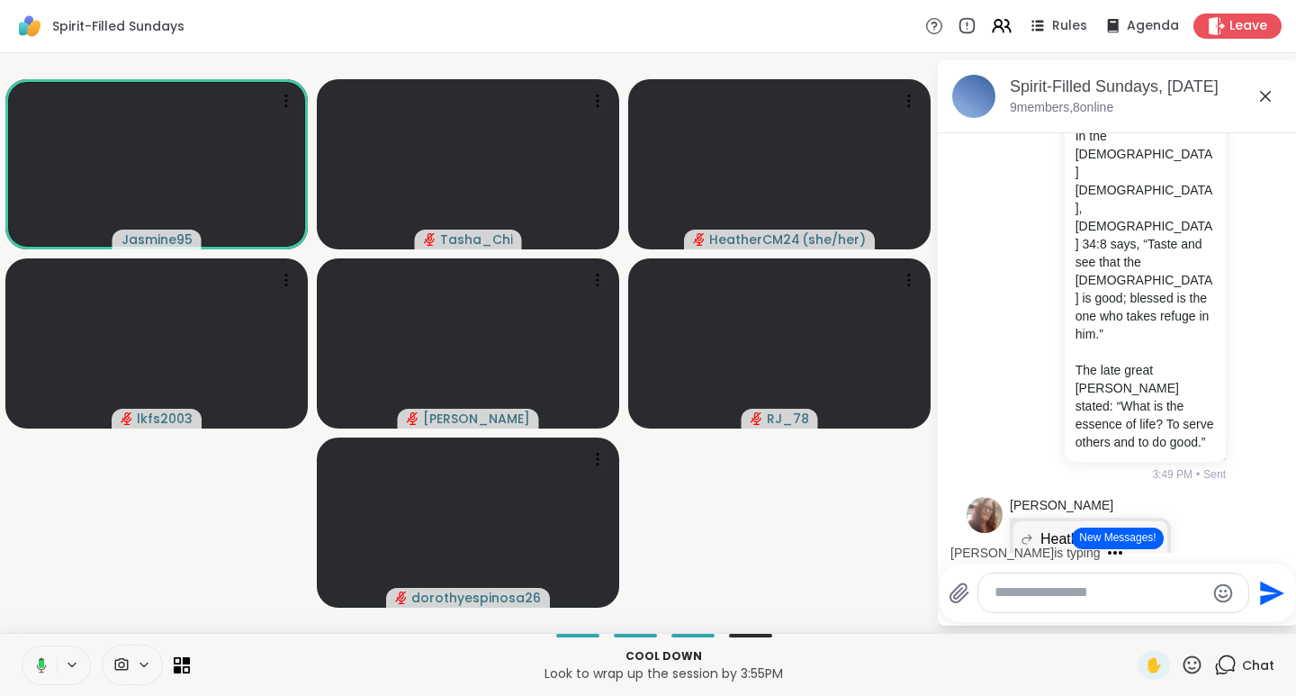
paste textarea "**********"
type textarea "**********"
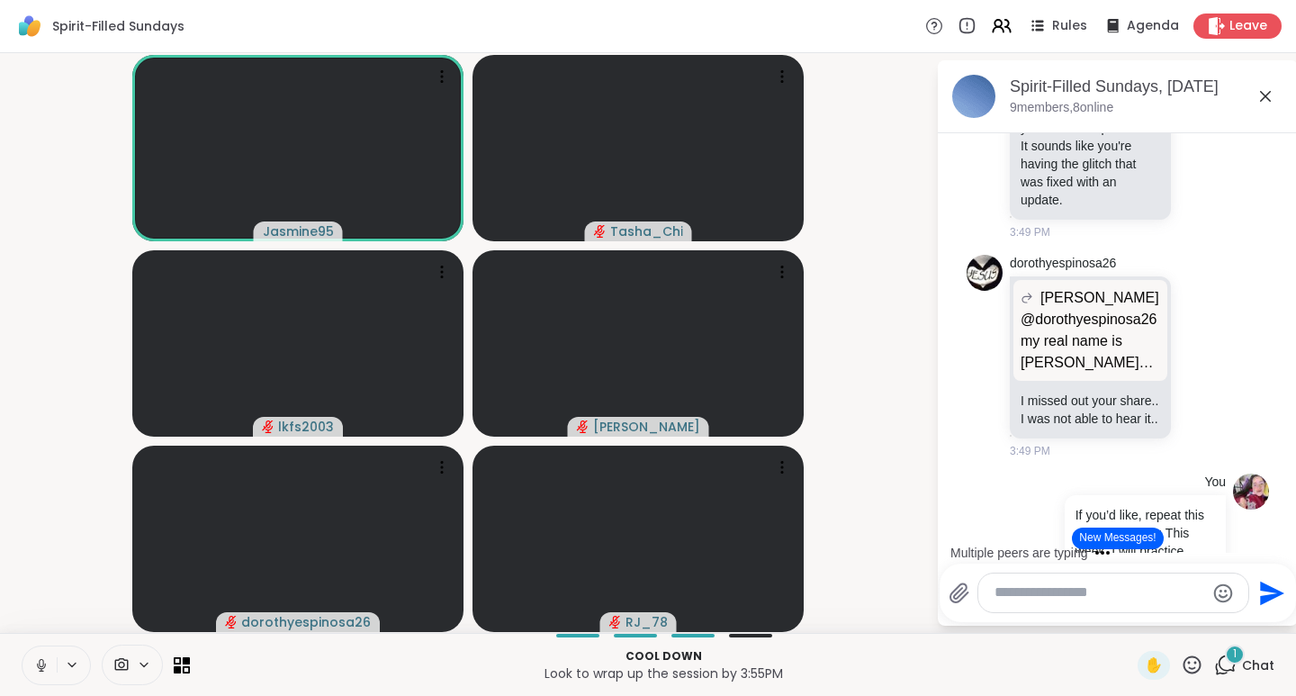
scroll to position [7614, 0]
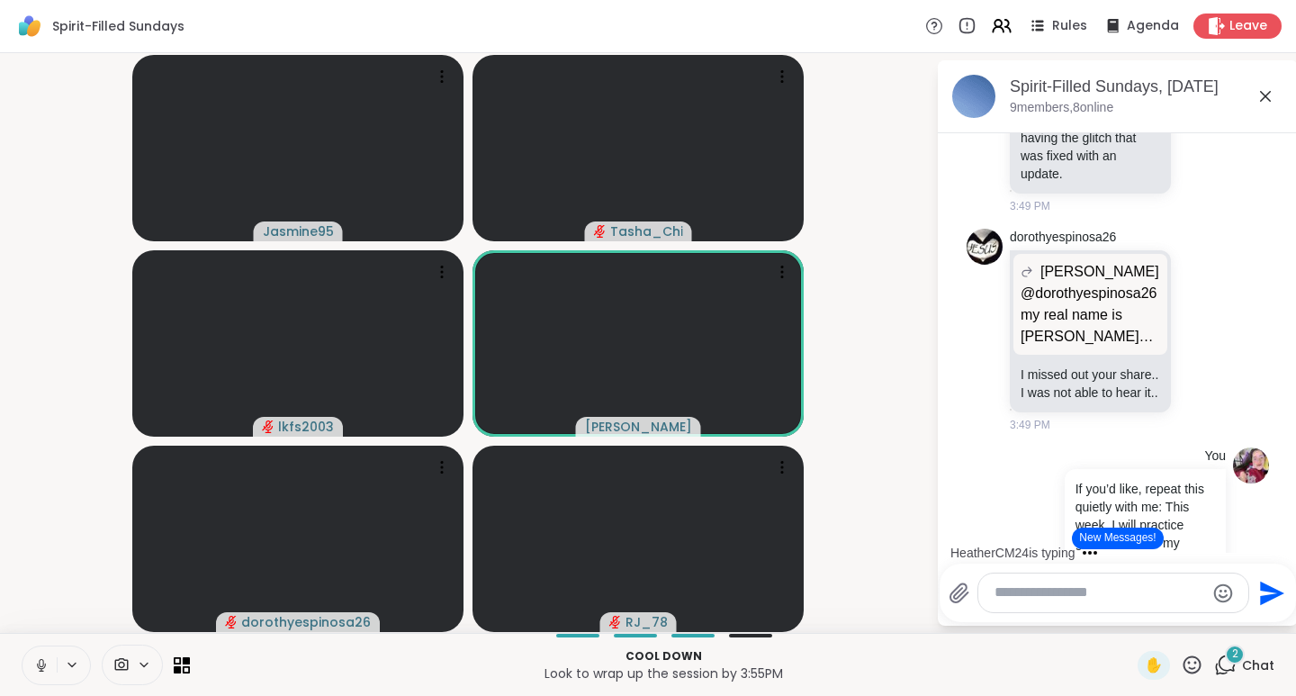
click at [1123, 542] on button "New Messages!" at bounding box center [1117, 538] width 91 height 22
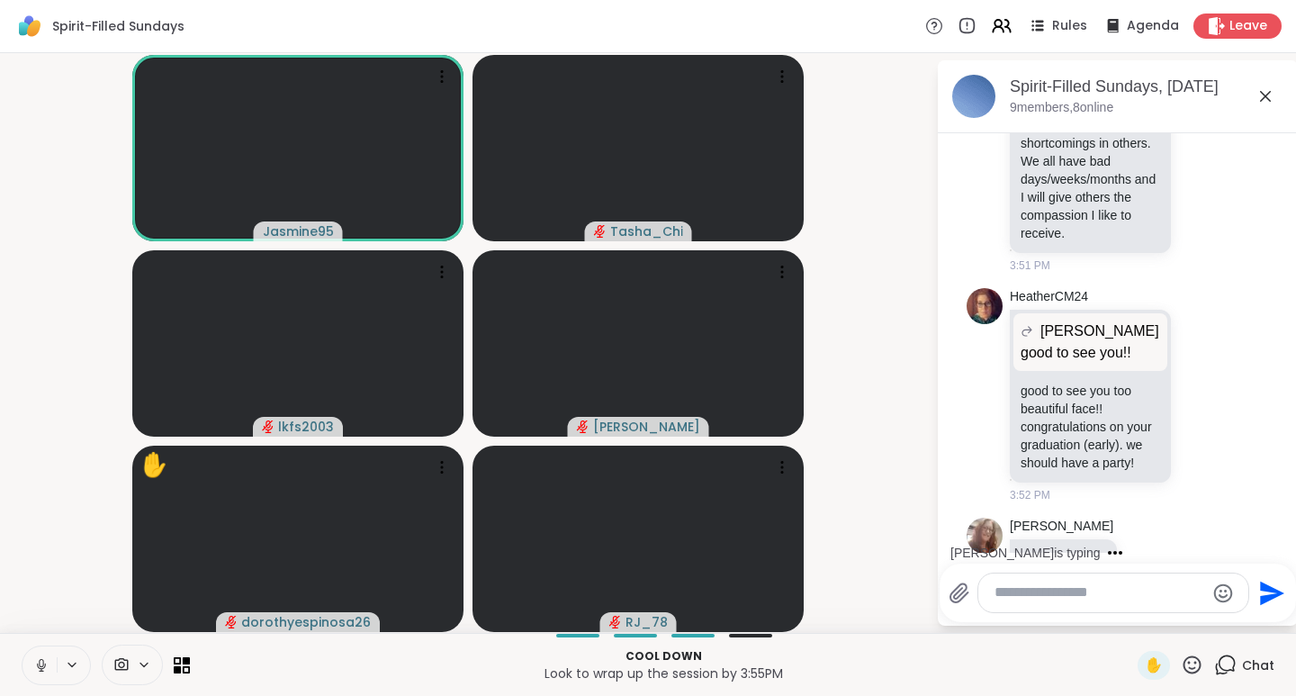
scroll to position [8881, 0]
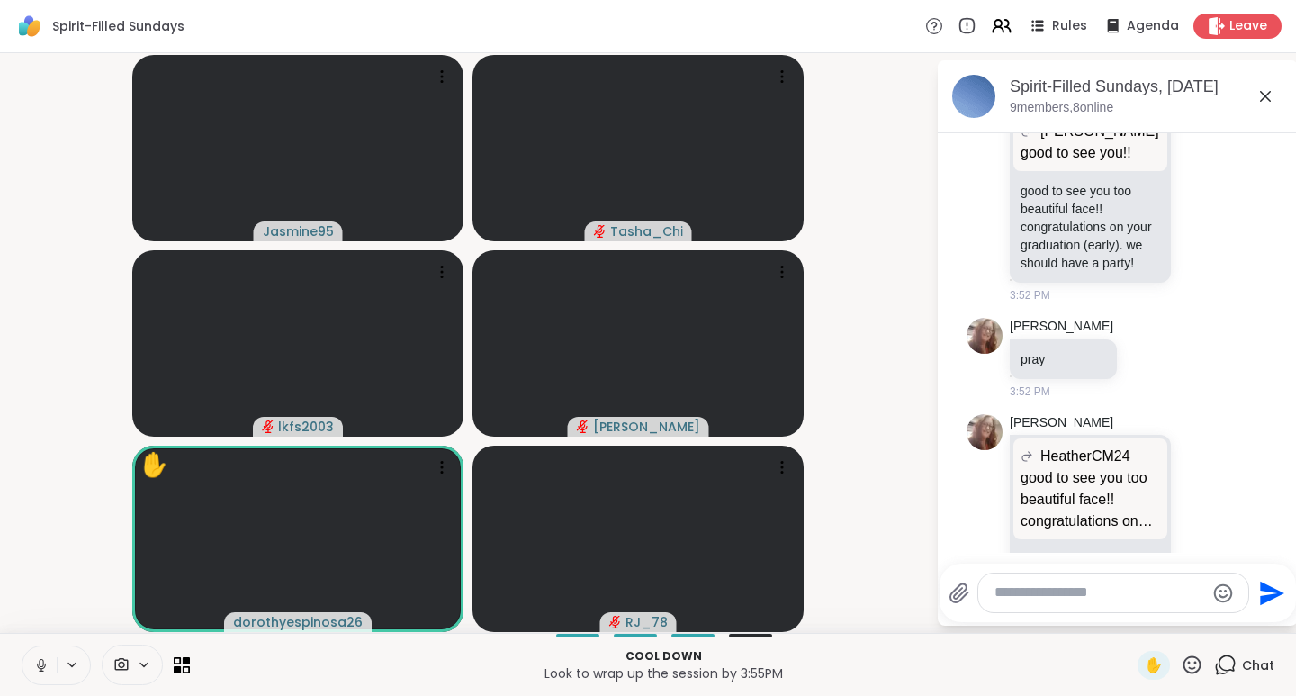
click at [1184, 662] on icon at bounding box center [1193, 664] width 18 height 18
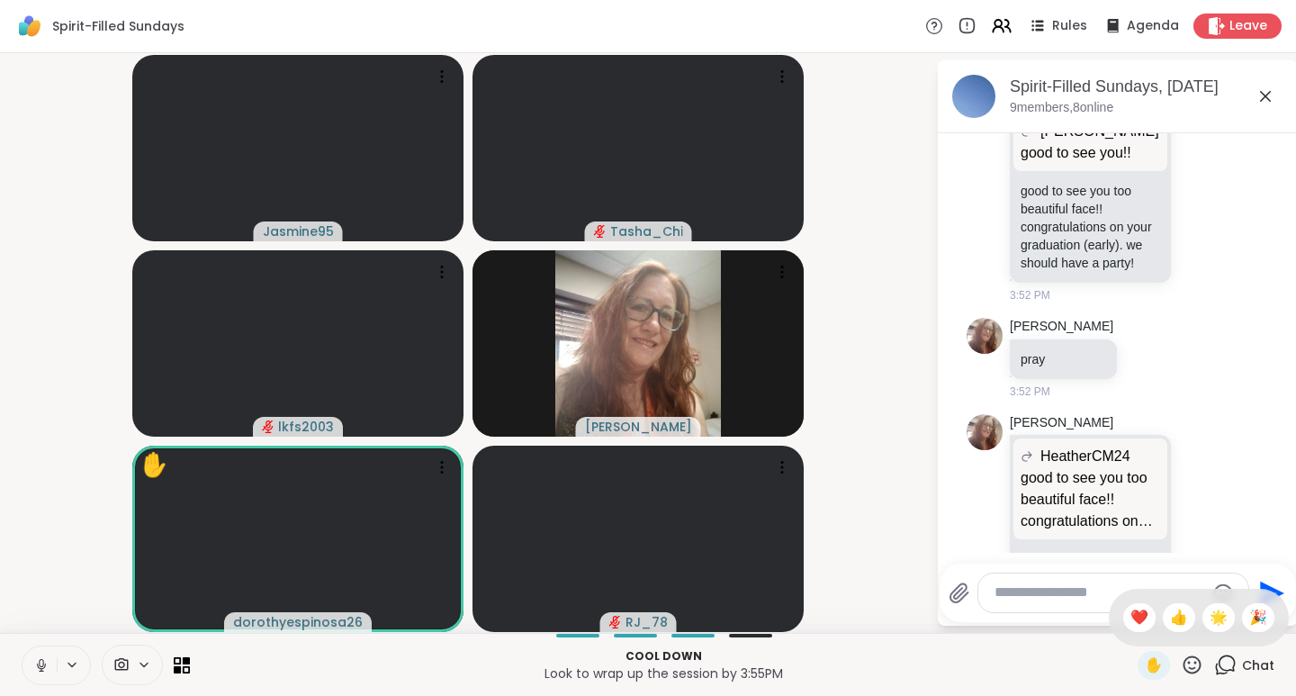
click at [1131, 615] on span "❤️" at bounding box center [1140, 618] width 18 height 22
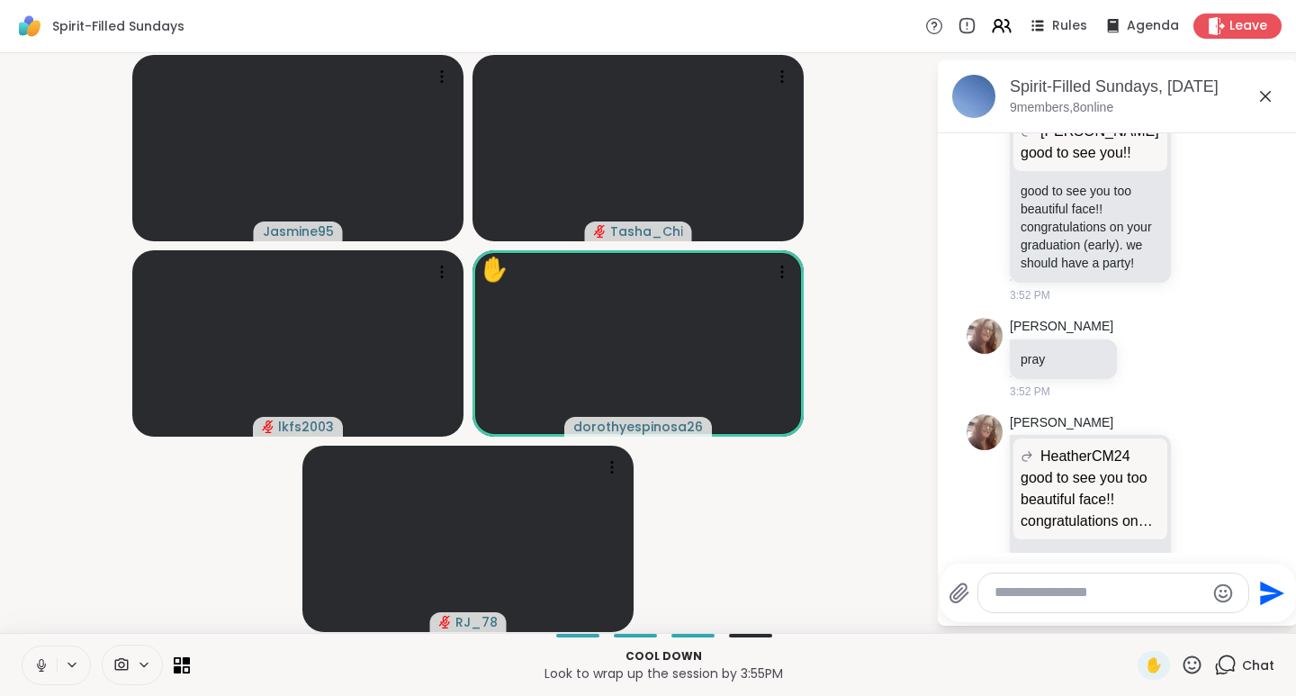
click at [1181, 665] on icon at bounding box center [1192, 665] width 23 height 23
click at [1167, 632] on div "✋ ❤️ 👍 🌟 🎉" at bounding box center [1199, 618] width 180 height 58
click at [1181, 665] on icon at bounding box center [1192, 665] width 23 height 23
click at [1170, 618] on span "👍" at bounding box center [1179, 618] width 18 height 22
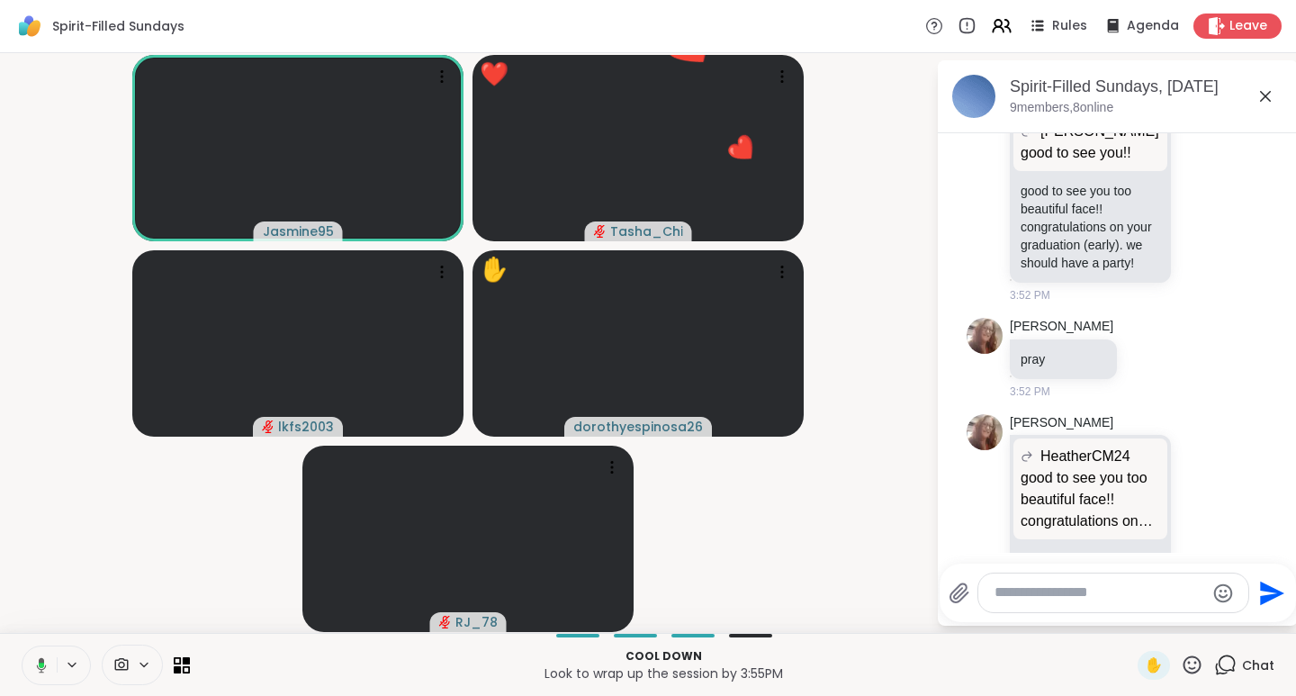
click at [1217, 500] on icon at bounding box center [1223, 506] width 13 height 13
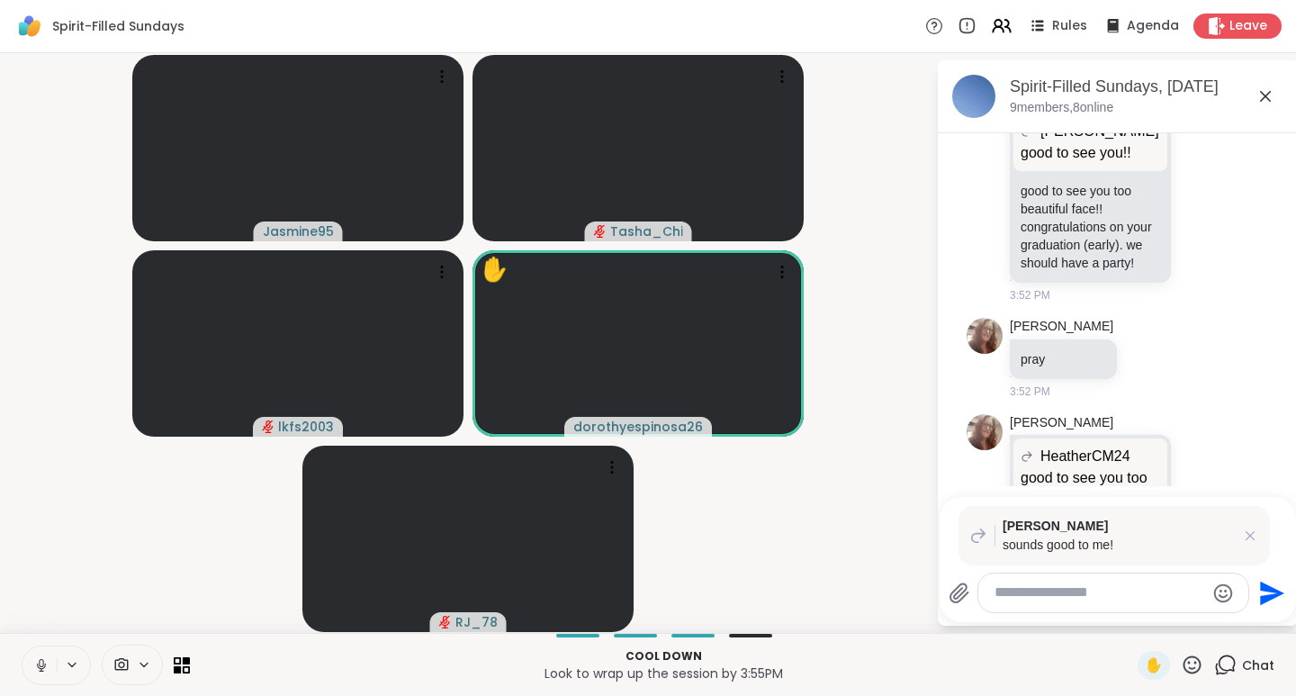
type textarea "*"
type textarea "**********"
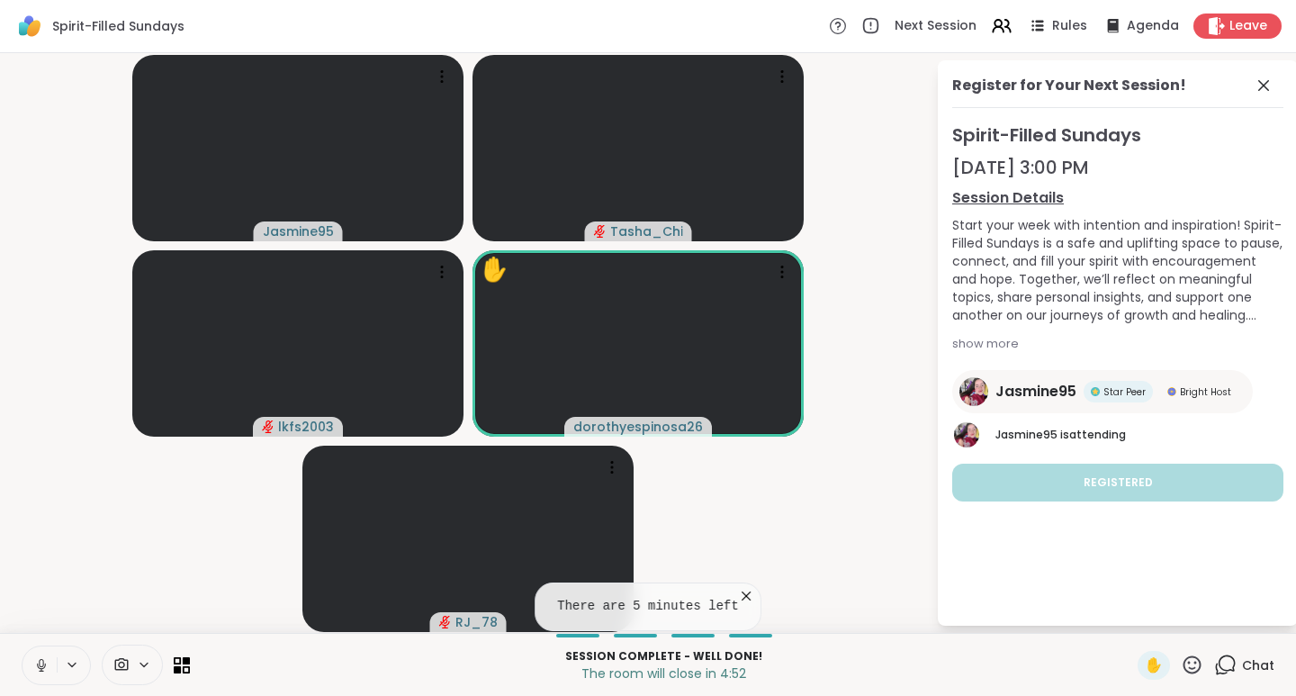
click at [1249, 662] on span "Chat" at bounding box center [1258, 665] width 32 height 18
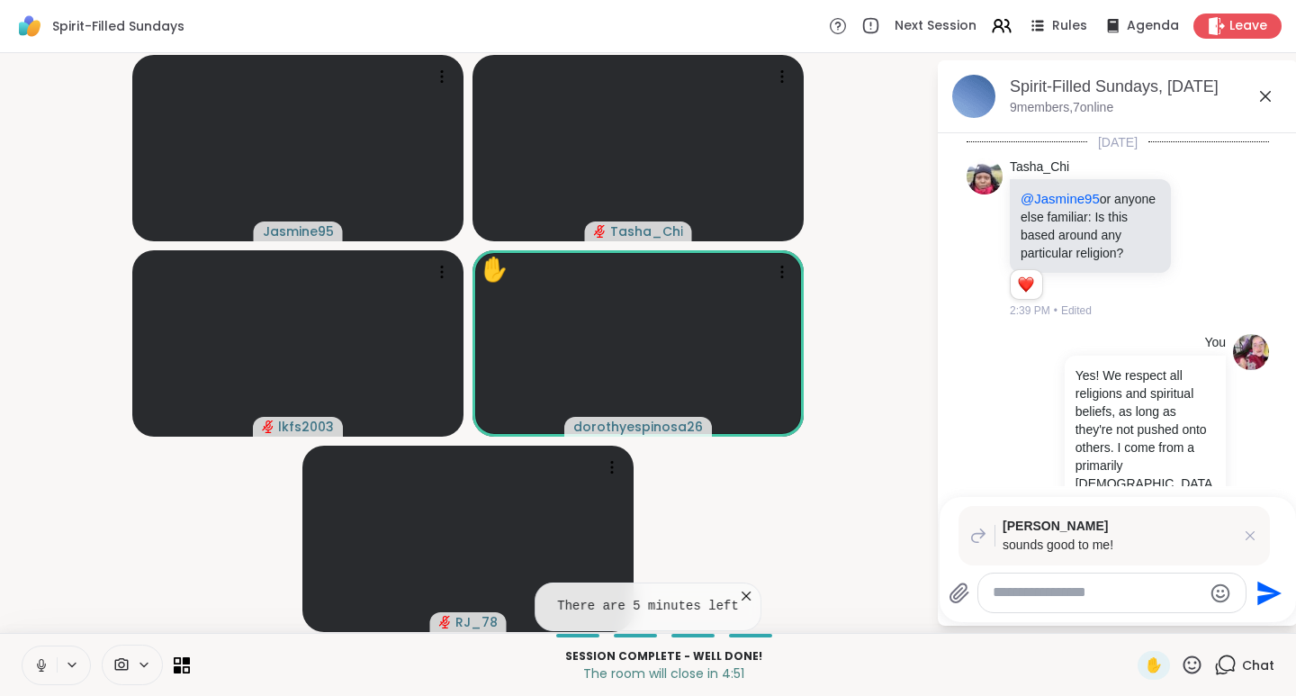
scroll to position [8930, 0]
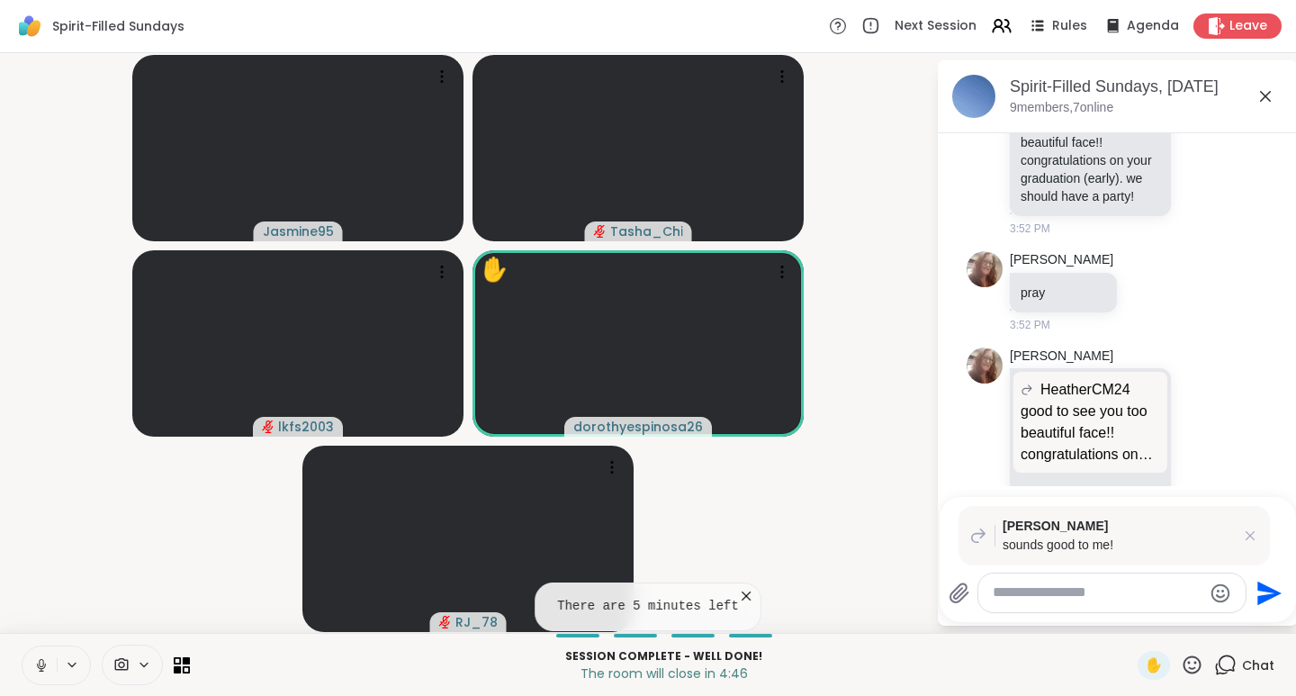
click at [1051, 595] on textarea "Type your message" at bounding box center [1098, 592] width 210 height 19
type textarea "*"
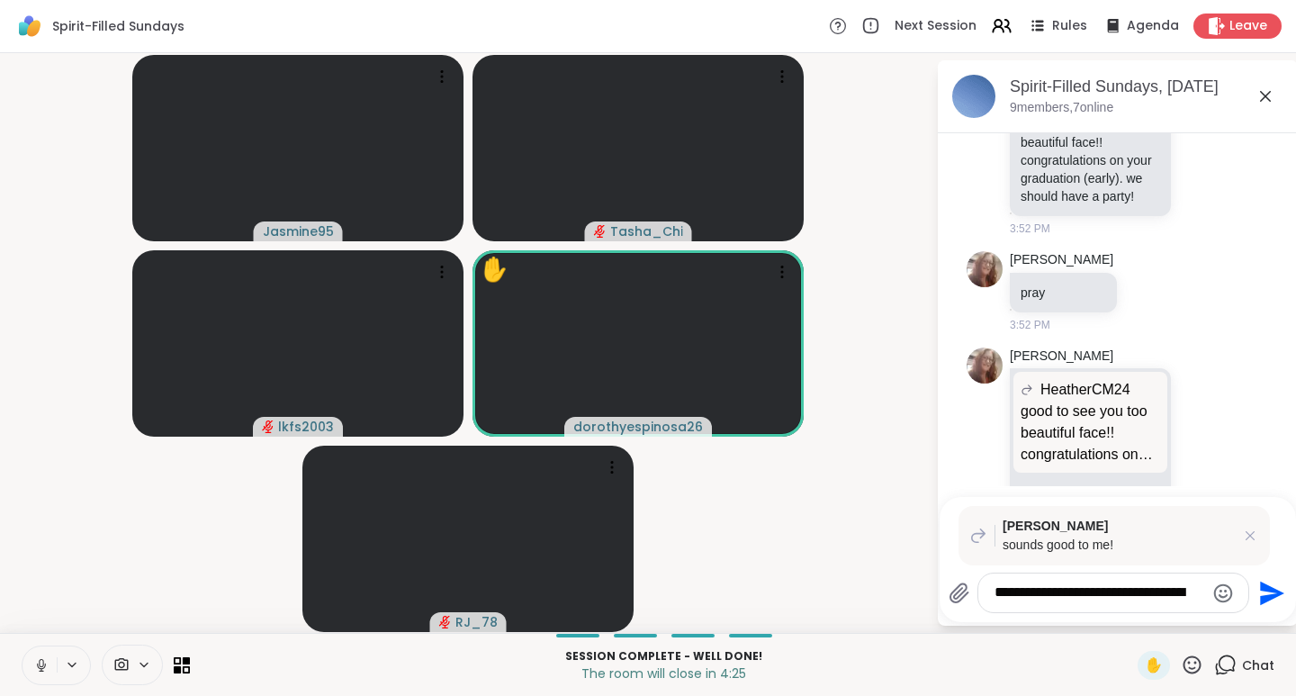
type textarea "**********"
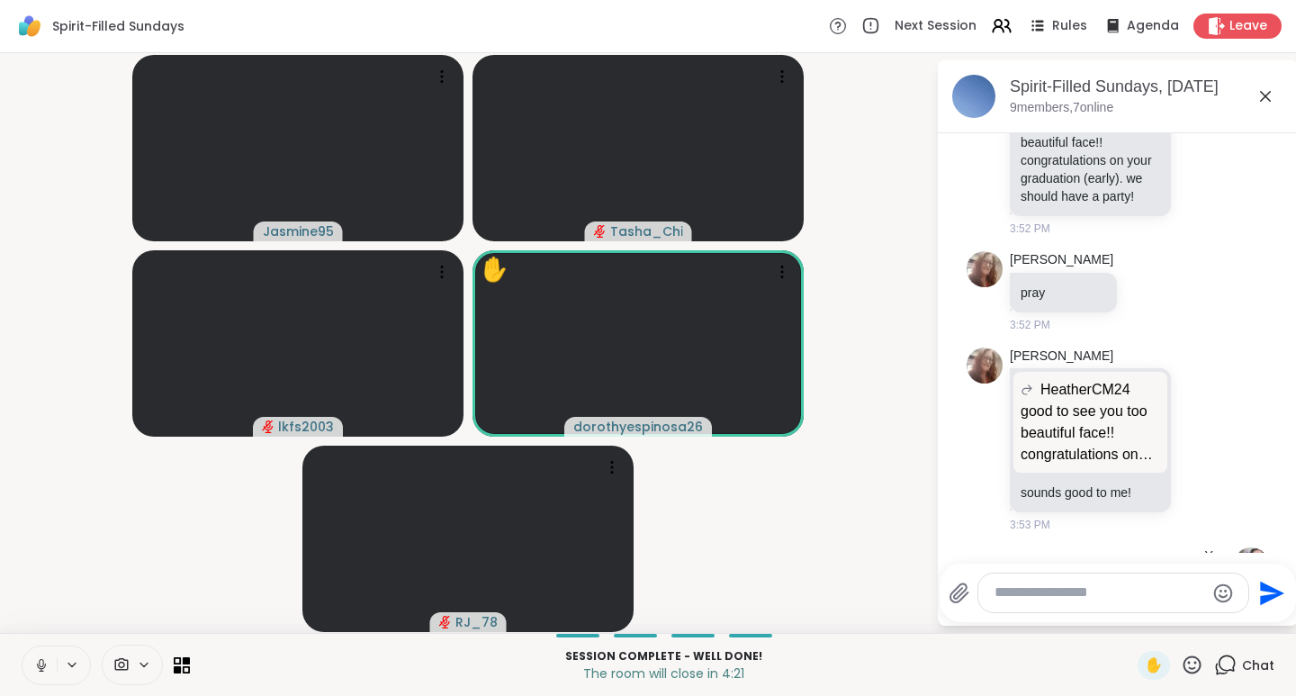
scroll to position [9060, 0]
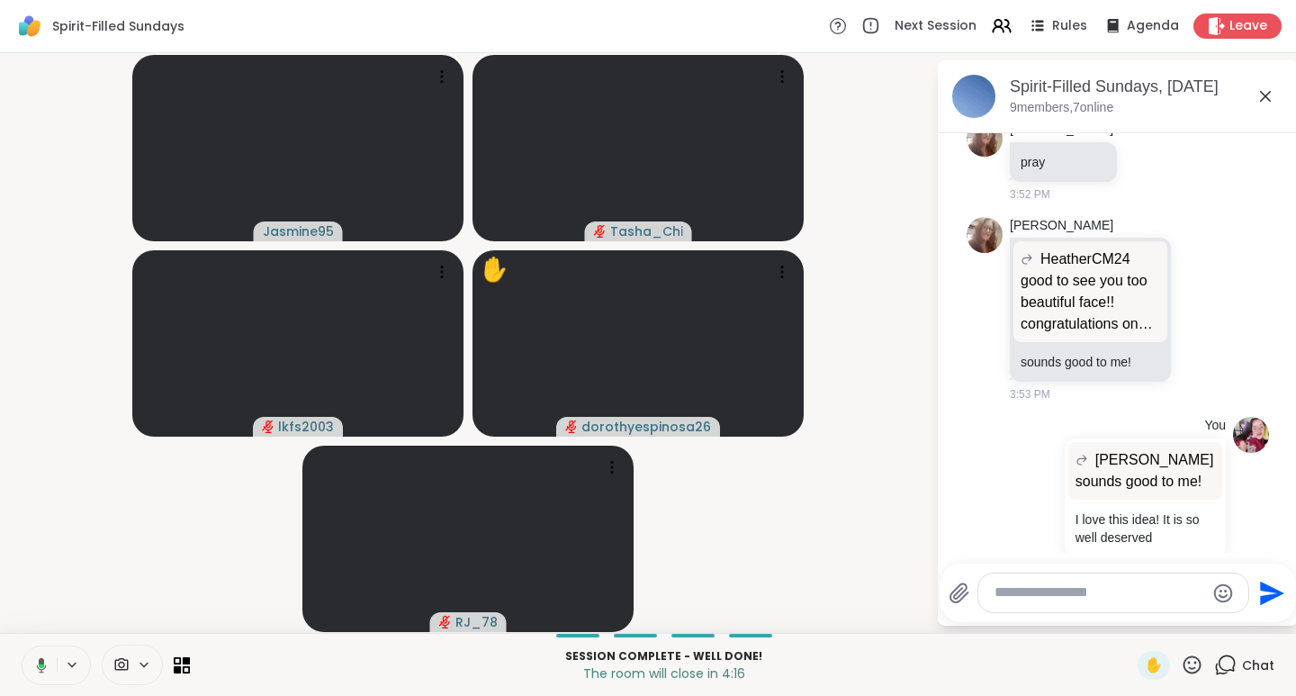
click at [1181, 660] on icon at bounding box center [1192, 665] width 23 height 23
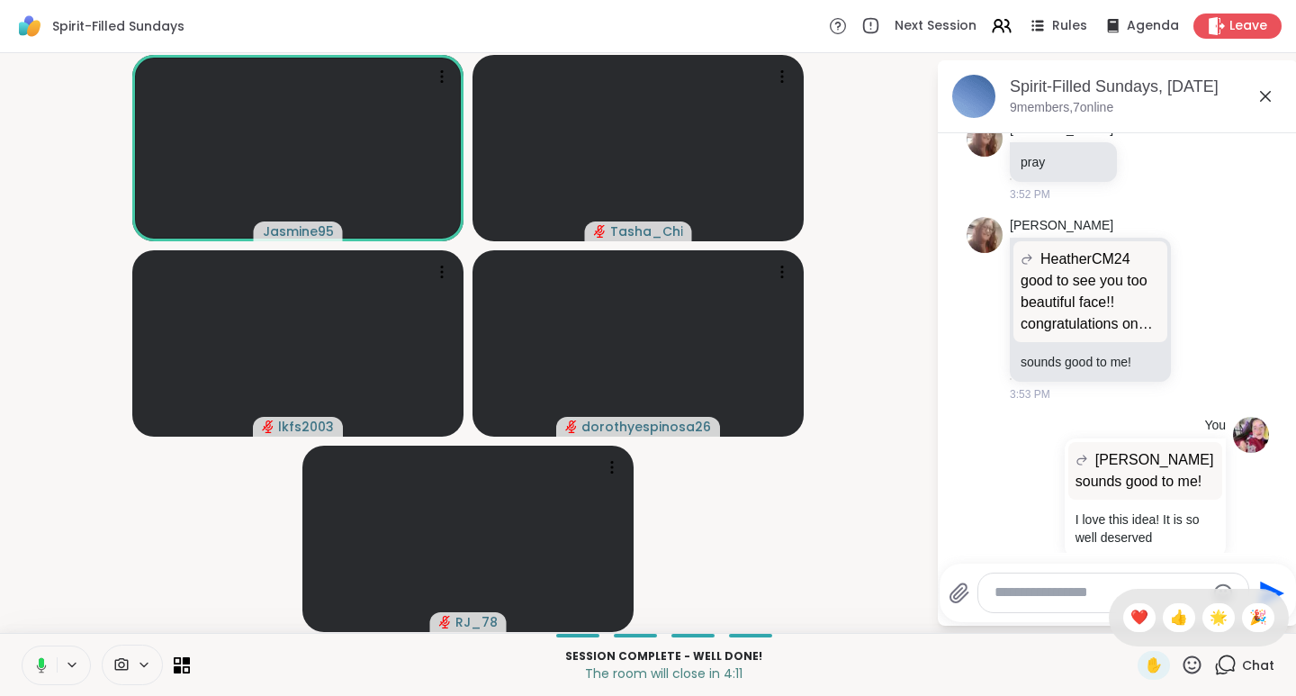
click at [1131, 607] on span "❤️" at bounding box center [1140, 618] width 18 height 22
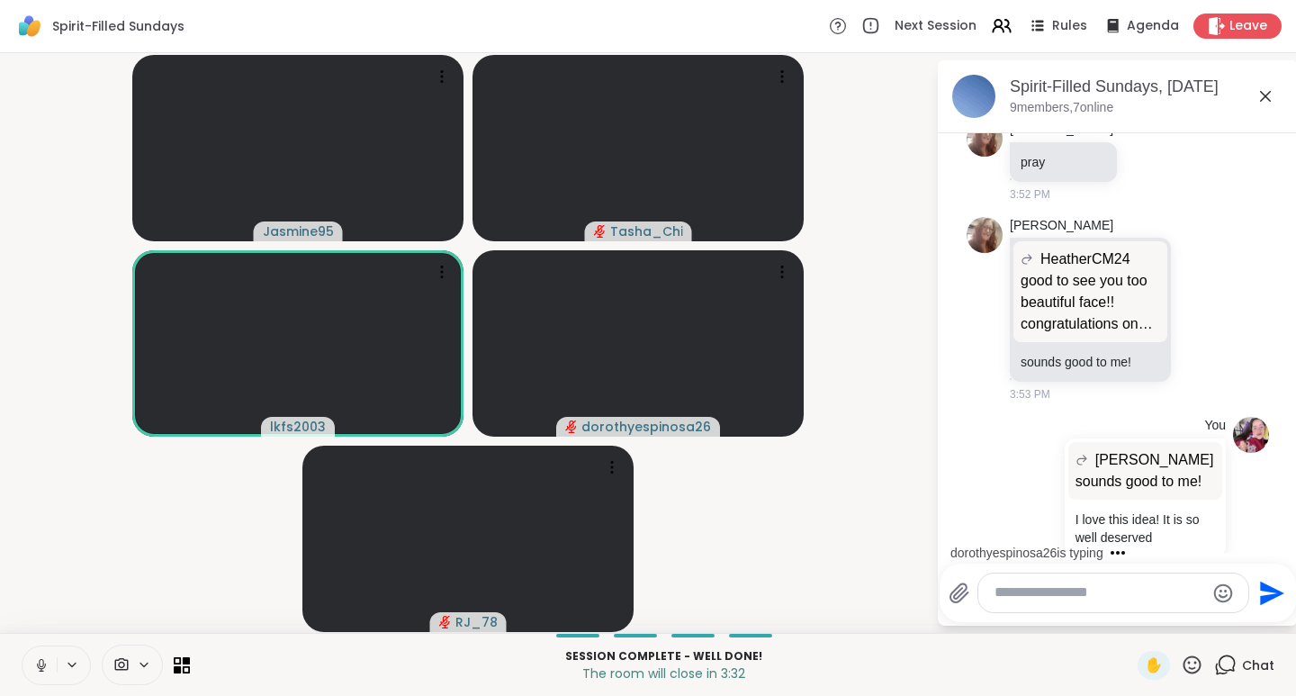
click at [1181, 661] on icon at bounding box center [1192, 665] width 23 height 23
click at [1170, 614] on span "👍" at bounding box center [1179, 618] width 18 height 22
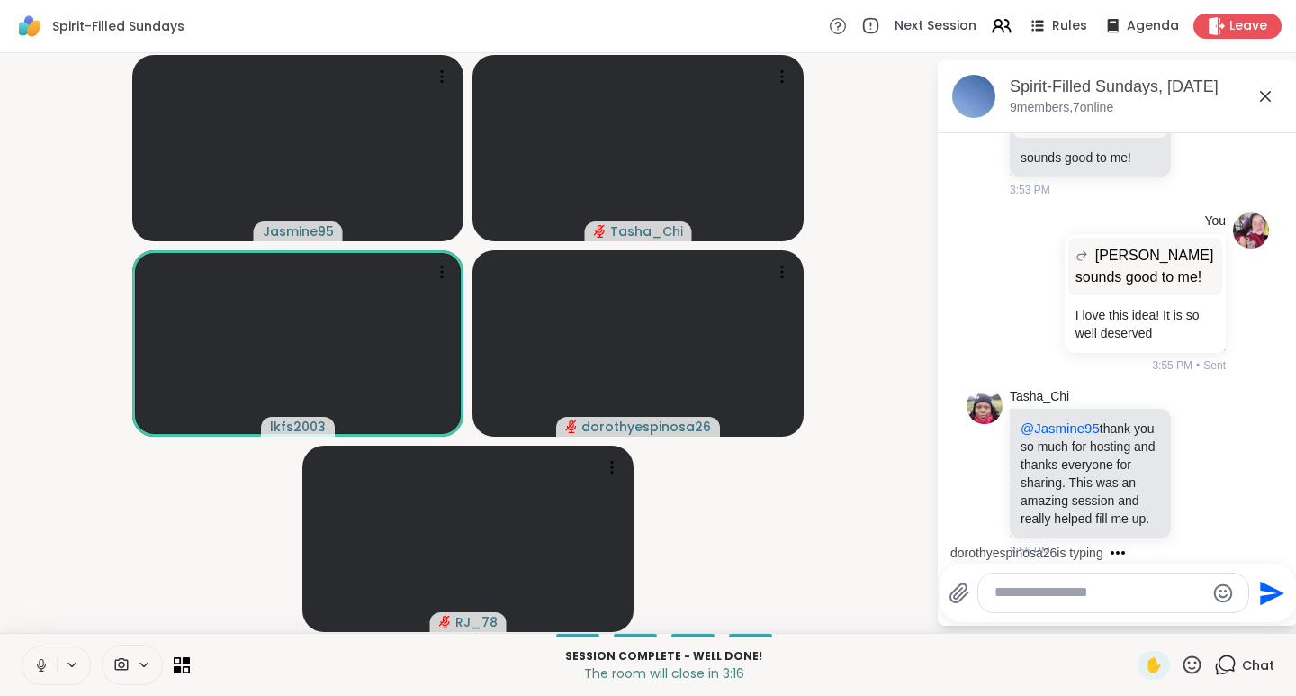
click at [1196, 465] on icon at bounding box center [1203, 472] width 14 height 14
click at [1195, 436] on div "Select Reaction: Heart" at bounding box center [1203, 444] width 16 height 16
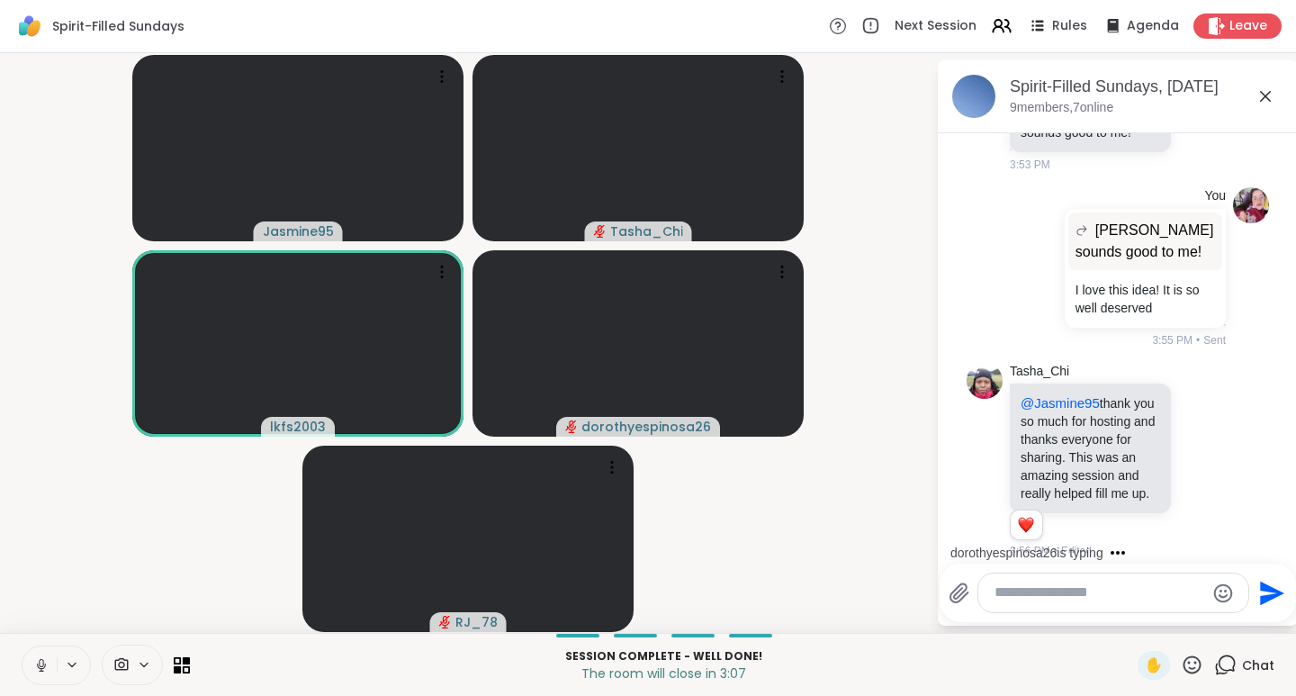
click at [1184, 663] on icon at bounding box center [1193, 664] width 18 height 18
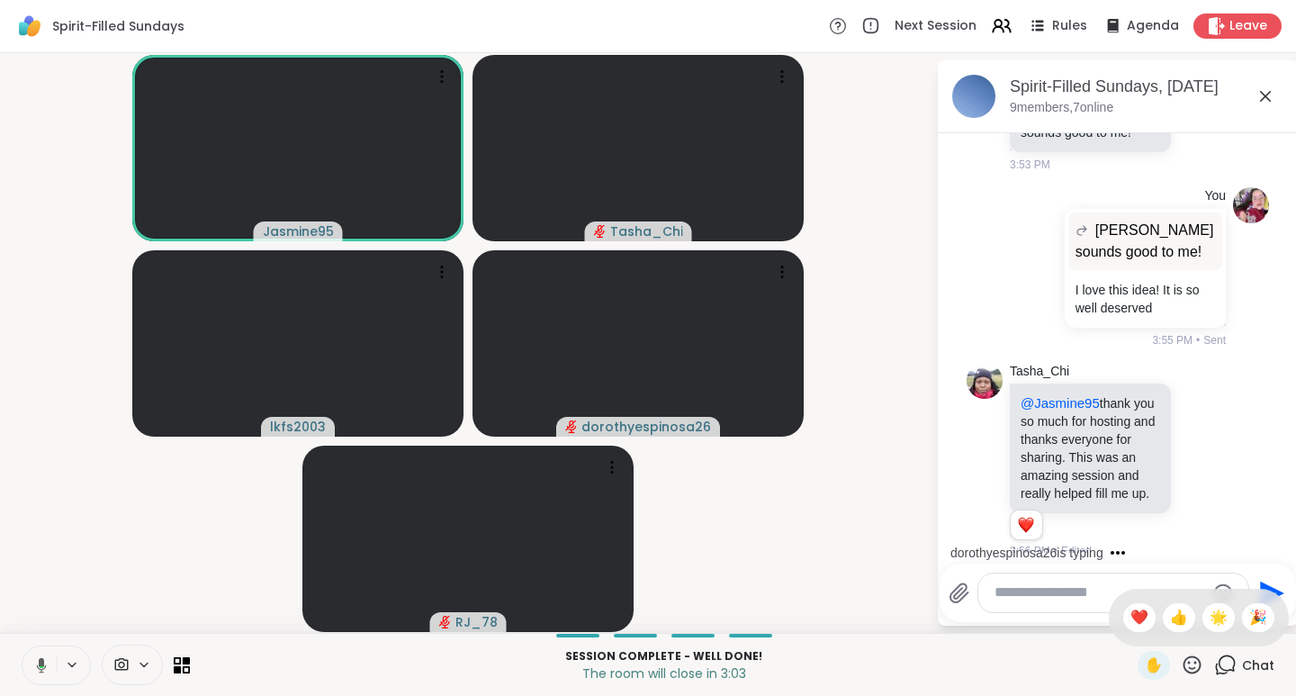
click at [1131, 612] on span "❤️" at bounding box center [1140, 618] width 18 height 22
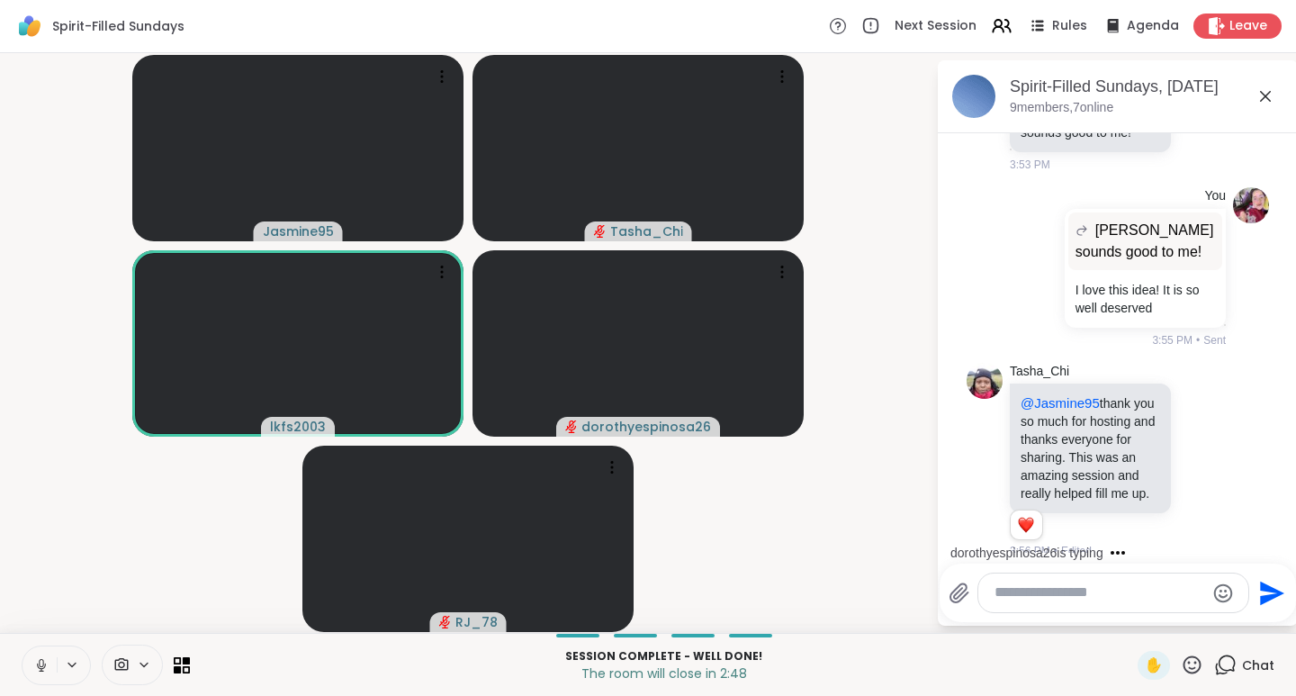
click at [1186, 671] on icon at bounding box center [1193, 664] width 18 height 18
click at [1170, 619] on span "👍" at bounding box center [1179, 618] width 18 height 22
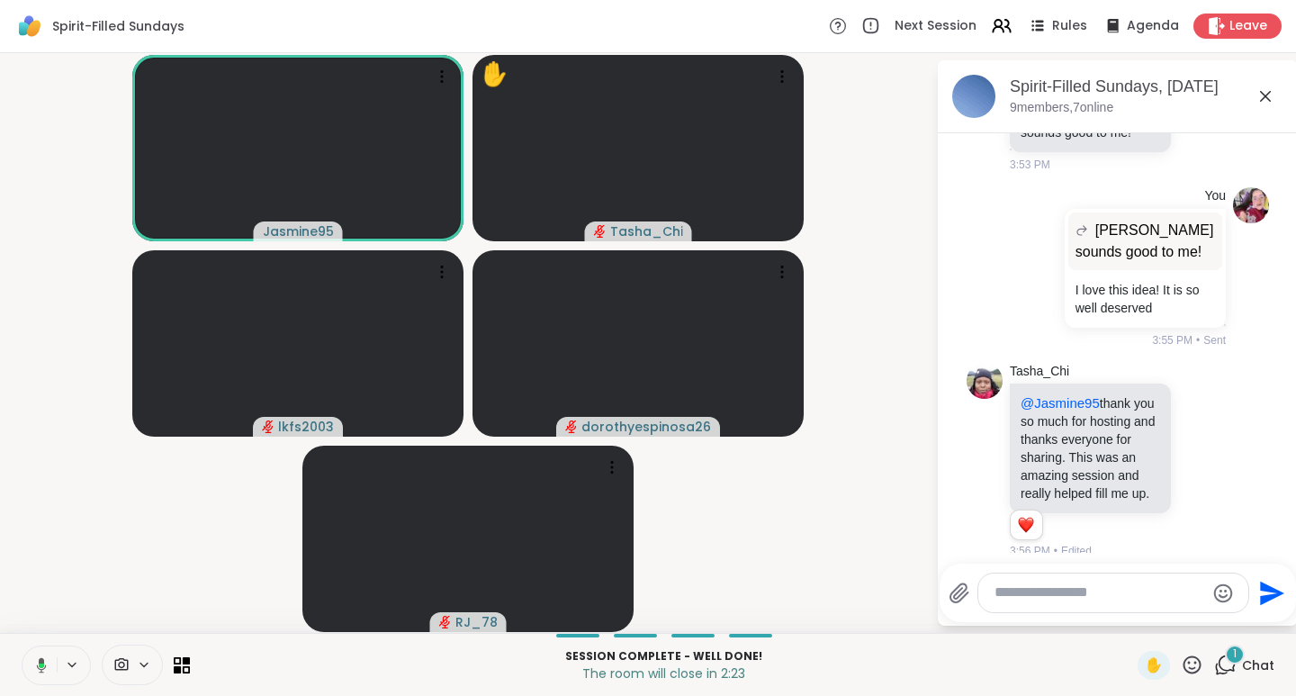
scroll to position [9494, 0]
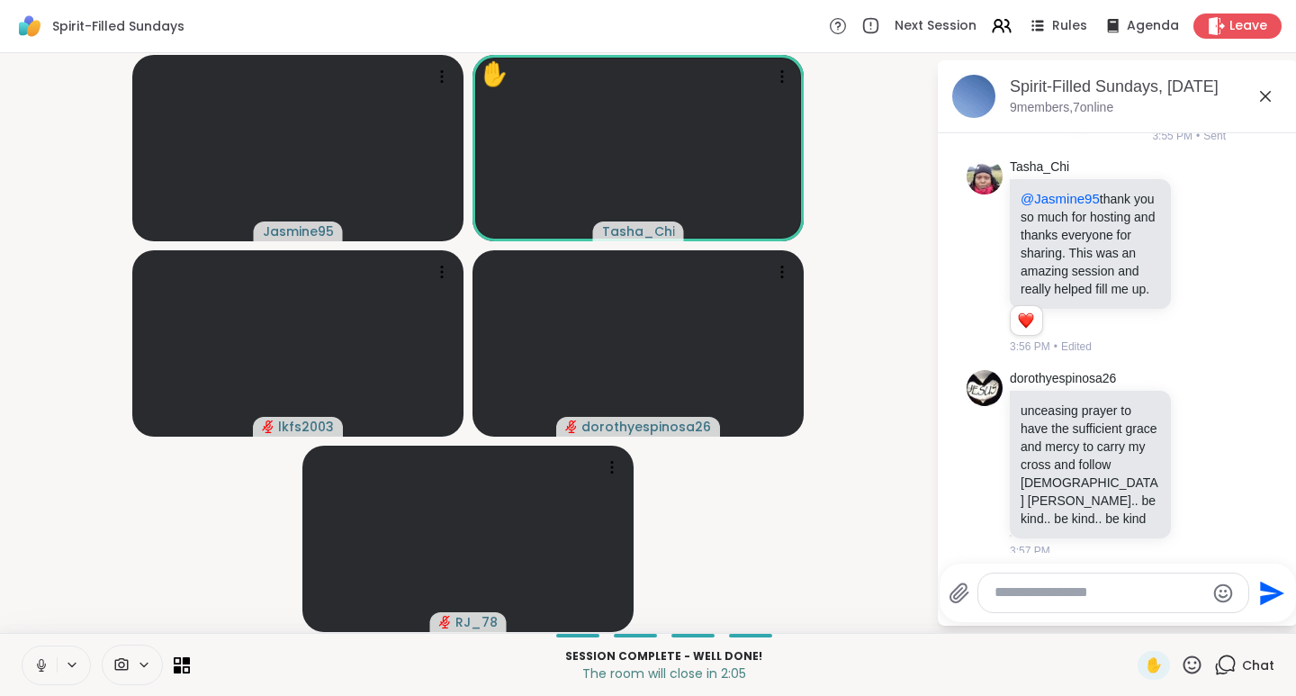
click at [1181, 667] on icon at bounding box center [1192, 665] width 23 height 23
click at [1131, 620] on span "❤️" at bounding box center [1140, 618] width 18 height 22
click at [1185, 669] on icon at bounding box center [1192, 665] width 23 height 23
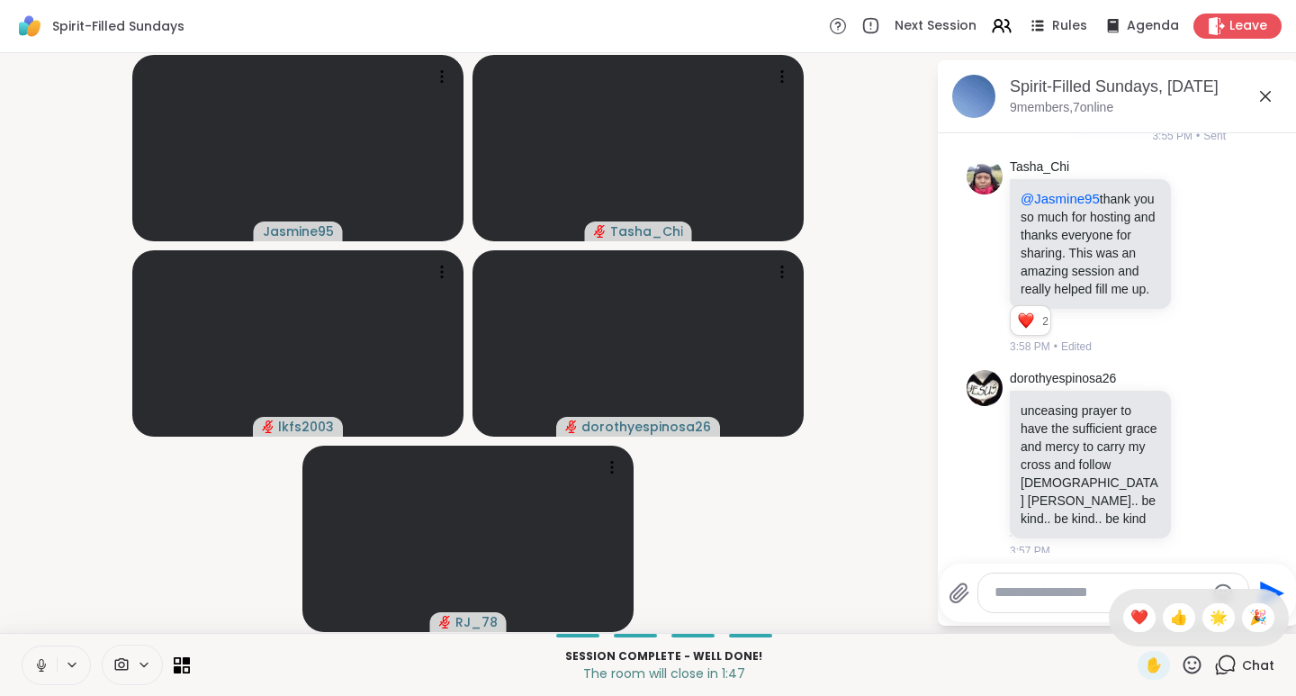
click at [1210, 618] on span "🌟" at bounding box center [1219, 618] width 18 height 22
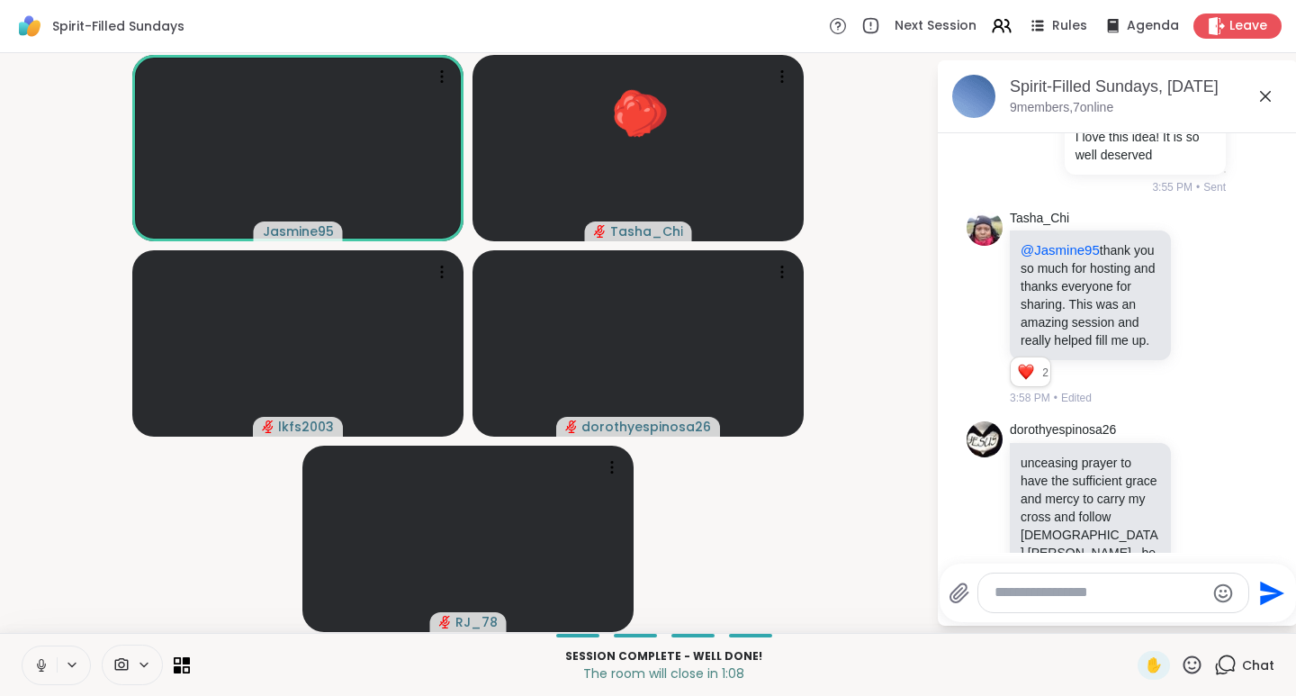
scroll to position [9545, 0]
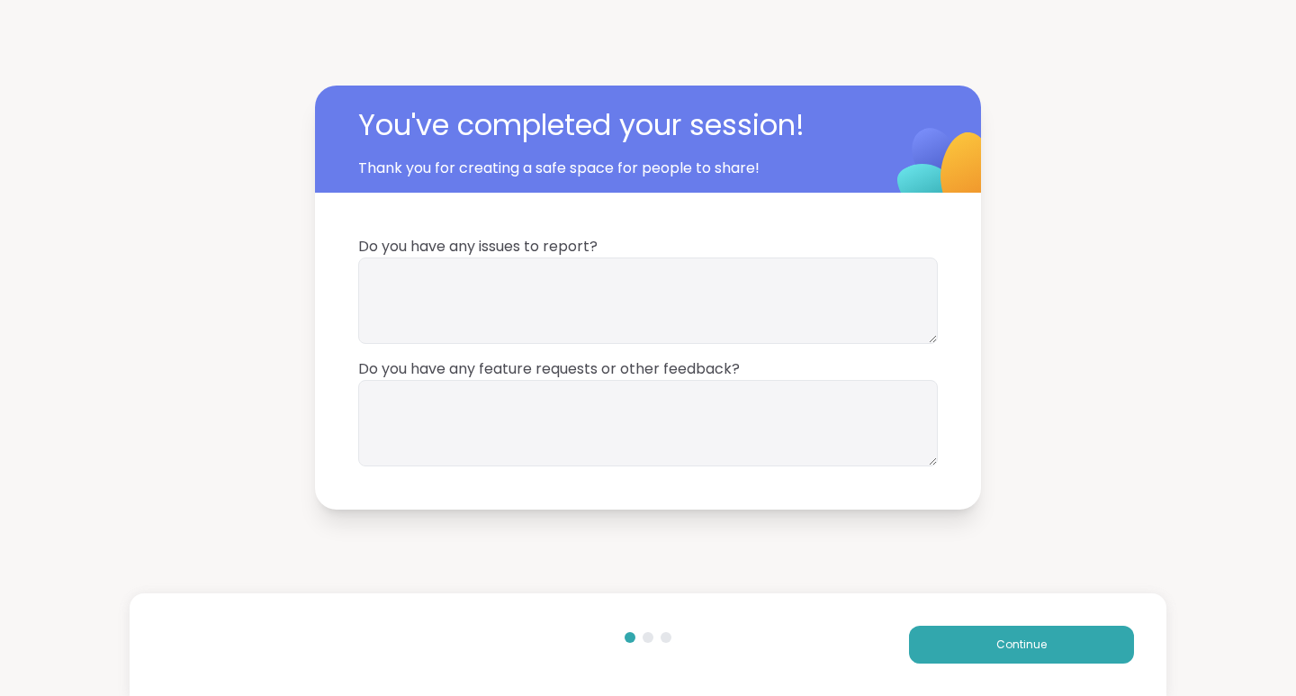
click at [998, 643] on span "Continue" at bounding box center [1021, 644] width 50 height 16
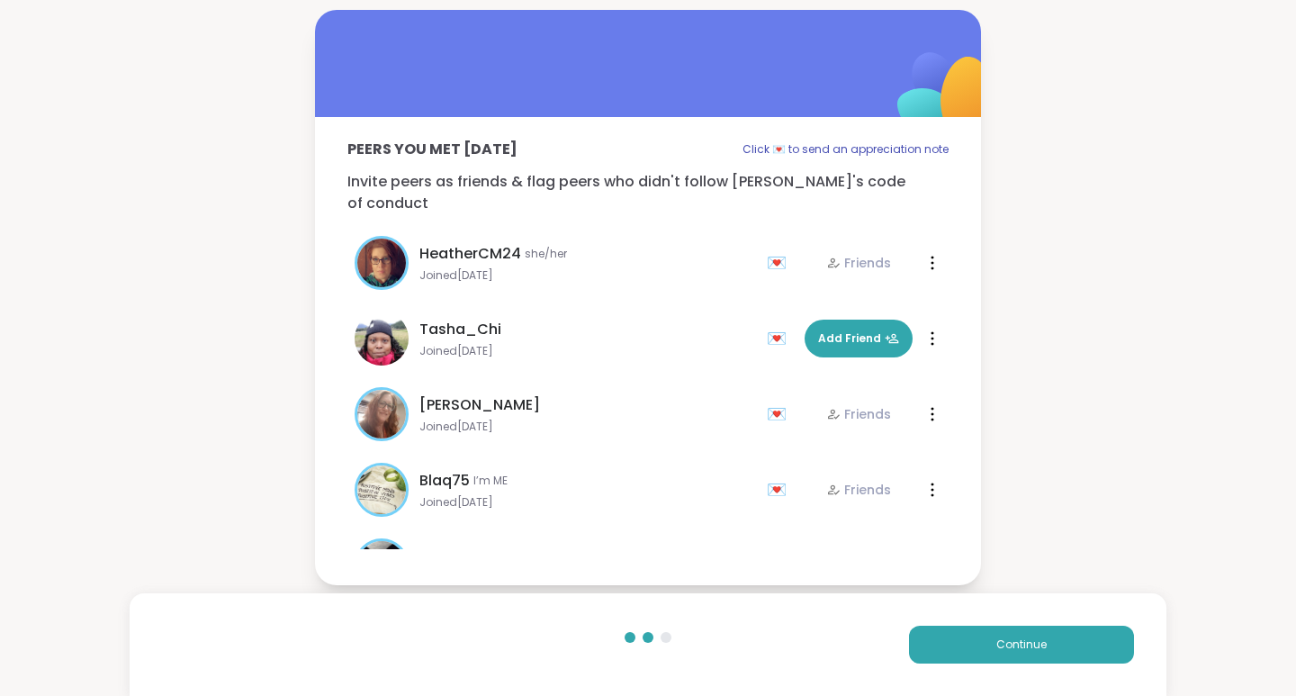
click at [834, 330] on span "Add Friend" at bounding box center [858, 338] width 81 height 16
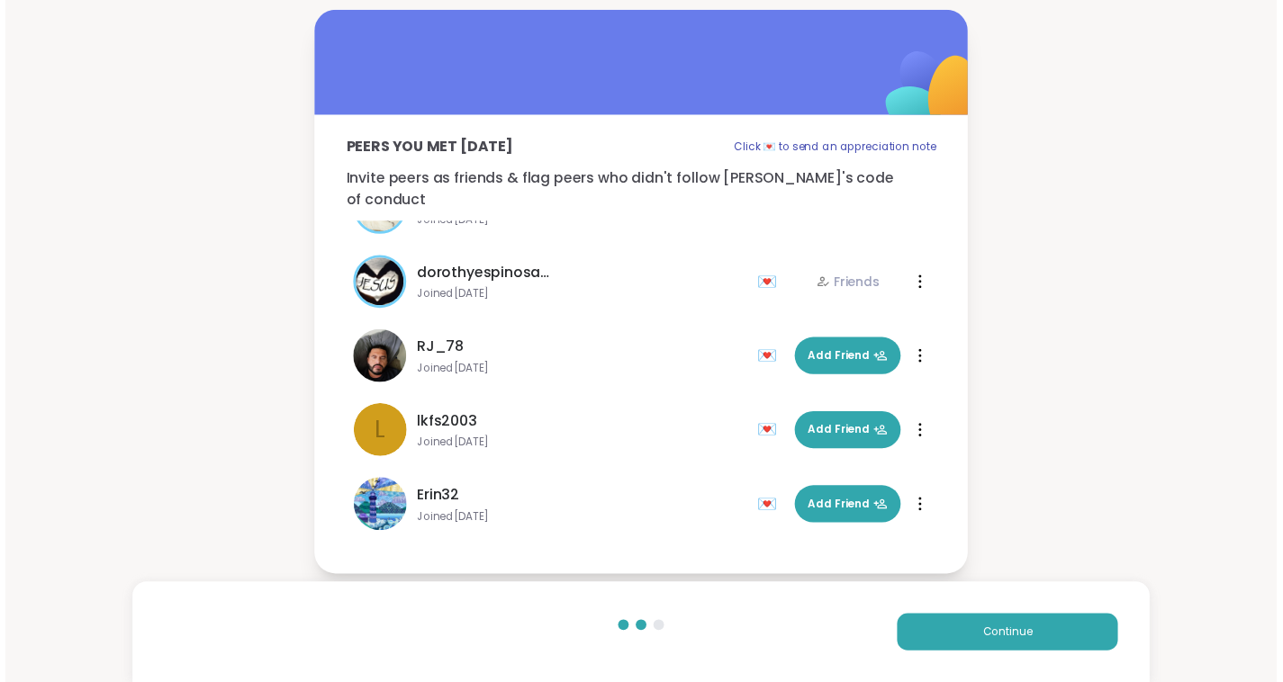
scroll to position [281, 0]
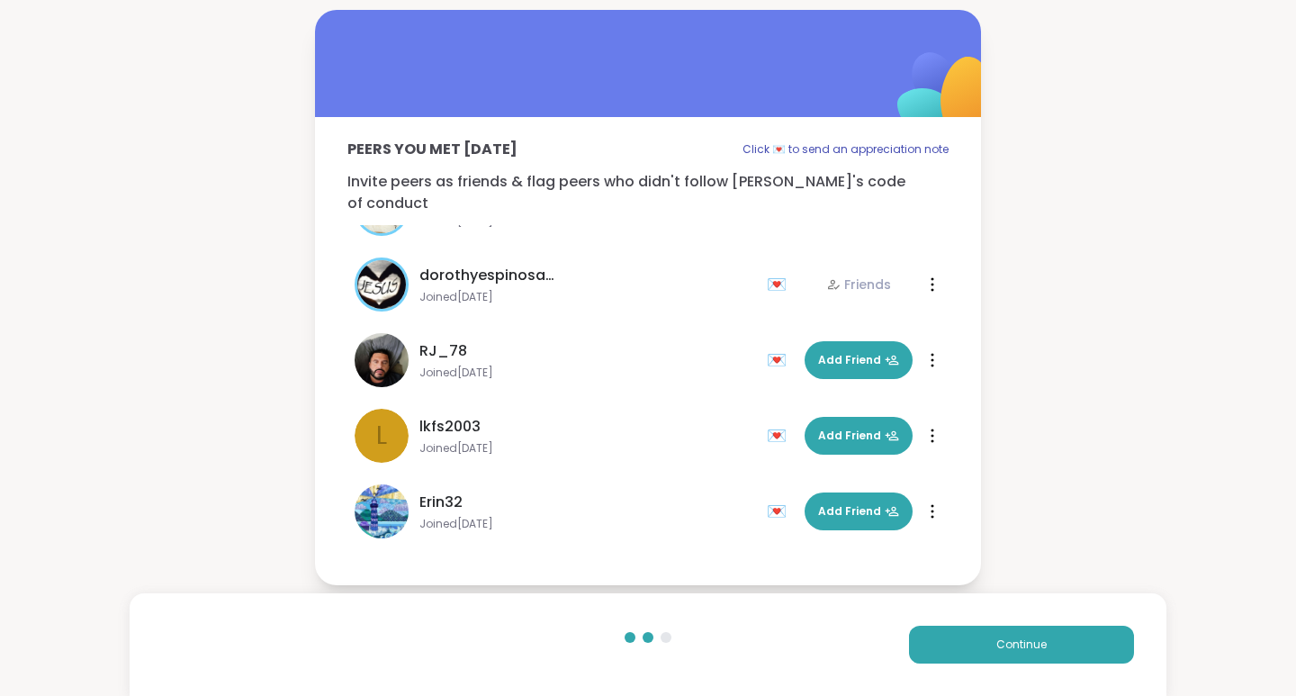
click at [824, 503] on span "Add Friend" at bounding box center [858, 511] width 81 height 16
click at [819, 428] on span "Add Friend" at bounding box center [858, 436] width 81 height 16
click at [950, 633] on button "Continue" at bounding box center [1021, 645] width 225 height 38
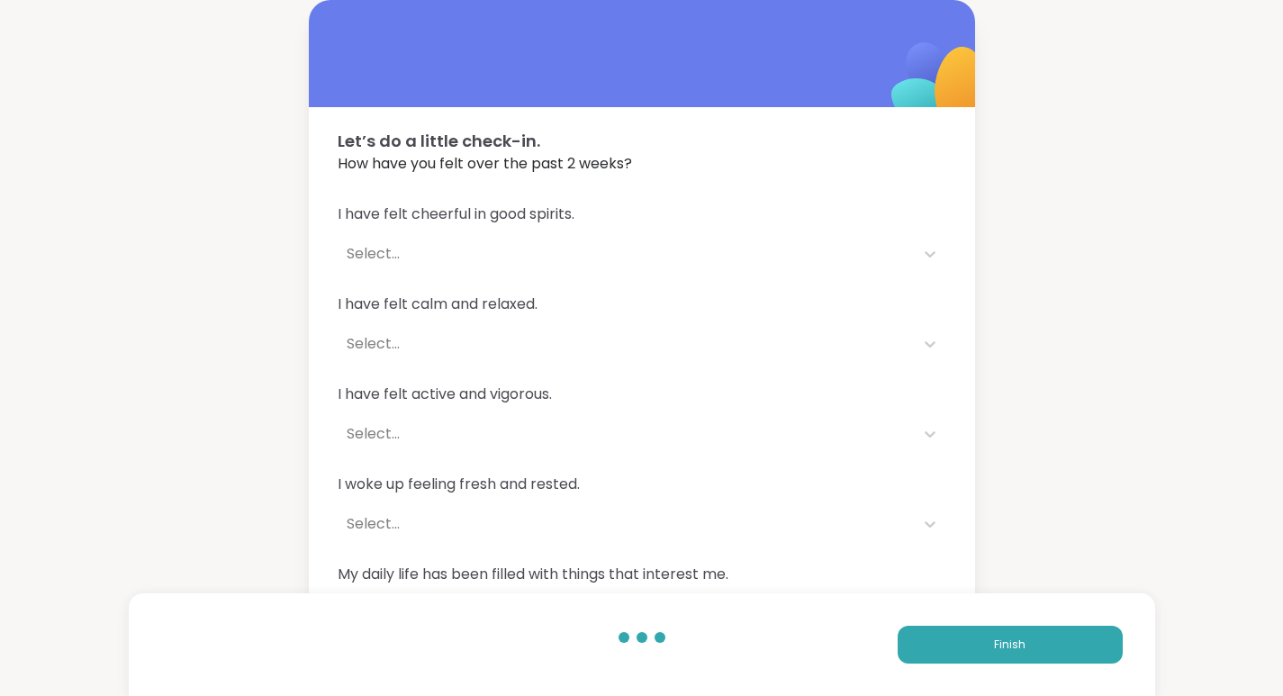
click at [979, 641] on button "Finish" at bounding box center [1009, 645] width 225 height 38
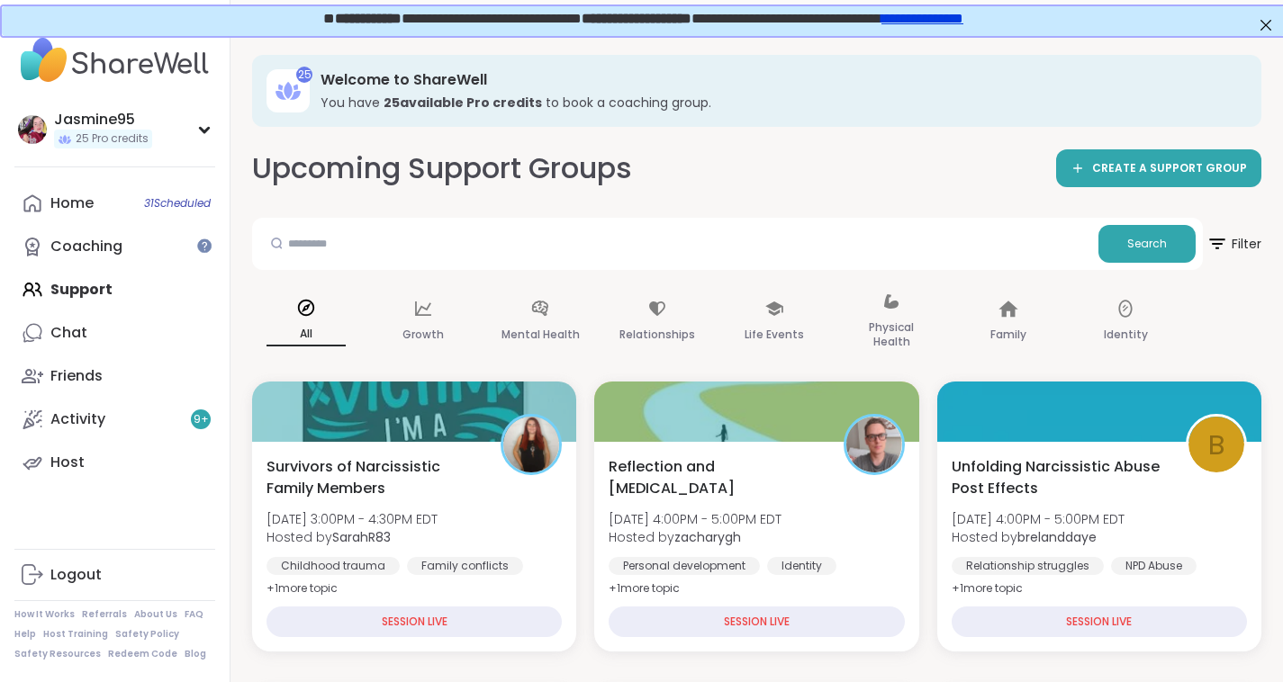
click at [760, 512] on span "Sun, Sep 14 | 4:00PM - 5:00PM EDT" at bounding box center [695, 519] width 173 height 18
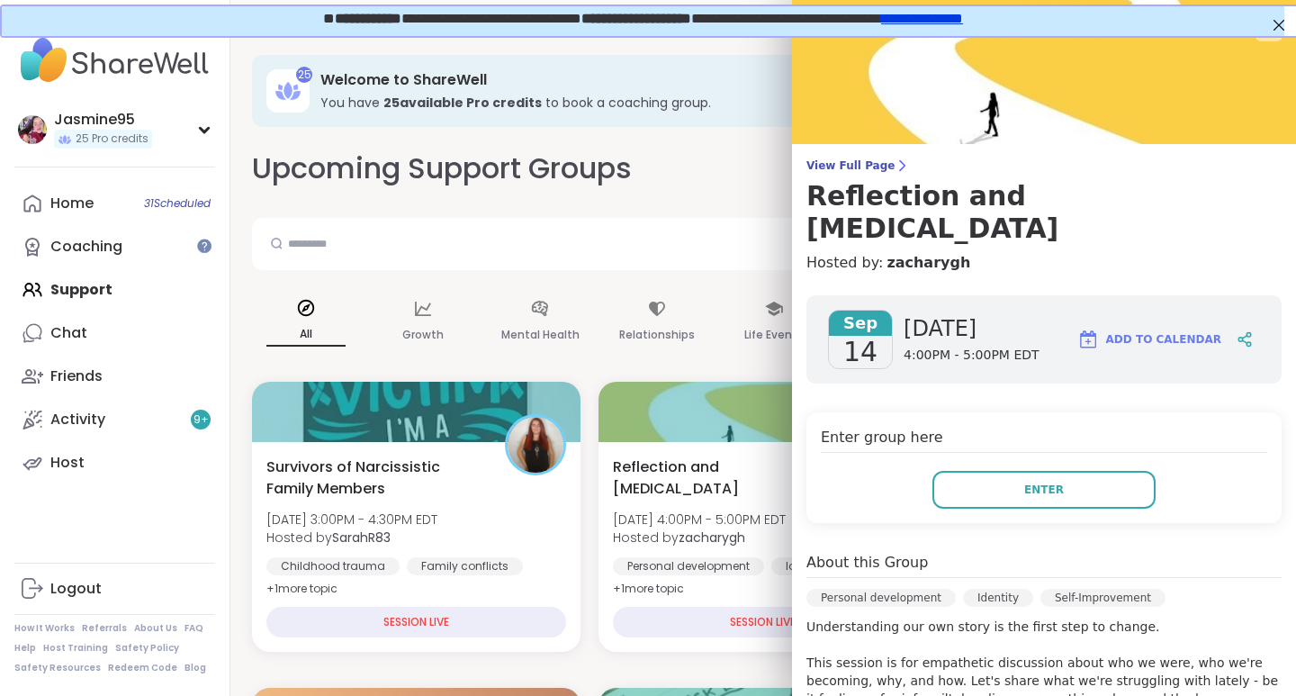
click at [1036, 482] on span "Enter" at bounding box center [1044, 490] width 40 height 16
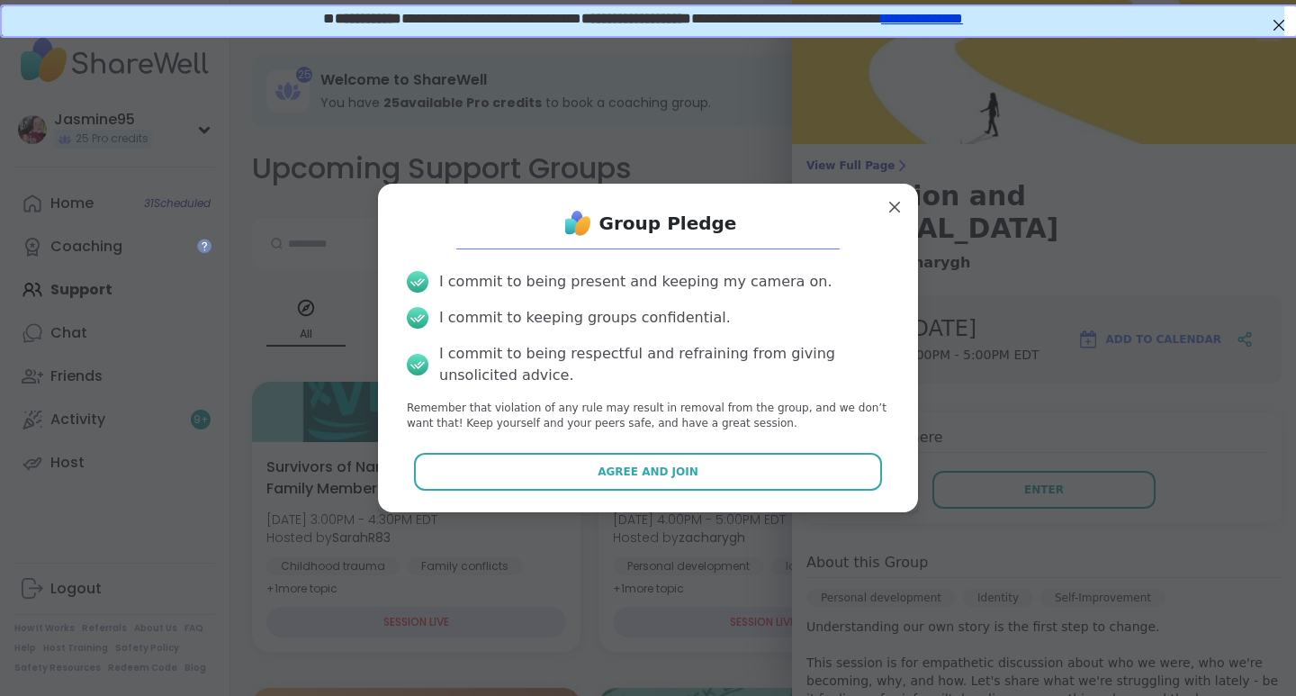
click at [578, 479] on button "Agree and Join" at bounding box center [648, 472] width 469 height 38
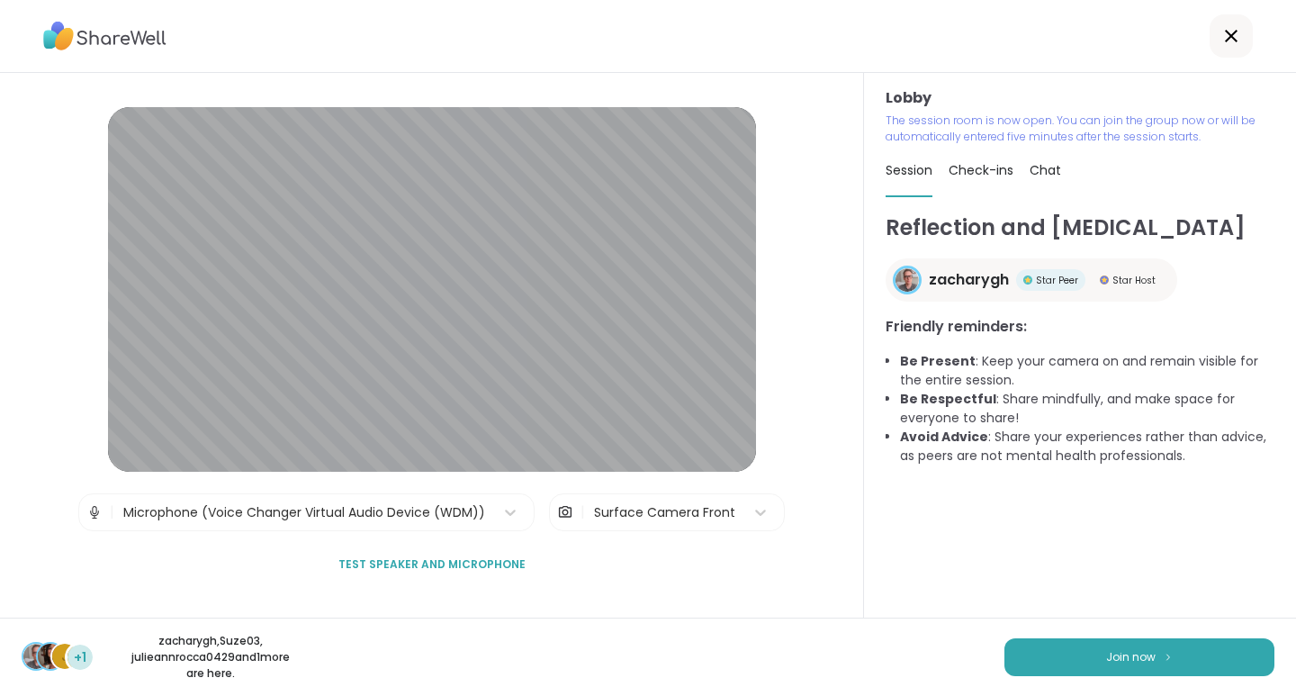
click at [1106, 656] on span "Join now" at bounding box center [1131, 657] width 50 height 16
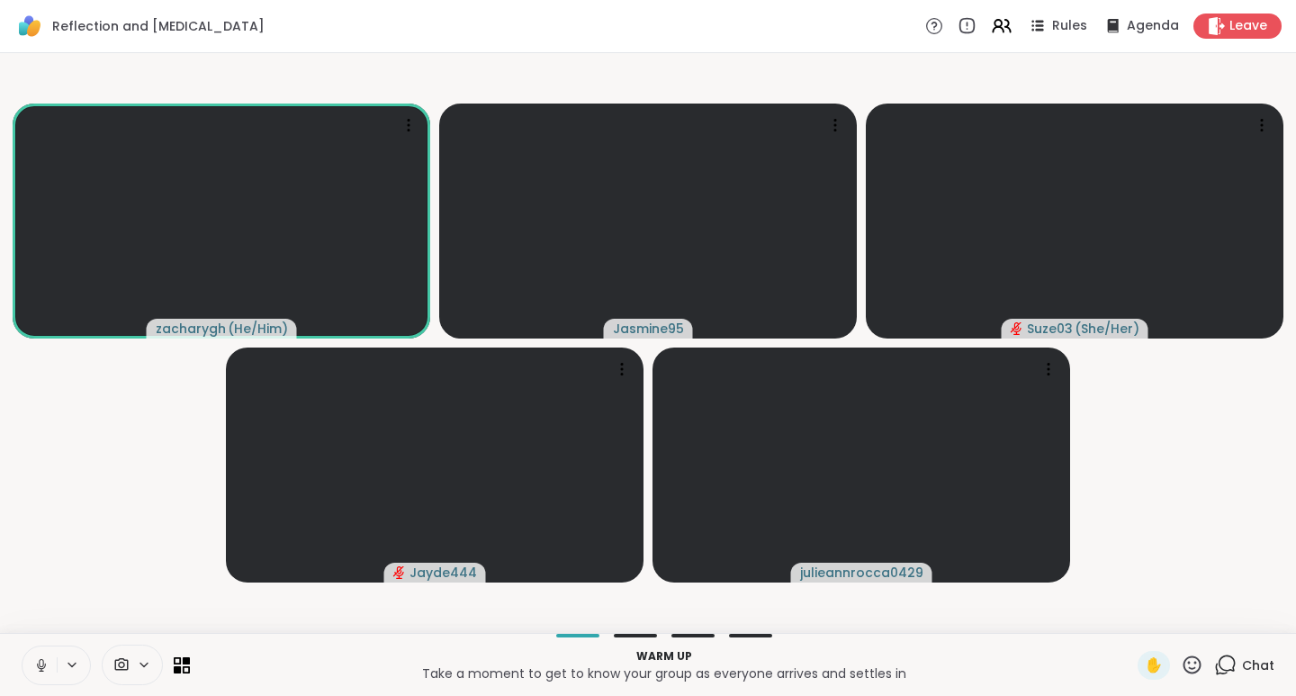
click at [38, 671] on icon at bounding box center [41, 665] width 16 height 16
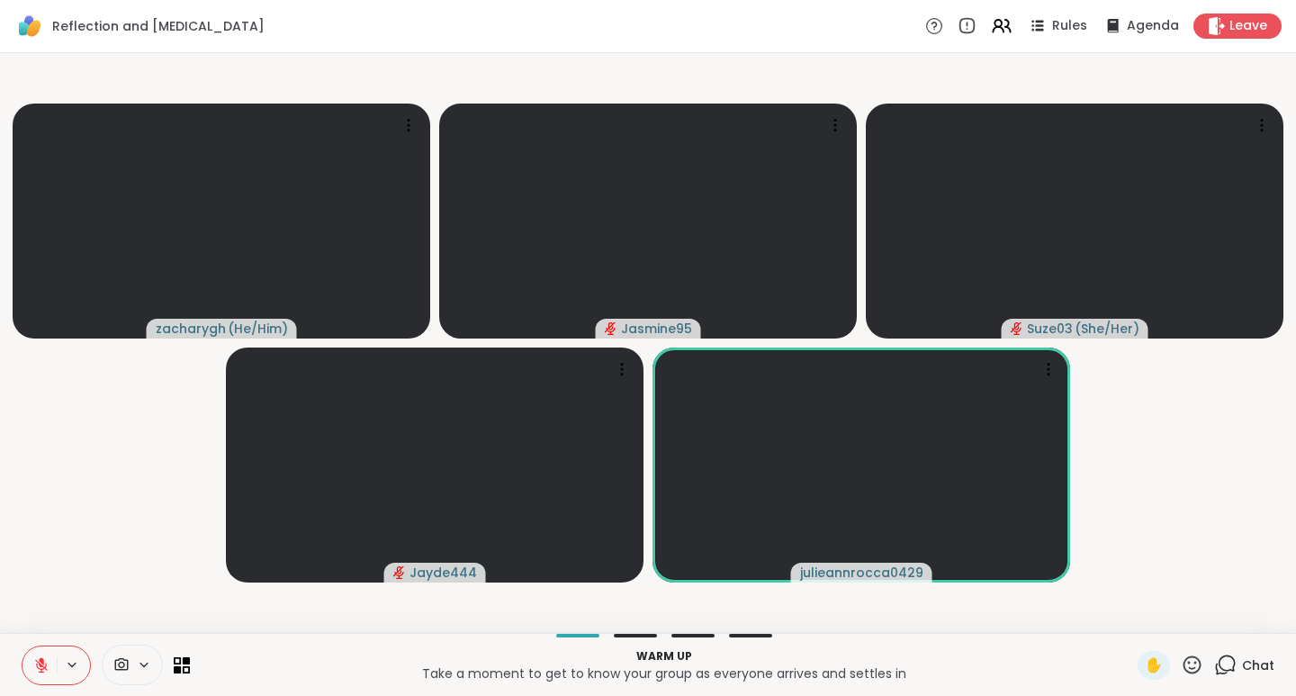
click at [1181, 663] on icon at bounding box center [1192, 665] width 23 height 23
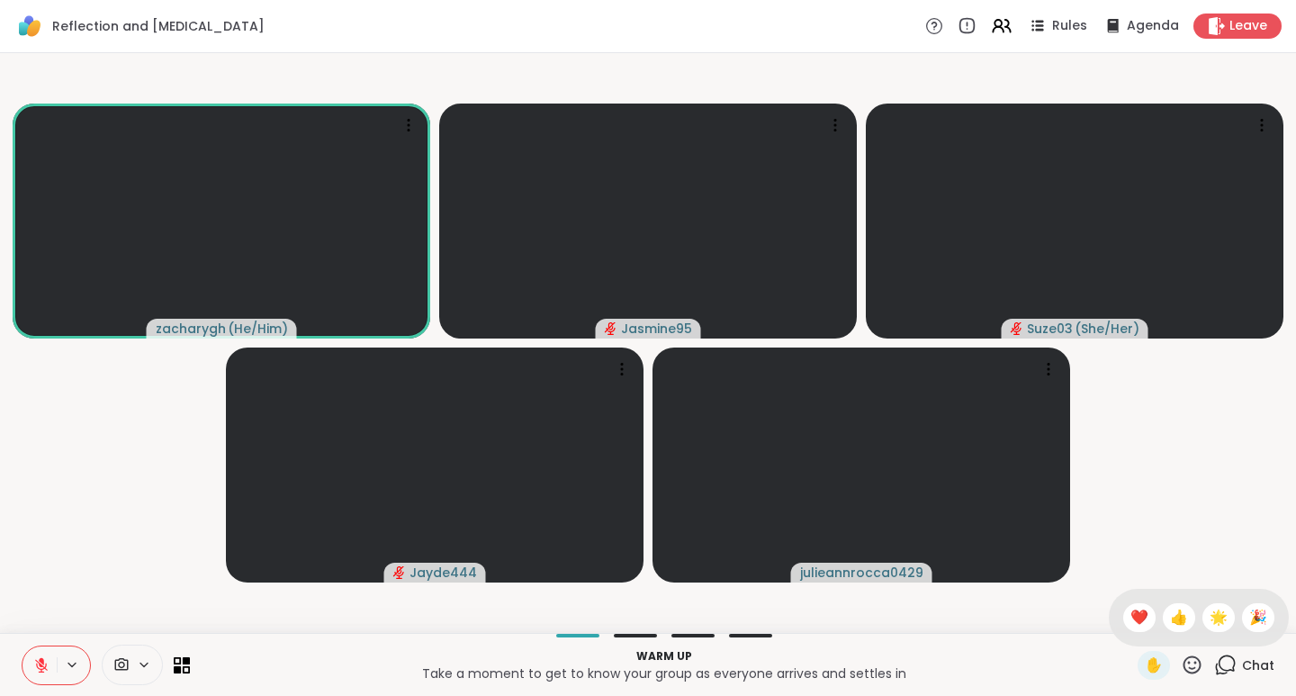
click at [1249, 615] on span "🎉" at bounding box center [1258, 618] width 18 height 22
click at [1222, 668] on icon at bounding box center [1225, 665] width 23 height 23
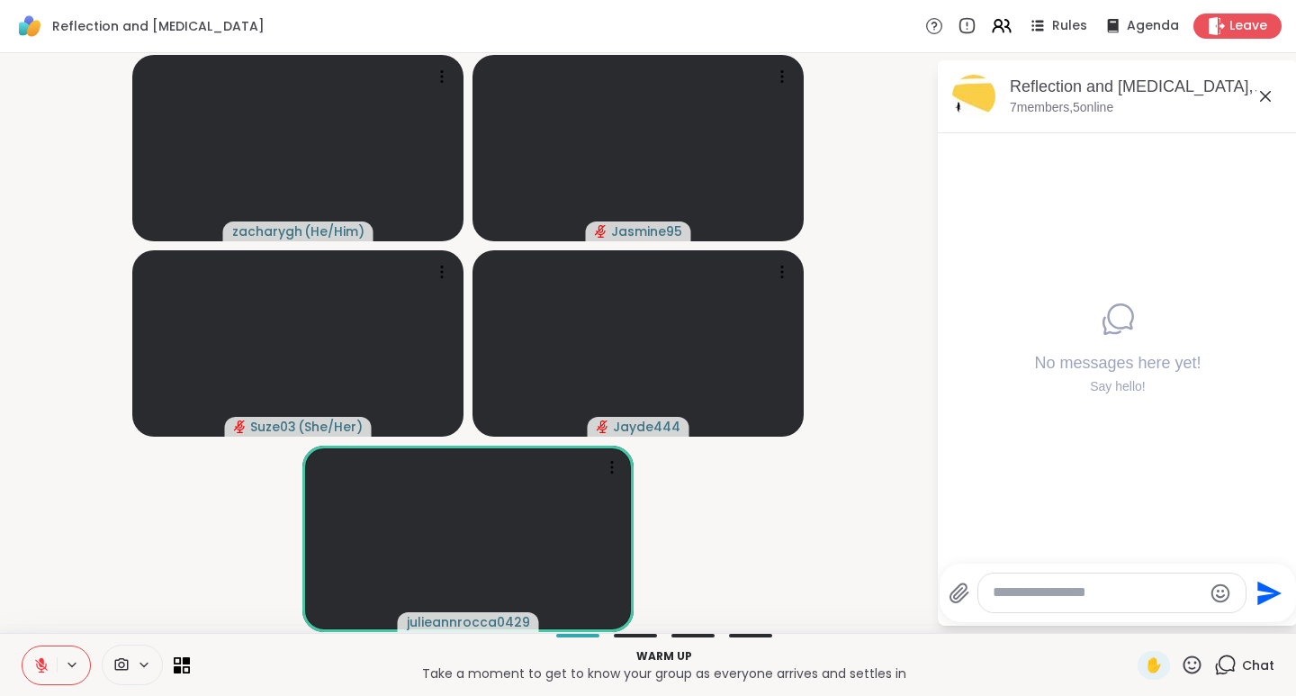
click at [1037, 597] on textarea "Type your message" at bounding box center [1098, 592] width 210 height 19
type textarea "**********"
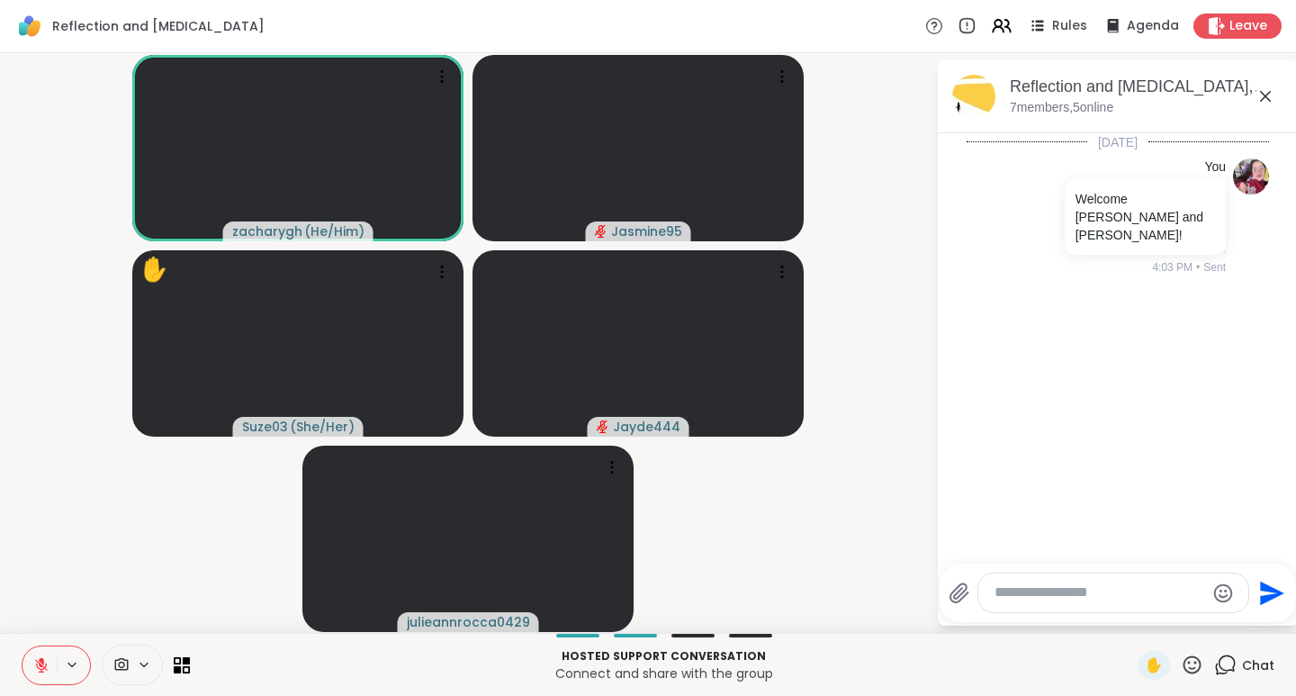
click at [1184, 667] on icon at bounding box center [1193, 664] width 18 height 18
click at [1131, 614] on span "❤️" at bounding box center [1140, 618] width 18 height 22
click at [1185, 666] on icon at bounding box center [1192, 665] width 23 height 23
click at [1170, 623] on span "👍" at bounding box center [1179, 618] width 18 height 22
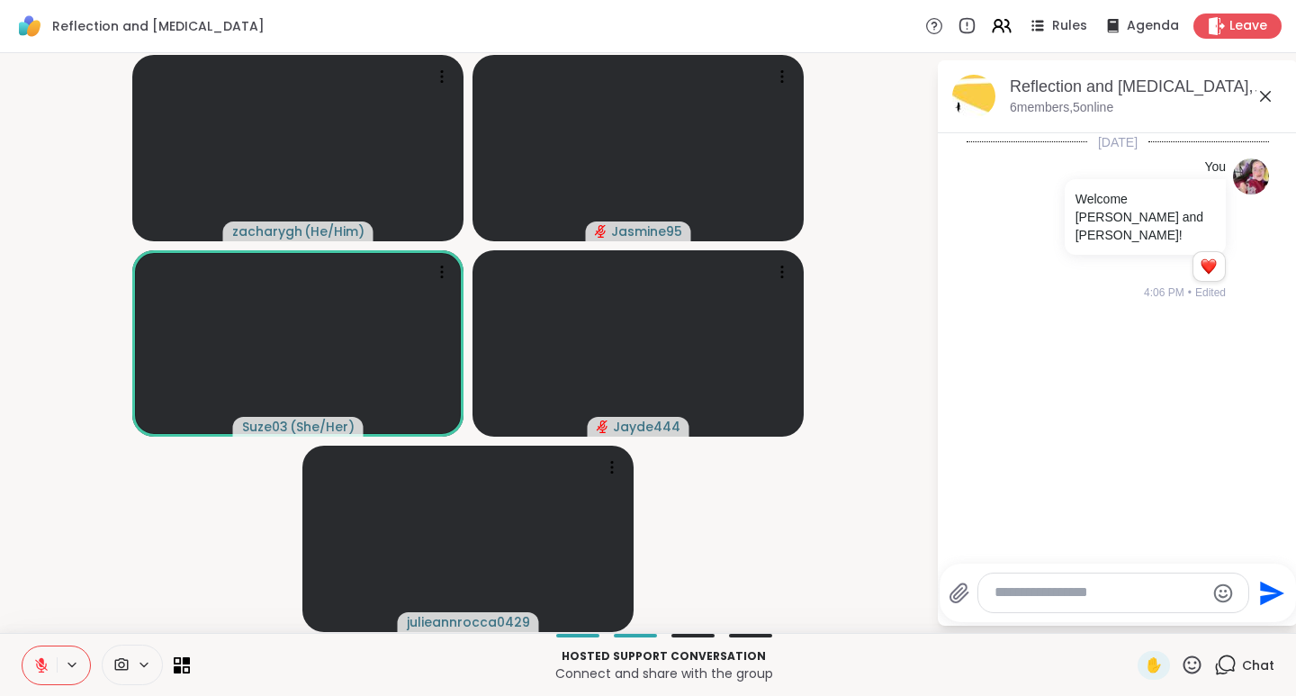
click at [1184, 672] on icon at bounding box center [1193, 664] width 18 height 18
click at [1131, 620] on span "❤️" at bounding box center [1140, 618] width 18 height 22
click at [1181, 671] on icon at bounding box center [1192, 665] width 23 height 23
click at [1170, 618] on span "👍" at bounding box center [1179, 618] width 18 height 22
click at [1181, 660] on icon at bounding box center [1192, 665] width 23 height 23
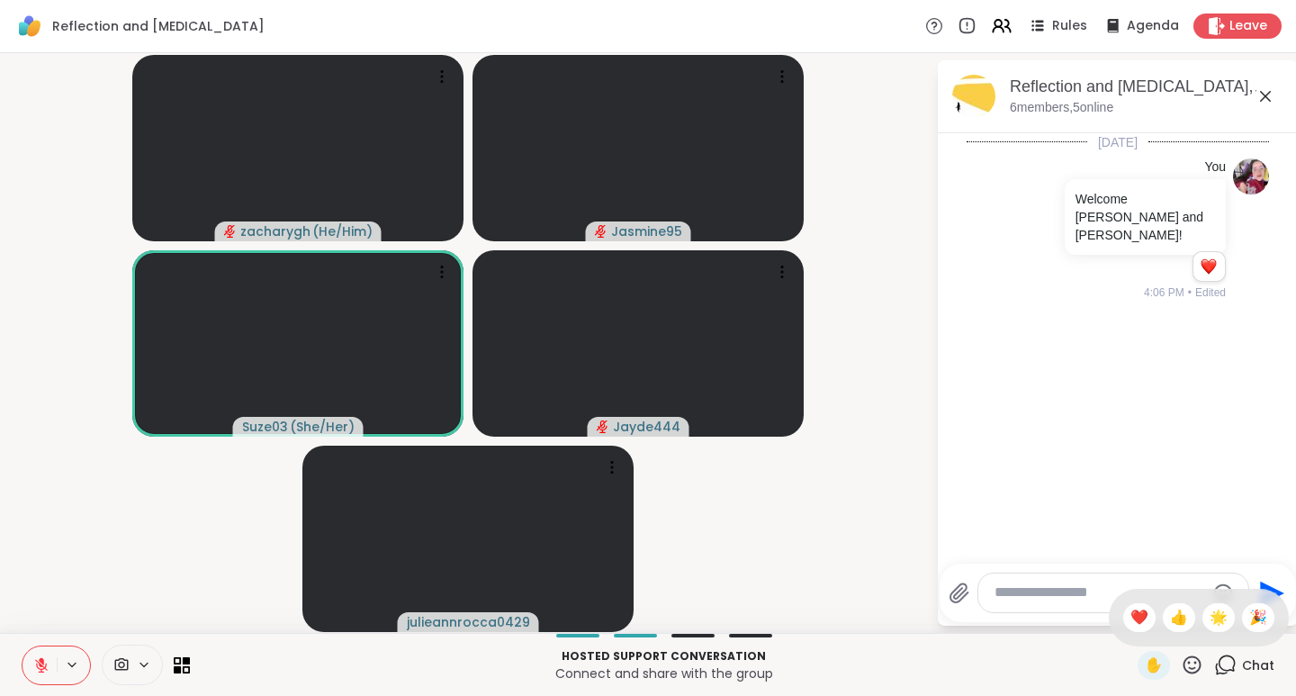
click at [1131, 621] on span "❤️" at bounding box center [1140, 618] width 18 height 22
click at [1181, 670] on icon at bounding box center [1192, 665] width 23 height 23
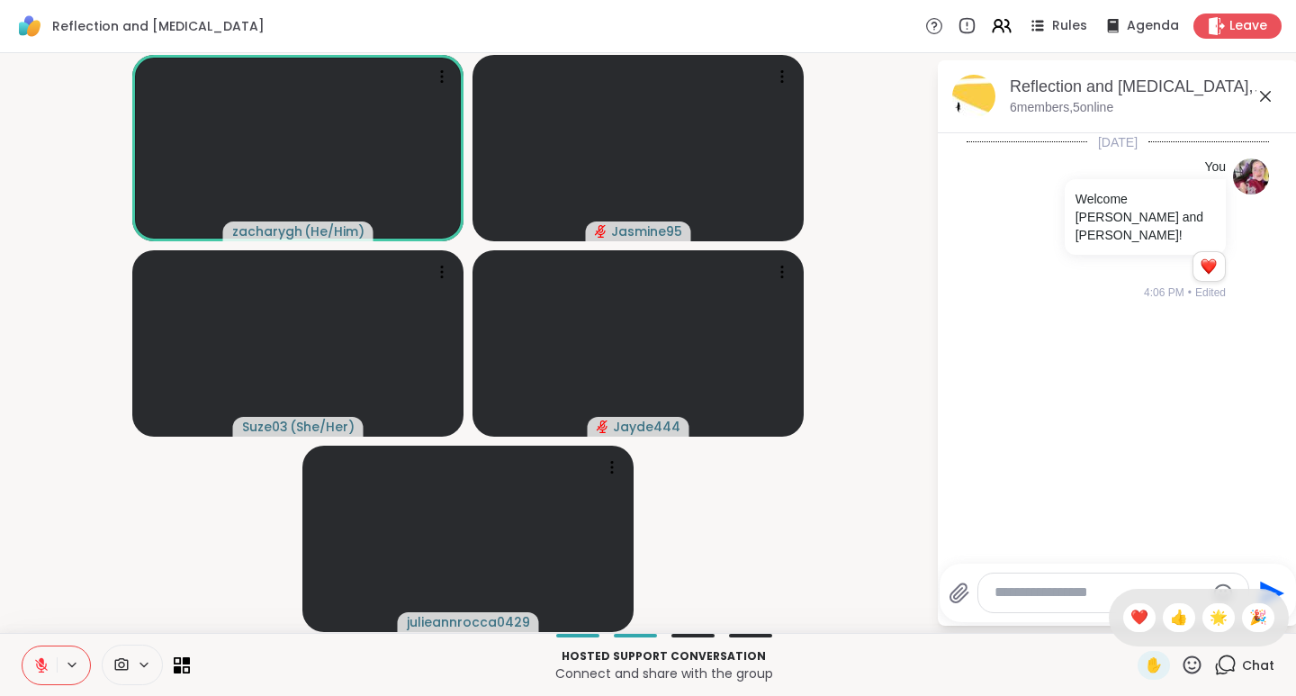
click at [1170, 626] on span "👍" at bounding box center [1179, 618] width 18 height 22
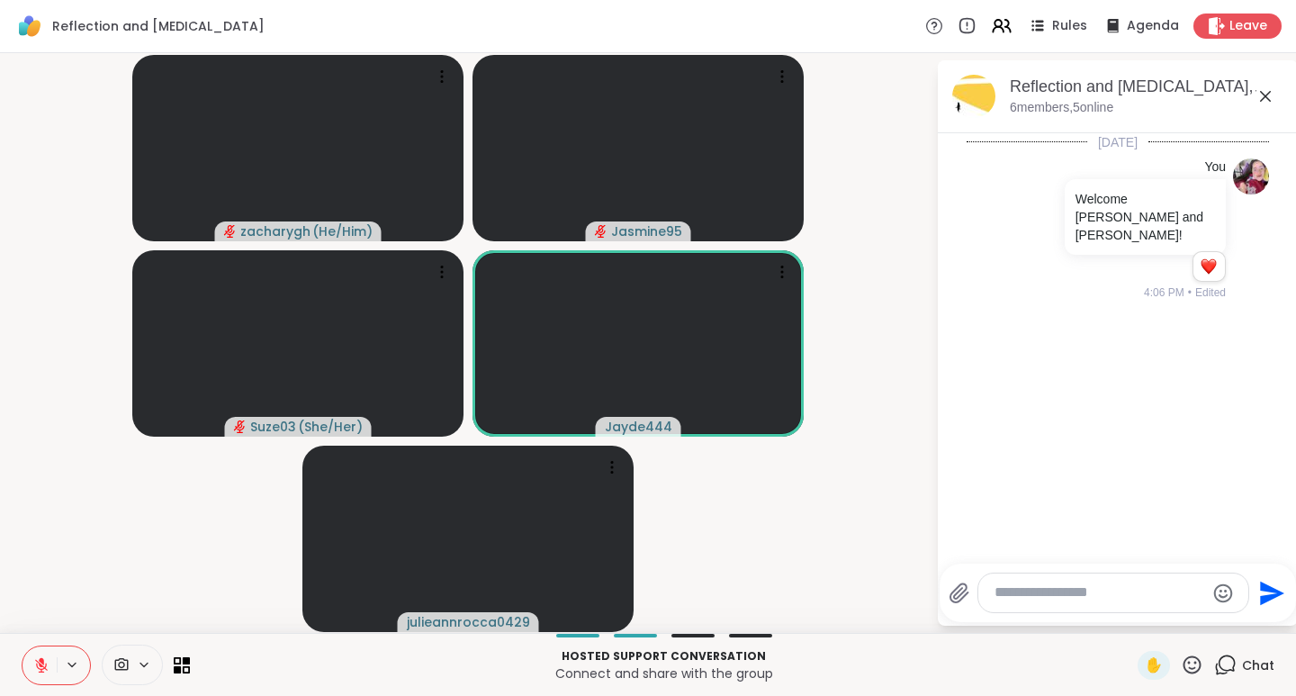
click at [1181, 664] on icon at bounding box center [1192, 665] width 23 height 23
click at [1131, 616] on span "❤️" at bounding box center [1140, 618] width 18 height 22
click at [1186, 665] on icon at bounding box center [1192, 665] width 23 height 23
click at [1170, 622] on span "👍" at bounding box center [1179, 618] width 18 height 22
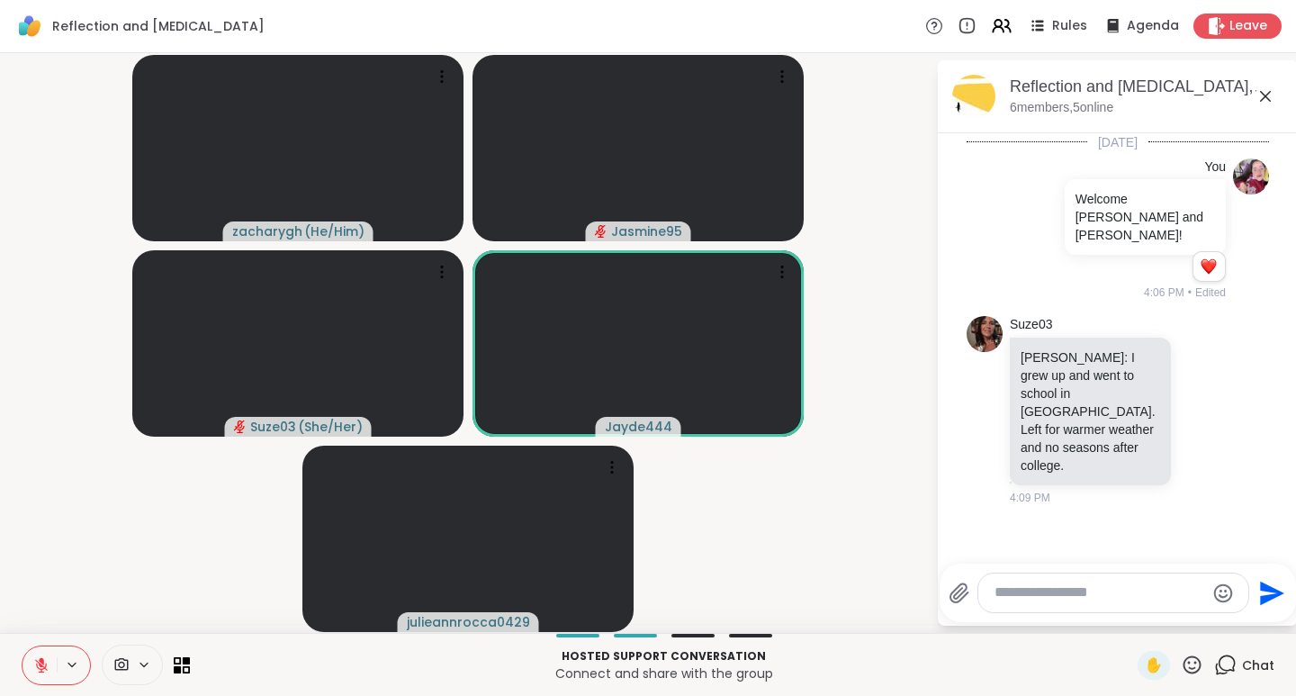
click at [1186, 666] on icon at bounding box center [1192, 665] width 23 height 23
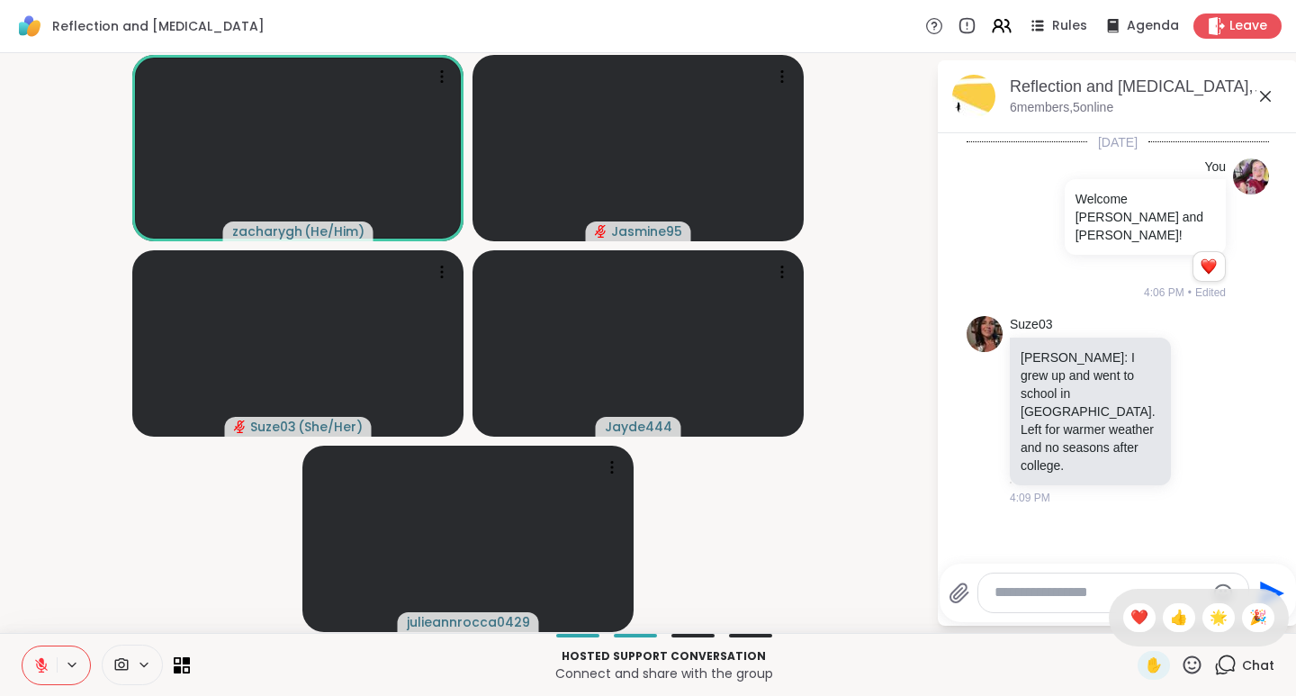
click at [1131, 622] on span "❤️" at bounding box center [1140, 618] width 18 height 22
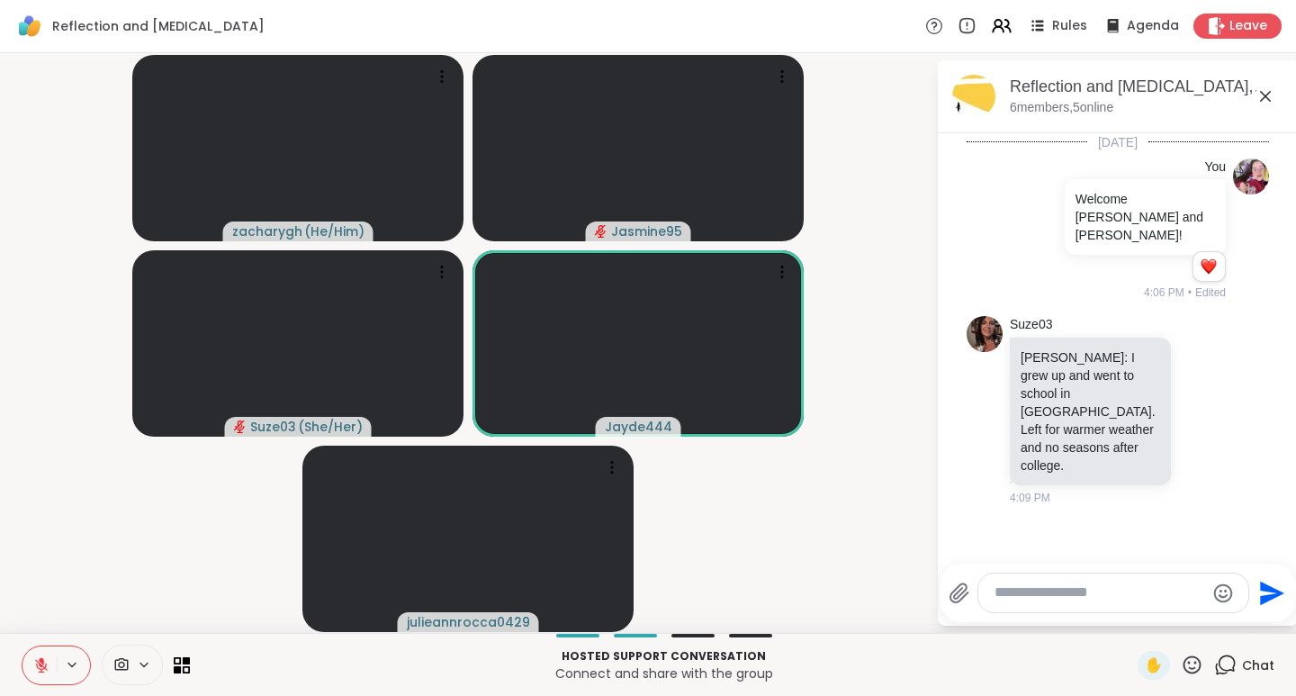
click at [1181, 672] on icon at bounding box center [1192, 665] width 23 height 23
click at [1170, 619] on span "👍" at bounding box center [1179, 618] width 18 height 22
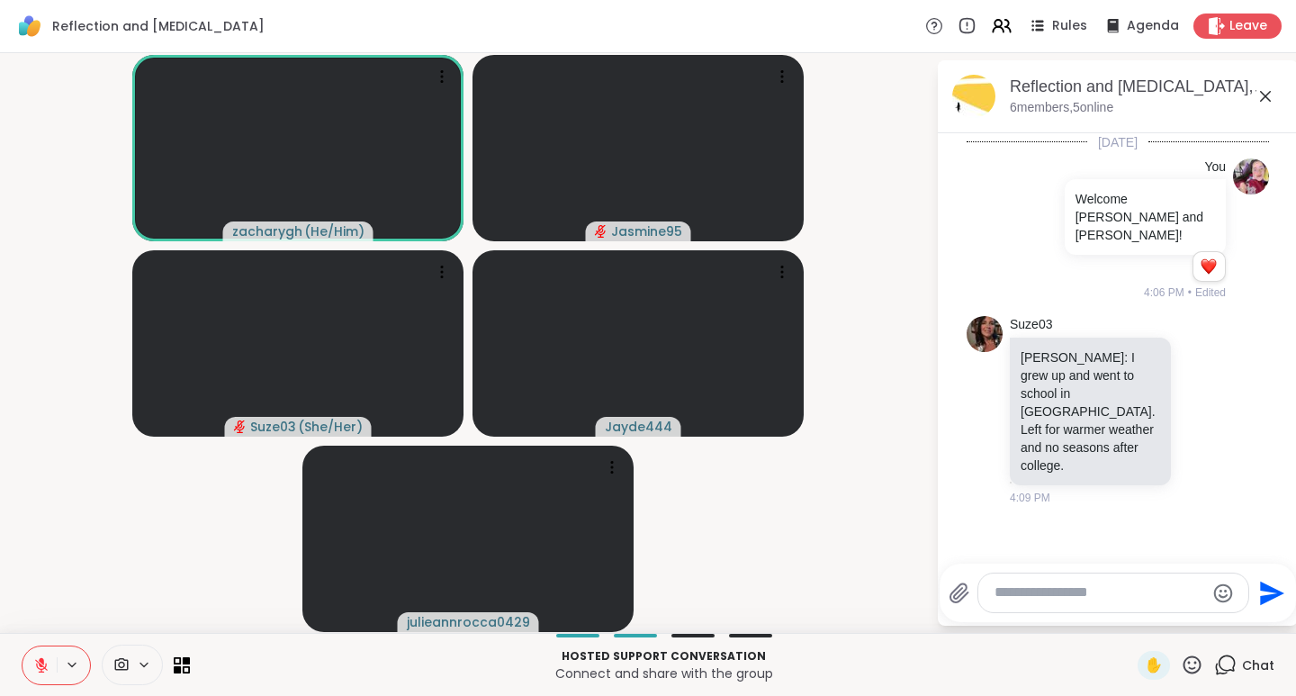
click at [1186, 667] on icon at bounding box center [1193, 664] width 18 height 18
click at [1131, 620] on span "❤️" at bounding box center [1140, 618] width 18 height 22
click at [1151, 663] on div "✋" at bounding box center [1154, 665] width 32 height 29
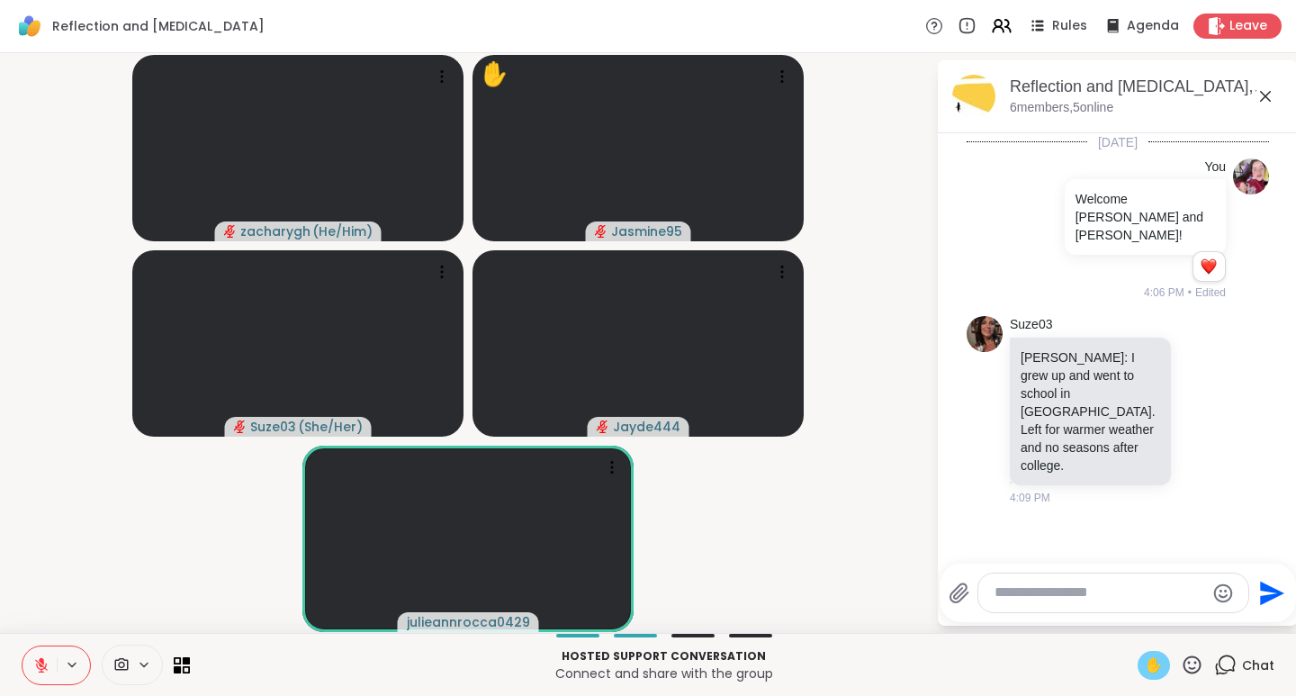
click at [1145, 664] on span "✋" at bounding box center [1154, 665] width 18 height 22
click at [1181, 666] on icon at bounding box center [1192, 665] width 23 height 23
click at [1249, 623] on span "🎉" at bounding box center [1258, 618] width 18 height 22
click at [1181, 667] on icon at bounding box center [1192, 665] width 23 height 23
click at [1131, 621] on span "❤️" at bounding box center [1140, 618] width 18 height 22
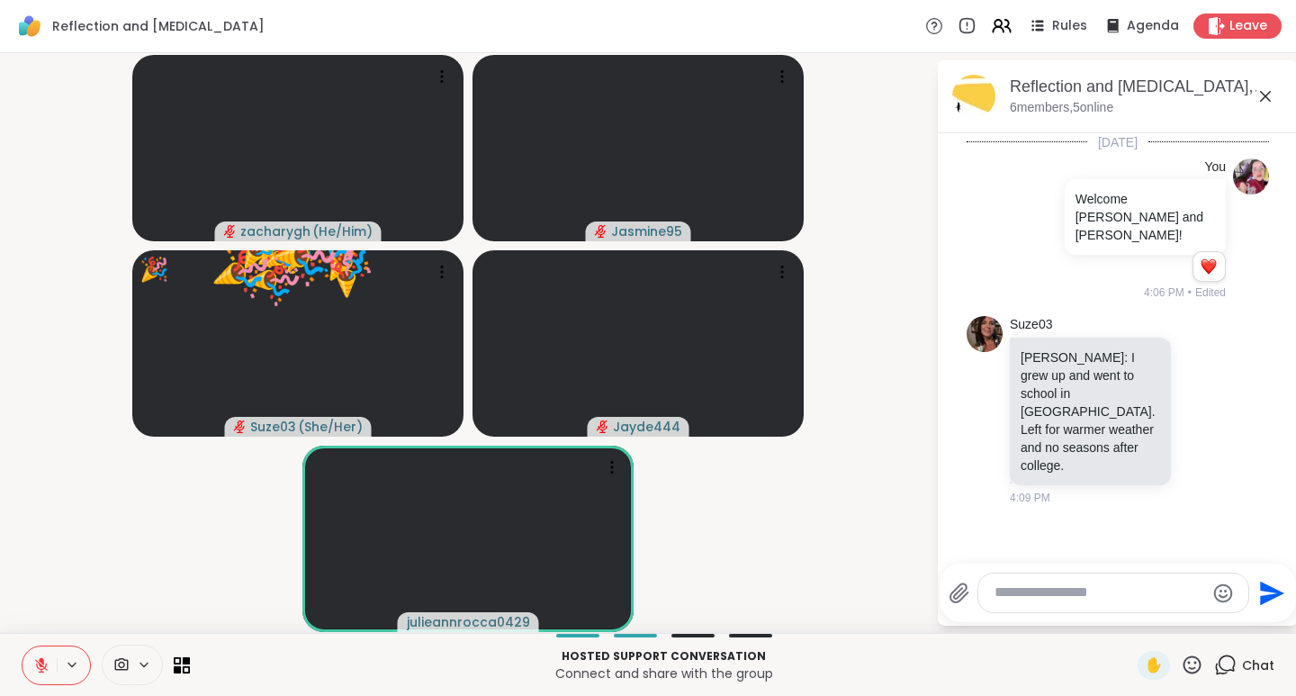
click at [1186, 665] on icon at bounding box center [1192, 665] width 23 height 23
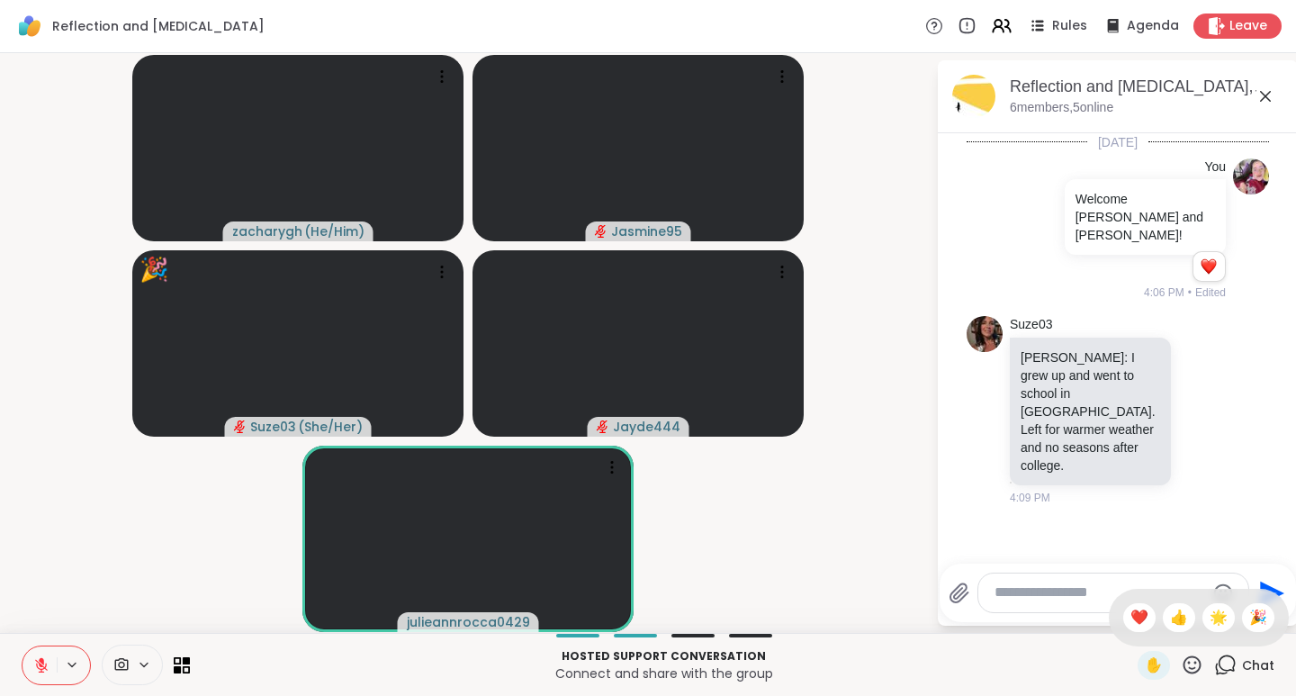
click at [1210, 618] on span "🌟" at bounding box center [1219, 618] width 18 height 22
click at [1182, 665] on icon at bounding box center [1192, 665] width 23 height 23
click at [1131, 617] on span "❤️" at bounding box center [1140, 618] width 18 height 22
click at [1181, 664] on icon at bounding box center [1192, 665] width 23 height 23
click at [1177, 623] on div "👍" at bounding box center [1179, 617] width 32 height 29
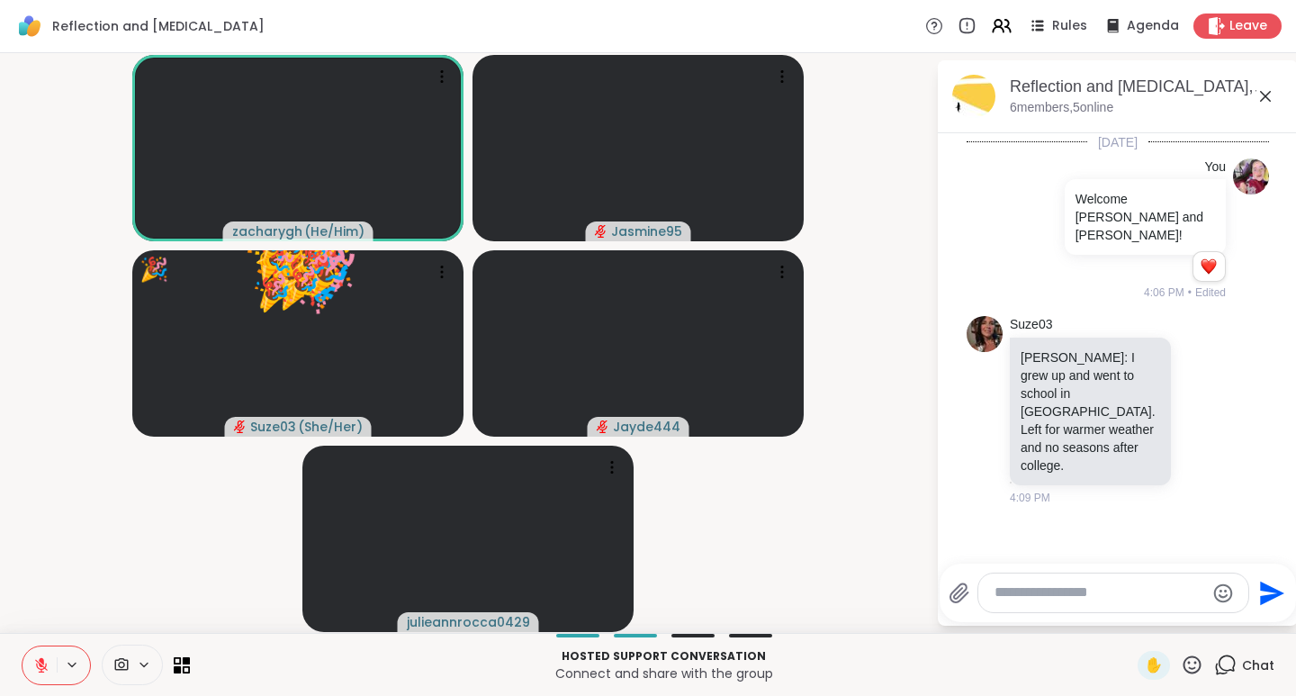
click at [41, 663] on icon at bounding box center [41, 665] width 16 height 16
click at [1181, 666] on icon at bounding box center [1192, 665] width 23 height 23
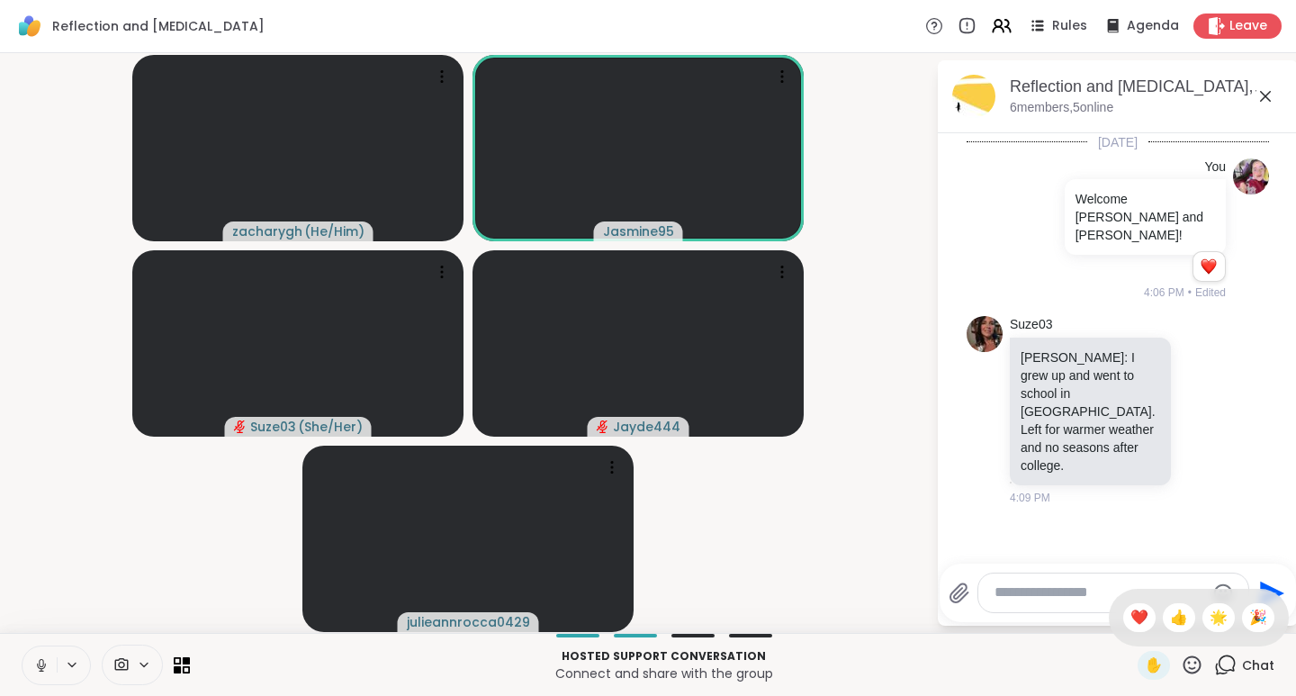
click at [1170, 618] on span "👍" at bounding box center [1179, 618] width 18 height 22
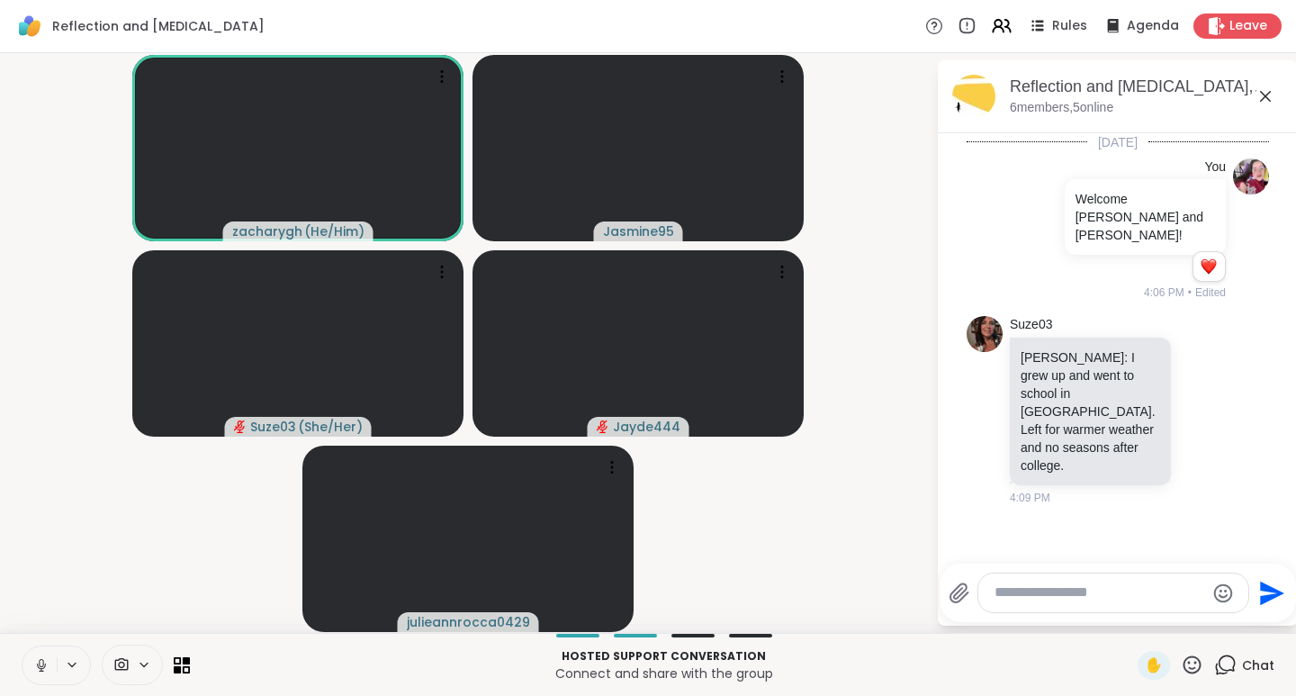
click at [1184, 672] on icon at bounding box center [1193, 664] width 18 height 18
click at [1131, 611] on span "❤️" at bounding box center [1140, 618] width 18 height 22
click at [1184, 667] on icon at bounding box center [1193, 664] width 18 height 18
click at [1170, 623] on span "👍" at bounding box center [1179, 618] width 18 height 22
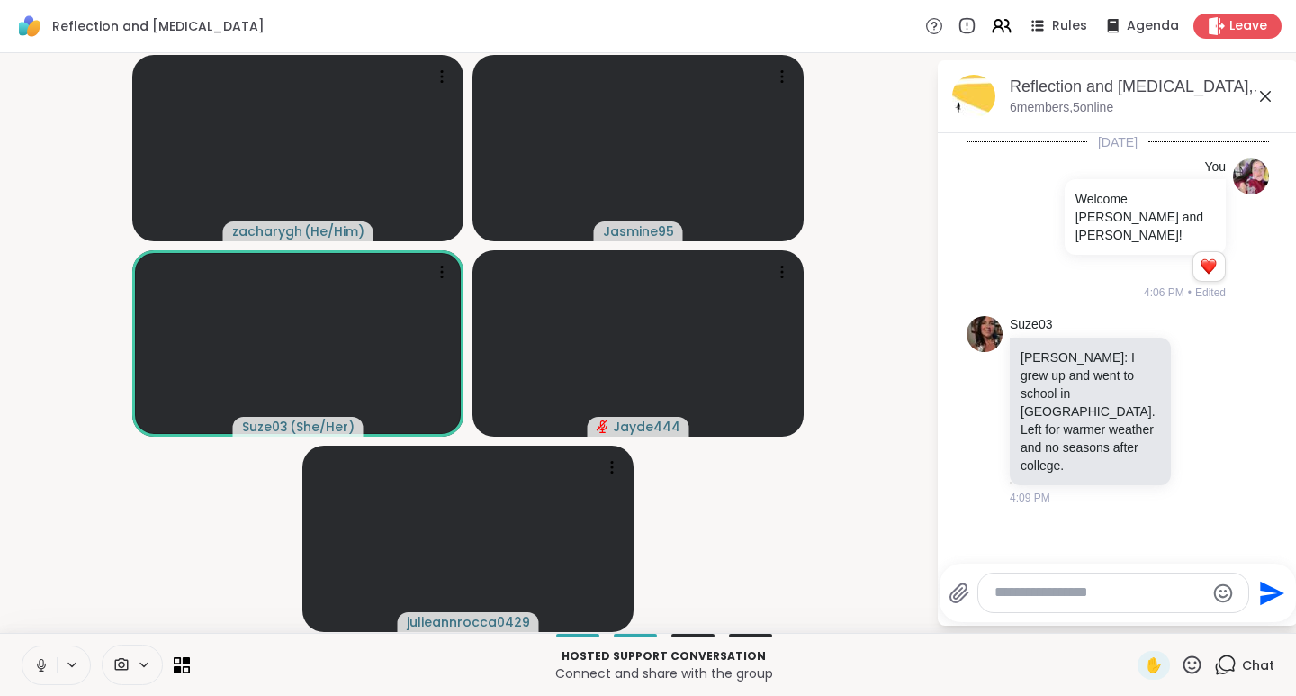
click at [32, 658] on button at bounding box center [40, 665] width 34 height 38
click at [1181, 667] on icon at bounding box center [1192, 665] width 23 height 23
click at [1131, 618] on span "❤️" at bounding box center [1140, 618] width 18 height 22
click at [1181, 663] on icon at bounding box center [1192, 665] width 23 height 23
click at [1170, 623] on span "👍" at bounding box center [1179, 618] width 18 height 22
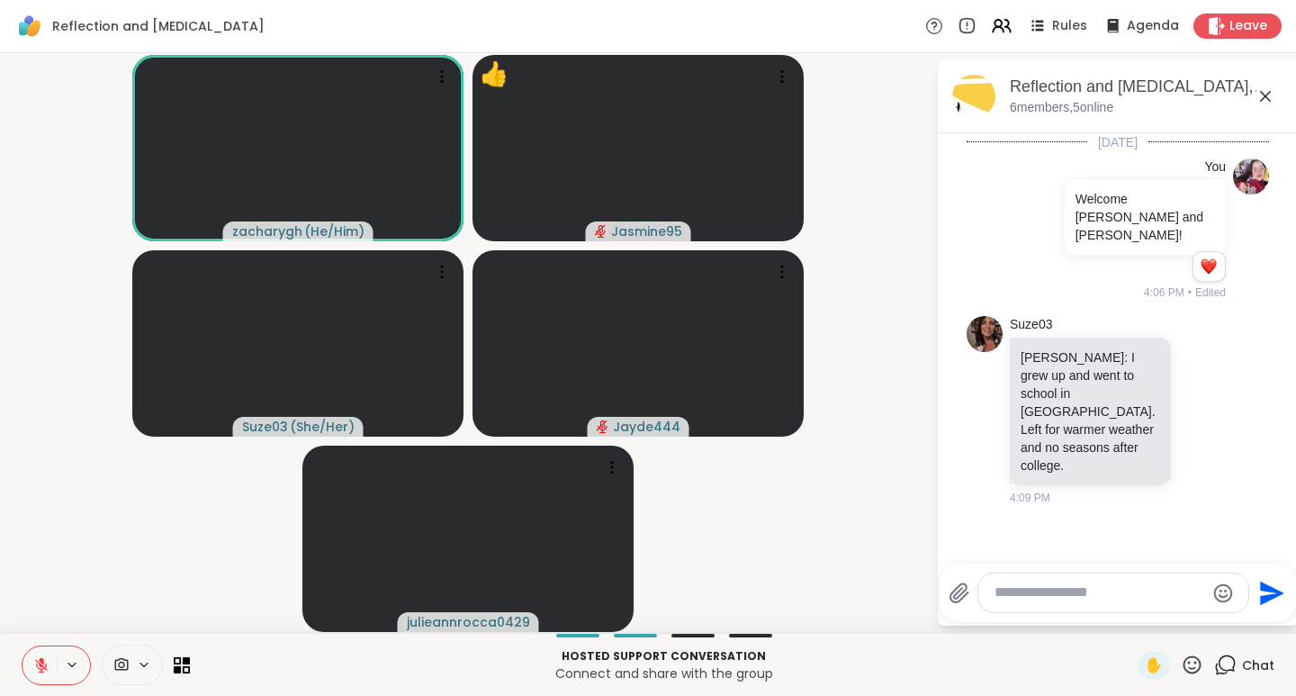
click at [37, 665] on icon at bounding box center [41, 665] width 13 height 13
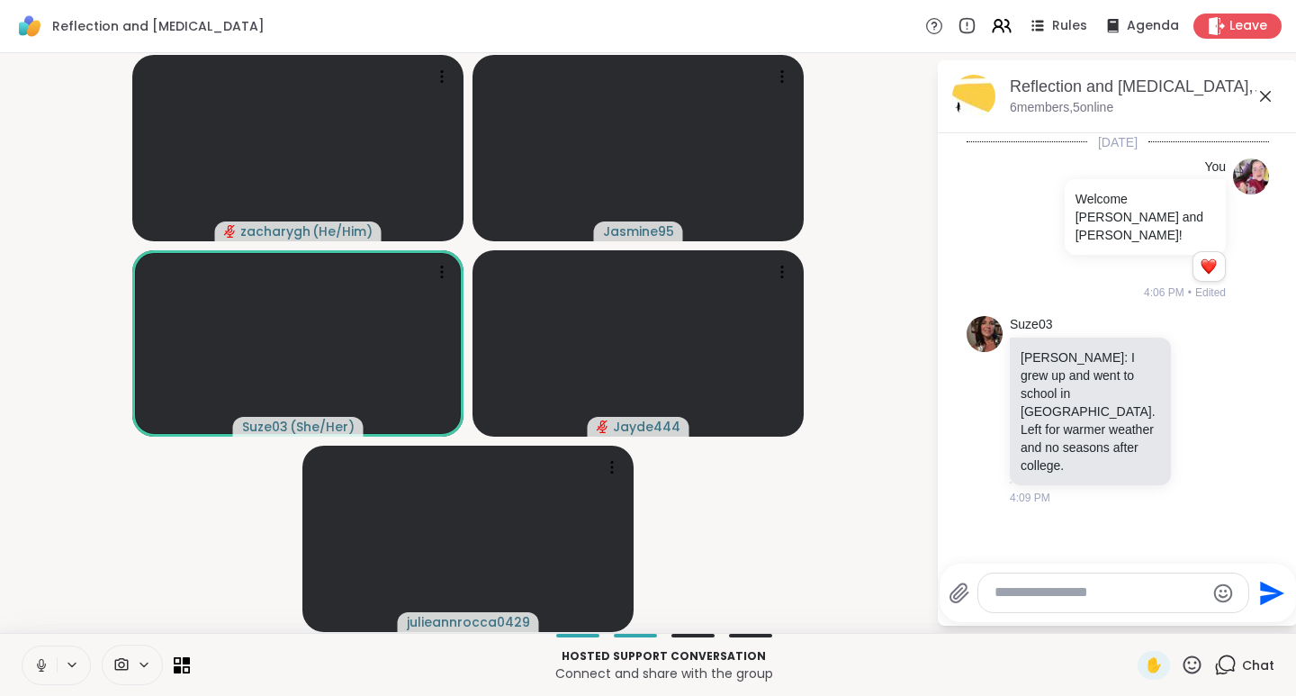
click at [42, 670] on icon at bounding box center [41, 665] width 16 height 16
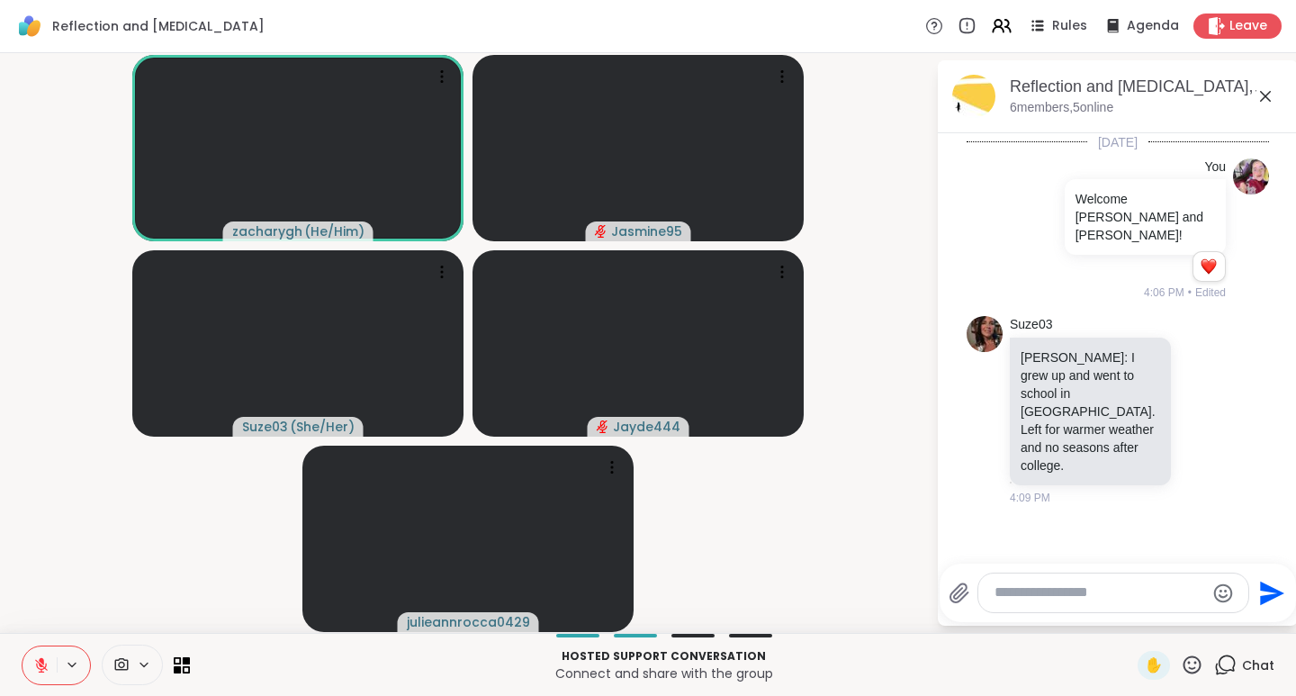
click at [1181, 662] on icon at bounding box center [1192, 665] width 23 height 23
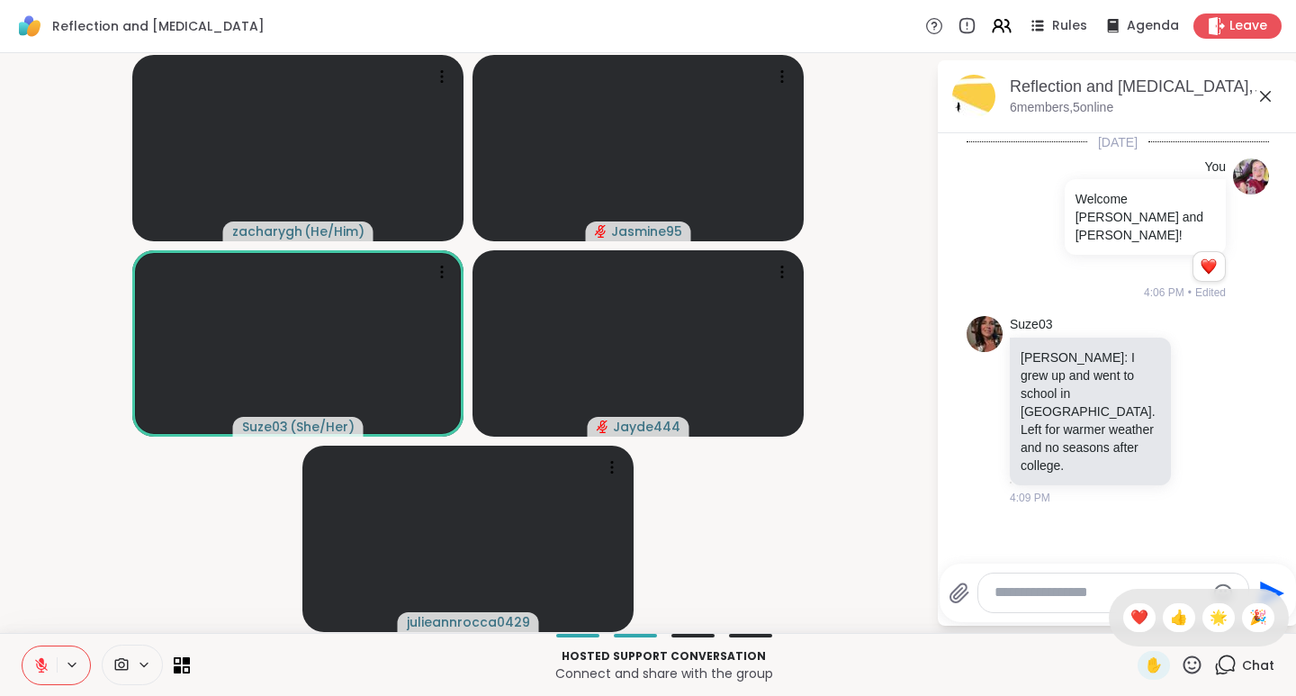
click at [1170, 614] on span "👍" at bounding box center [1179, 618] width 18 height 22
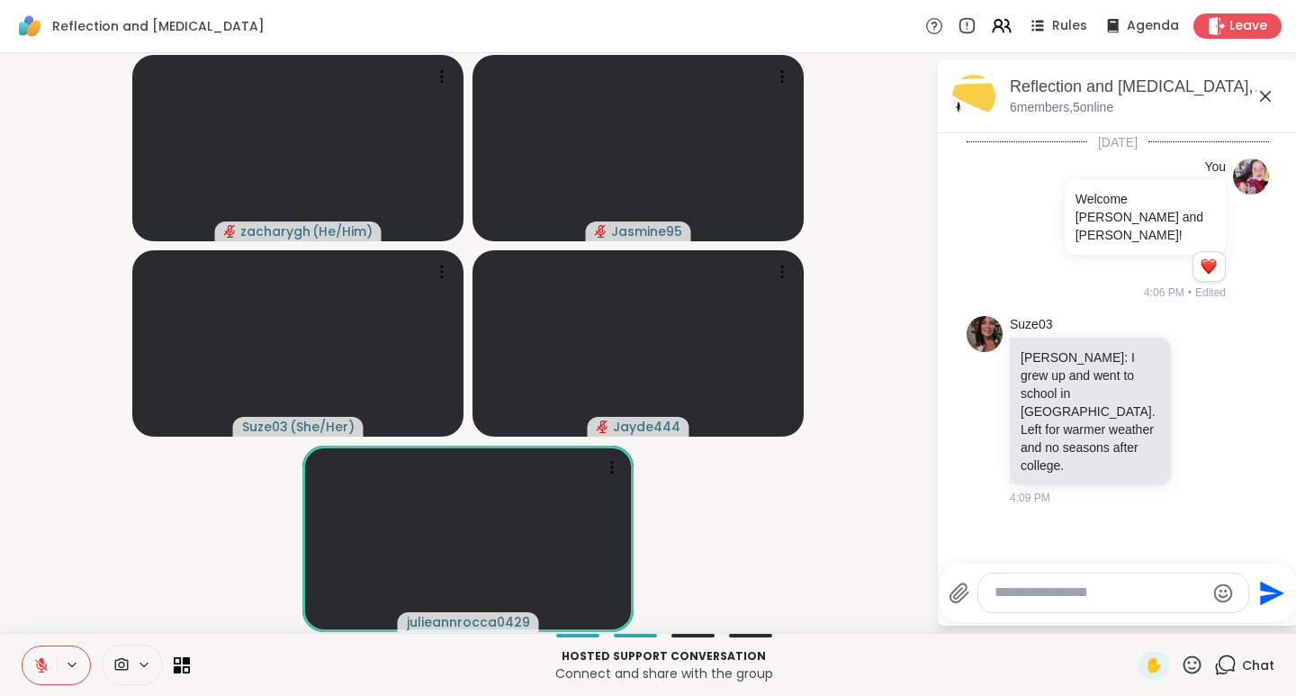
click at [1184, 671] on icon at bounding box center [1193, 664] width 18 height 18
click at [1131, 615] on span "❤️" at bounding box center [1140, 618] width 18 height 22
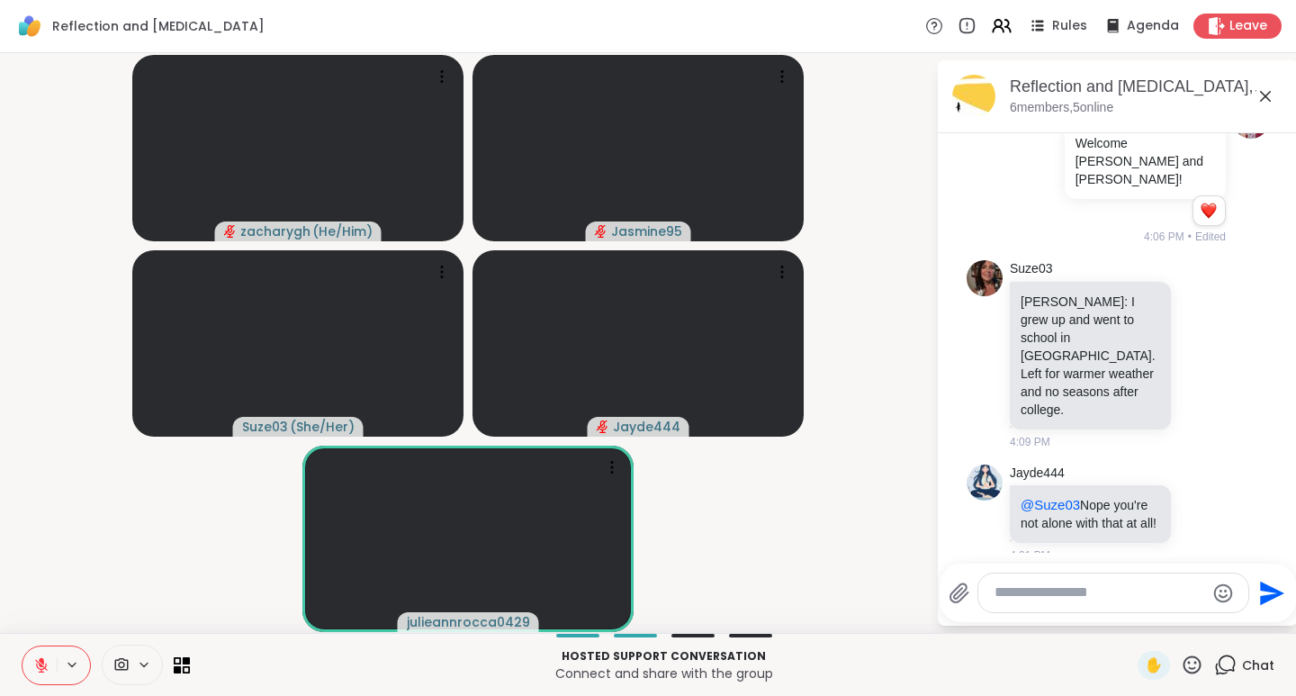
drag, startPoint x: 1193, startPoint y: 661, endPoint x: 1176, endPoint y: 666, distance: 17.9
click at [1181, 666] on icon at bounding box center [1192, 665] width 23 height 23
click at [1131, 626] on span "❤️" at bounding box center [1140, 618] width 18 height 22
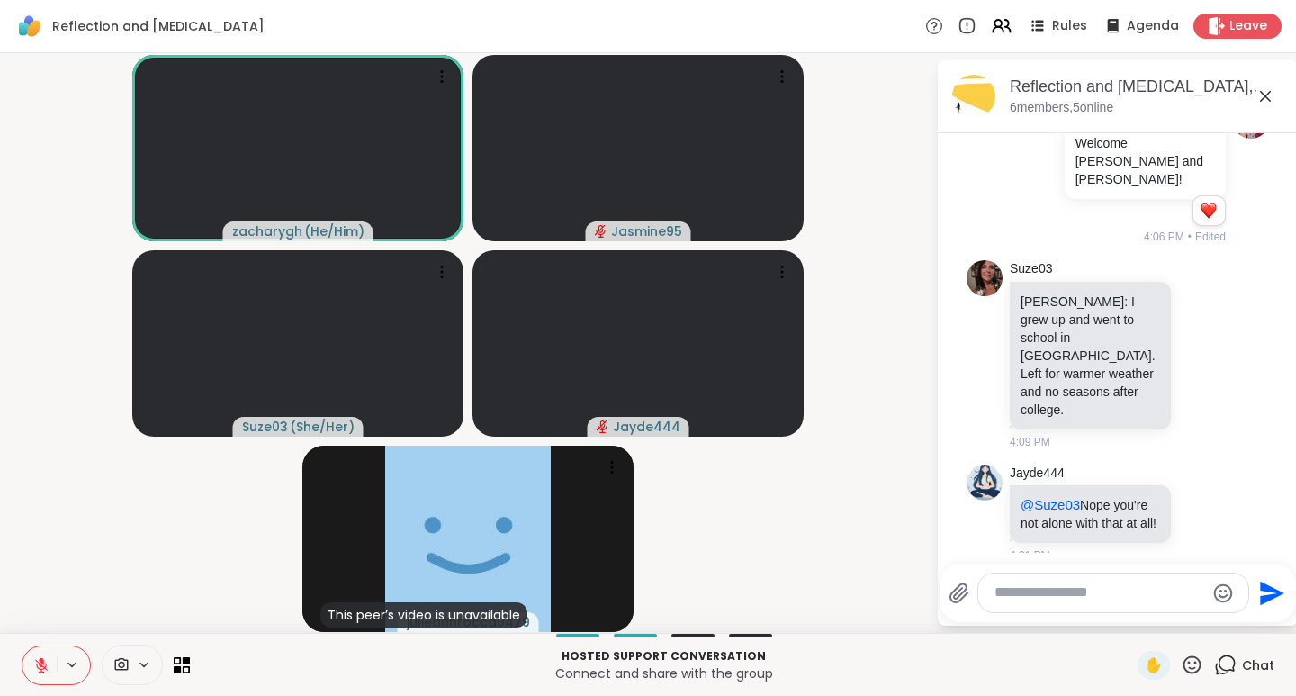
scroll to position [82, 0]
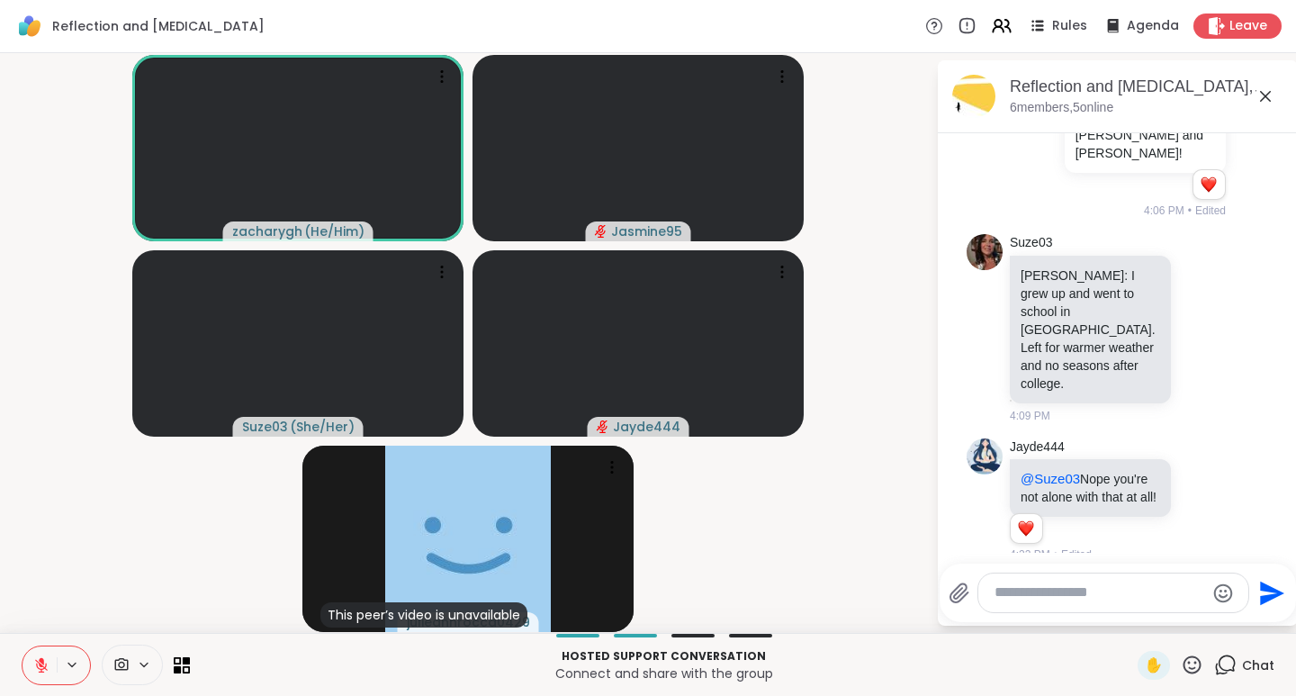
click at [1181, 665] on icon at bounding box center [1192, 665] width 23 height 23
click at [1131, 622] on span "❤️" at bounding box center [1140, 618] width 18 height 22
click at [1181, 665] on icon at bounding box center [1192, 665] width 23 height 23
click at [1170, 616] on span "👍" at bounding box center [1179, 618] width 18 height 22
click at [1034, 600] on textarea "Type your message" at bounding box center [1100, 592] width 210 height 19
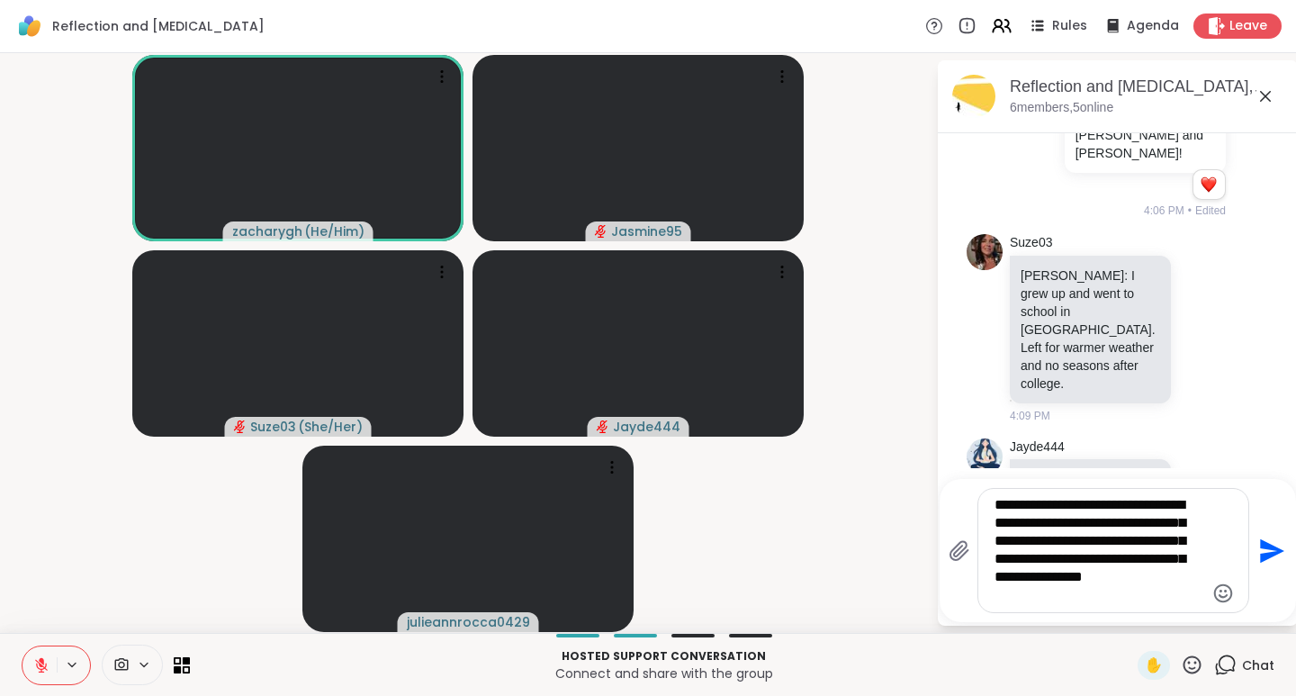
type textarea "**********"
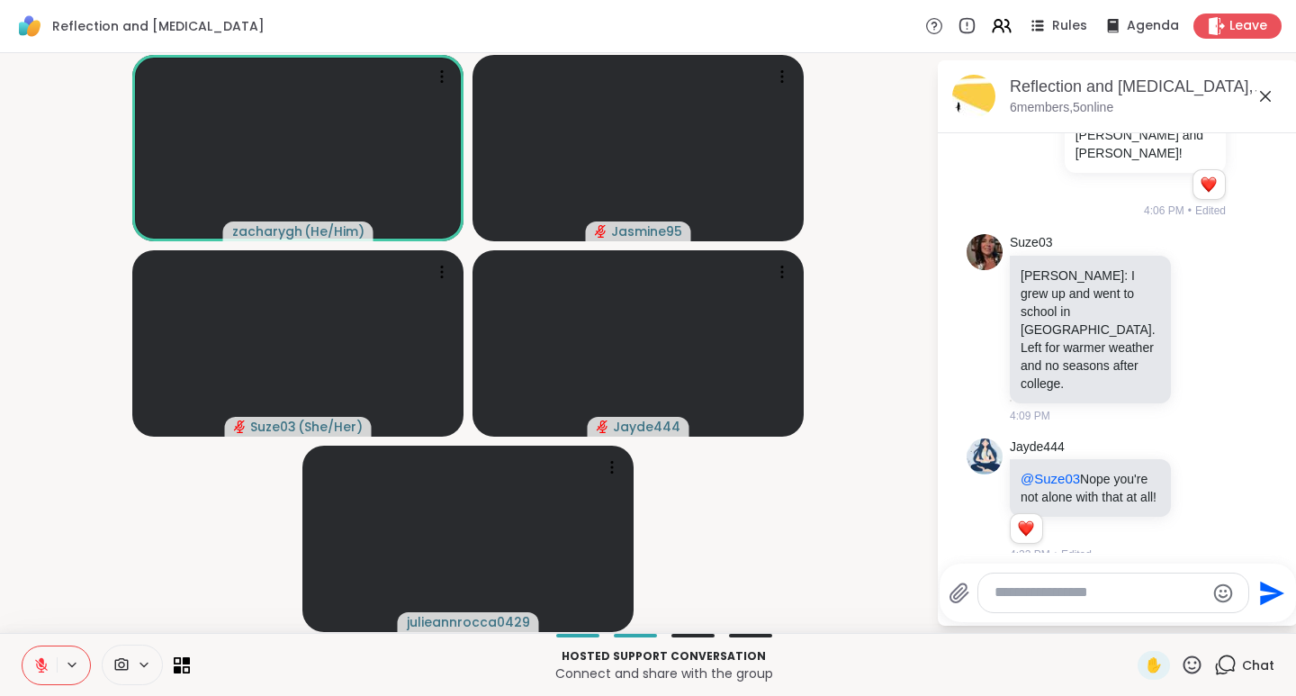
scroll to position [303, 0]
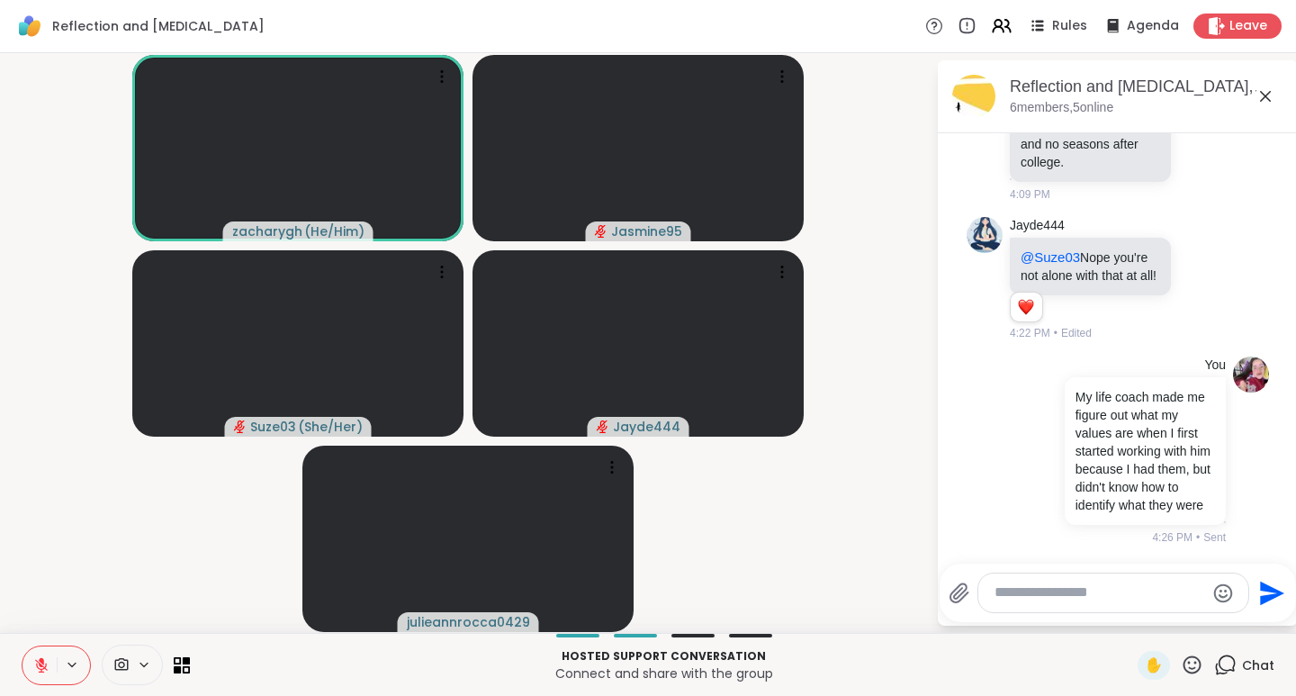
click at [1181, 667] on icon at bounding box center [1192, 665] width 23 height 23
click at [1131, 615] on span "❤️" at bounding box center [1140, 618] width 18 height 22
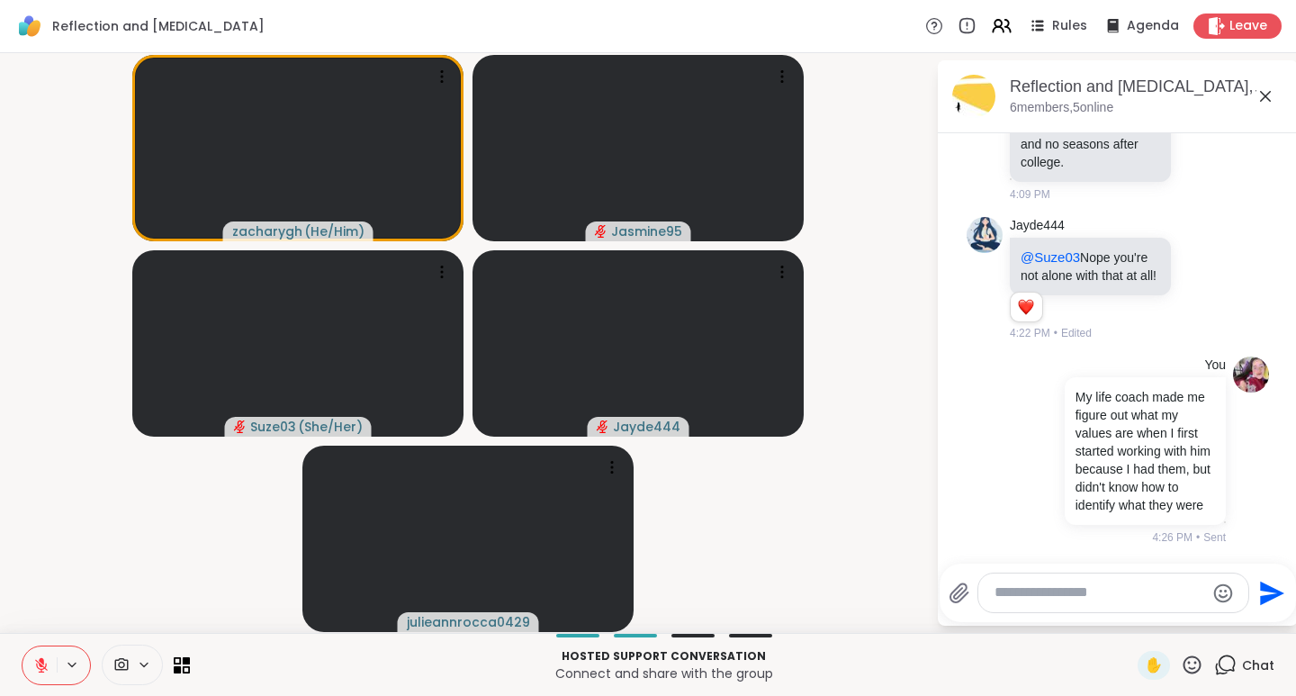
scroll to position [329, 0]
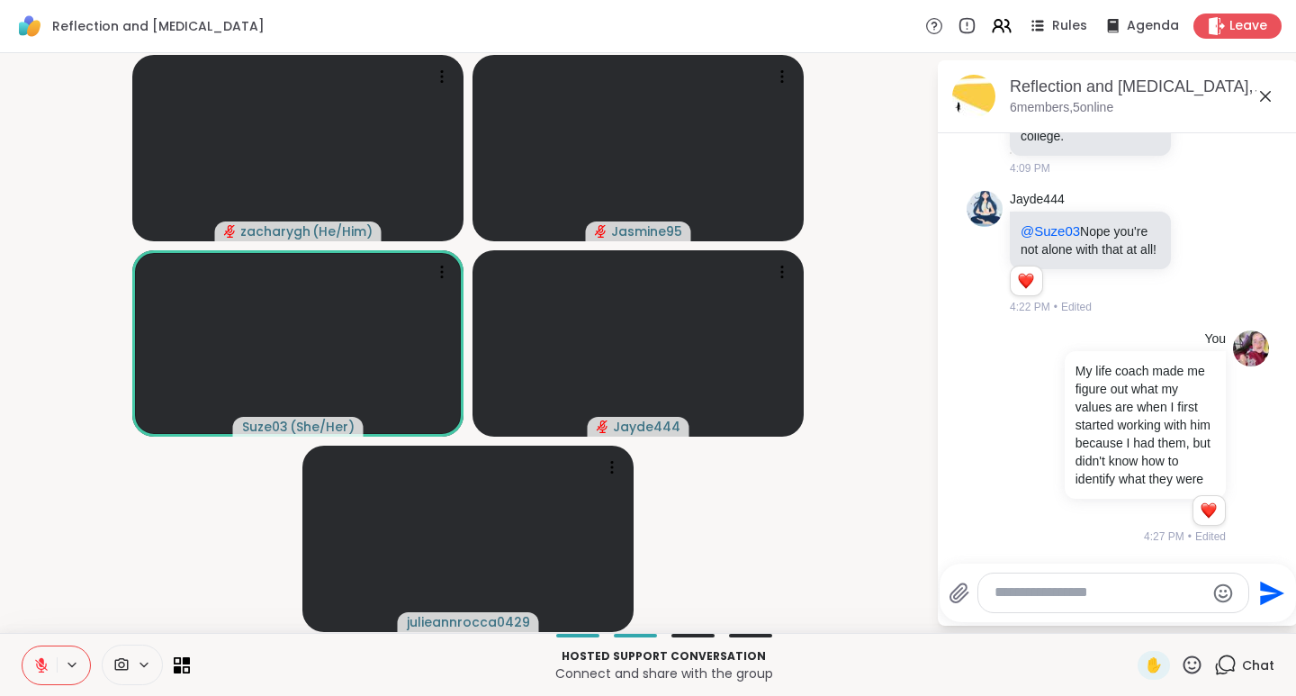
click at [1181, 661] on icon at bounding box center [1192, 665] width 23 height 23
click at [1210, 614] on span "🌟" at bounding box center [1219, 618] width 18 height 22
click at [1182, 665] on icon at bounding box center [1192, 665] width 23 height 23
click at [1170, 618] on span "👍" at bounding box center [1179, 618] width 18 height 22
click at [1182, 664] on icon at bounding box center [1192, 665] width 23 height 23
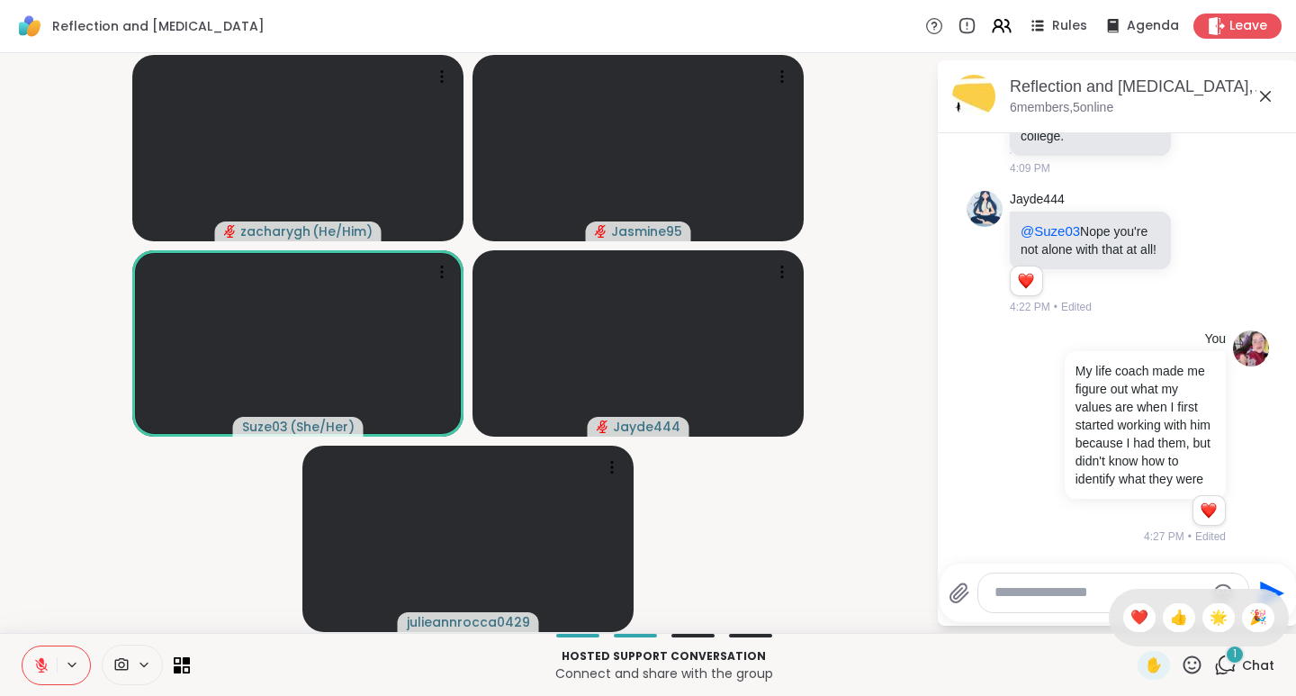
scroll to position [444, 0]
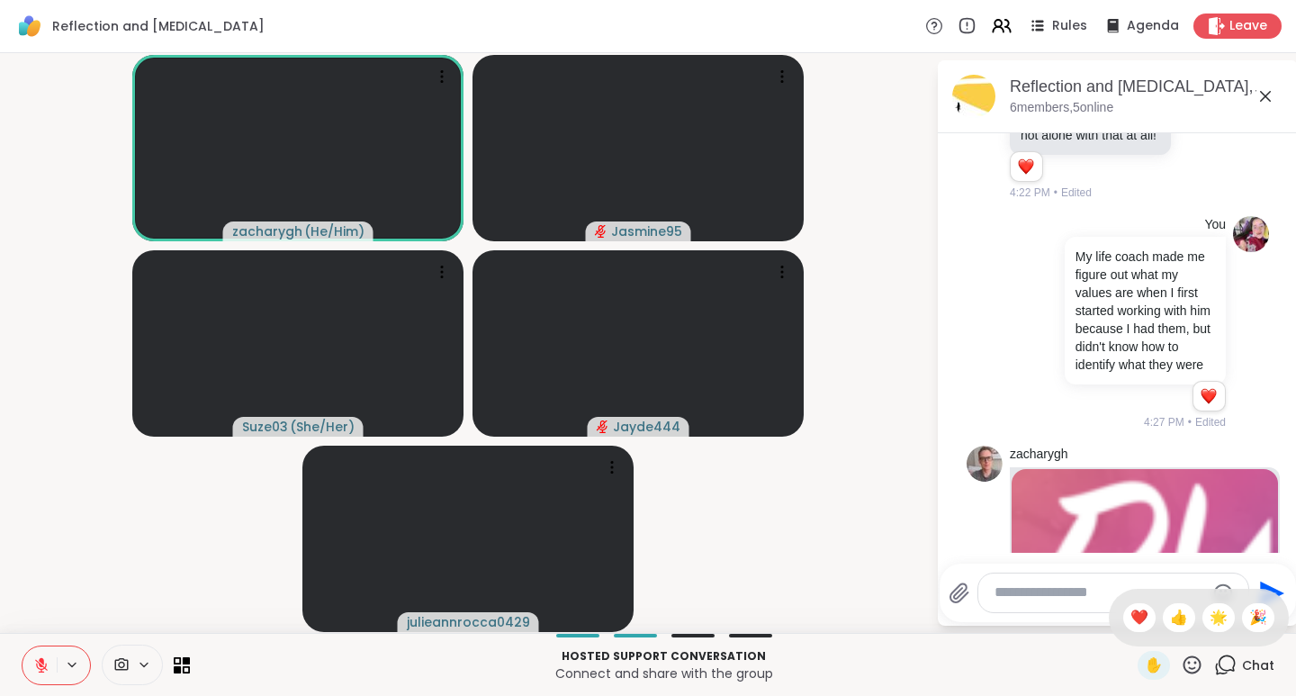
click at [1131, 618] on span "❤️" at bounding box center [1140, 618] width 18 height 22
click at [1181, 662] on icon at bounding box center [1192, 665] width 23 height 23
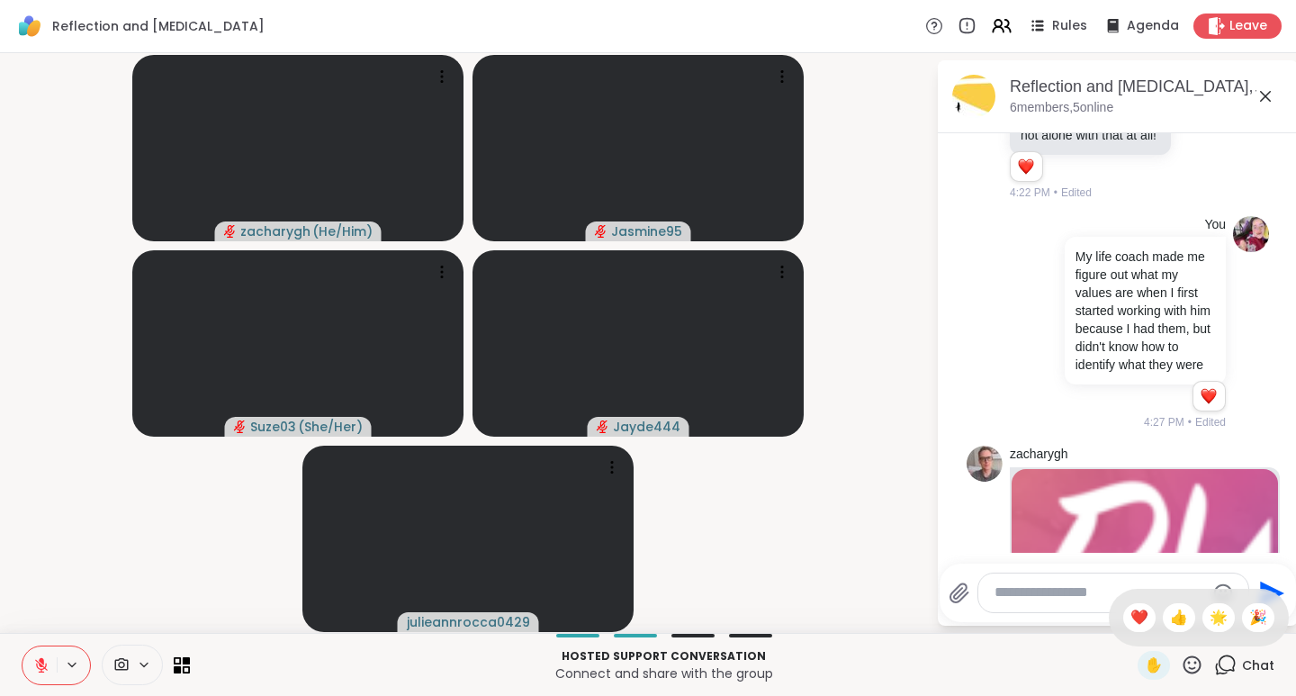
click at [1170, 618] on span "👍" at bounding box center [1179, 618] width 18 height 22
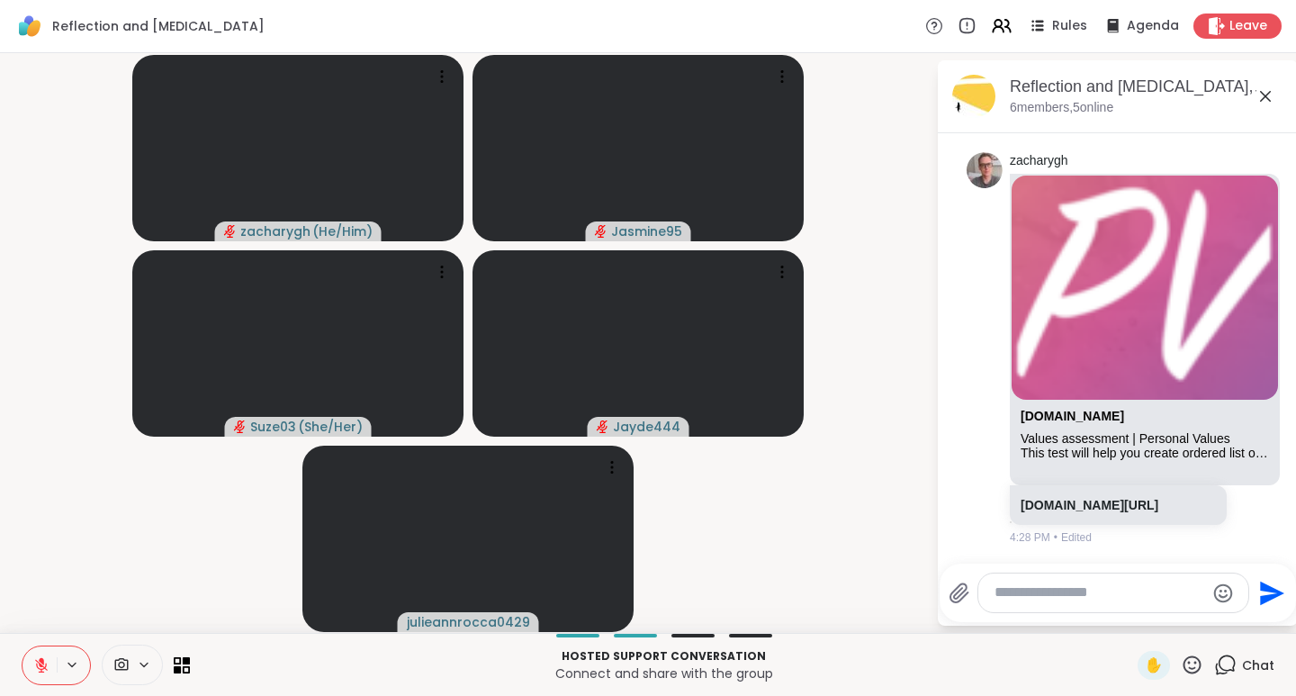
scroll to position [755, 0]
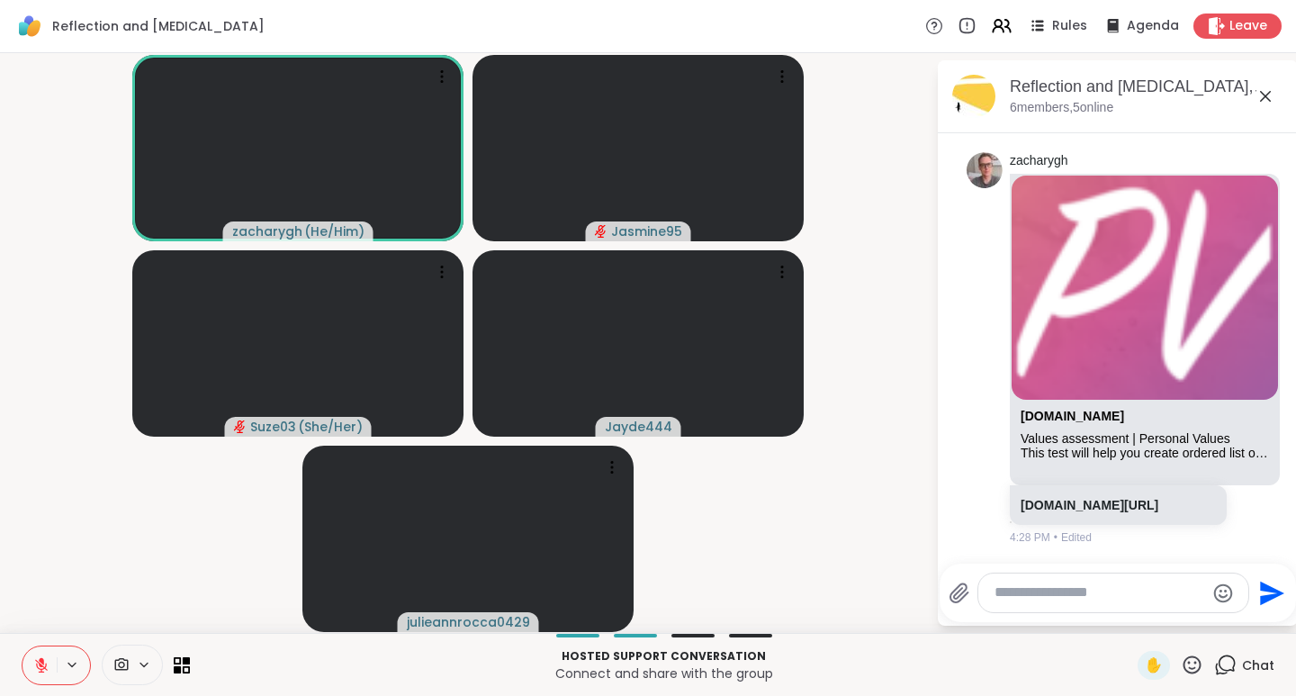
click at [1119, 498] on link "[DOMAIN_NAME][URL]" at bounding box center [1090, 505] width 138 height 14
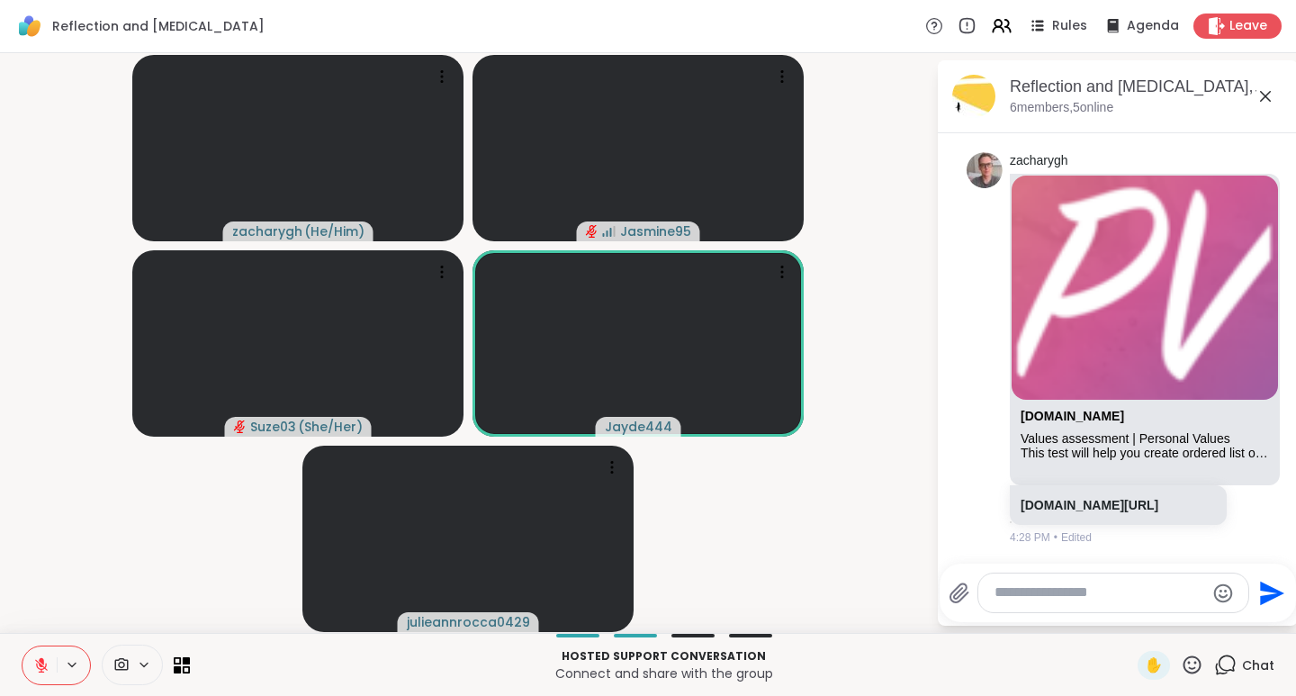
click at [1145, 665] on span "✋" at bounding box center [1154, 665] width 18 height 22
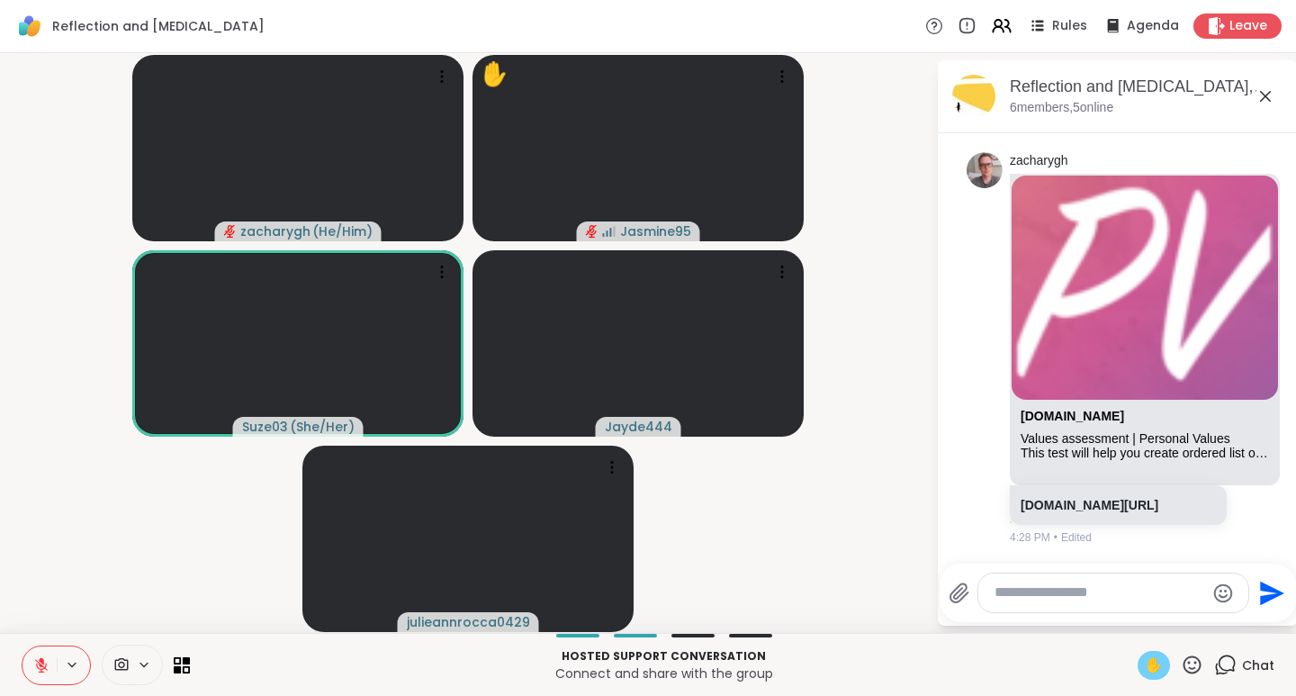
click at [1181, 666] on icon at bounding box center [1192, 665] width 23 height 23
click at [1131, 621] on span "❤️" at bounding box center [1140, 618] width 18 height 22
click at [1184, 668] on icon at bounding box center [1193, 664] width 18 height 18
click at [1170, 618] on span "👍" at bounding box center [1179, 618] width 18 height 22
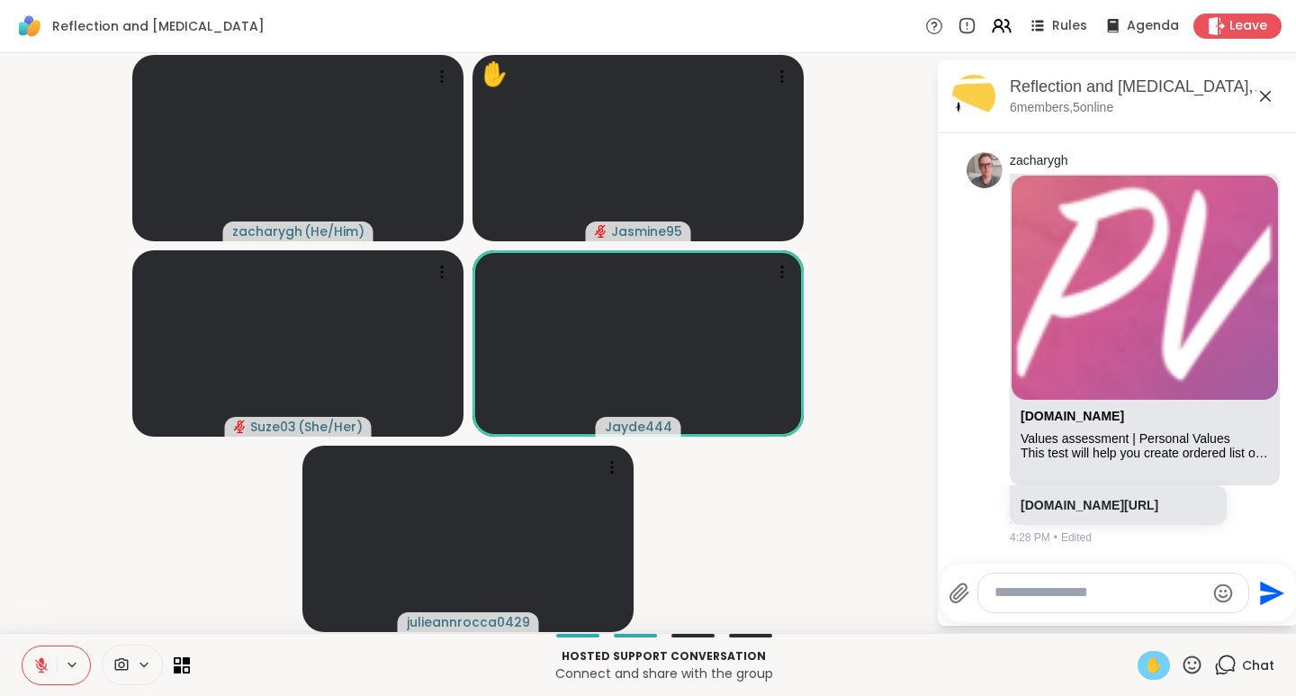
click at [1181, 663] on icon at bounding box center [1192, 665] width 23 height 23
click at [1131, 617] on span "❤️" at bounding box center [1140, 618] width 18 height 22
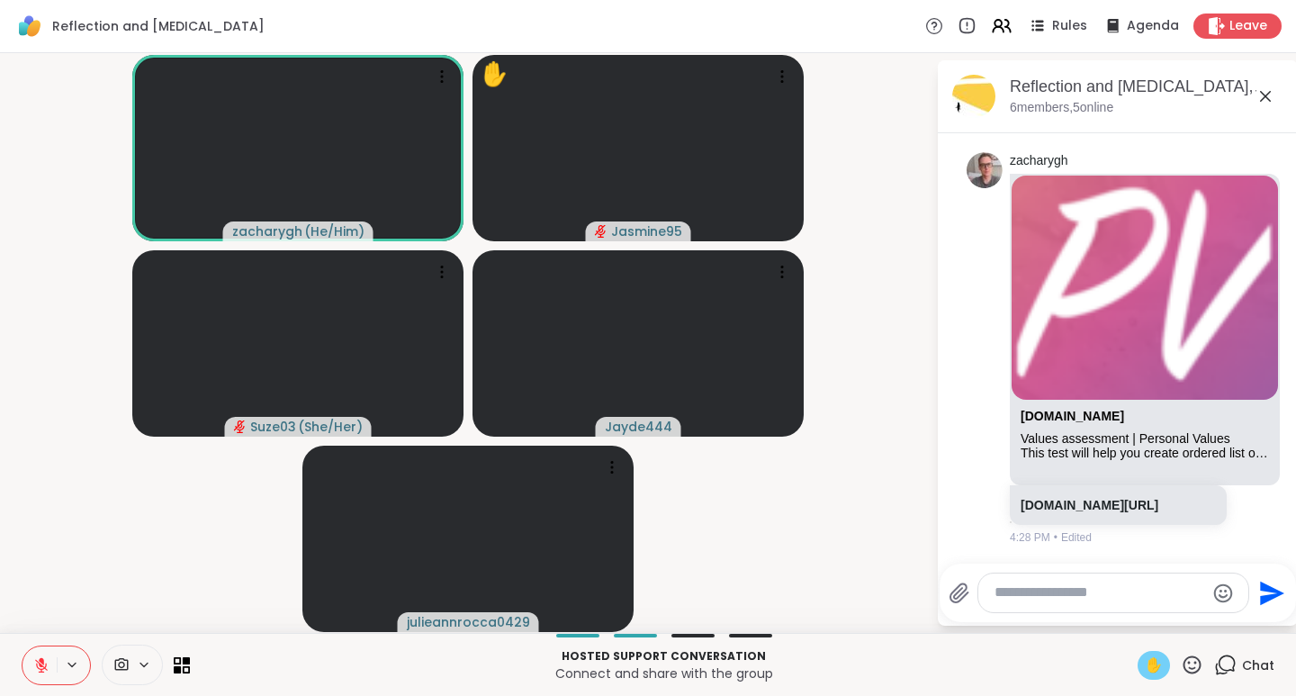
click at [47, 666] on icon at bounding box center [41, 665] width 16 height 16
click at [1145, 659] on span "✋" at bounding box center [1154, 665] width 18 height 22
click at [1181, 670] on icon at bounding box center [1192, 665] width 23 height 23
click at [1170, 621] on span "👍" at bounding box center [1179, 618] width 18 height 22
click at [1181, 666] on icon at bounding box center [1192, 665] width 23 height 23
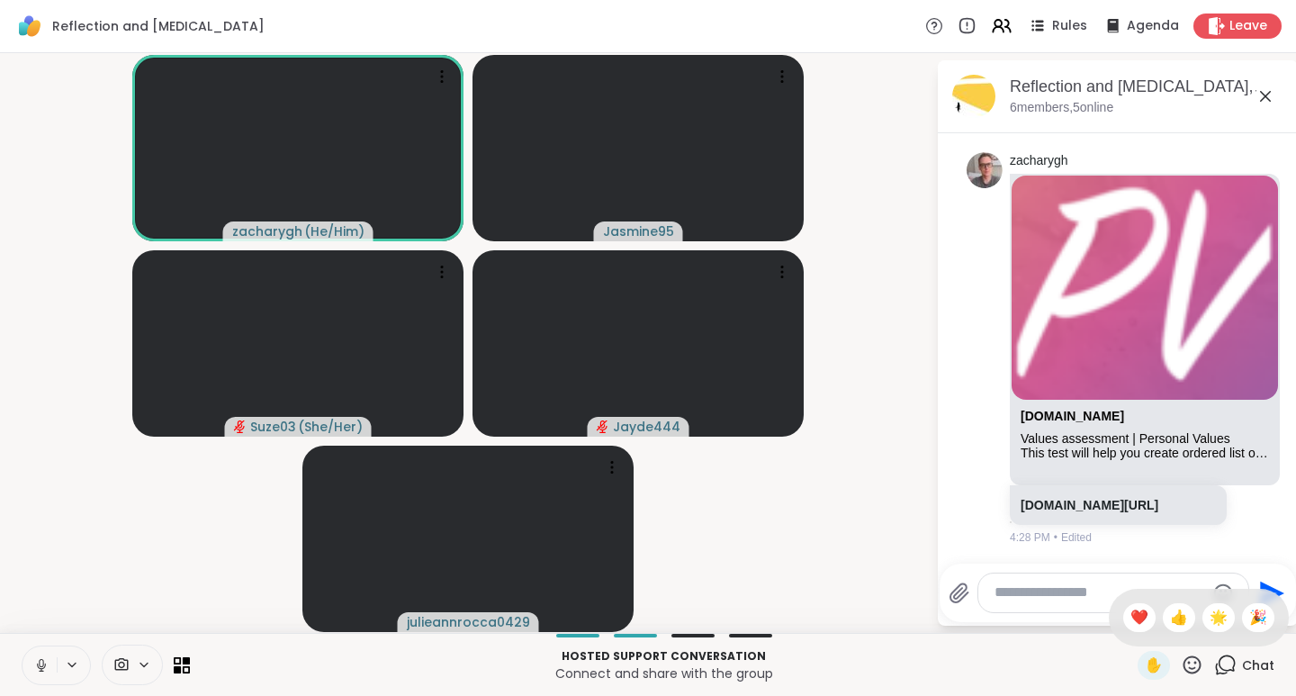
click at [1170, 621] on span "👍" at bounding box center [1179, 618] width 18 height 22
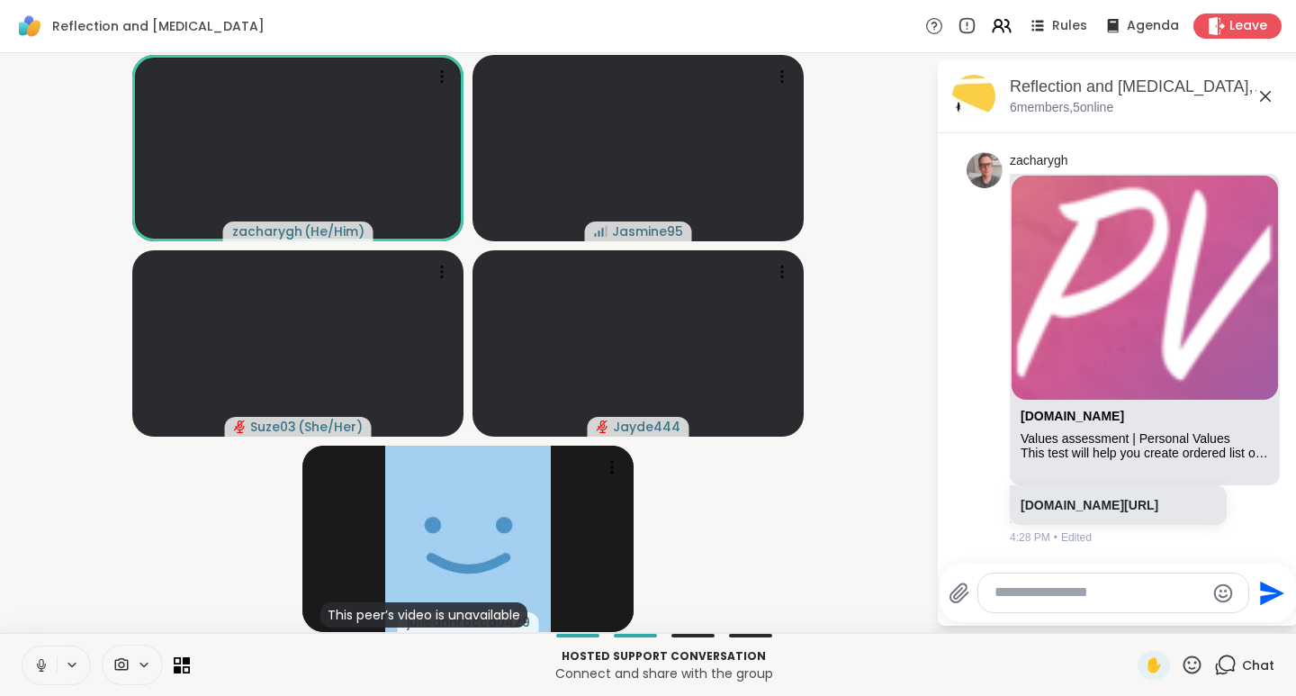
click at [1181, 671] on icon at bounding box center [1192, 665] width 23 height 23
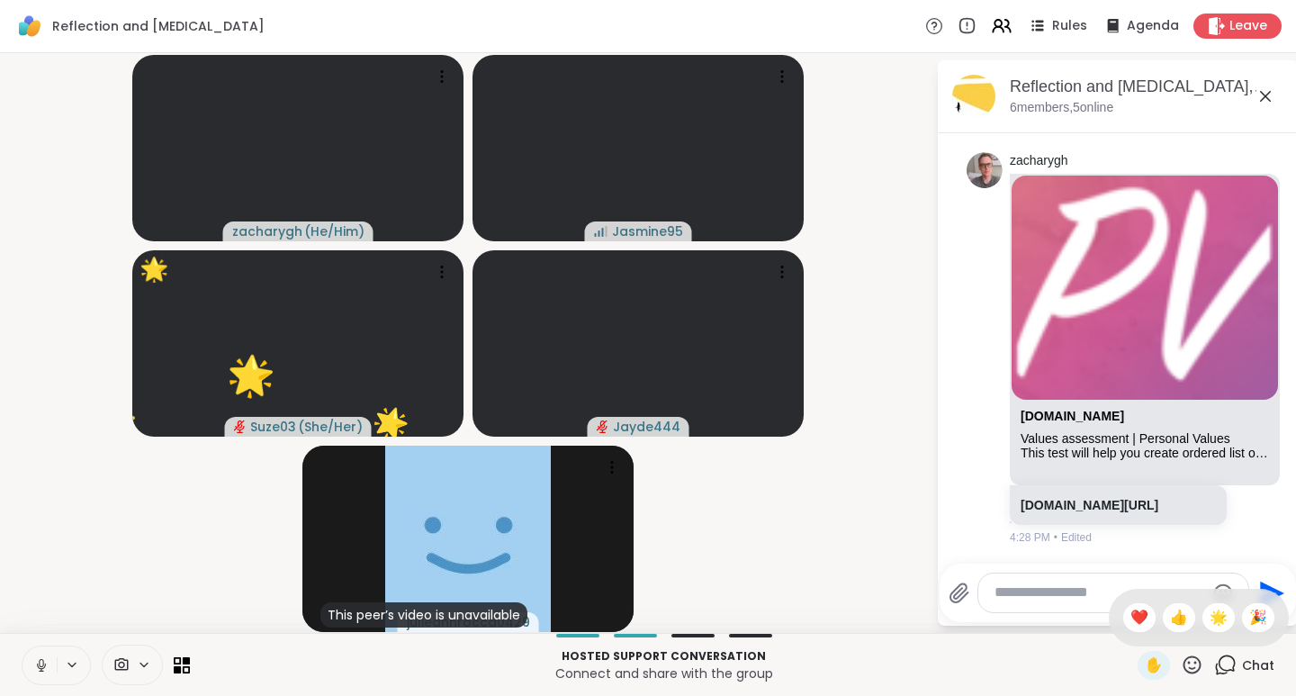
click at [1170, 615] on span "👍" at bounding box center [1179, 618] width 18 height 22
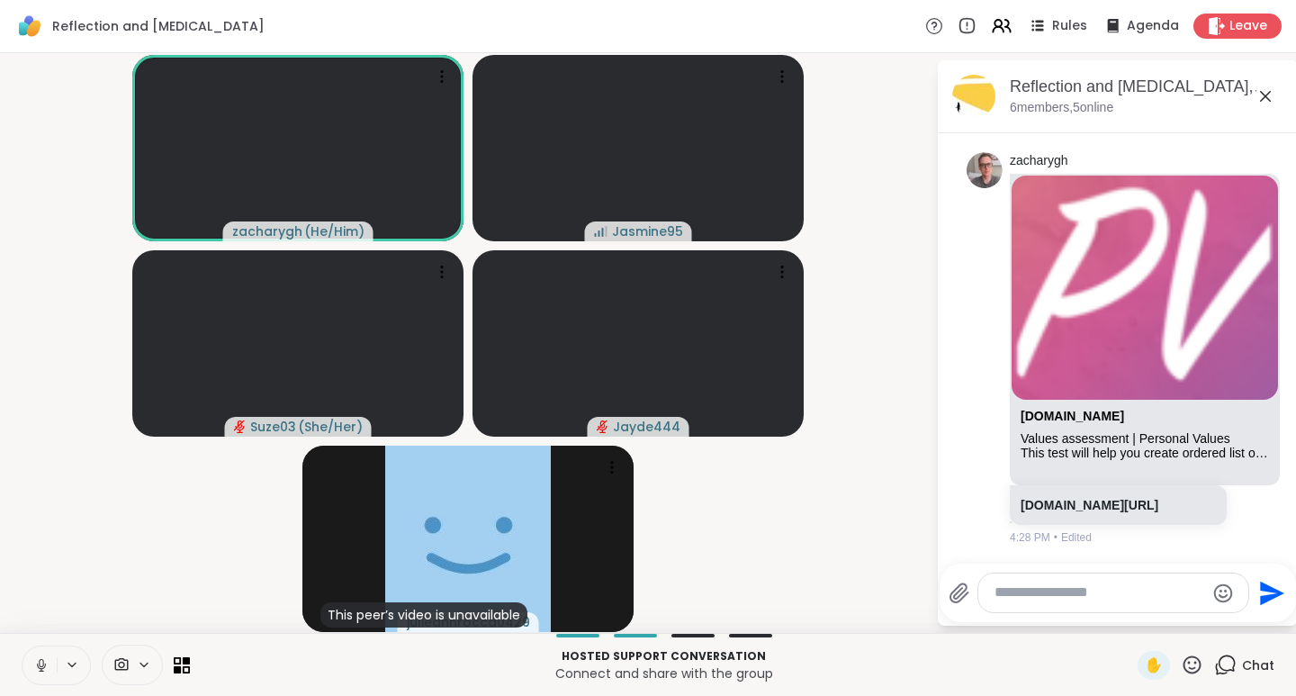
scroll to position [852, 0]
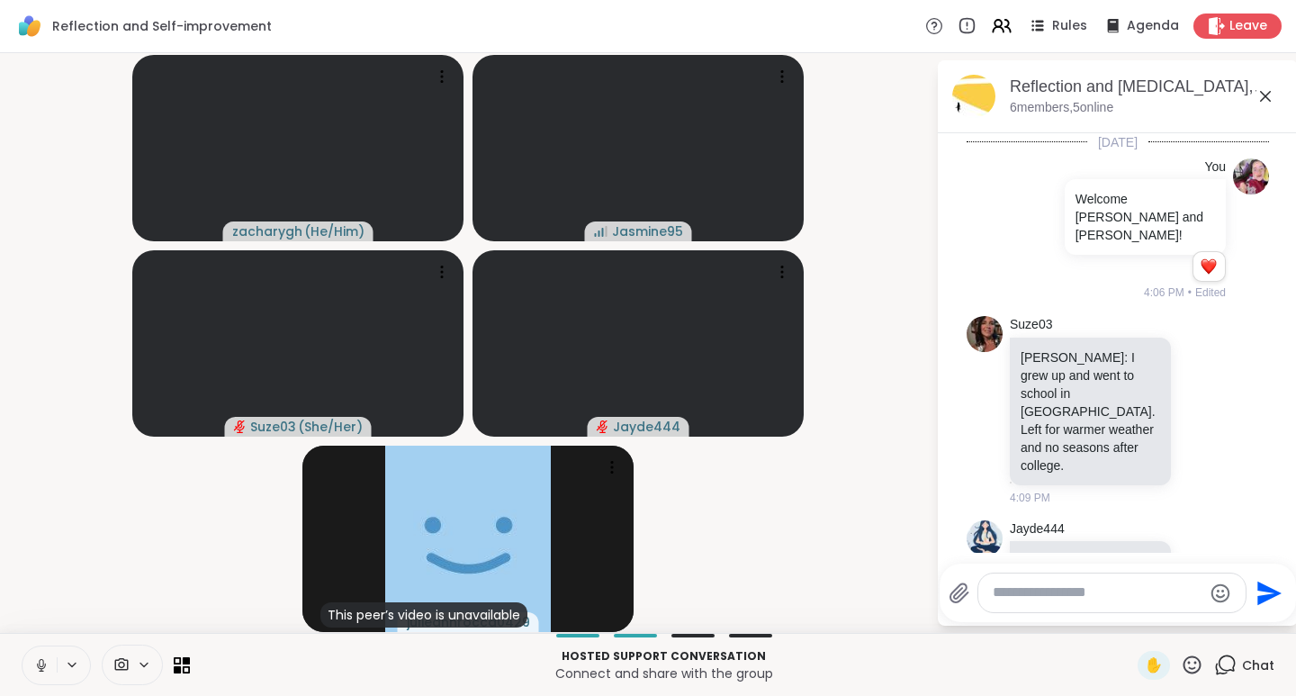
scroll to position [852, 0]
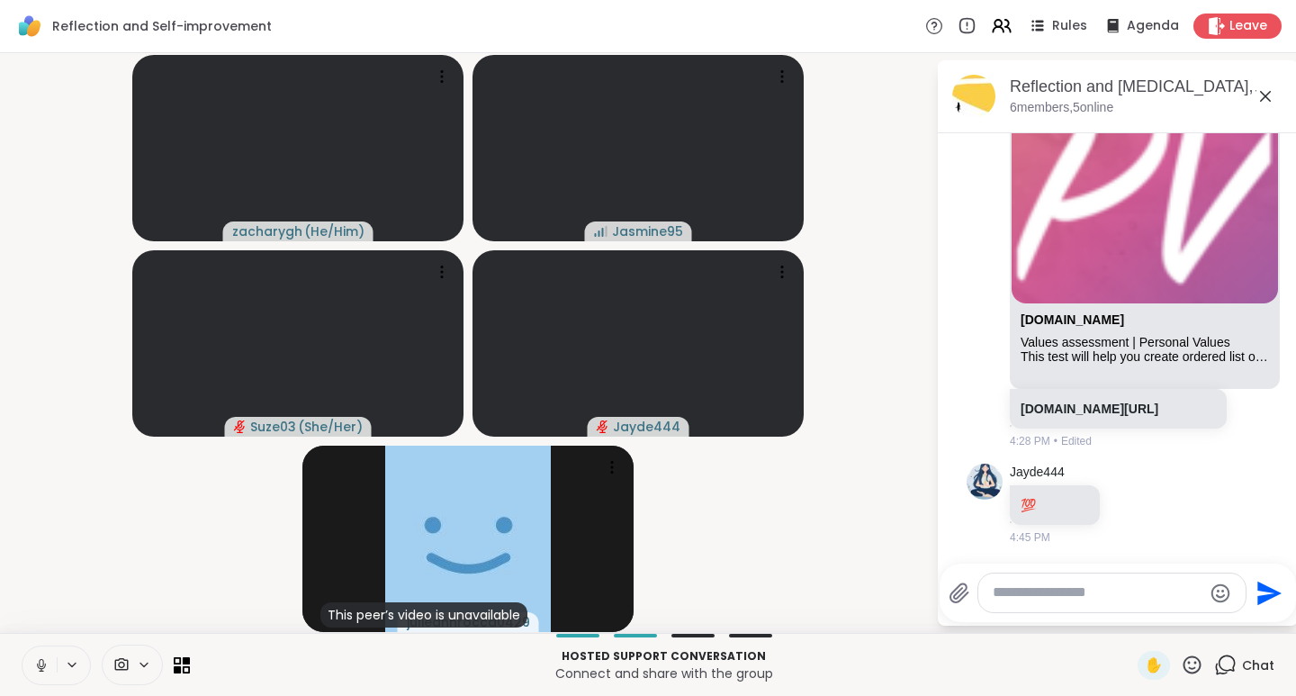
click at [1184, 669] on icon at bounding box center [1192, 665] width 23 height 23
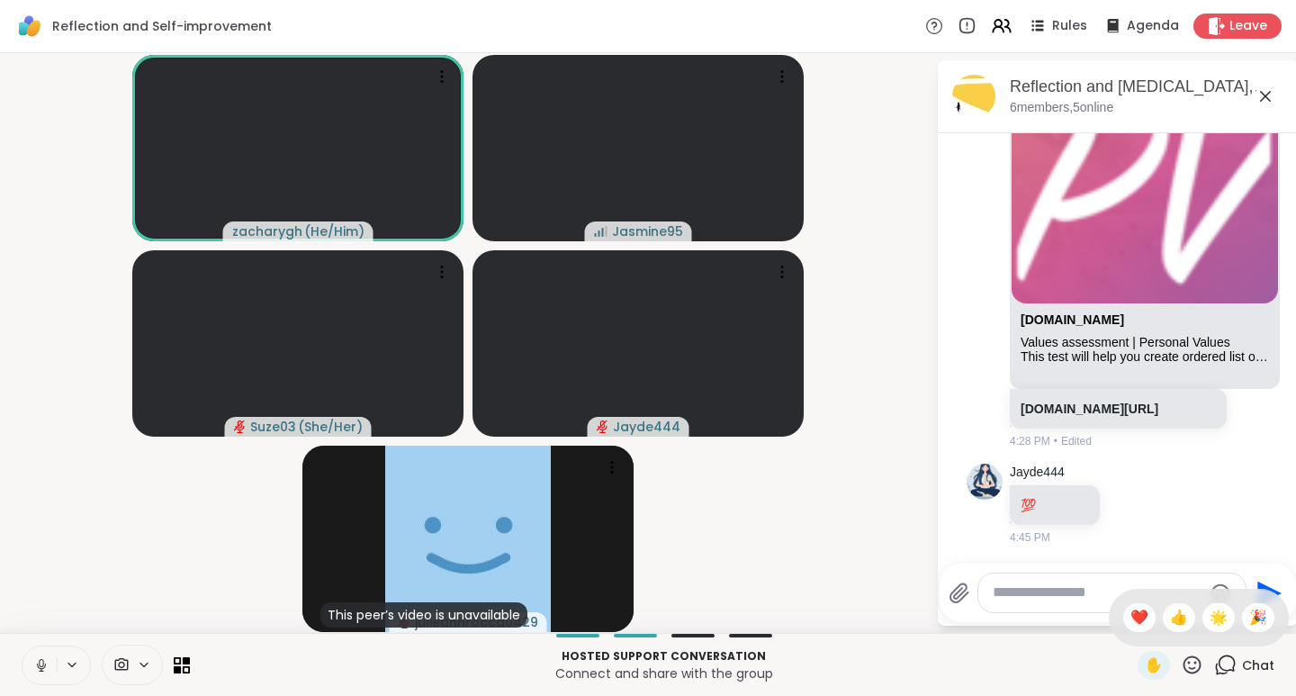
click at [1131, 622] on span "❤️" at bounding box center [1140, 618] width 18 height 22
click at [1184, 666] on icon at bounding box center [1192, 665] width 23 height 23
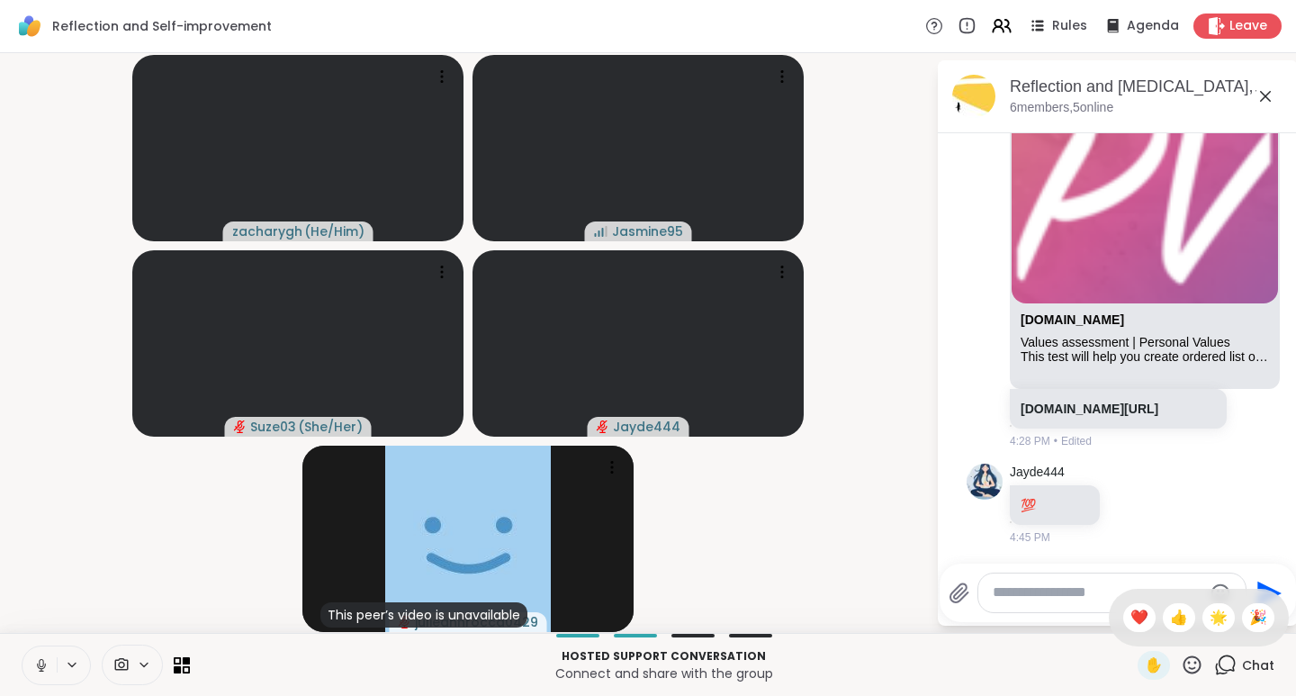
click at [1131, 625] on span "❤️" at bounding box center [1140, 618] width 18 height 22
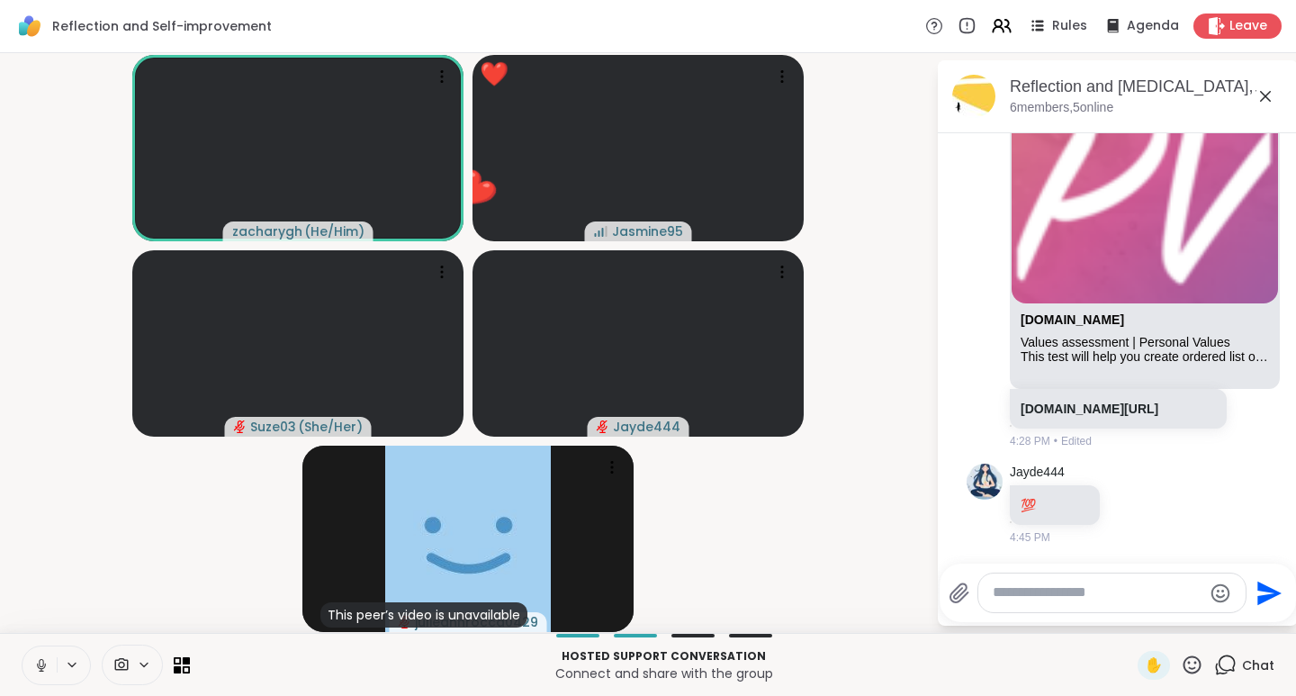
click at [47, 670] on icon at bounding box center [41, 665] width 16 height 16
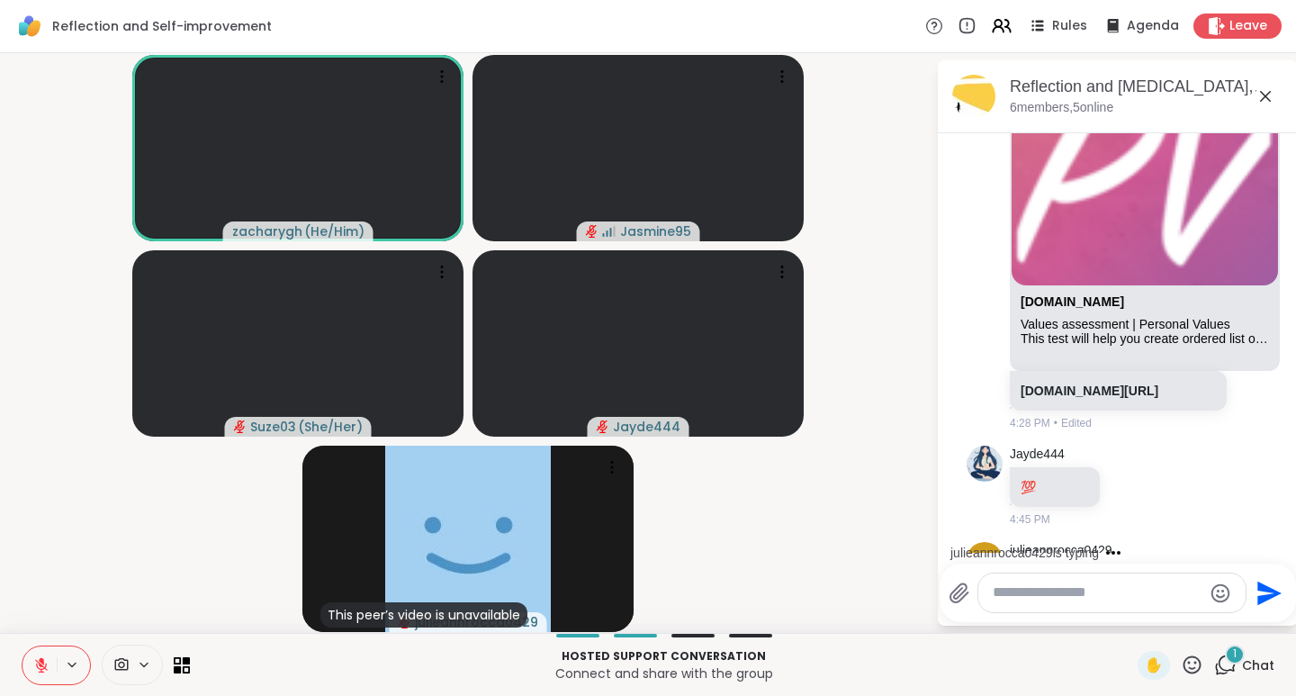
scroll to position [965, 0]
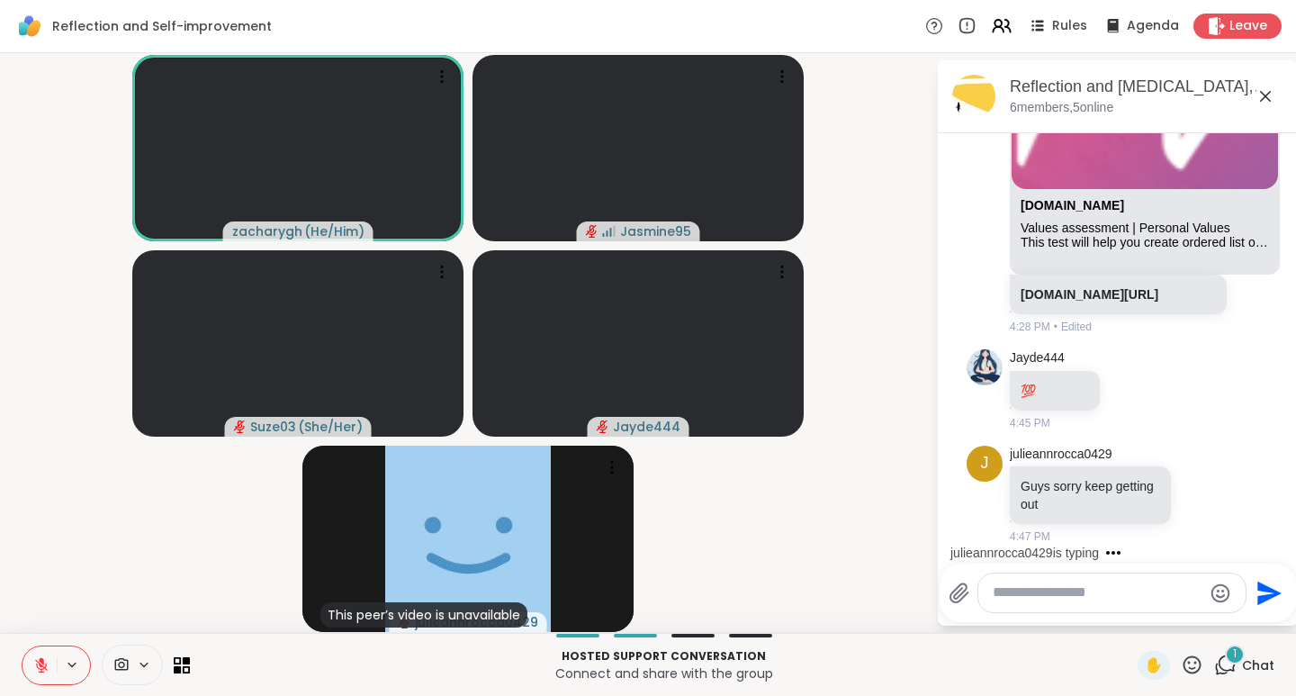
click at [1181, 660] on icon at bounding box center [1192, 665] width 23 height 23
click at [1170, 619] on span "👍" at bounding box center [1179, 618] width 18 height 22
click at [40, 668] on icon at bounding box center [41, 665] width 13 height 13
click at [40, 665] on icon at bounding box center [41, 663] width 5 height 8
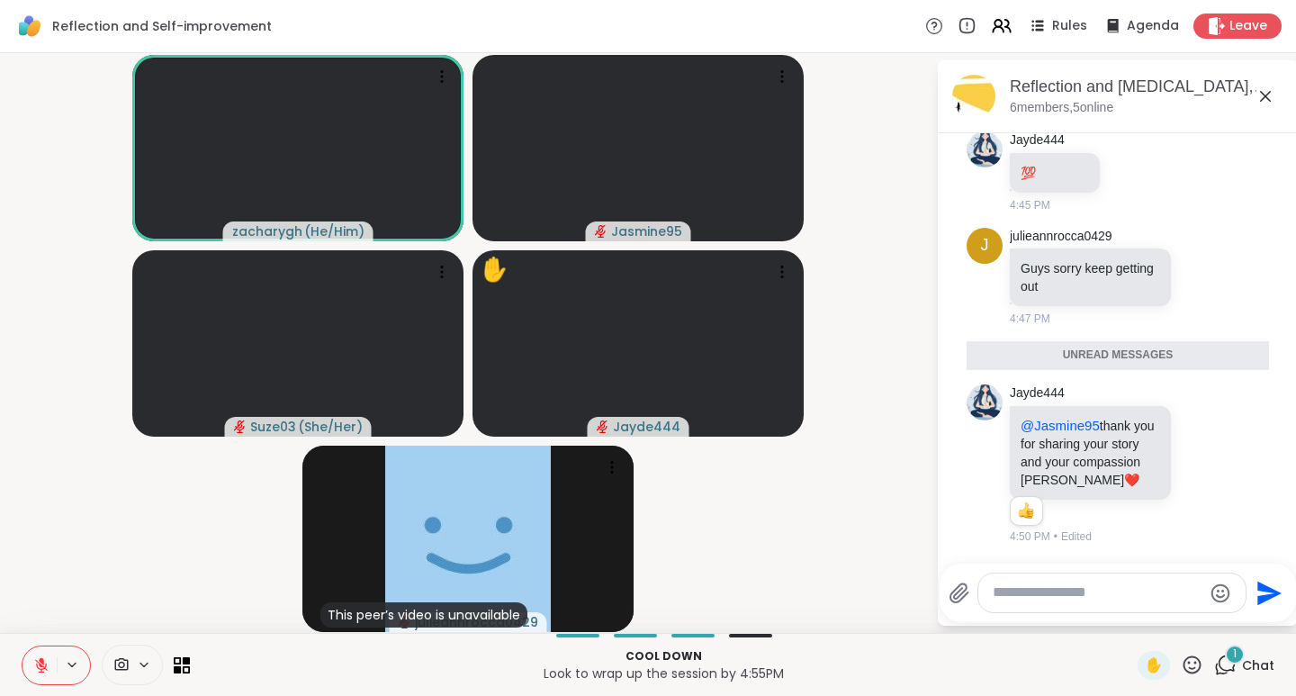
scroll to position [1159, 0]
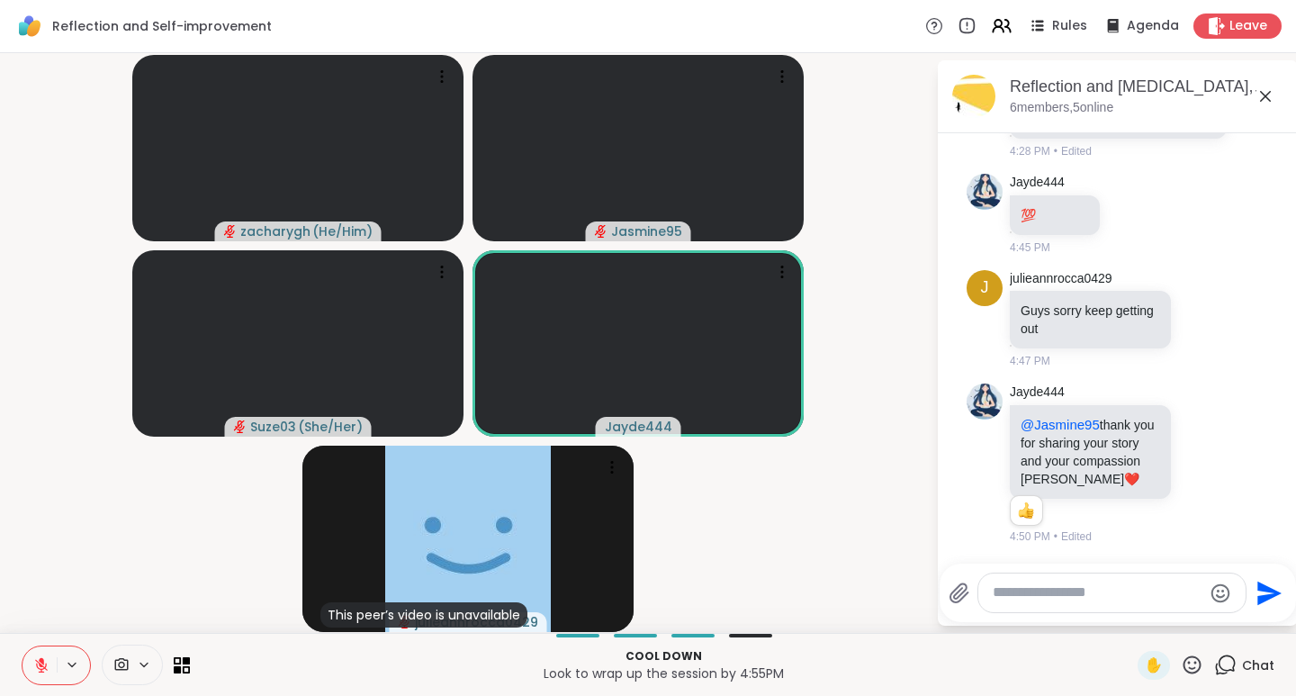
click at [1195, 455] on icon at bounding box center [1203, 464] width 16 height 18
click at [1195, 427] on div "Select Reaction: Heart" at bounding box center [1203, 435] width 16 height 16
click at [1214, 454] on icon at bounding box center [1222, 464] width 16 height 22
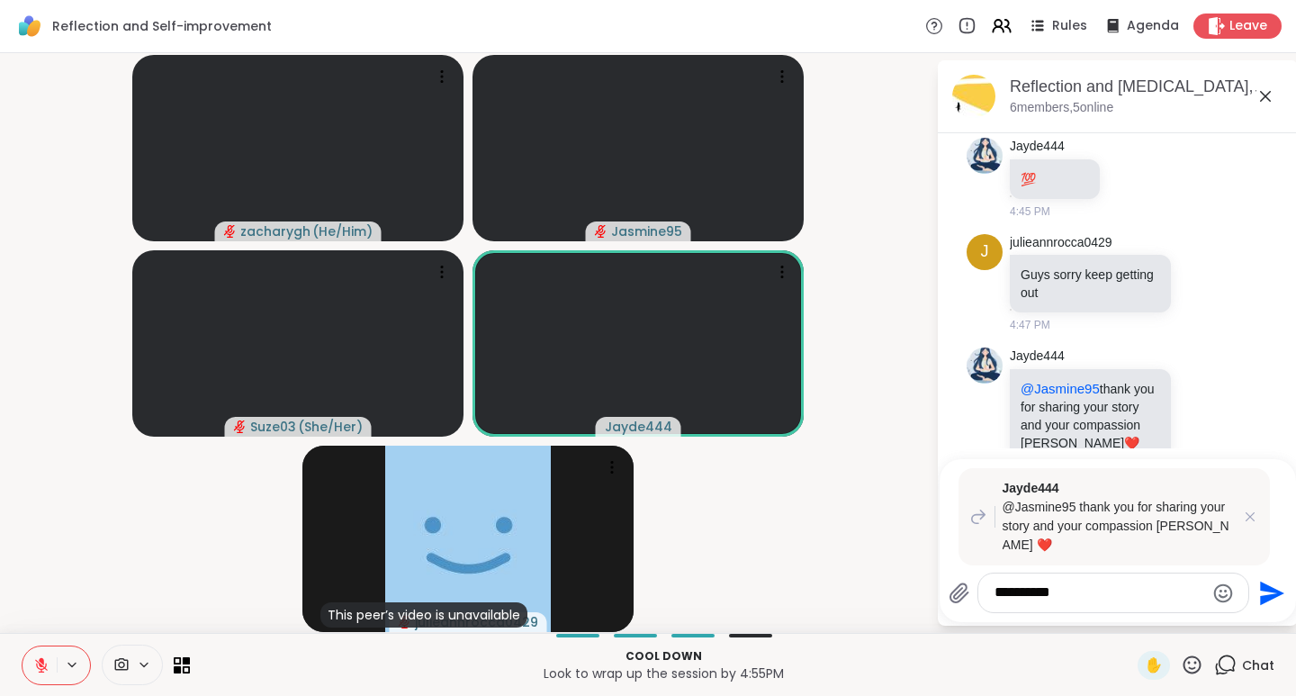
type textarea "**********"
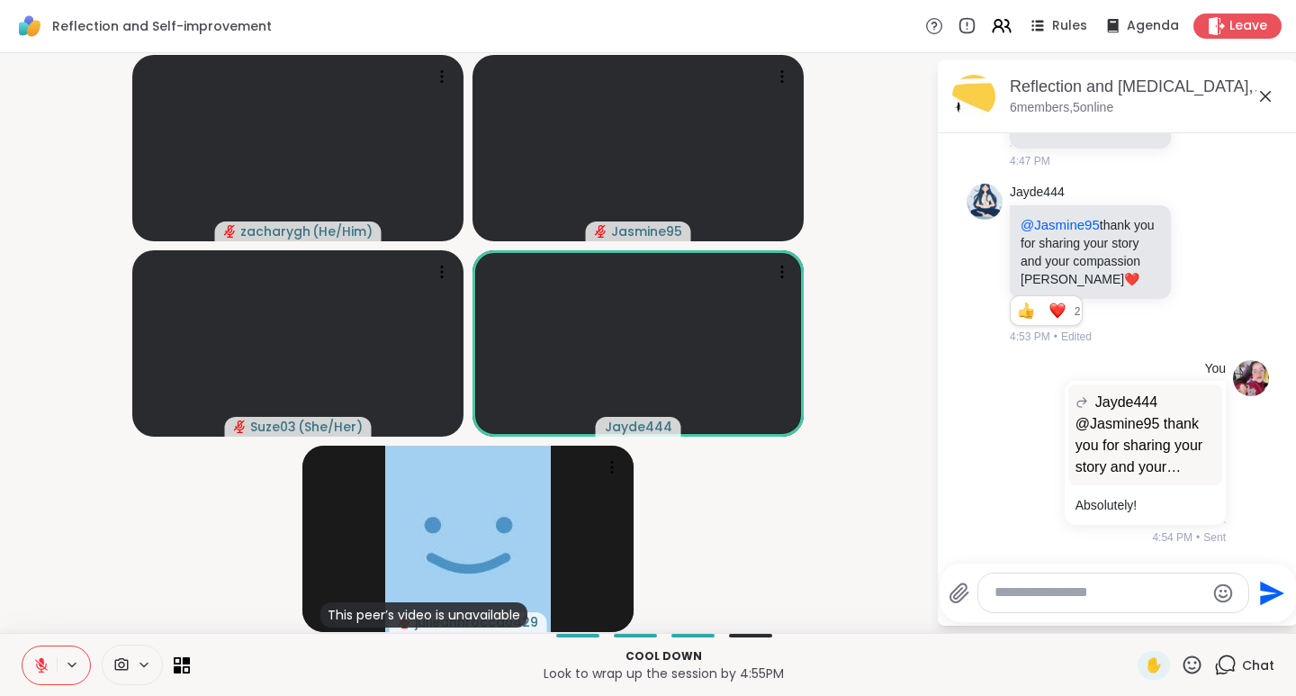
click at [1181, 668] on icon at bounding box center [1192, 665] width 23 height 23
click at [1131, 618] on span "❤️" at bounding box center [1140, 618] width 18 height 22
click at [1131, 584] on textarea "Type your message" at bounding box center [1100, 592] width 210 height 19
type textarea "*"
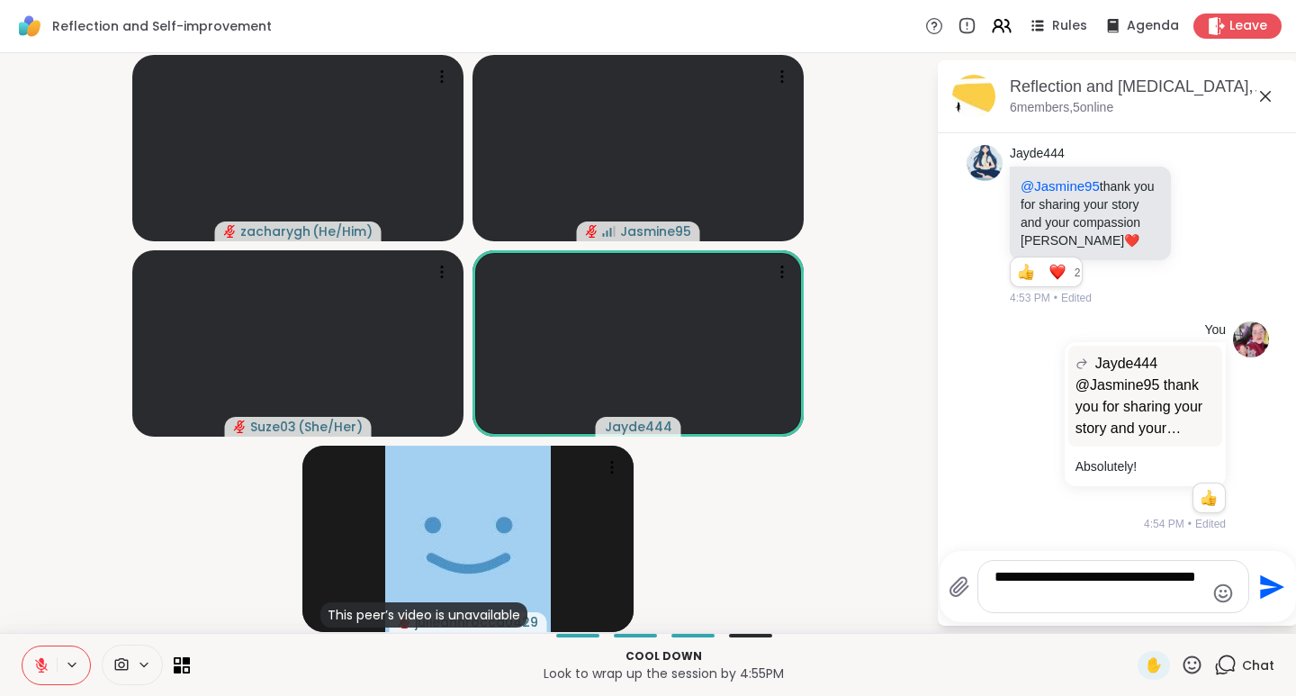
scroll to position [1398, 0]
type textarea "**********"
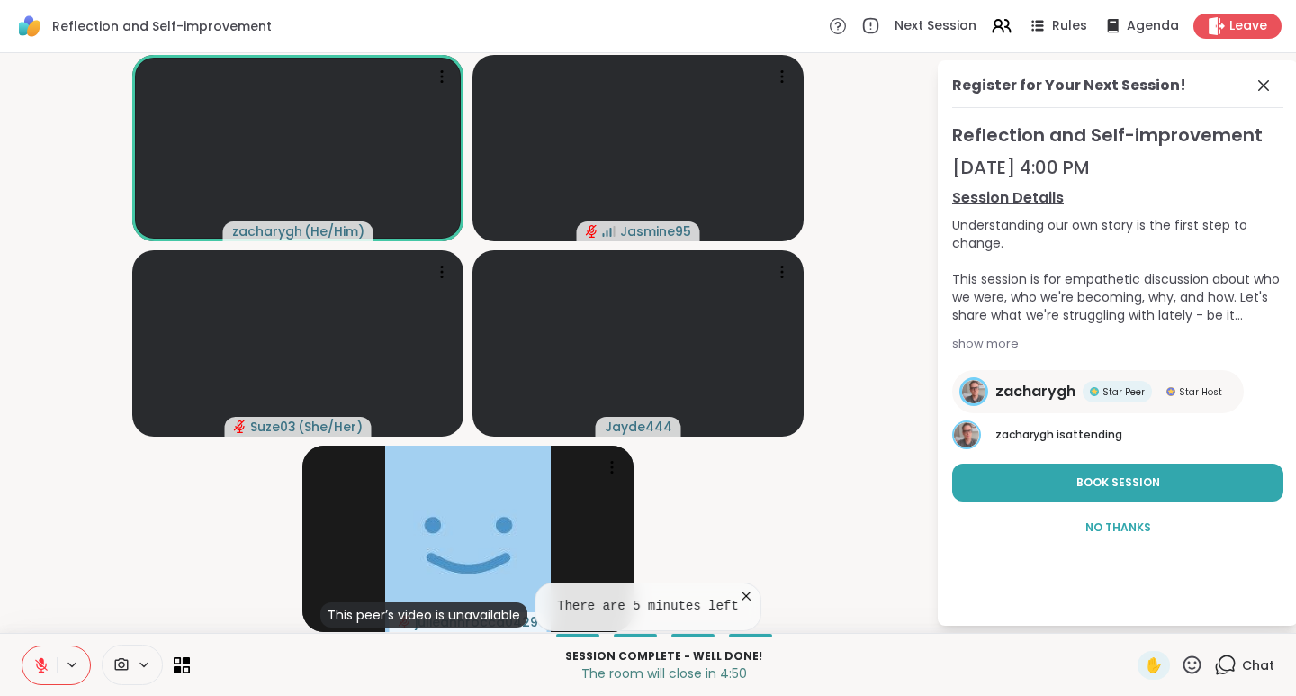
click at [1145, 657] on span "✋" at bounding box center [1154, 665] width 18 height 22
click at [1242, 663] on span "Chat" at bounding box center [1258, 665] width 32 height 18
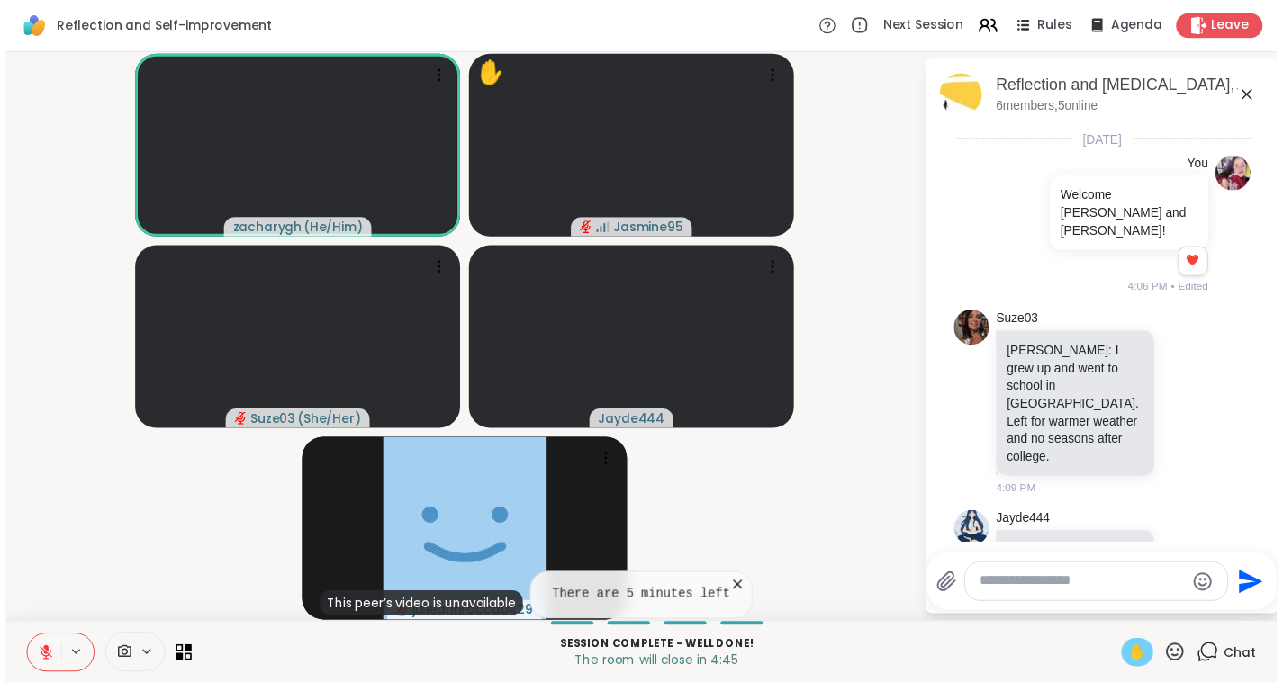
scroll to position [1385, 0]
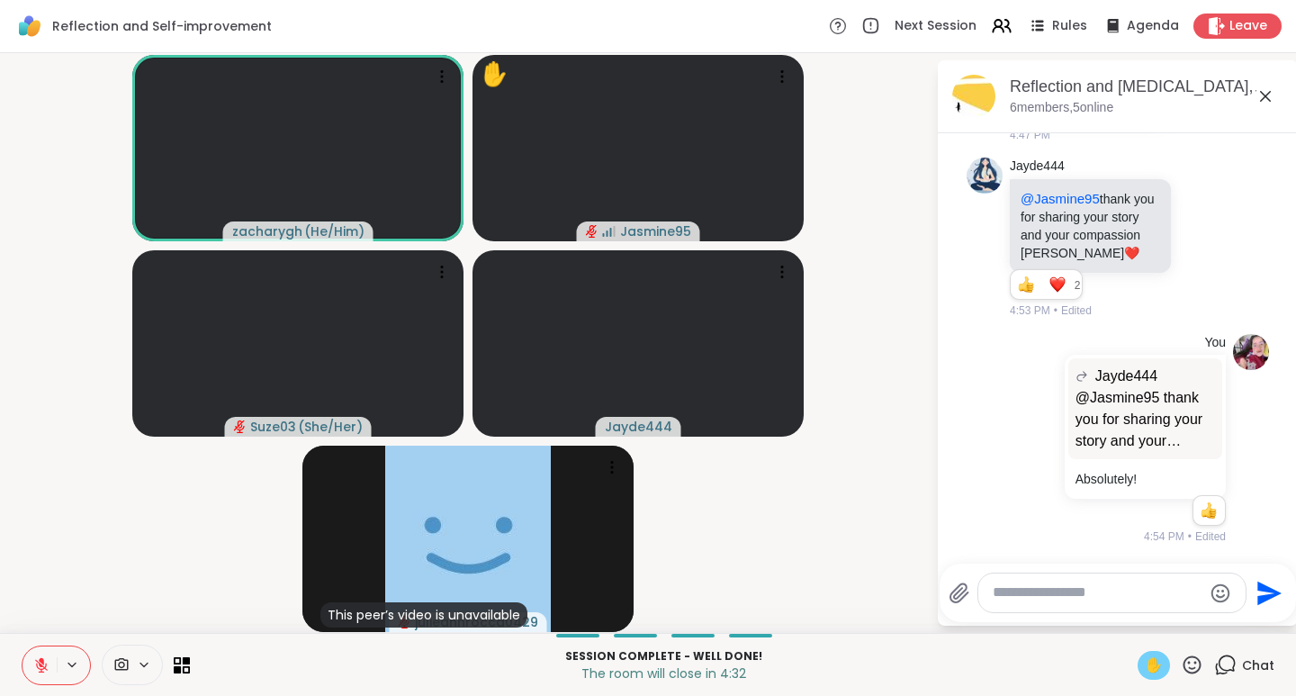
click at [1184, 663] on icon at bounding box center [1193, 664] width 18 height 18
click at [1131, 618] on span "❤️" at bounding box center [1140, 618] width 18 height 22
click at [1184, 662] on icon at bounding box center [1193, 664] width 18 height 18
click at [1170, 614] on span "👍" at bounding box center [1179, 618] width 18 height 22
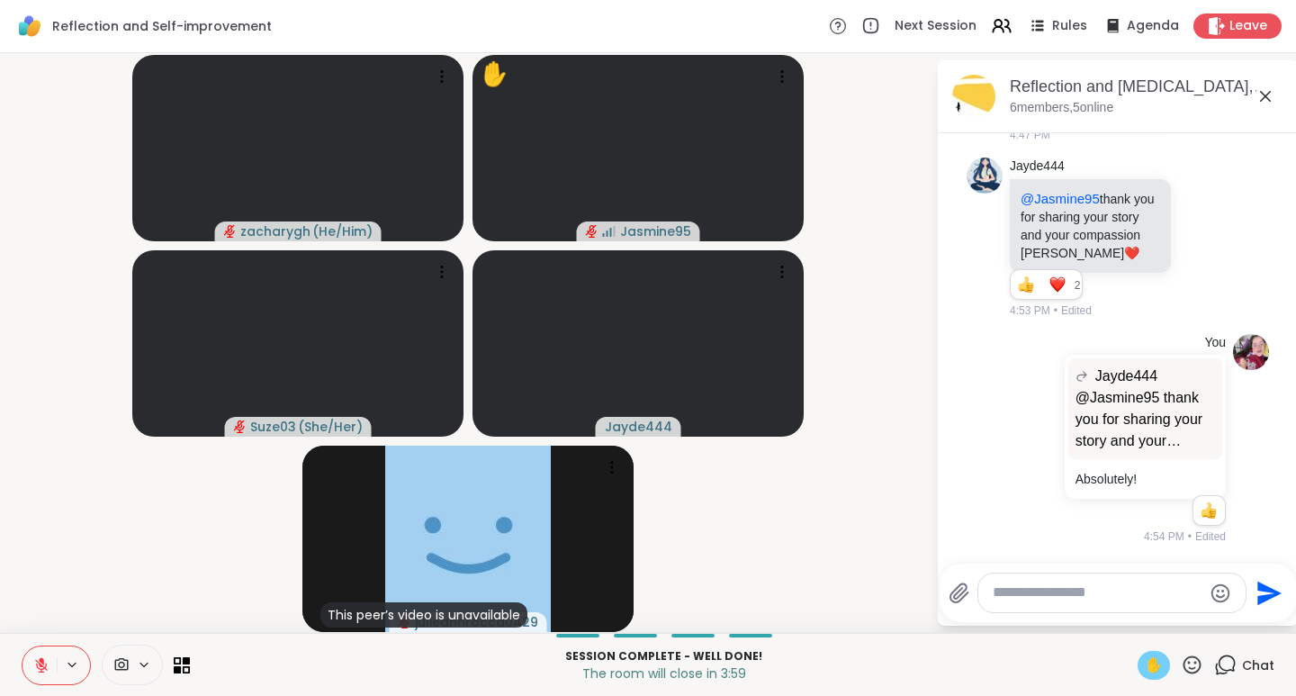
click at [41, 663] on icon at bounding box center [41, 660] width 5 height 7
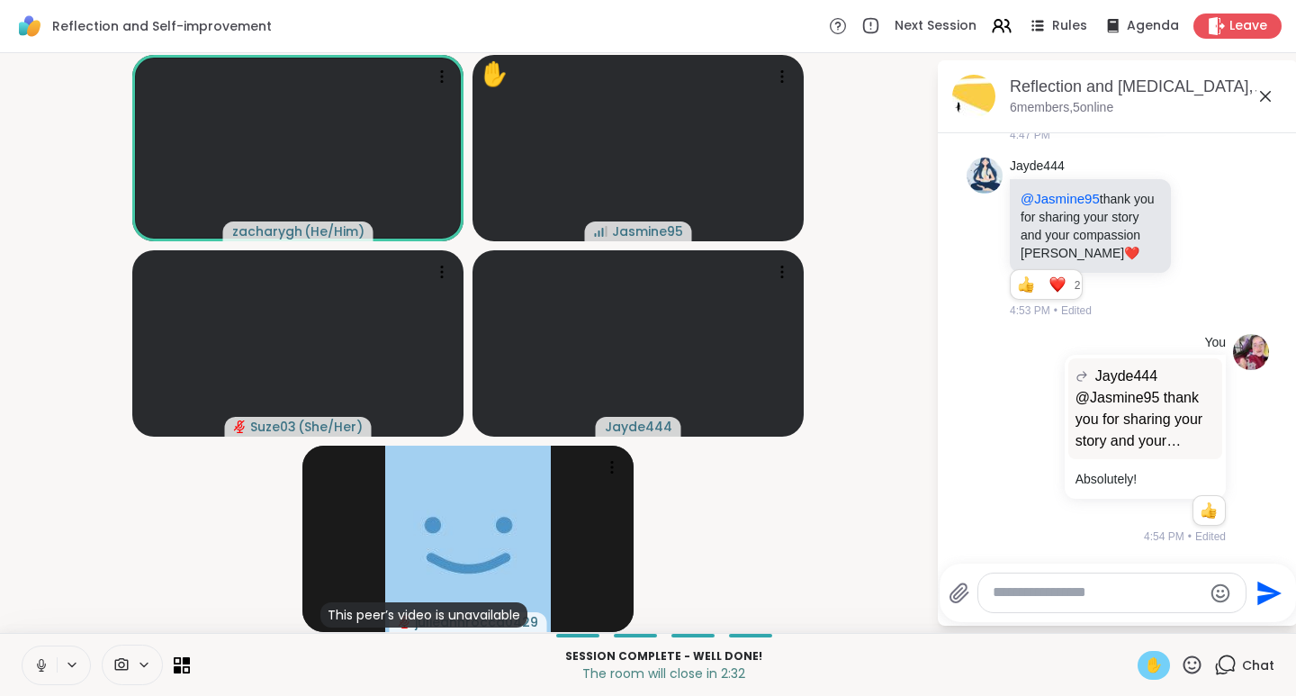
click at [1145, 663] on span "✋" at bounding box center [1154, 665] width 18 height 22
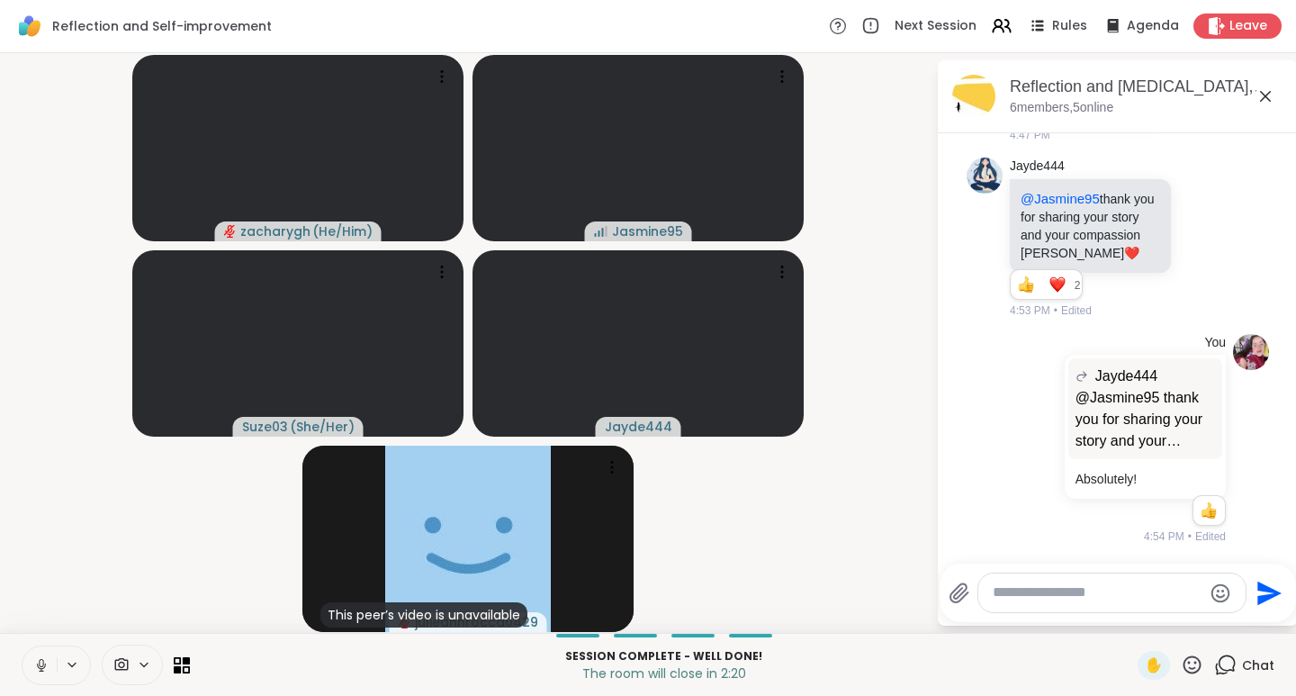
click at [1184, 667] on icon at bounding box center [1193, 664] width 18 height 18
click at [1131, 618] on span "❤️" at bounding box center [1140, 618] width 18 height 22
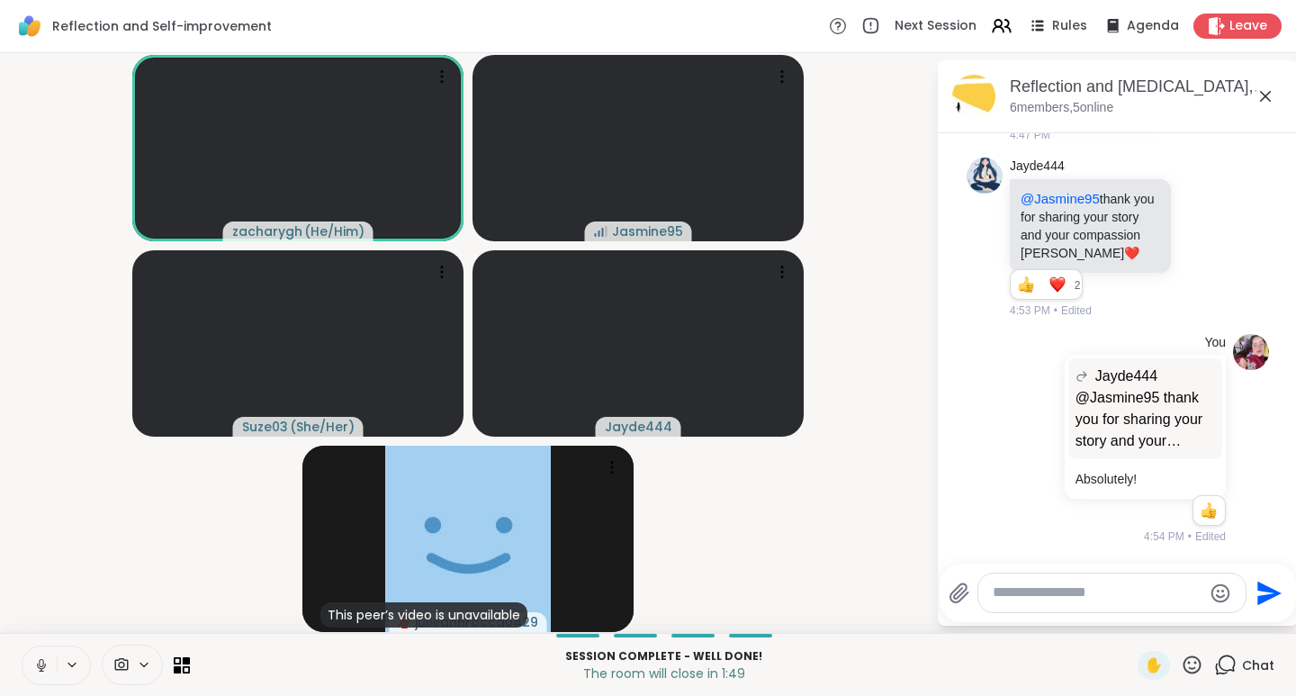
click at [1182, 666] on icon at bounding box center [1192, 665] width 23 height 23
click at [1210, 620] on span "🌟" at bounding box center [1219, 618] width 18 height 22
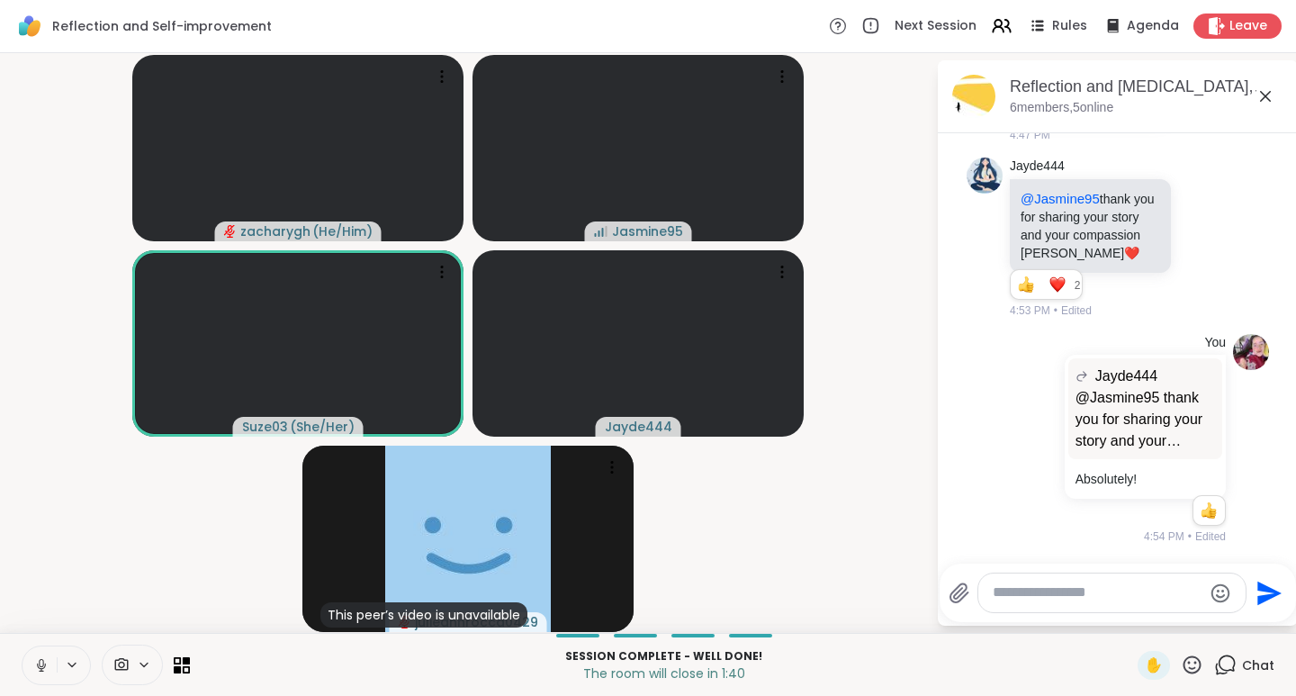
click at [41, 663] on icon at bounding box center [41, 665] width 16 height 16
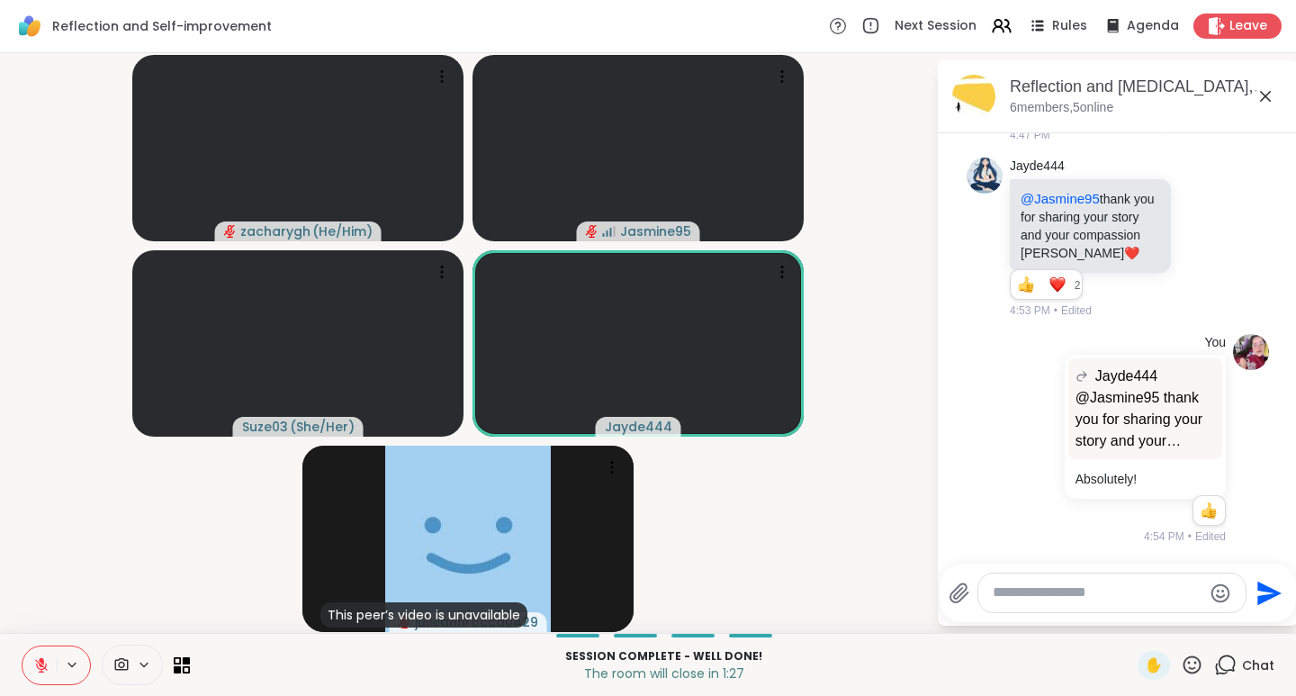
click at [1181, 667] on icon at bounding box center [1192, 665] width 23 height 23
click at [1131, 620] on span "❤️" at bounding box center [1140, 618] width 18 height 22
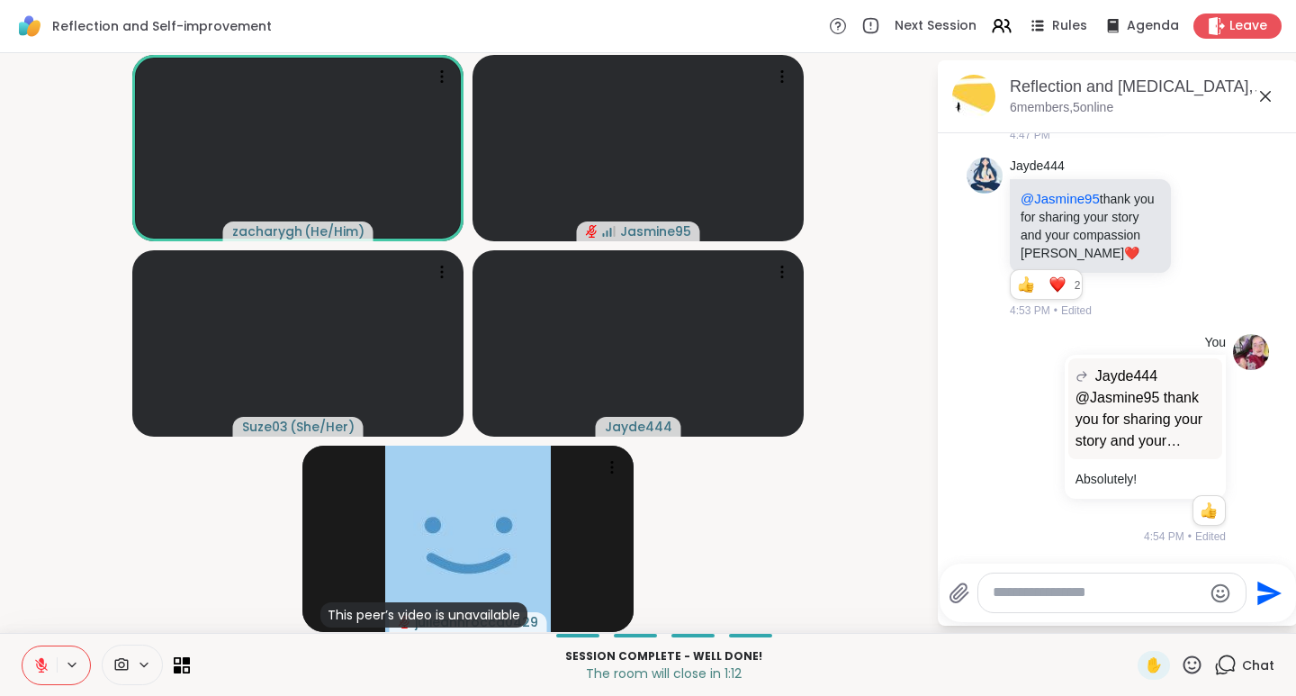
click at [1184, 668] on icon at bounding box center [1193, 664] width 18 height 18
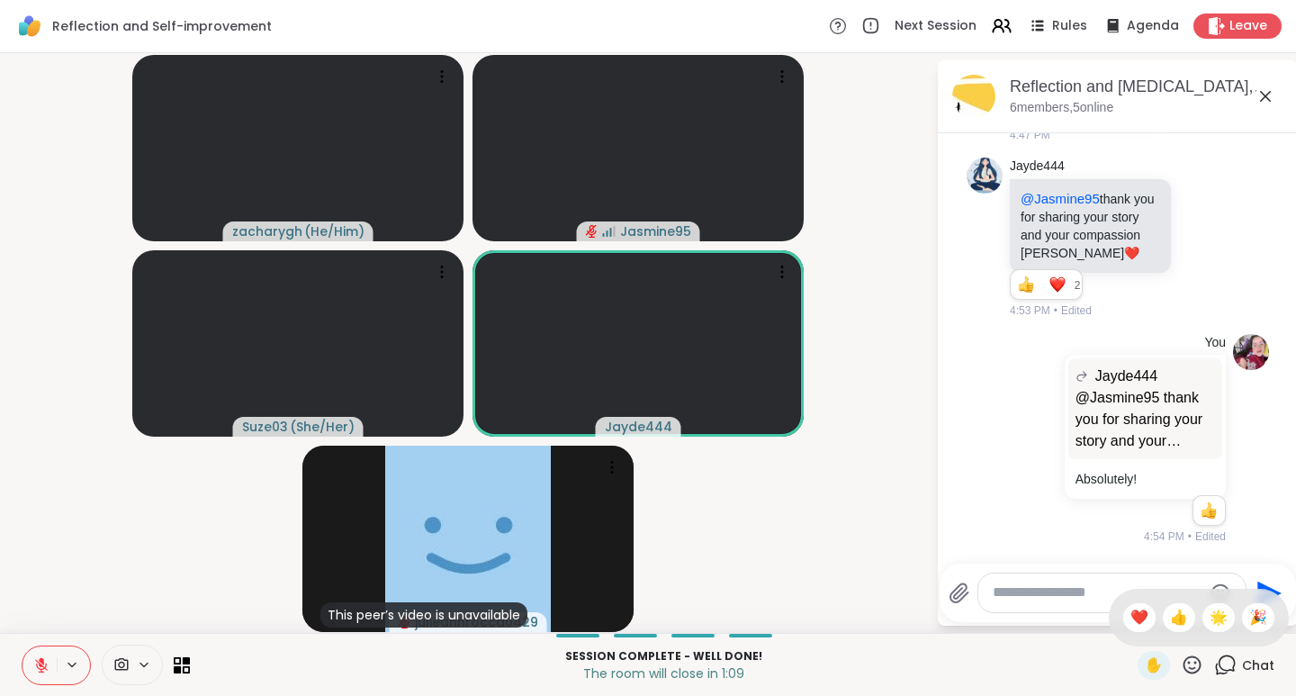
click at [1170, 616] on span "👍" at bounding box center [1179, 618] width 18 height 22
click at [1181, 666] on icon at bounding box center [1192, 665] width 23 height 23
click at [1131, 619] on span "❤️" at bounding box center [1140, 618] width 18 height 22
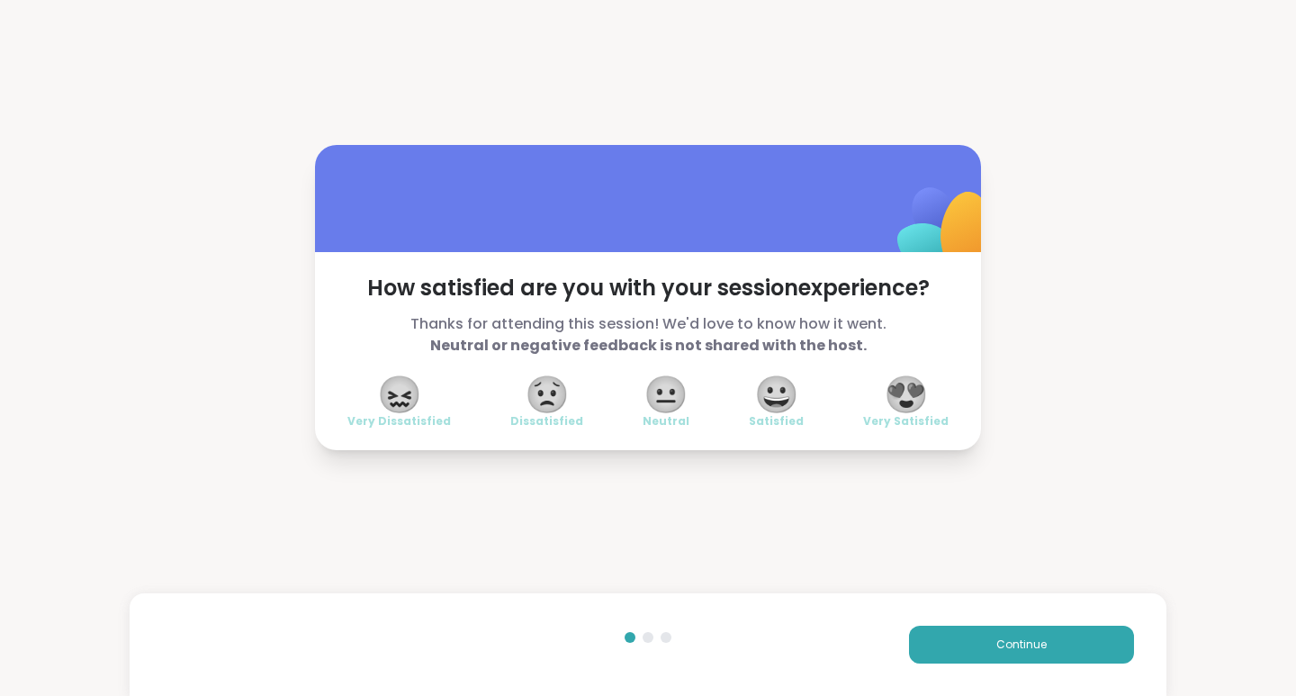
click at [899, 400] on span "😍" at bounding box center [906, 394] width 45 height 32
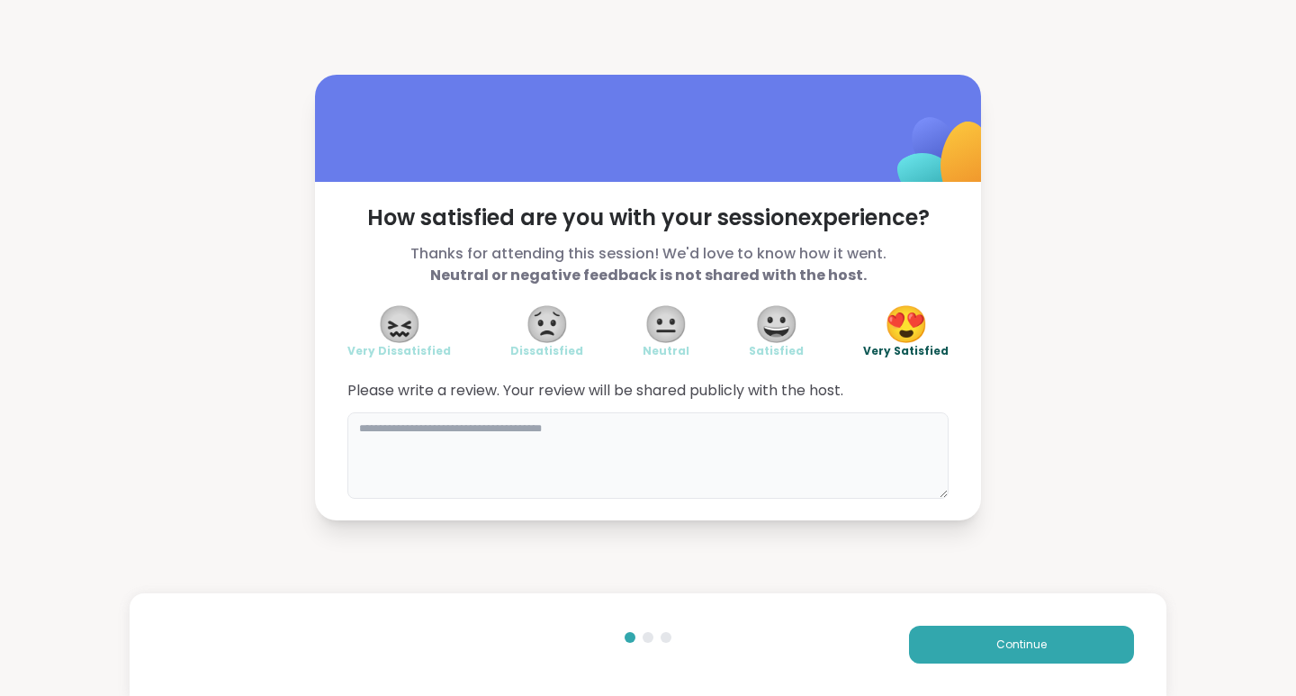
click at [425, 428] on textarea at bounding box center [647, 455] width 601 height 86
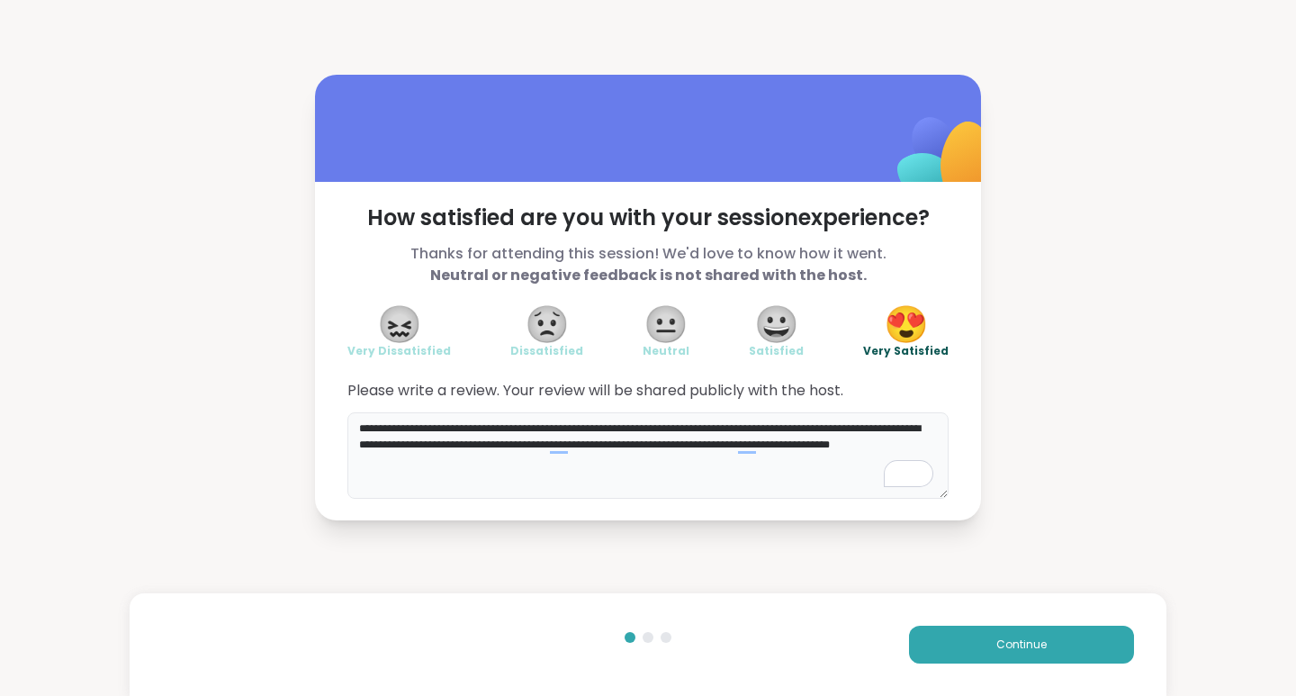
click at [554, 448] on textarea "**********" at bounding box center [647, 455] width 601 height 86
click at [477, 463] on textarea "**********" at bounding box center [647, 455] width 601 height 86
type textarea "**********"
click at [920, 472] on div "Open Grammarly." at bounding box center [920, 474] width 20 height 20
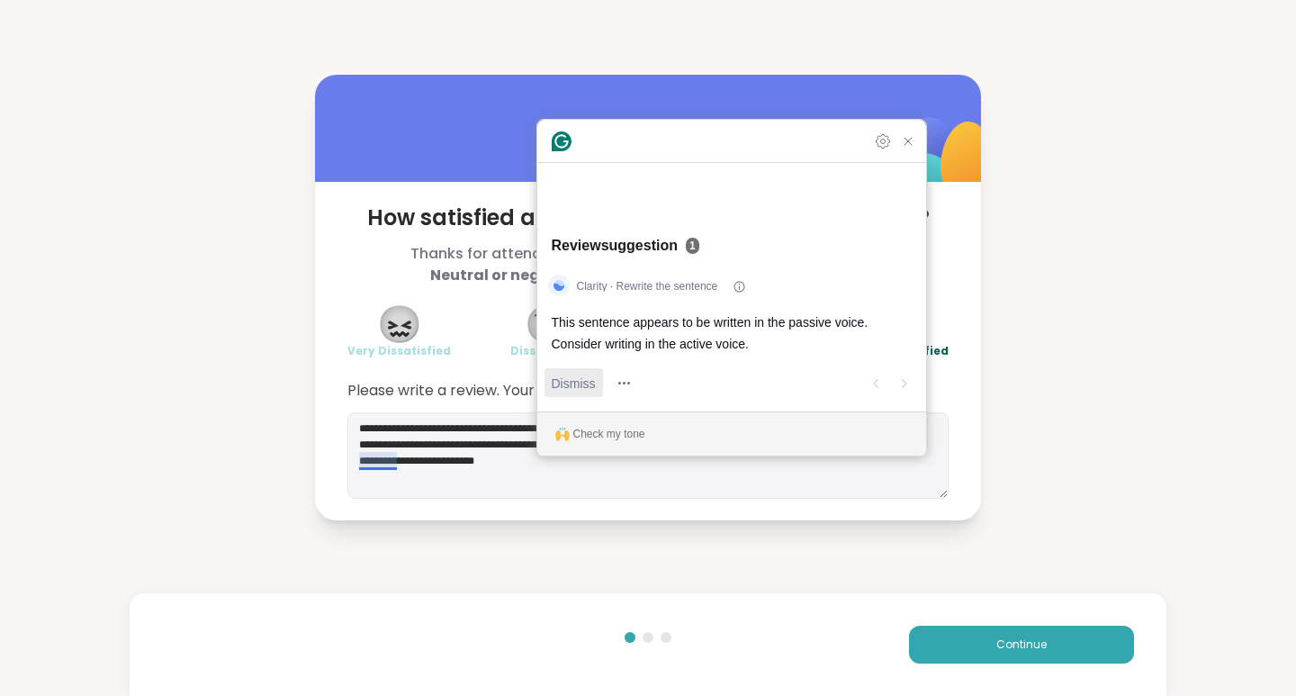
click at [572, 381] on span "Dismiss" at bounding box center [574, 383] width 44 height 19
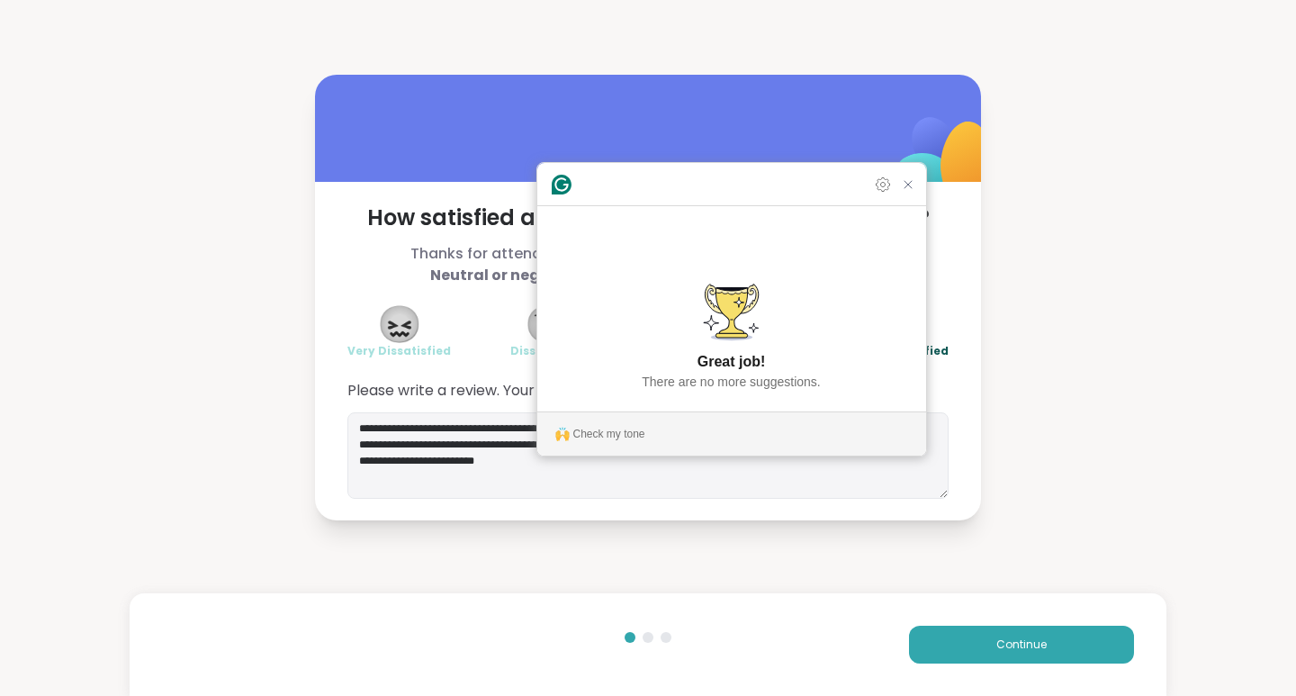
click at [996, 643] on span "Continue" at bounding box center [1021, 644] width 50 height 16
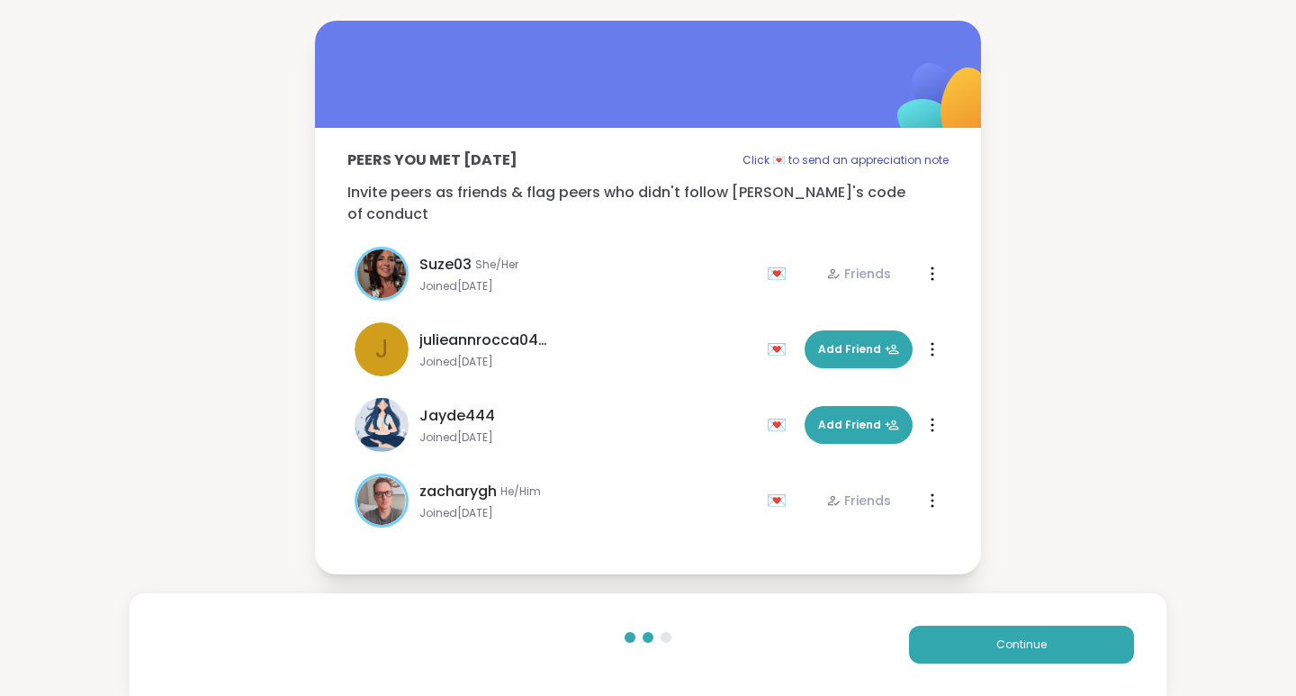
click at [844, 417] on span "Add Friend" at bounding box center [858, 425] width 81 height 16
click at [1051, 652] on button "Continue" at bounding box center [1021, 645] width 225 height 38
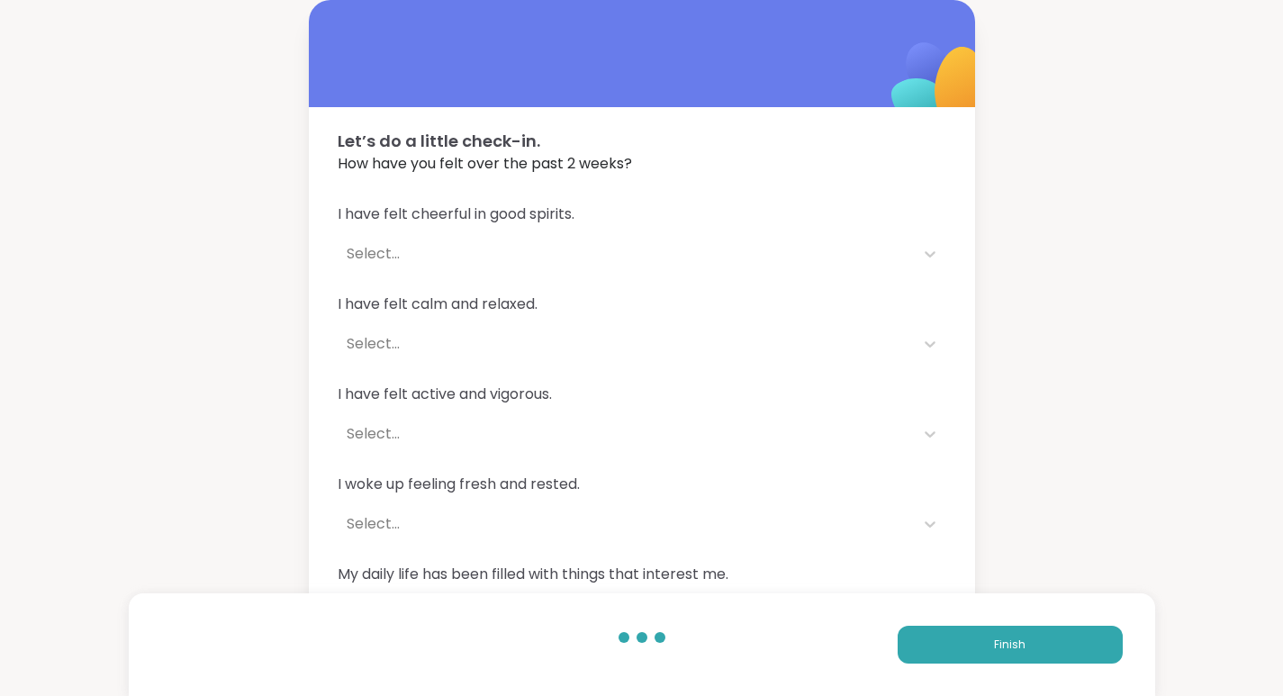
click at [1033, 656] on button "Finish" at bounding box center [1009, 645] width 225 height 38
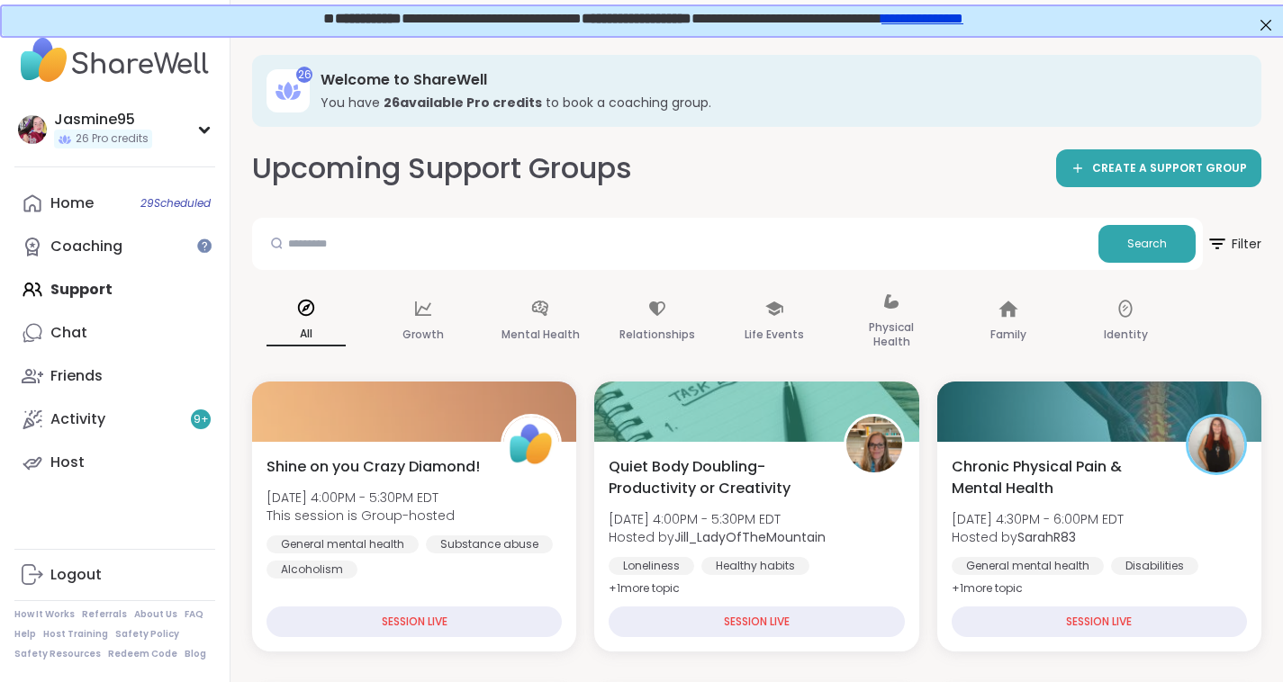
click at [100, 428] on div "Activity 9 +" at bounding box center [77, 420] width 55 height 20
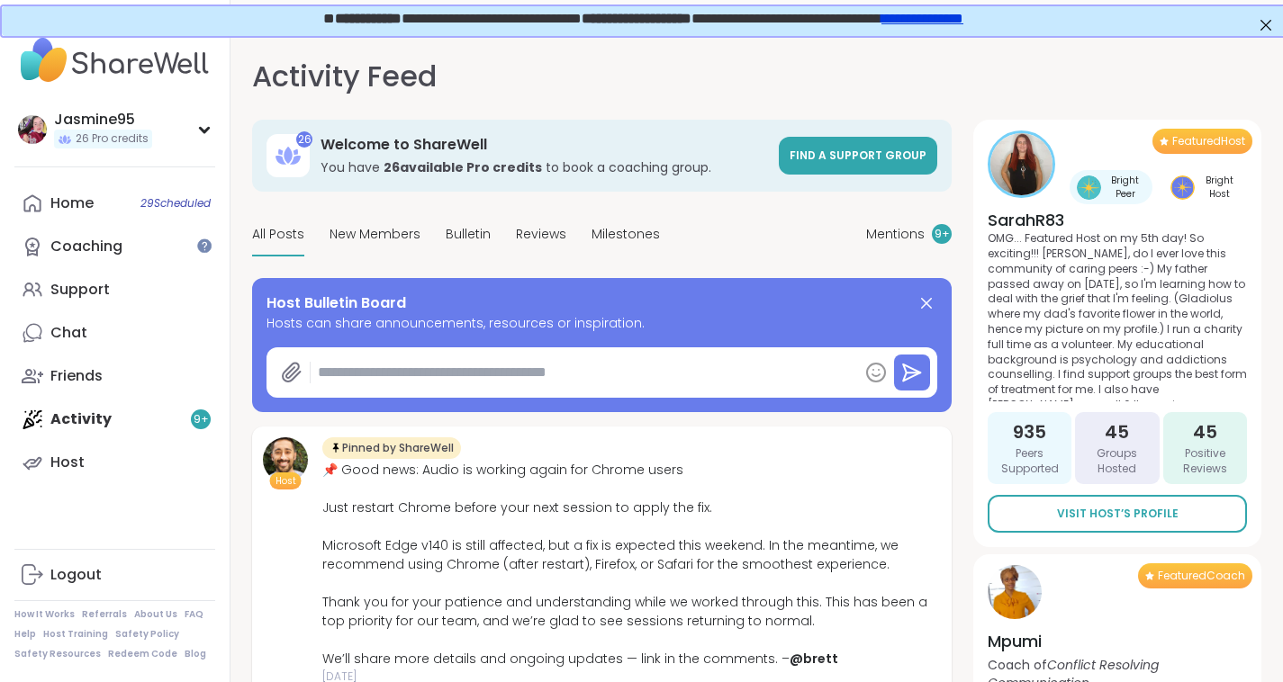
click at [933, 230] on div "9 +" at bounding box center [942, 234] width 20 height 20
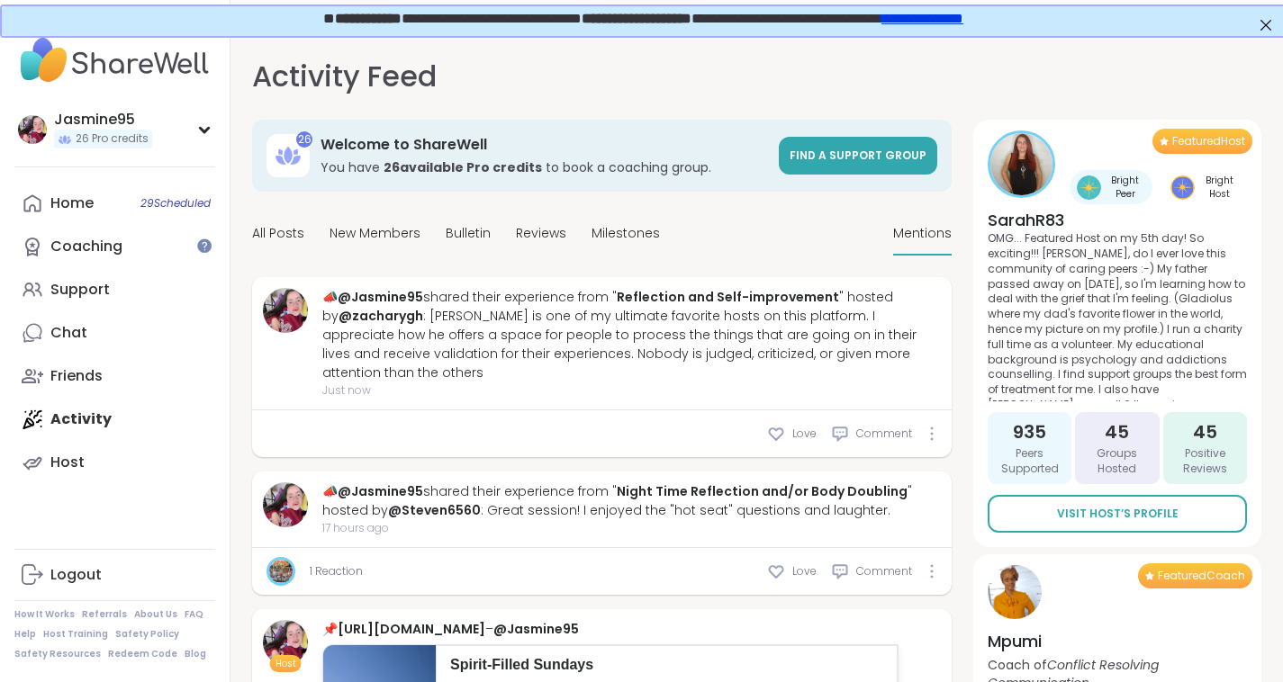
click at [280, 238] on span "All Posts" at bounding box center [278, 233] width 52 height 19
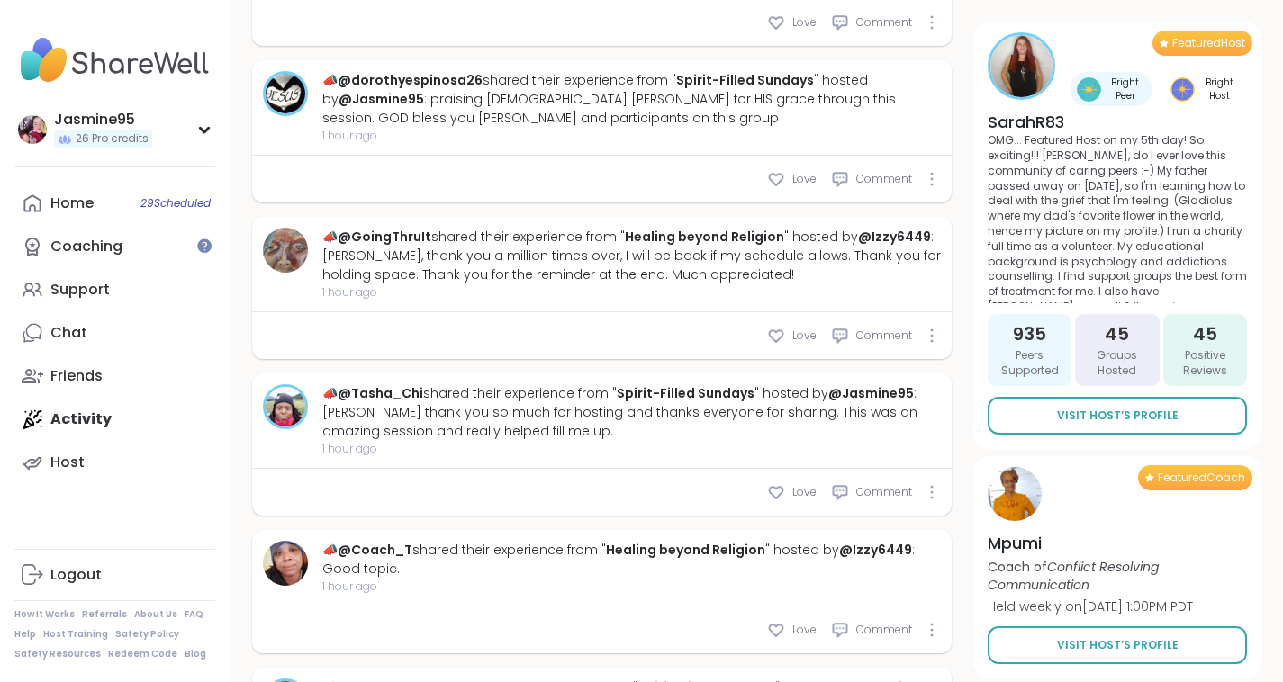
scroll to position [1167, 0]
click at [807, 170] on span "Love" at bounding box center [804, 178] width 24 height 16
click at [806, 483] on span "Love" at bounding box center [804, 491] width 24 height 16
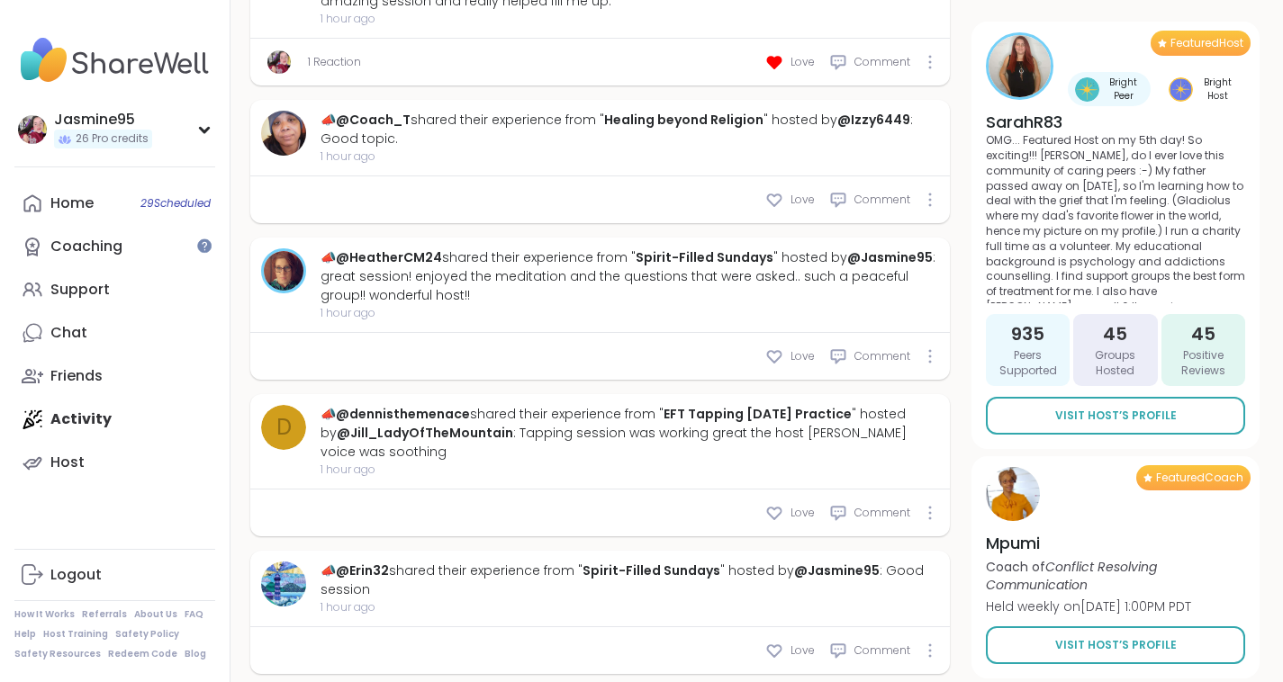
scroll to position [1600, 4]
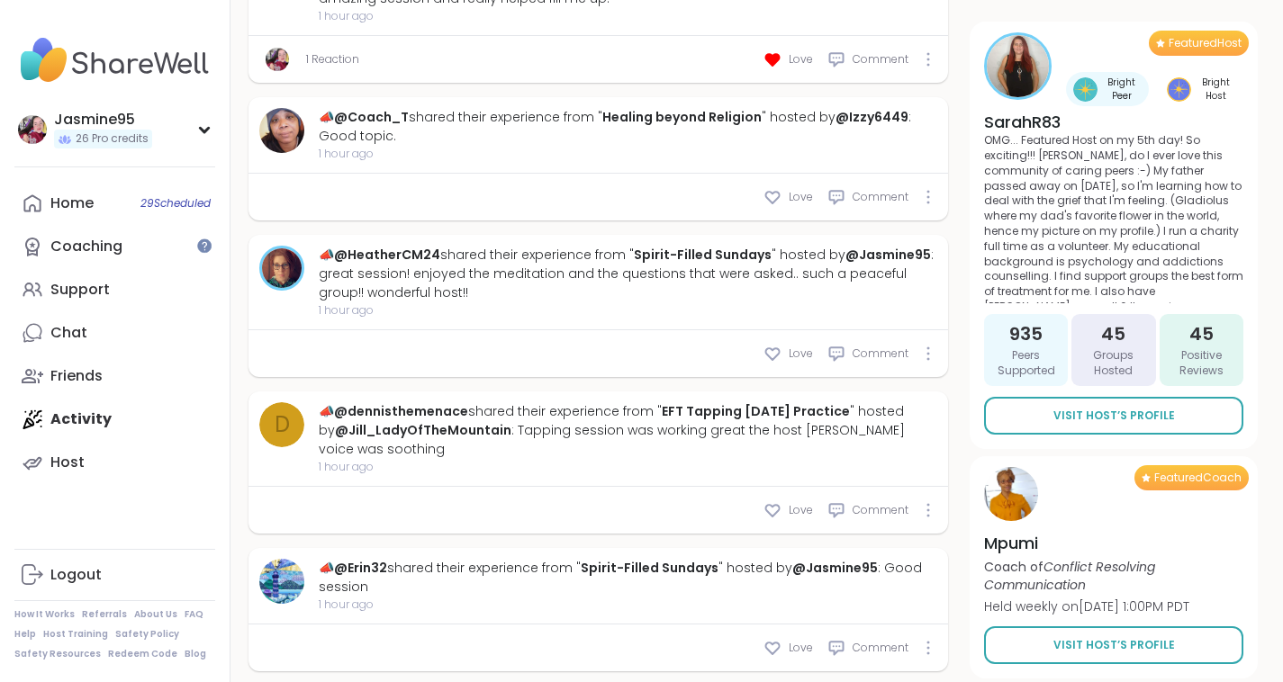
click at [797, 346] on span "Love" at bounding box center [801, 354] width 24 height 16
type textarea "*"
click at [95, 291] on div "Support" at bounding box center [79, 290] width 59 height 20
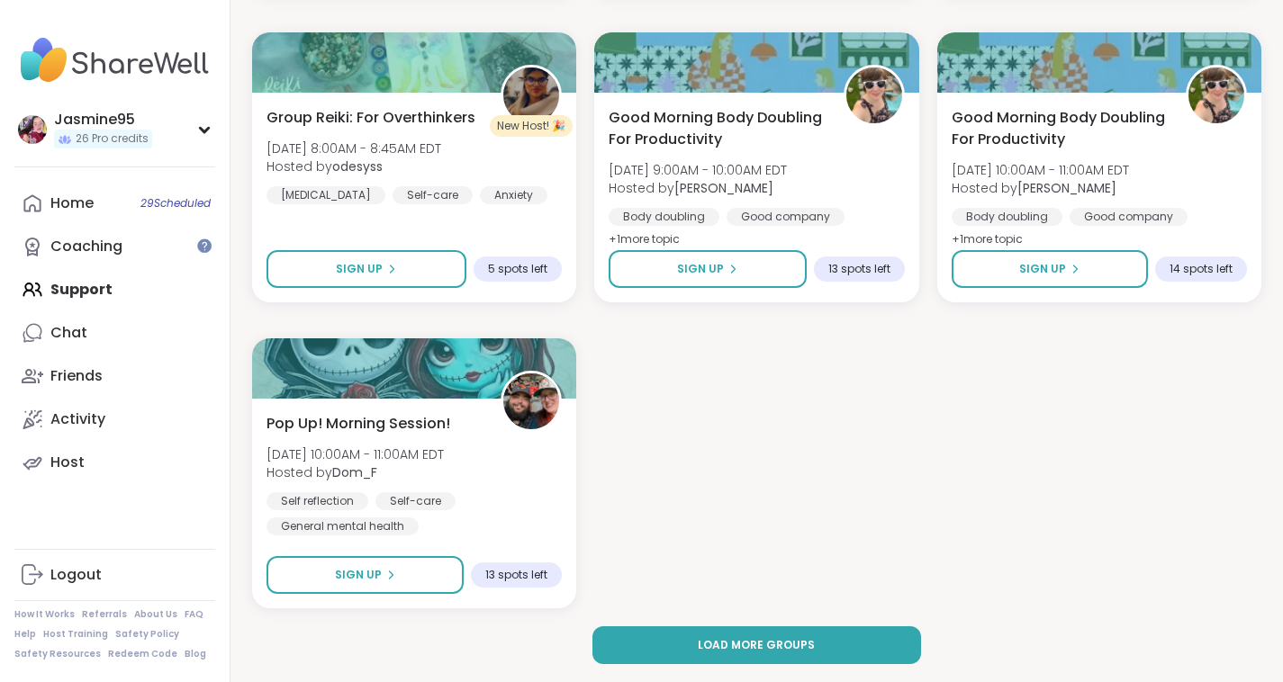
scroll to position [3410, 4]
